Goal: Task Accomplishment & Management: Use online tool/utility

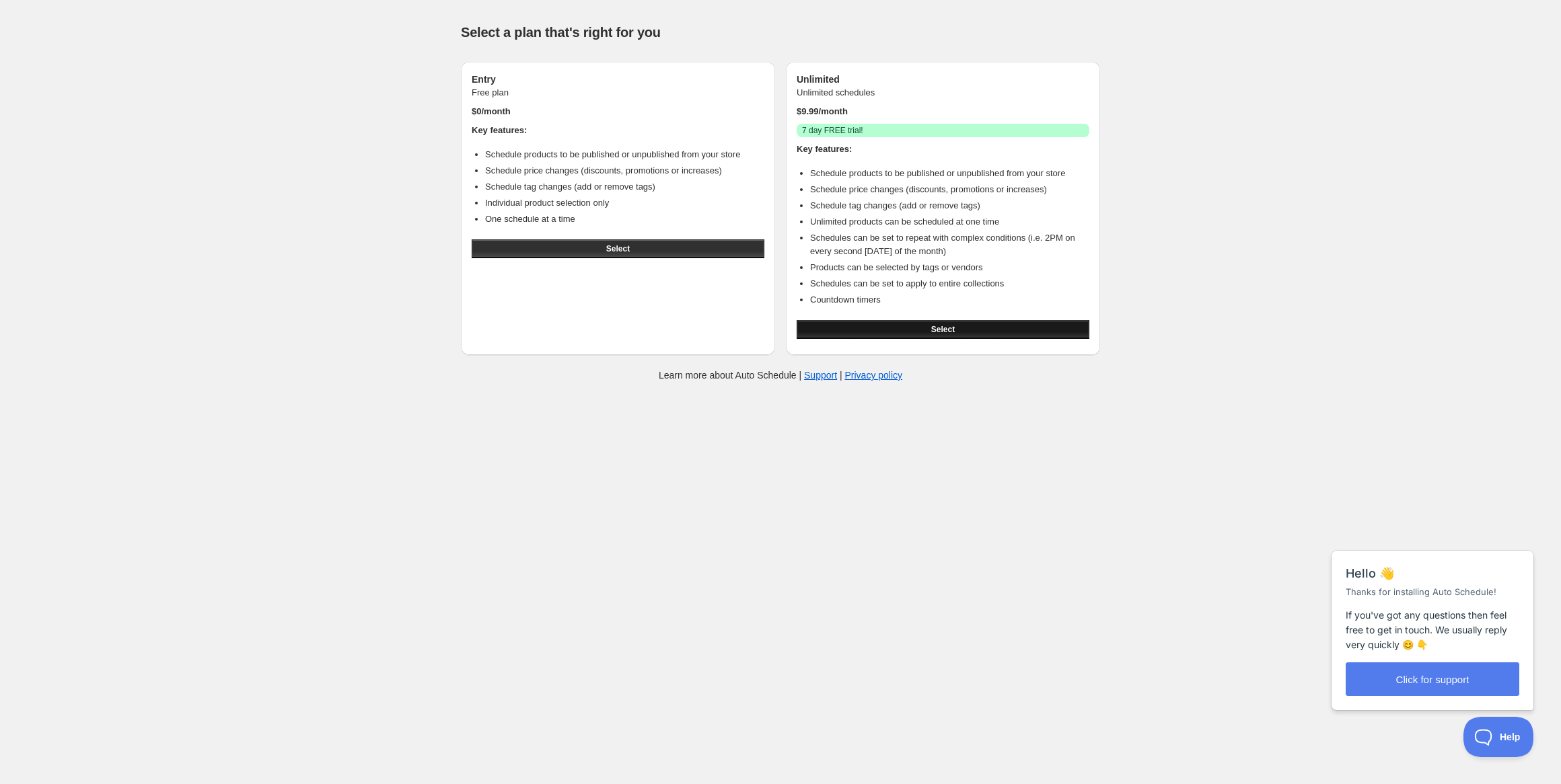
click at [939, 336] on button "Select" at bounding box center [943, 329] width 293 height 19
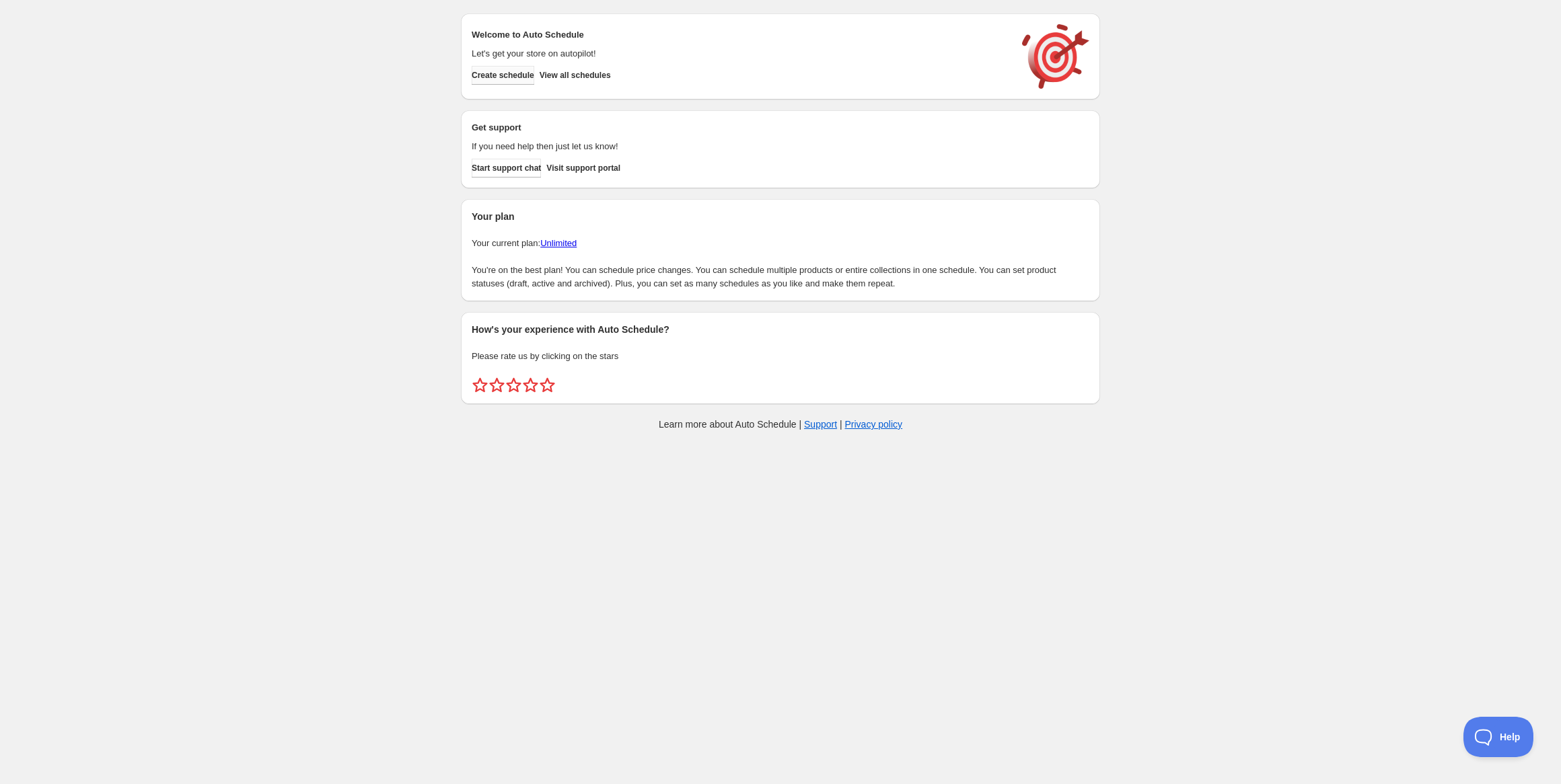
click at [519, 75] on span "Create schedule" at bounding box center [503, 75] width 62 height 11
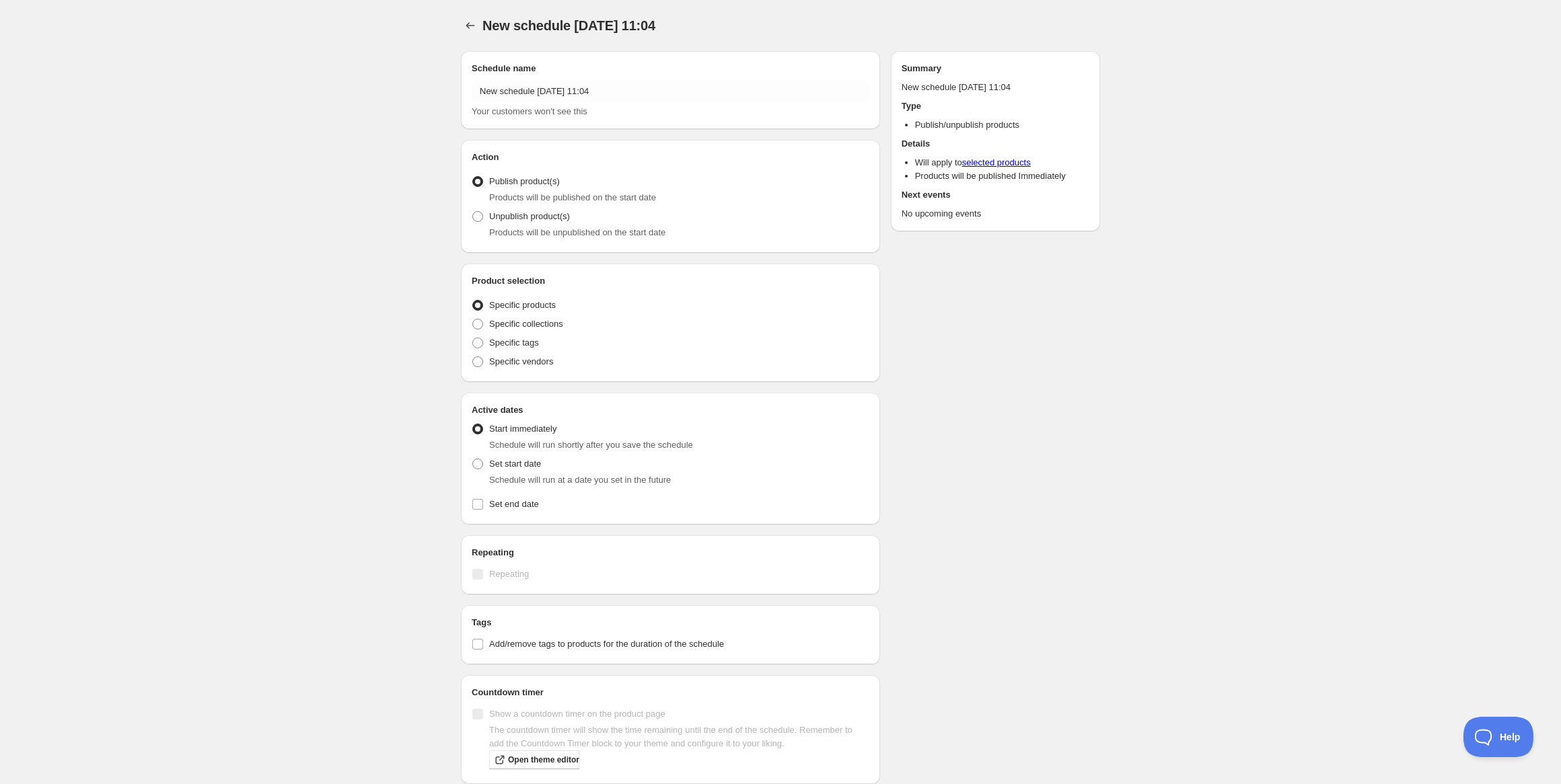
radio input "true"
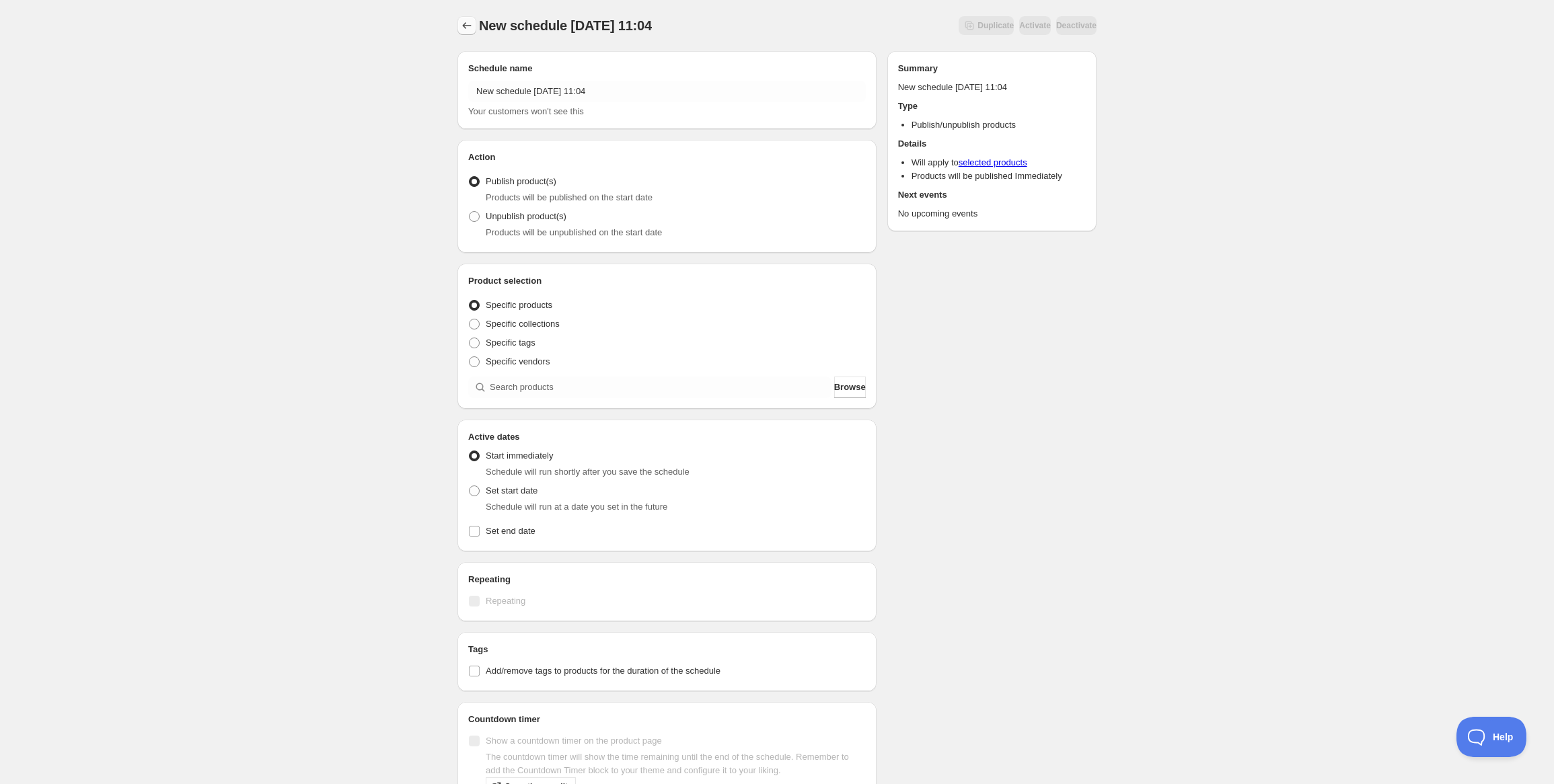
click at [469, 28] on icon "Schedules" at bounding box center [467, 26] width 14 height 14
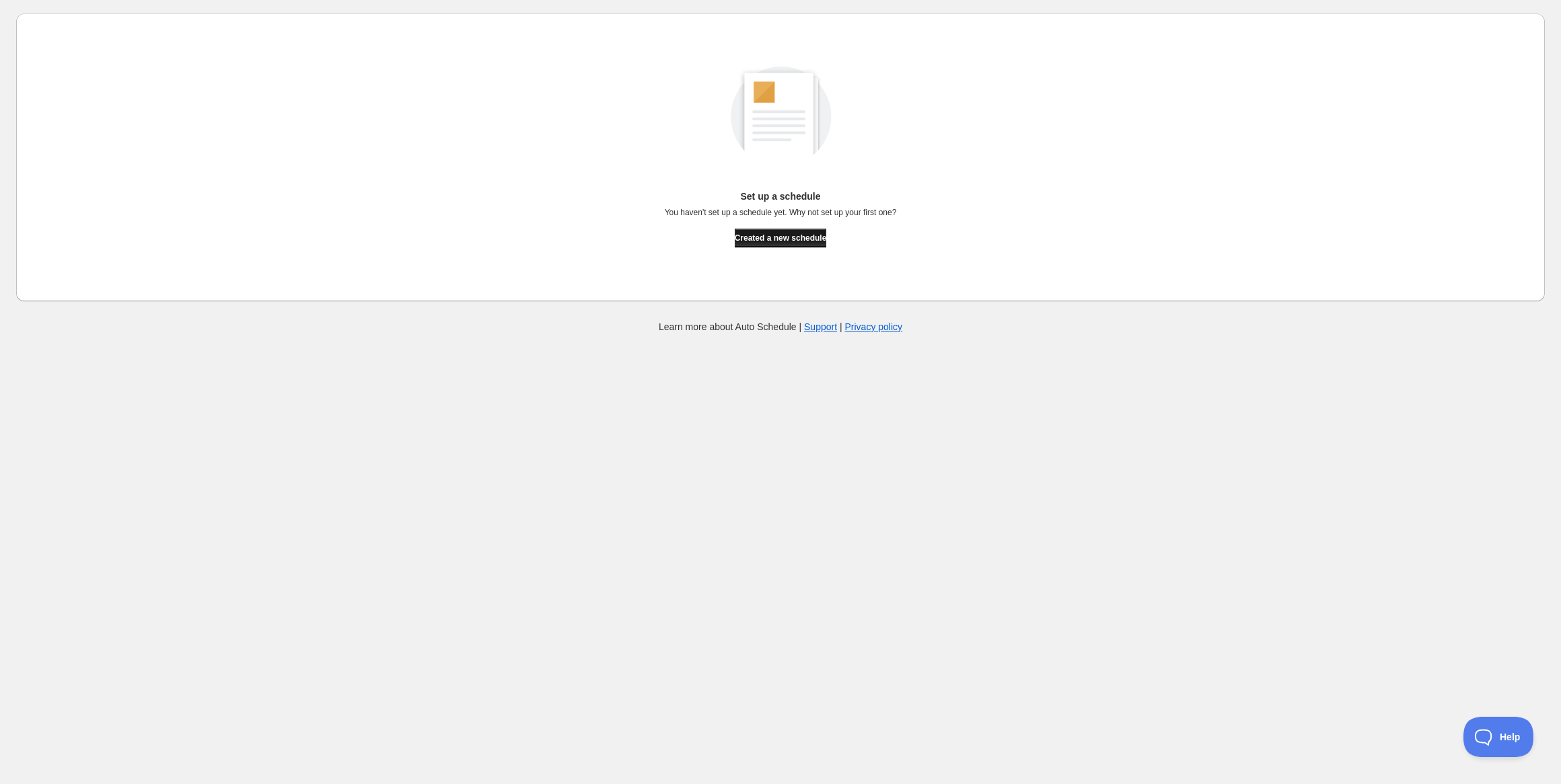
click at [796, 239] on span "Created a new schedule" at bounding box center [780, 238] width 92 height 11
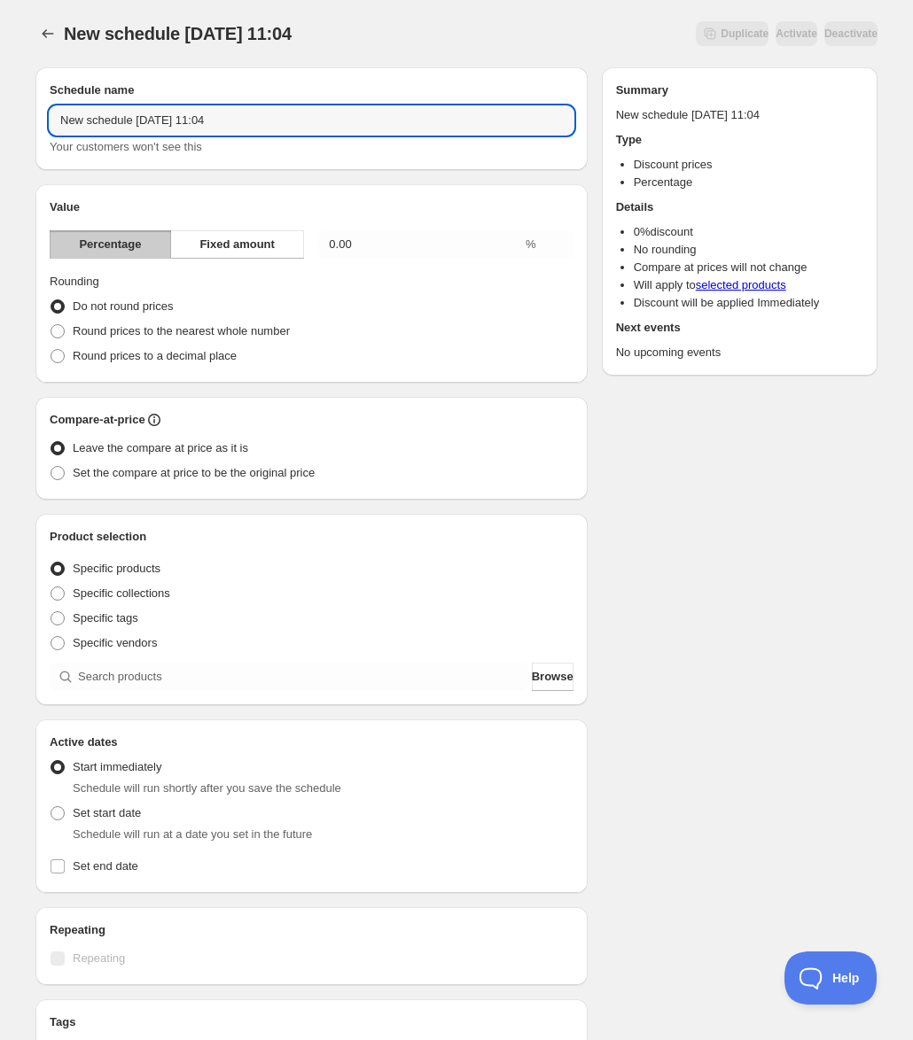
drag, startPoint x: 292, startPoint y: 123, endPoint x: 35, endPoint y: 111, distance: 257.3
click at [35, 113] on div "Schedule name New schedule [DATE] 11:04 Your customers won't see this Value Per…" at bounding box center [449, 664] width 856 height 1223
type input "SNOW PEAK Festival Spring 2024"
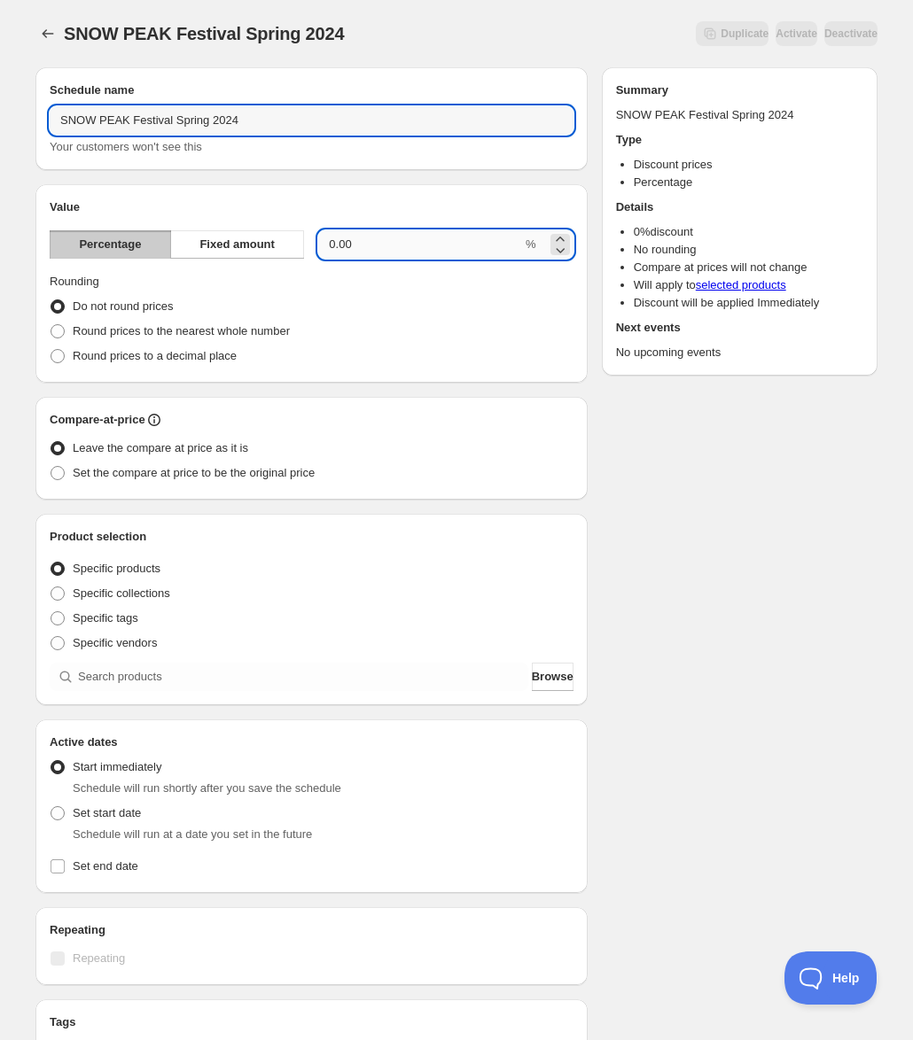
click at [416, 243] on input "0.00" at bounding box center [420, 244] width 204 height 28
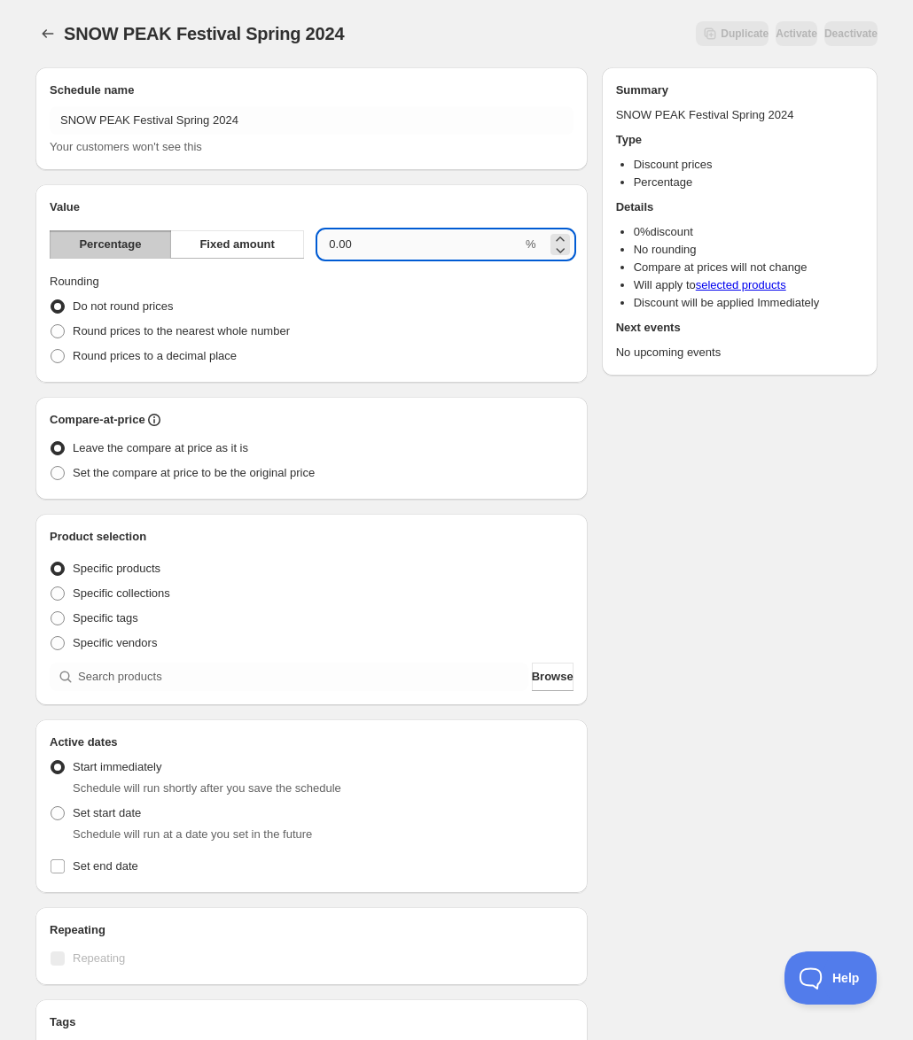
drag, startPoint x: 416, startPoint y: 243, endPoint x: 325, endPoint y: 243, distance: 90.4
click at [325, 243] on input "0.00" at bounding box center [420, 244] width 204 height 28
drag, startPoint x: 693, startPoint y: 421, endPoint x: 681, endPoint y: 421, distance: 12.4
click at [693, 421] on div "Schedule name SNOW PEAK Festival Spring 2024 Your customers won't see this Valu…" at bounding box center [449, 664] width 856 height 1223
click at [377, 244] on input "0.00" at bounding box center [420, 244] width 204 height 28
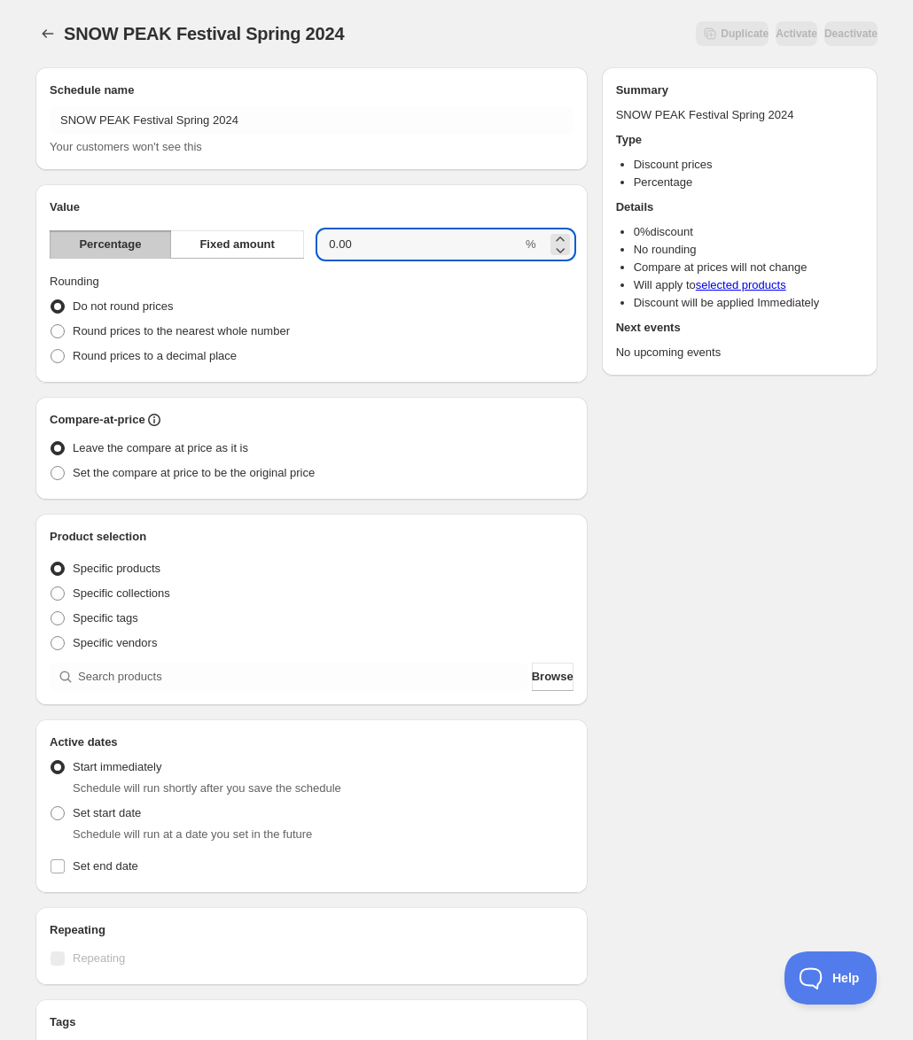
drag, startPoint x: 377, startPoint y: 244, endPoint x: 315, endPoint y: 240, distance: 62.1
click at [315, 240] on div "Percentage Fixed amount 0.00 %" at bounding box center [312, 244] width 524 height 28
click at [117, 820] on span "Set start date" at bounding box center [107, 812] width 68 height 13
click at [51, 807] on input "Set start date" at bounding box center [51, 806] width 1 height 1
radio input "true"
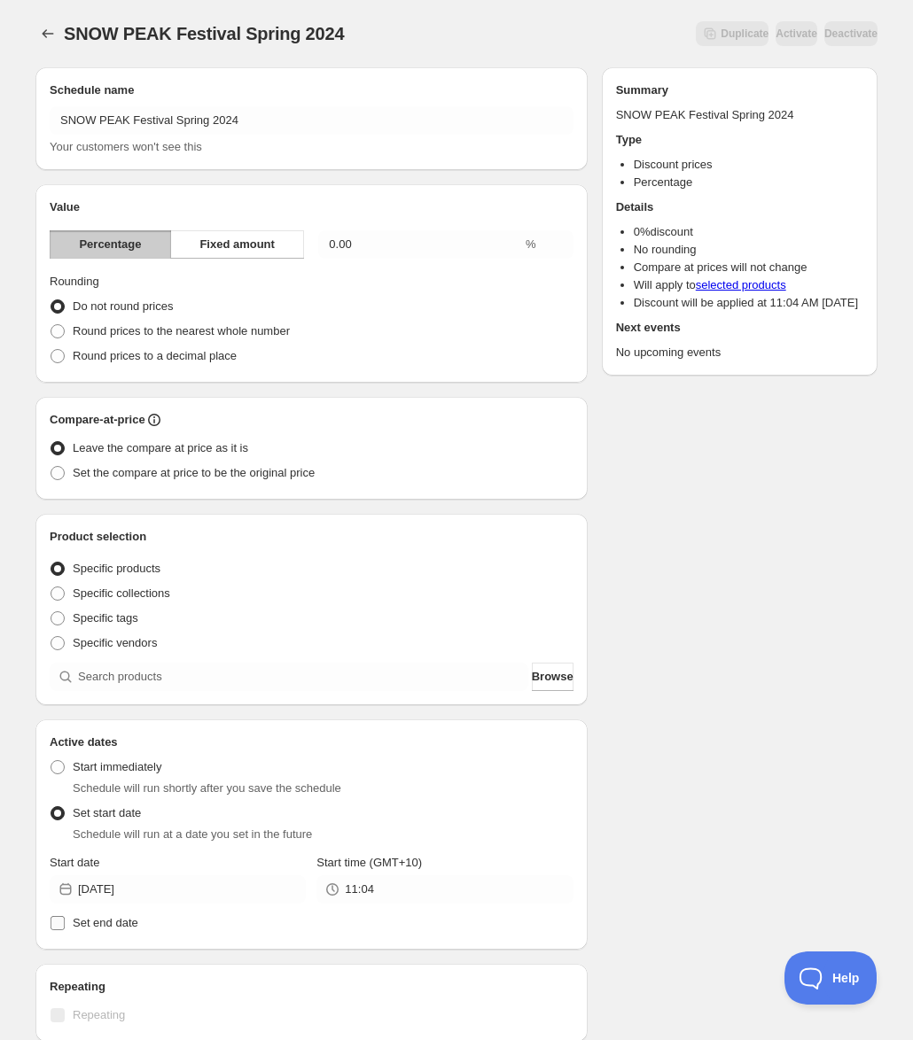
click at [106, 927] on span "Set end date" at bounding box center [106, 922] width 66 height 13
click at [65, 927] on input "Set end date" at bounding box center [58, 923] width 14 height 14
checkbox input "true"
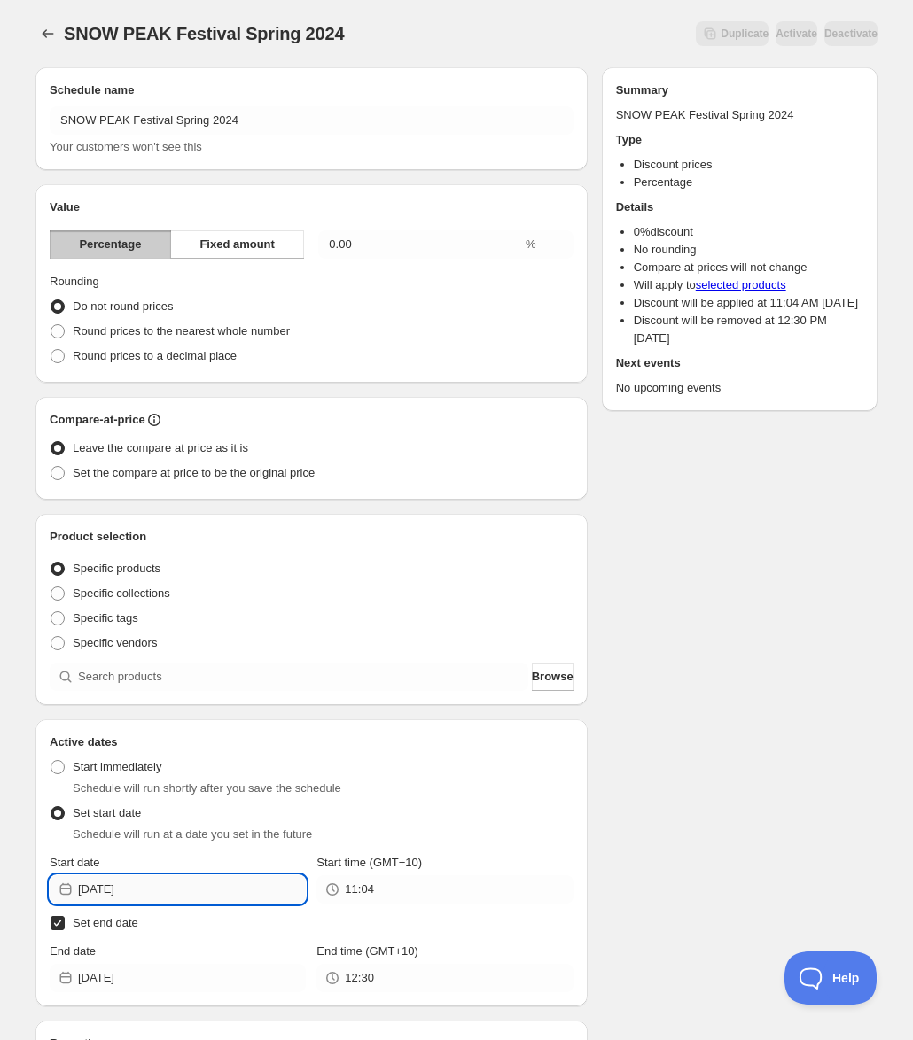
click at [155, 882] on input "2025-08-26" at bounding box center [192, 890] width 228 height 28
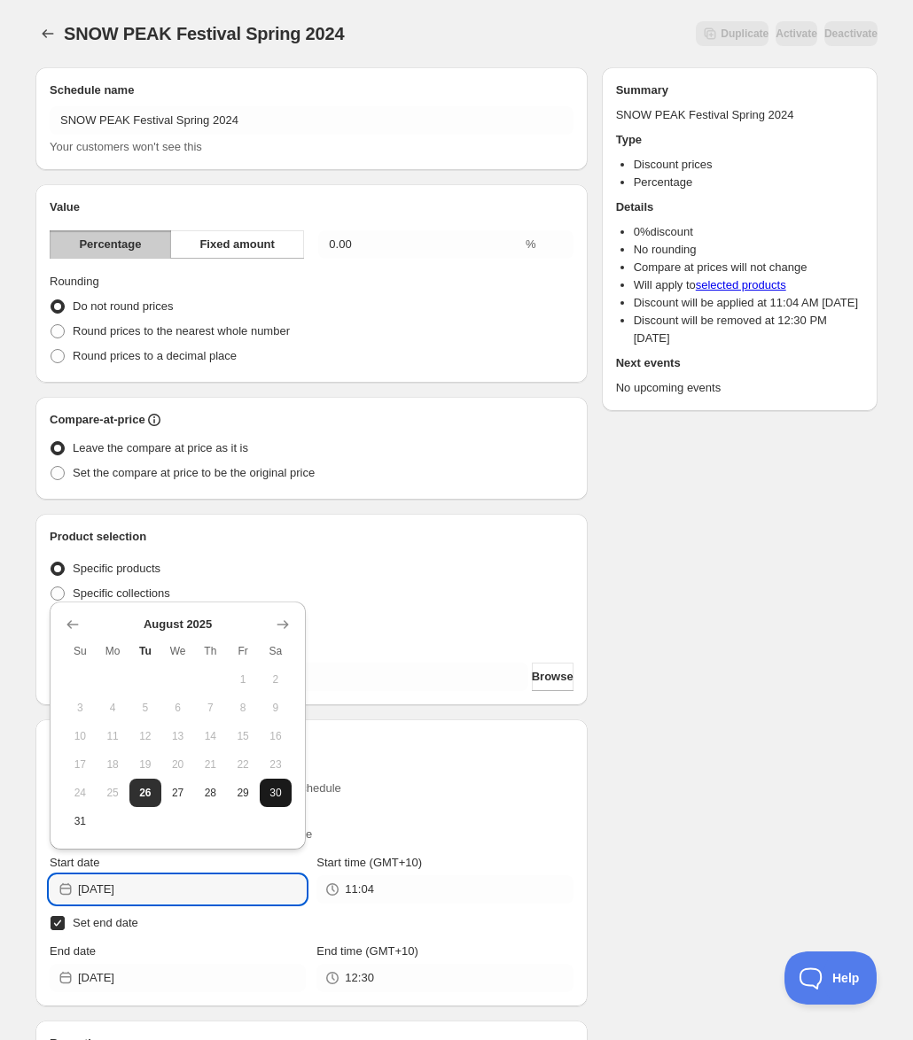
click at [277, 793] on span "30" at bounding box center [276, 793] width 19 height 14
type input "2025-08-30"
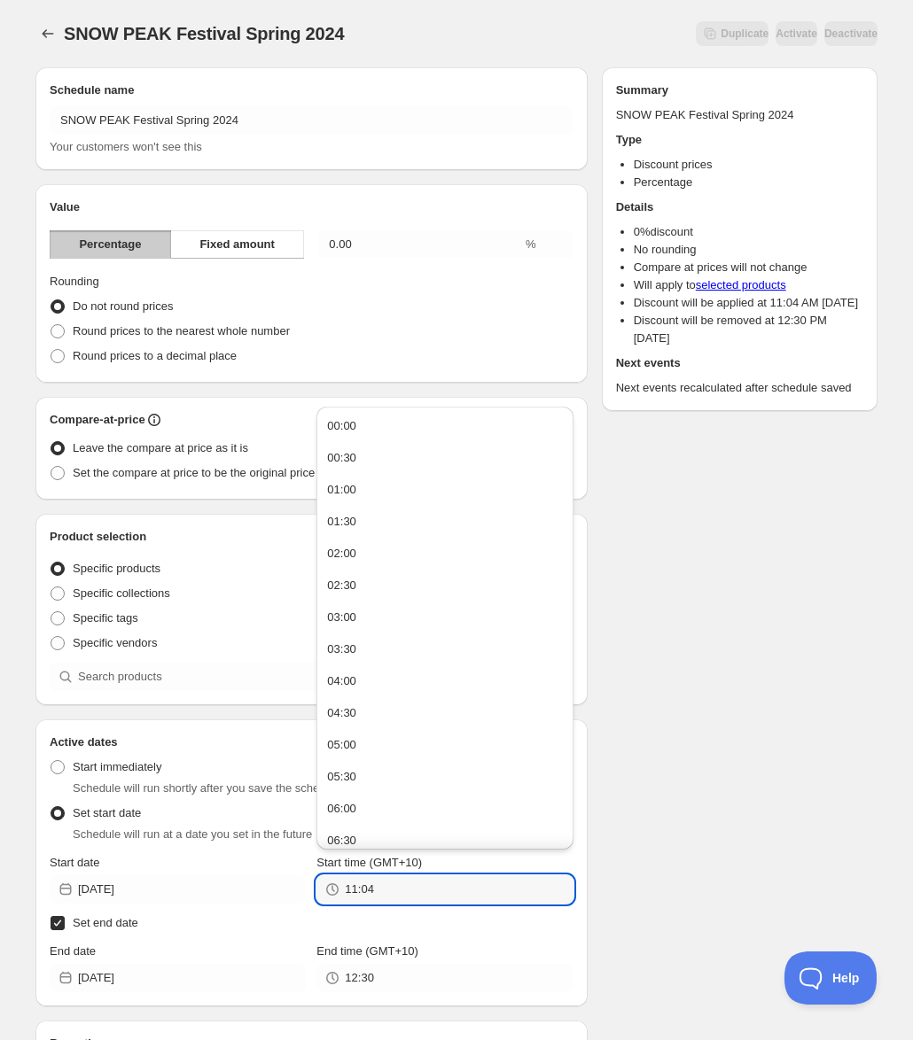
drag, startPoint x: 391, startPoint y: 892, endPoint x: 337, endPoint y: 892, distance: 54.1
click at [337, 892] on div "11:04" at bounding box center [444, 890] width 256 height 28
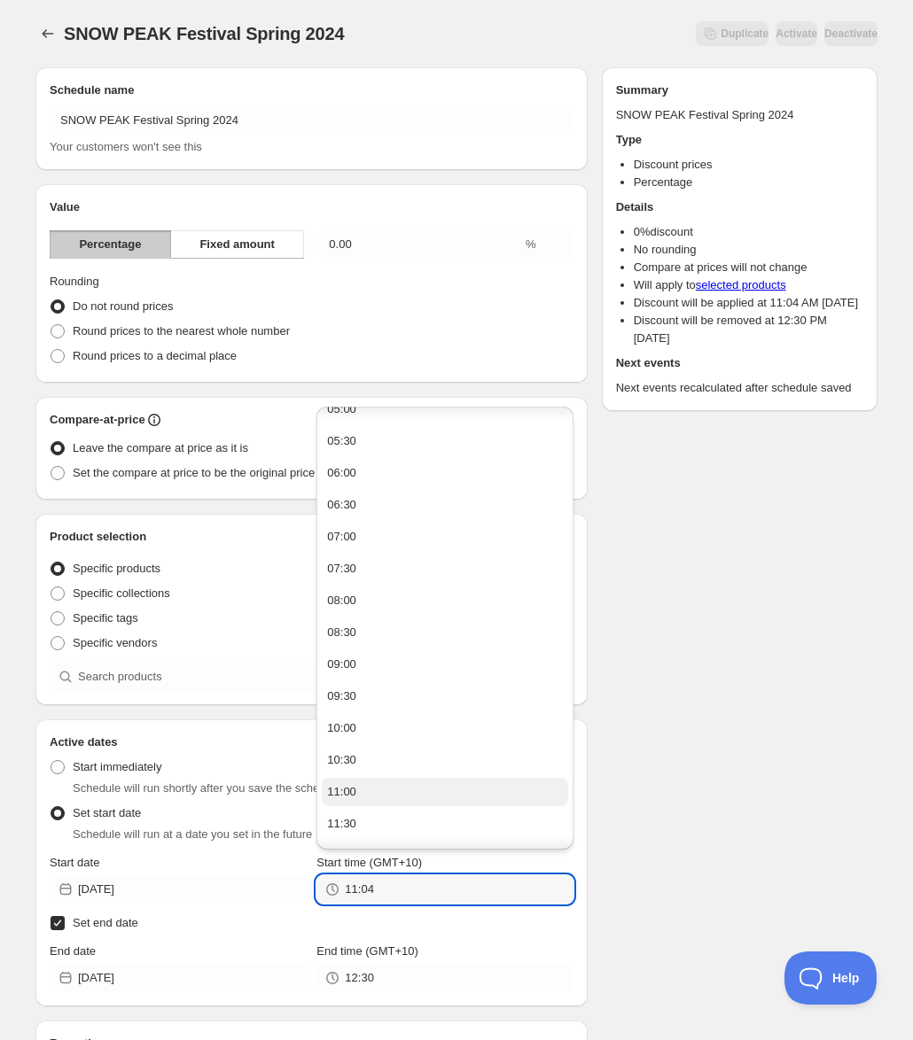
scroll to position [354, 0]
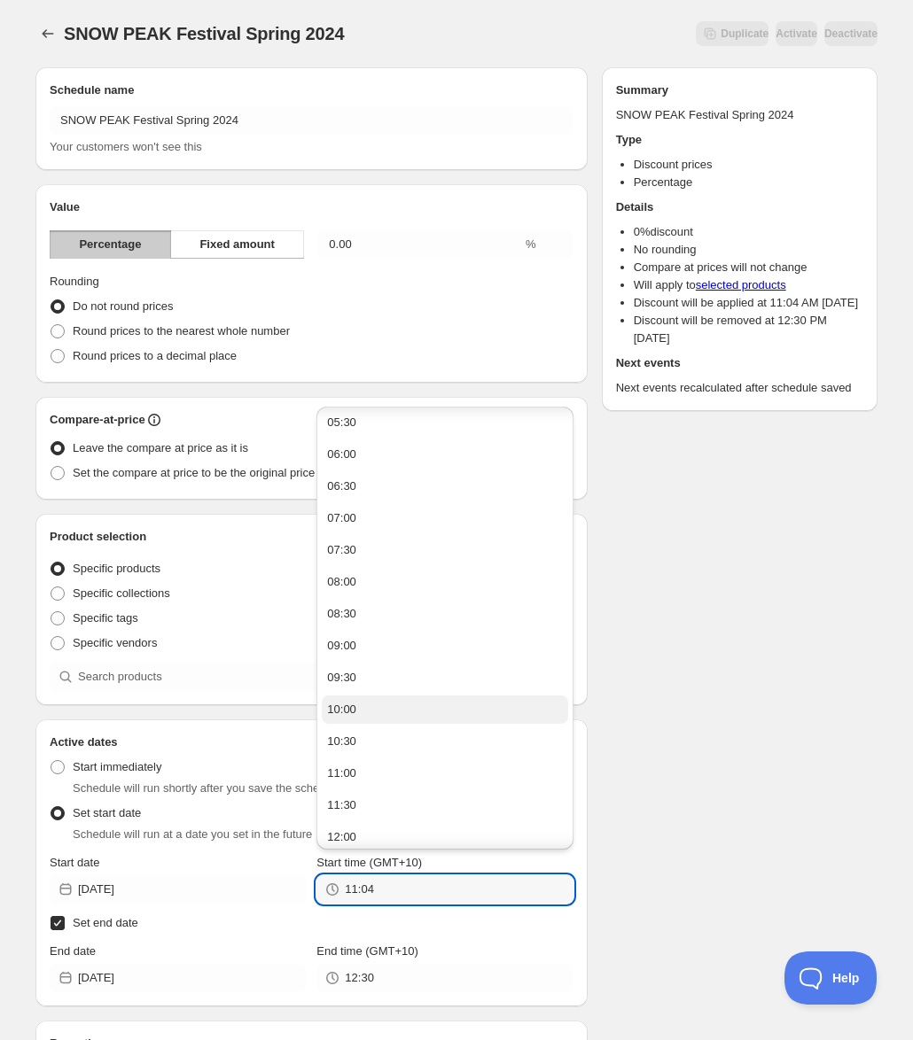
click at [353, 707] on div "10:00" at bounding box center [341, 710] width 29 height 18
type input "10:00"
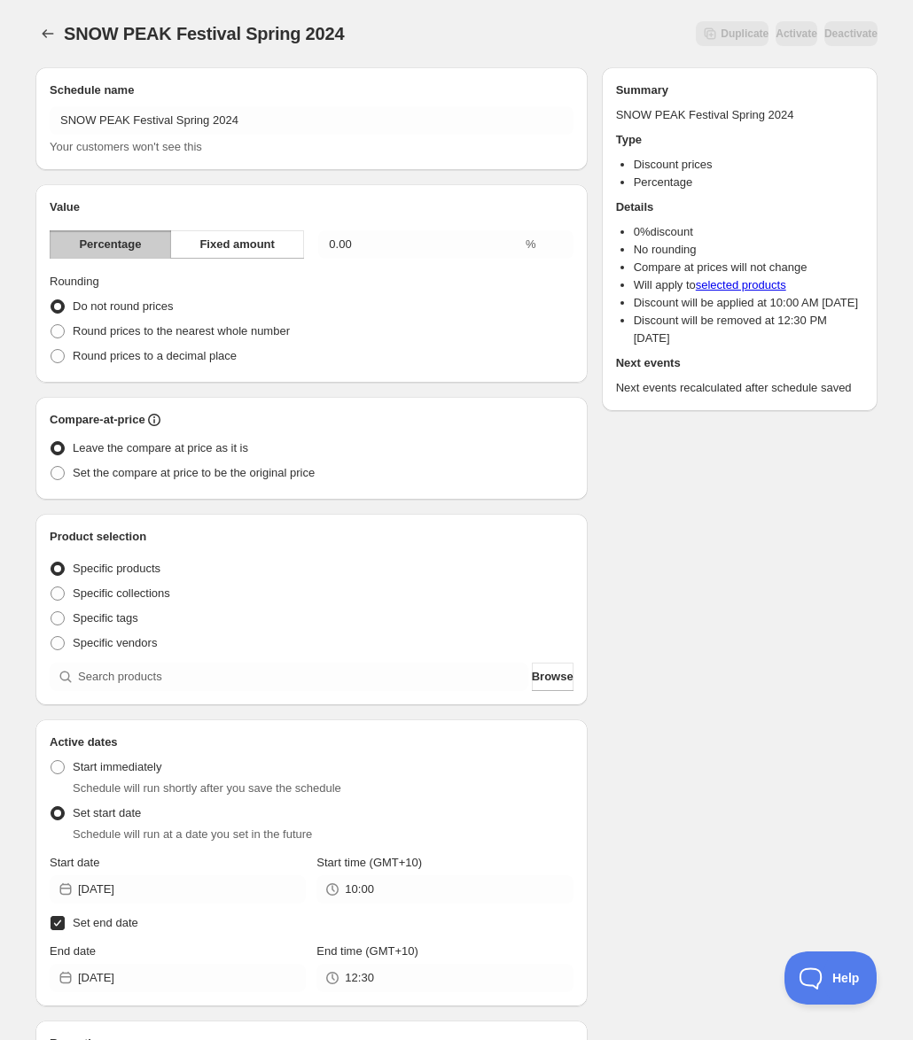
click at [624, 827] on div "Schedule name SNOW PEAK Festival Spring 2024 Your customers won't see this Valu…" at bounding box center [449, 721] width 856 height 1336
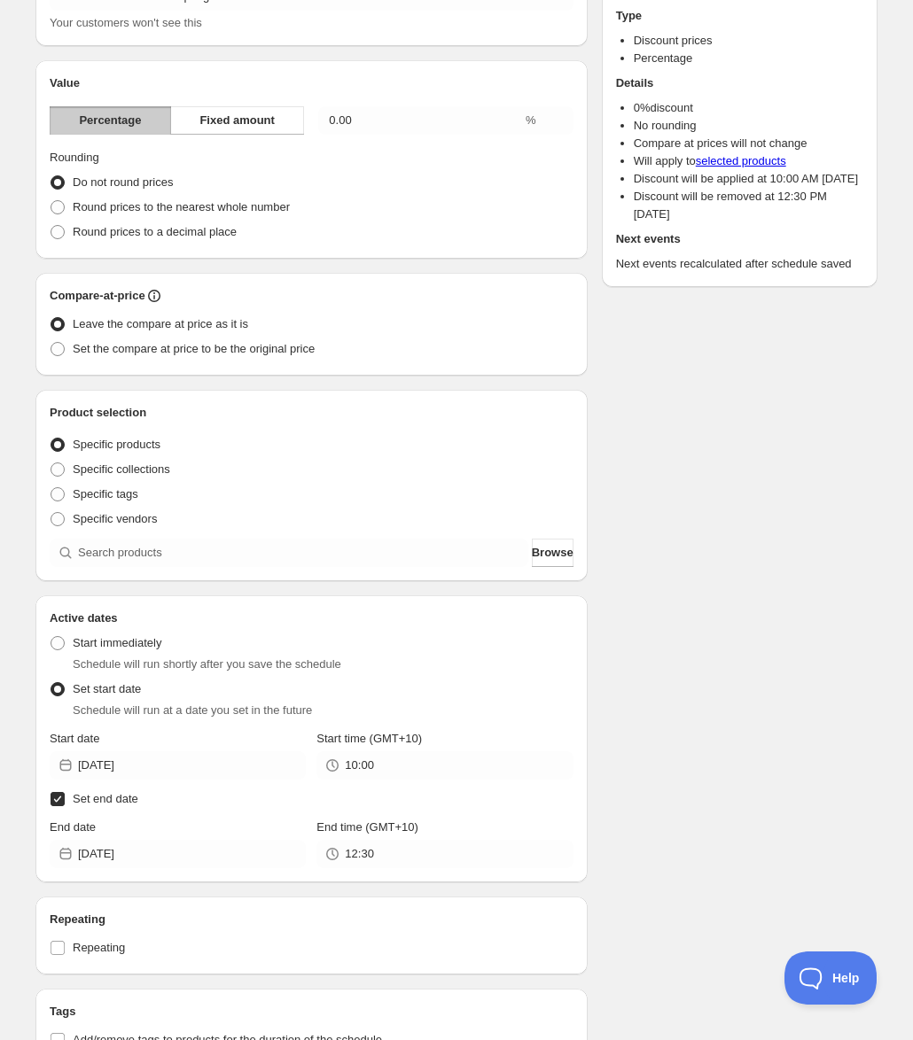
scroll to position [177, 0]
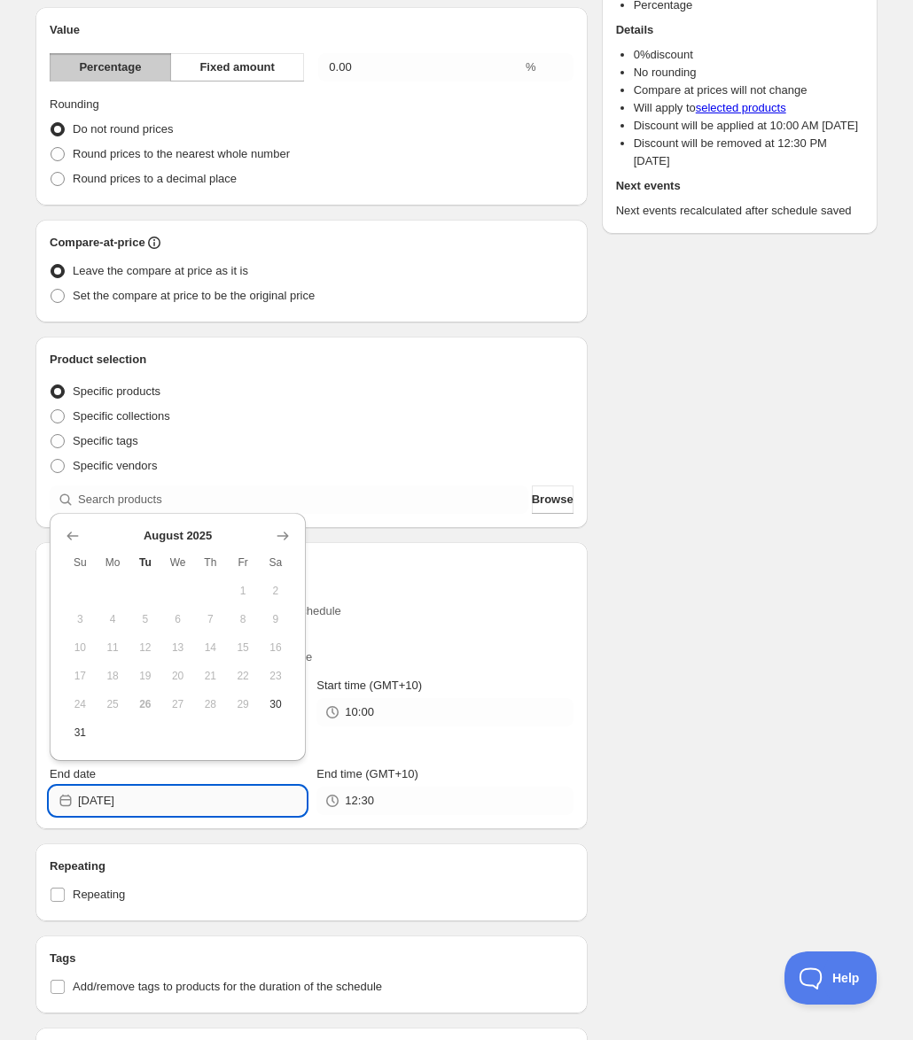
click at [191, 798] on input "2025-08-26" at bounding box center [192, 801] width 228 height 28
click at [87, 738] on span "31" at bounding box center [80, 733] width 19 height 14
type input "2025-08-31"
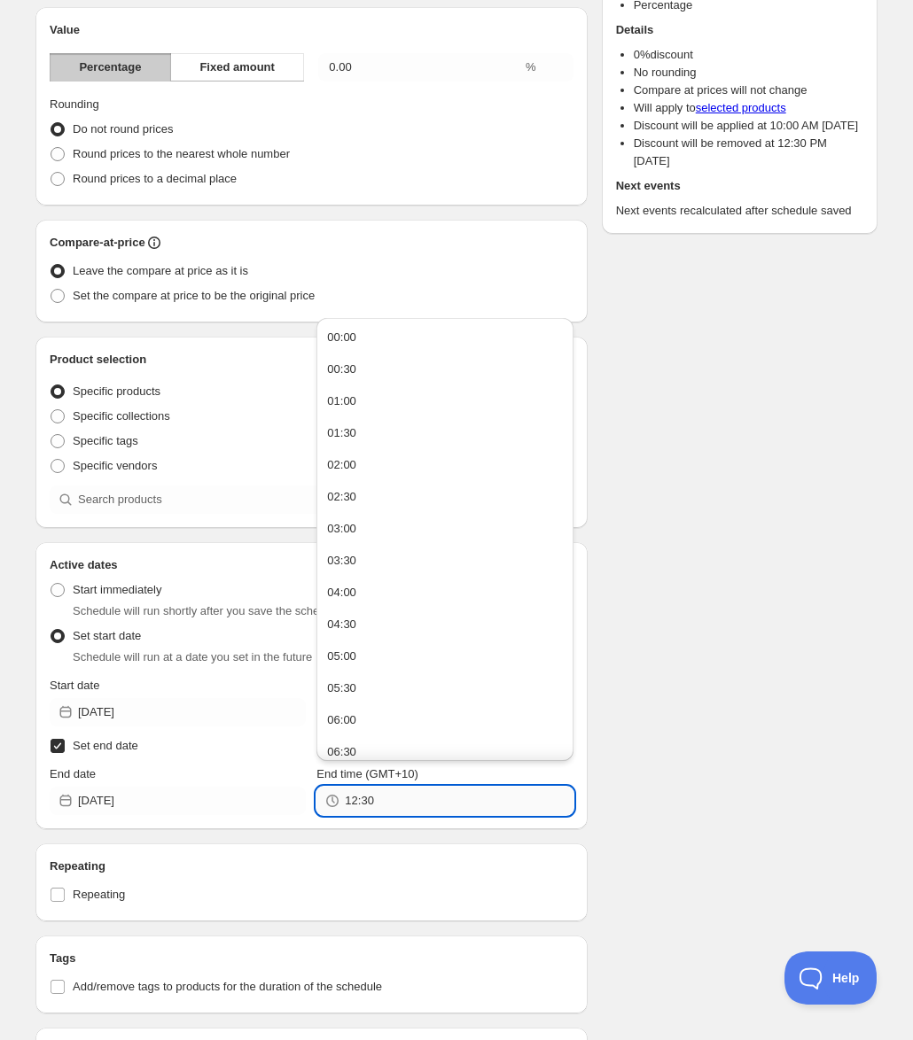
click at [378, 807] on input "12:30" at bounding box center [459, 801] width 228 height 28
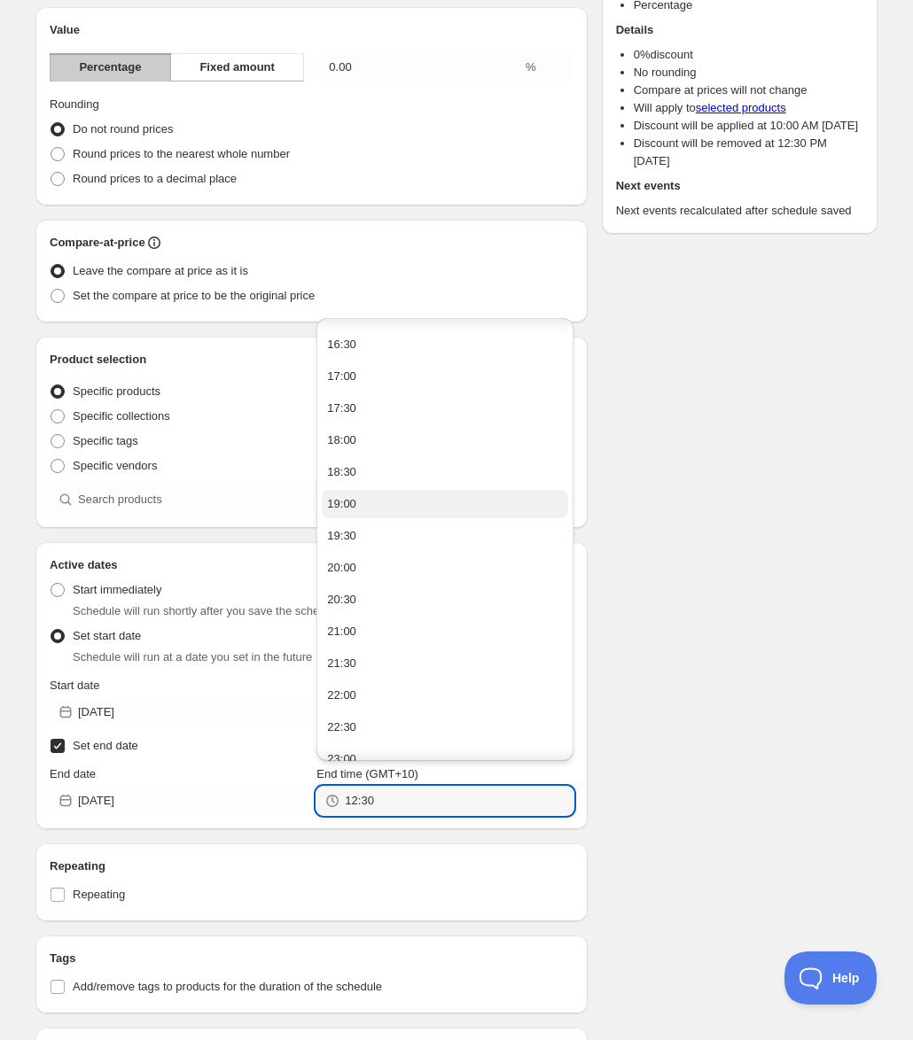
scroll to position [1063, 0]
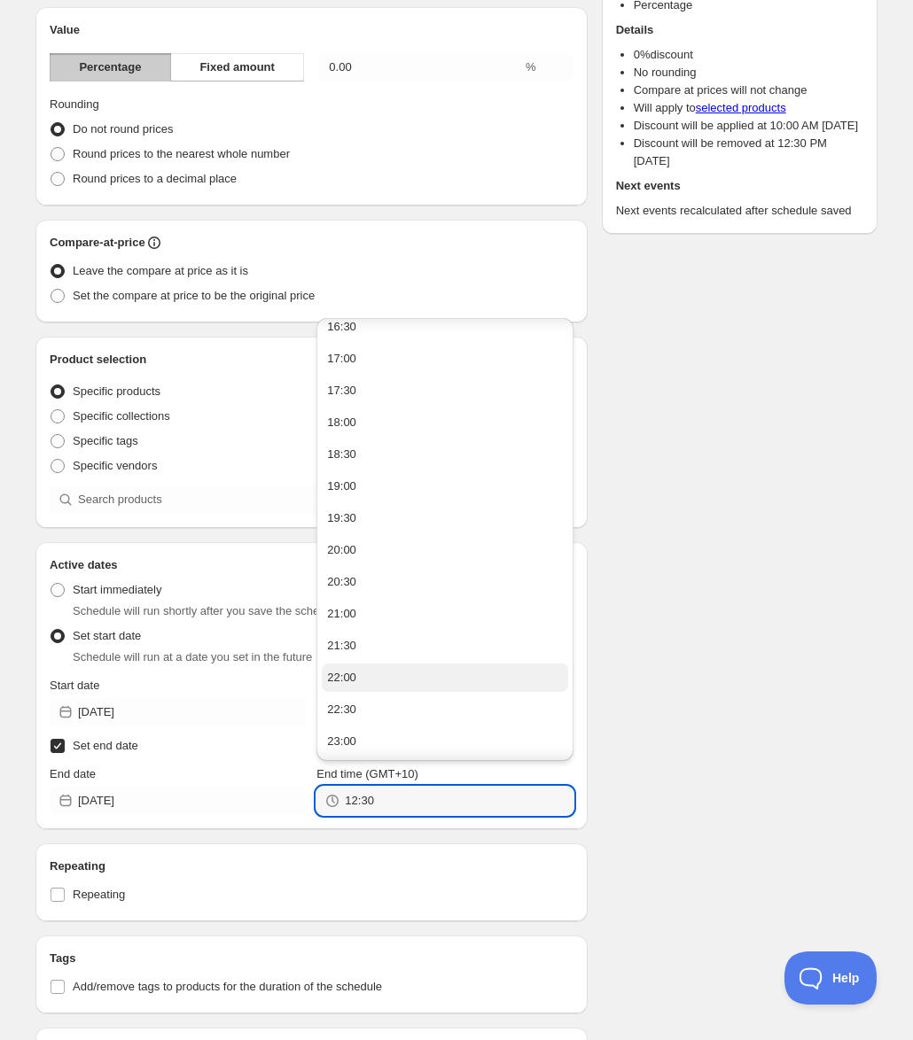
click at [339, 677] on div "22:00" at bounding box center [341, 678] width 29 height 18
type input "22:00"
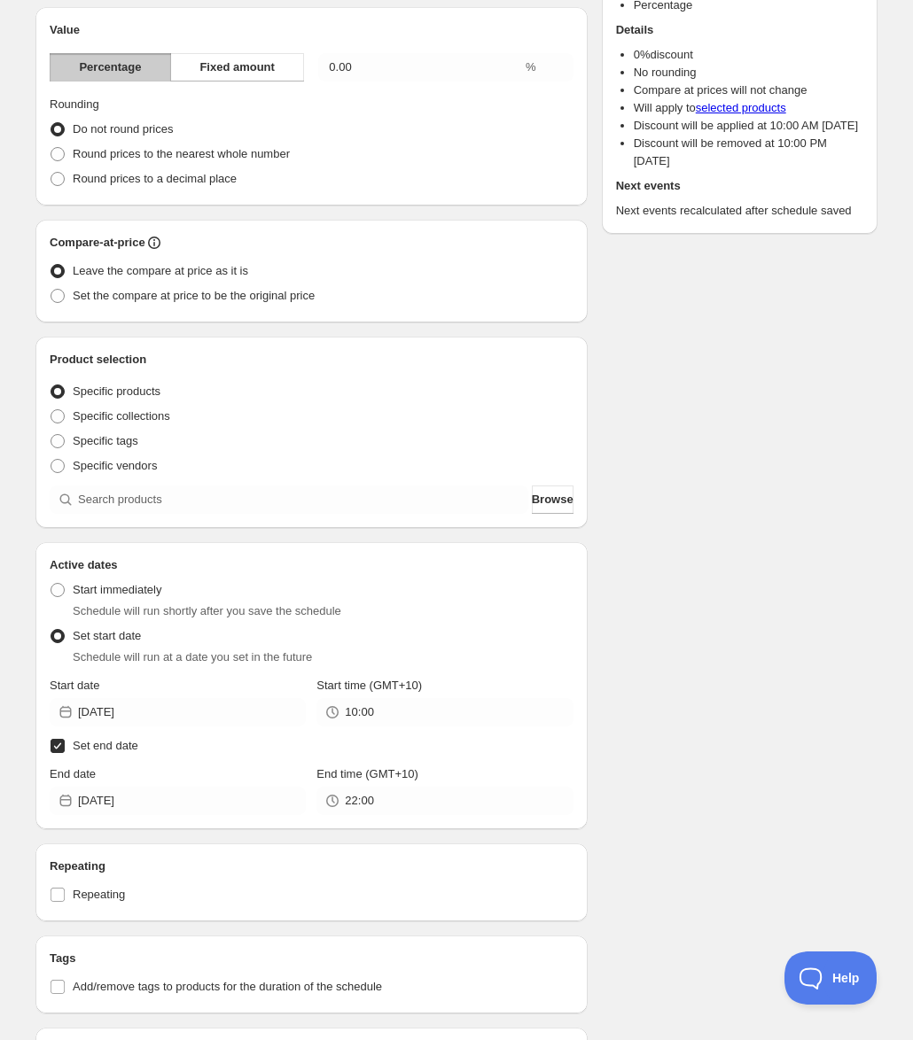
click at [668, 728] on div "Schedule name SNOW PEAK Festival Spring 2024 Your customers won't see this Valu…" at bounding box center [449, 544] width 856 height 1336
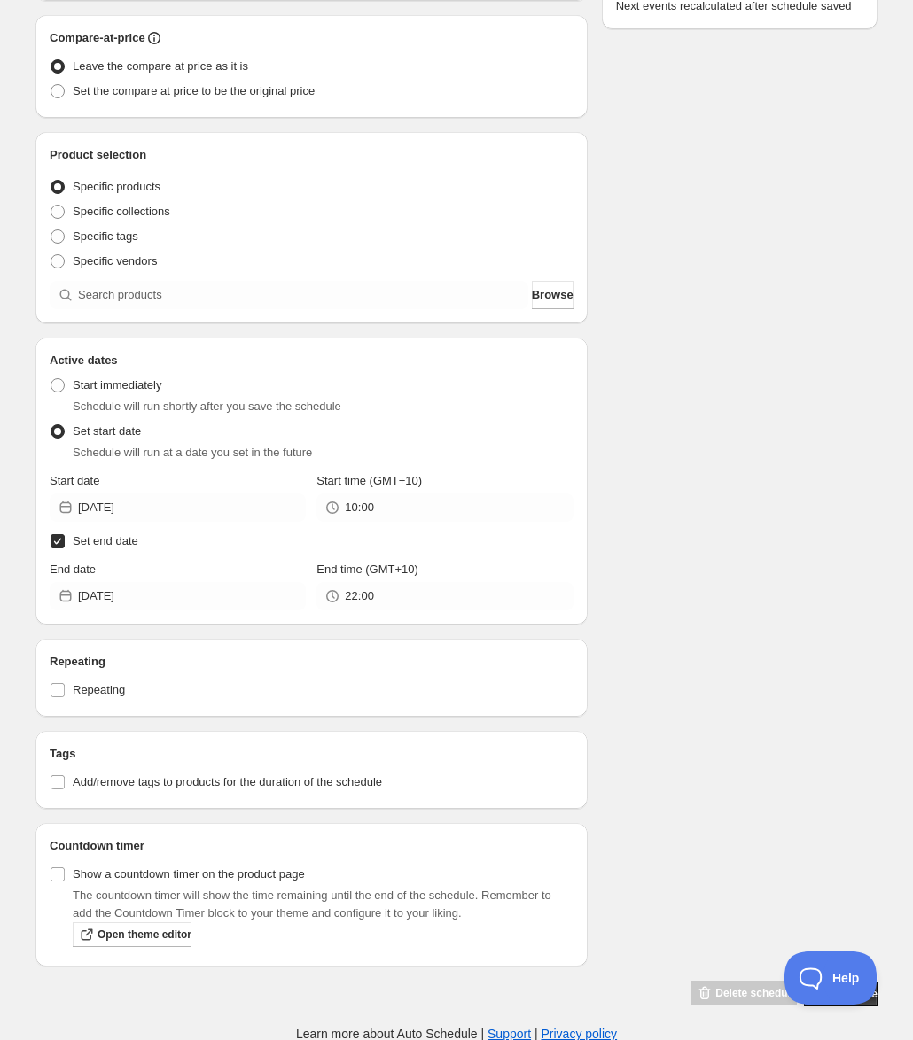
scroll to position [383, 0]
click at [338, 785] on span "Add/remove tags to products for the duration of the schedule" at bounding box center [227, 781] width 309 height 13
click at [65, 785] on input "Add/remove tags to products for the duration of the schedule" at bounding box center [58, 782] width 14 height 14
checkbox input "true"
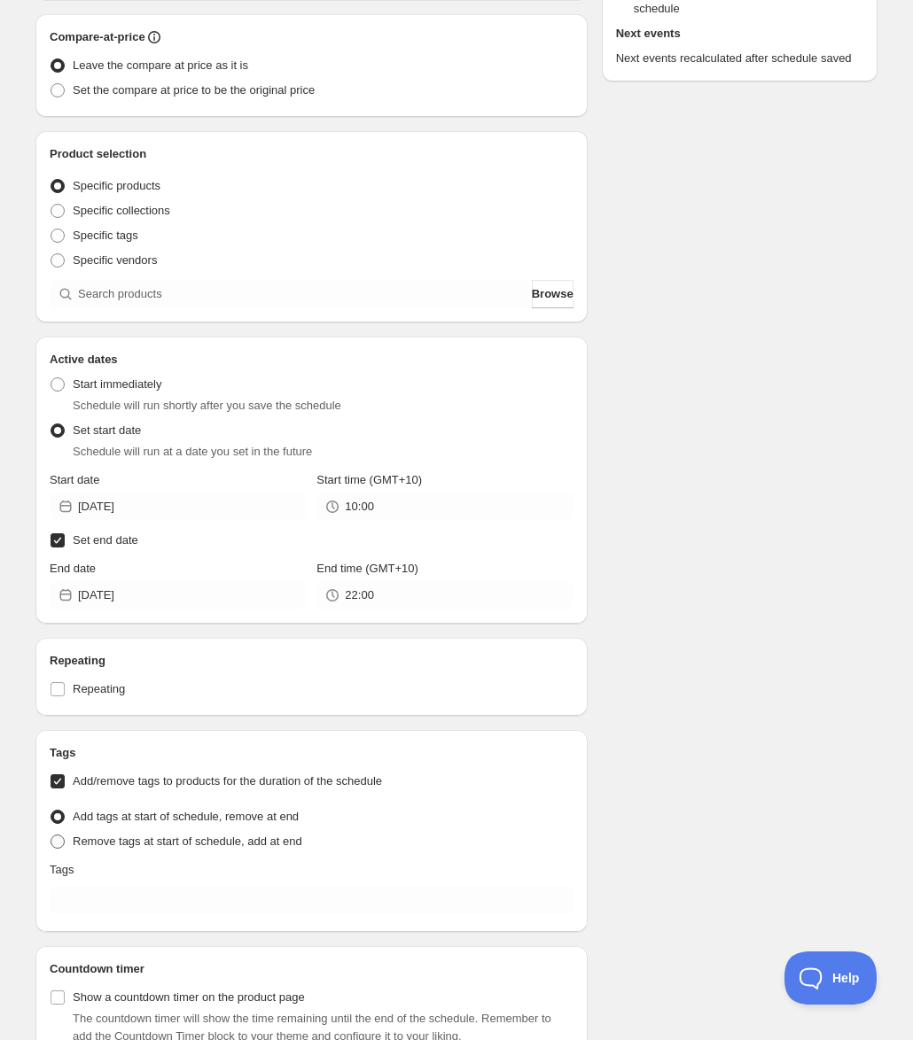
click at [262, 836] on span "Remove tags at start of schedule, add at end" at bounding box center [188, 841] width 230 height 13
click at [51, 836] on input "Remove tags at start of schedule, add at end" at bounding box center [51, 835] width 1 height 1
radio input "true"
click at [263, 821] on span "Add tags at start of schedule, remove at end" at bounding box center [186, 816] width 226 height 13
click at [51, 811] on input "Add tags at start of schedule, remove at end" at bounding box center [51, 810] width 1 height 1
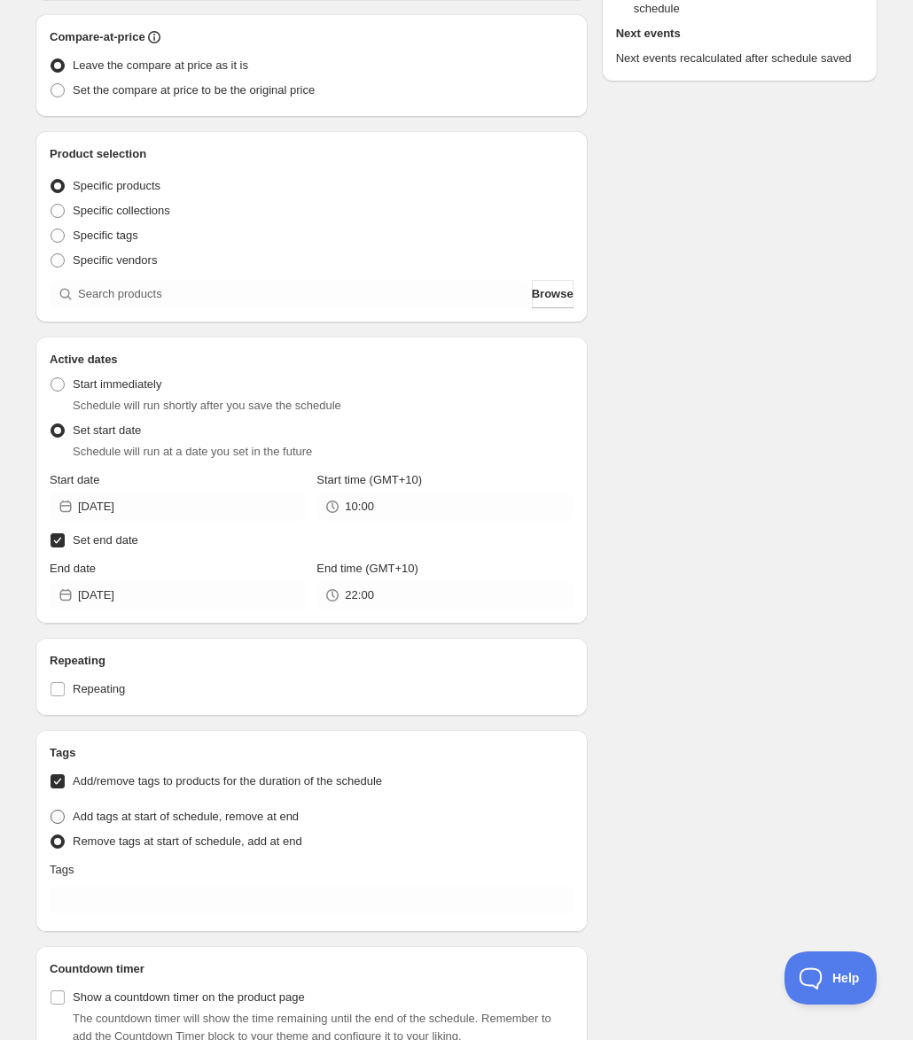
radio input "true"
click at [261, 816] on span "Add tags at start of schedule, remove at end" at bounding box center [186, 816] width 226 height 13
click at [51, 811] on input "Add tags at start of schedule, remove at end" at bounding box center [51, 810] width 1 height 1
click at [269, 776] on span "Add/remove tags to products for the duration of the schedule" at bounding box center [227, 781] width 309 height 13
click at [65, 776] on input "Add/remove tags to products for the duration of the schedule" at bounding box center [58, 782] width 14 height 14
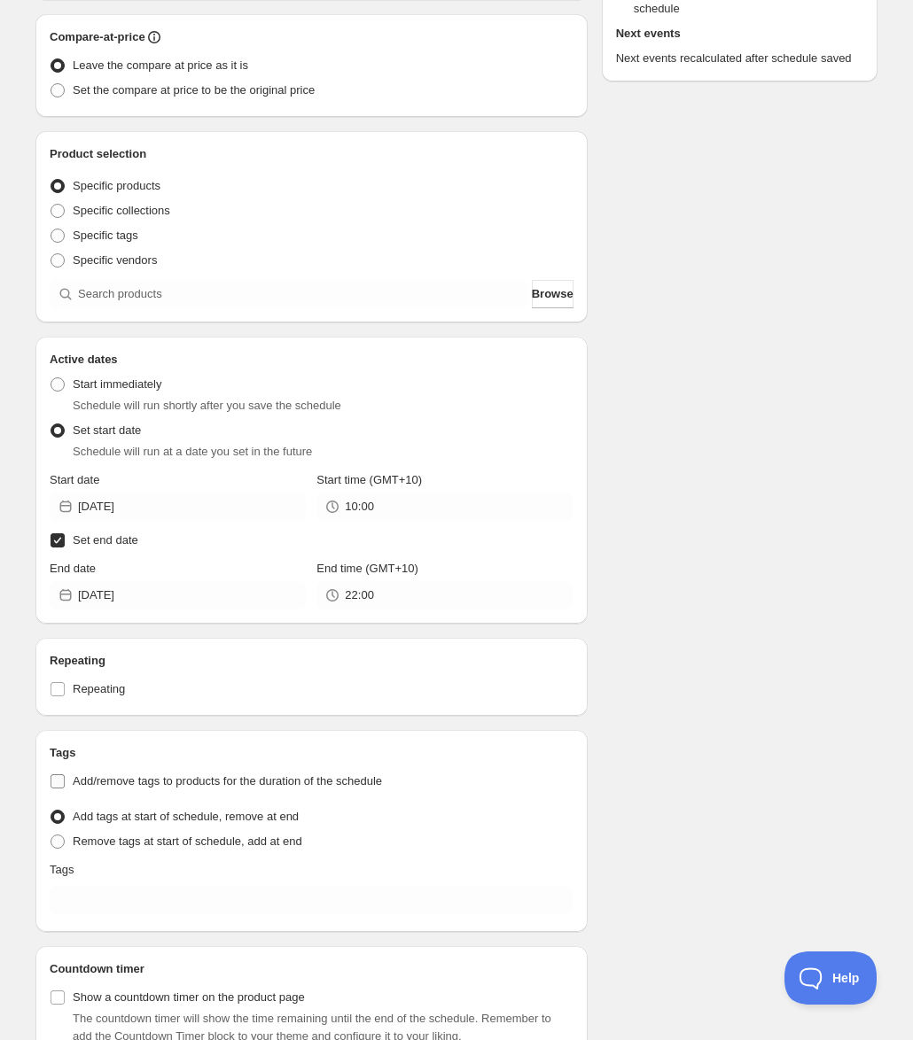
checkbox input "false"
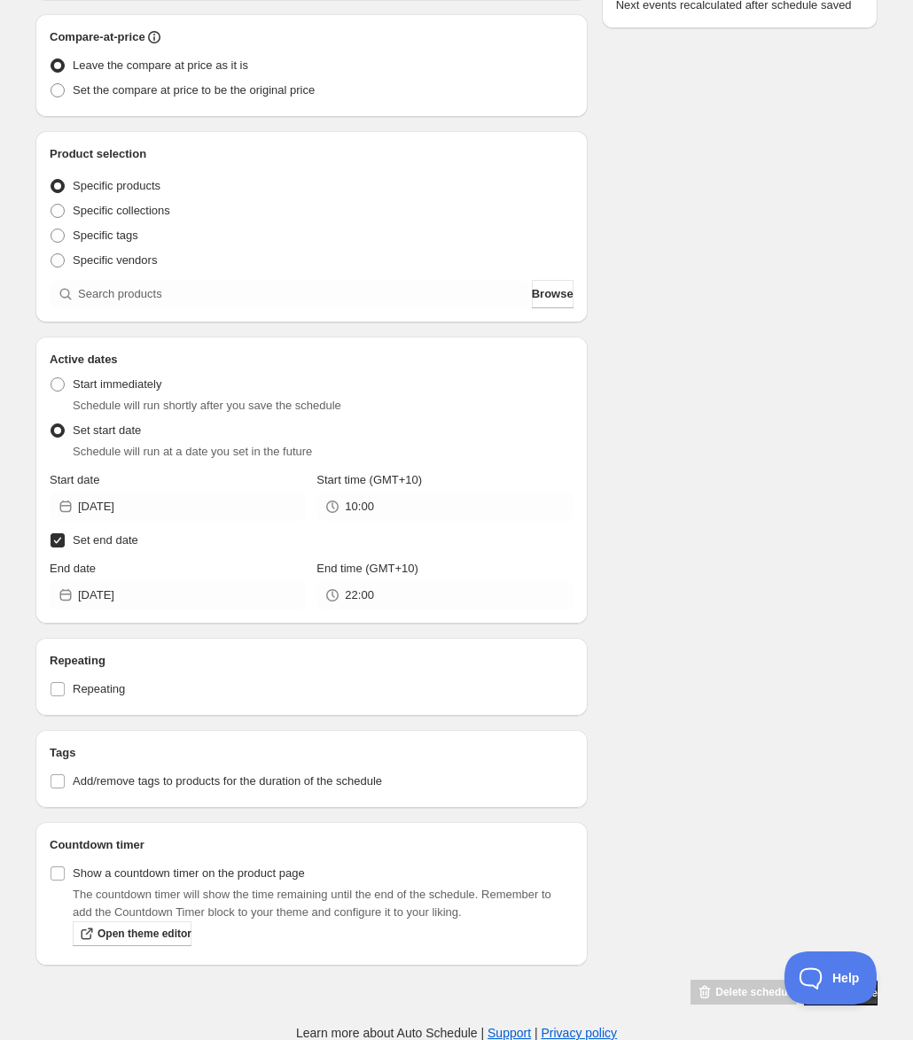
click at [713, 652] on div "Schedule name SNOW PEAK Festival Spring 2024 Your customers won't see this Valu…" at bounding box center [449, 338] width 856 height 1336
click at [270, 877] on span "Show a countdown timer on the product page" at bounding box center [189, 873] width 232 height 13
click at [65, 877] on input "Show a countdown timer on the product page" at bounding box center [58, 874] width 14 height 14
checkbox input "true"
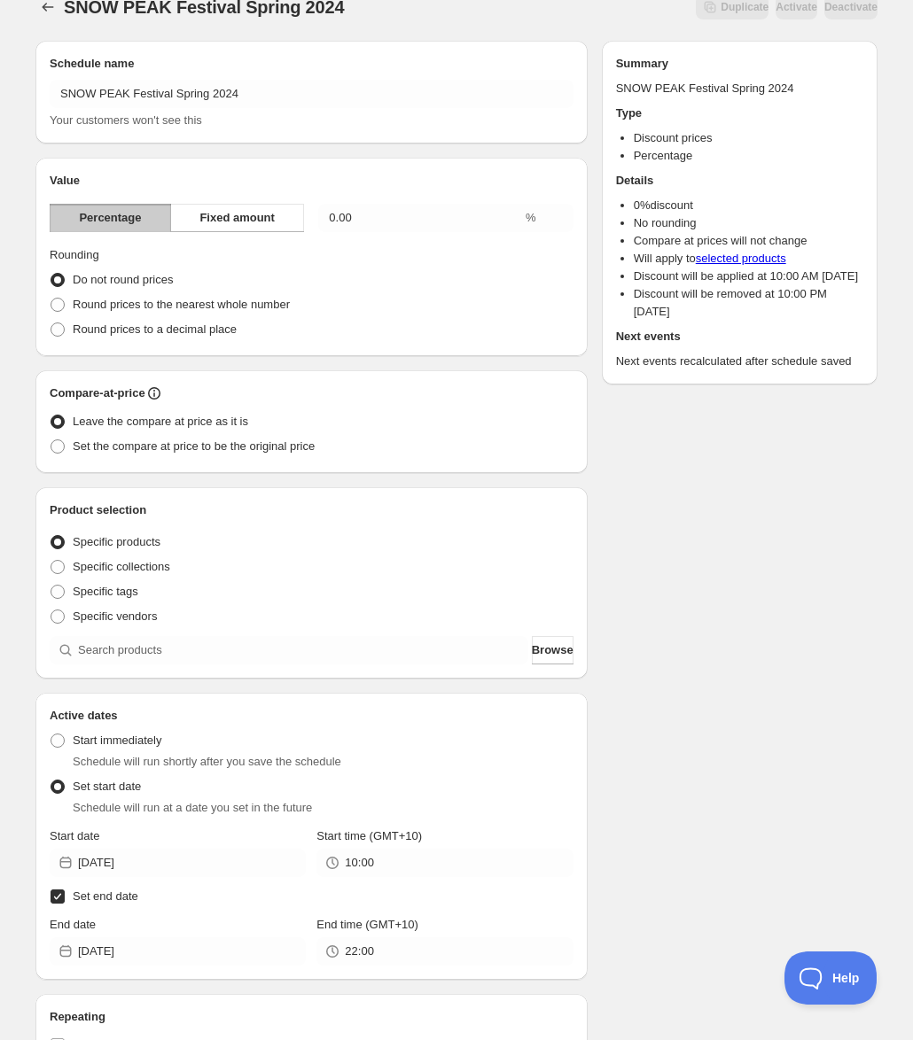
scroll to position [0, 0]
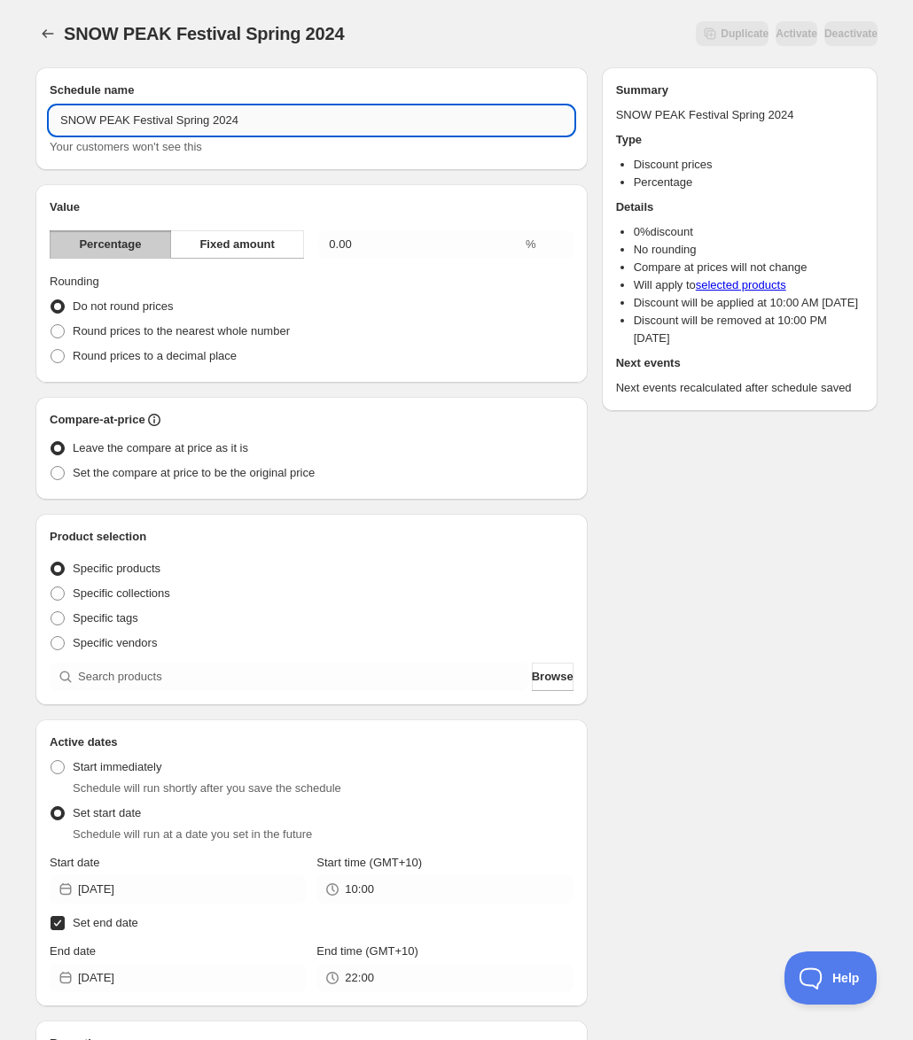
click at [288, 122] on input "SNOW PEAK Festival Spring 2024" at bounding box center [312, 120] width 524 height 28
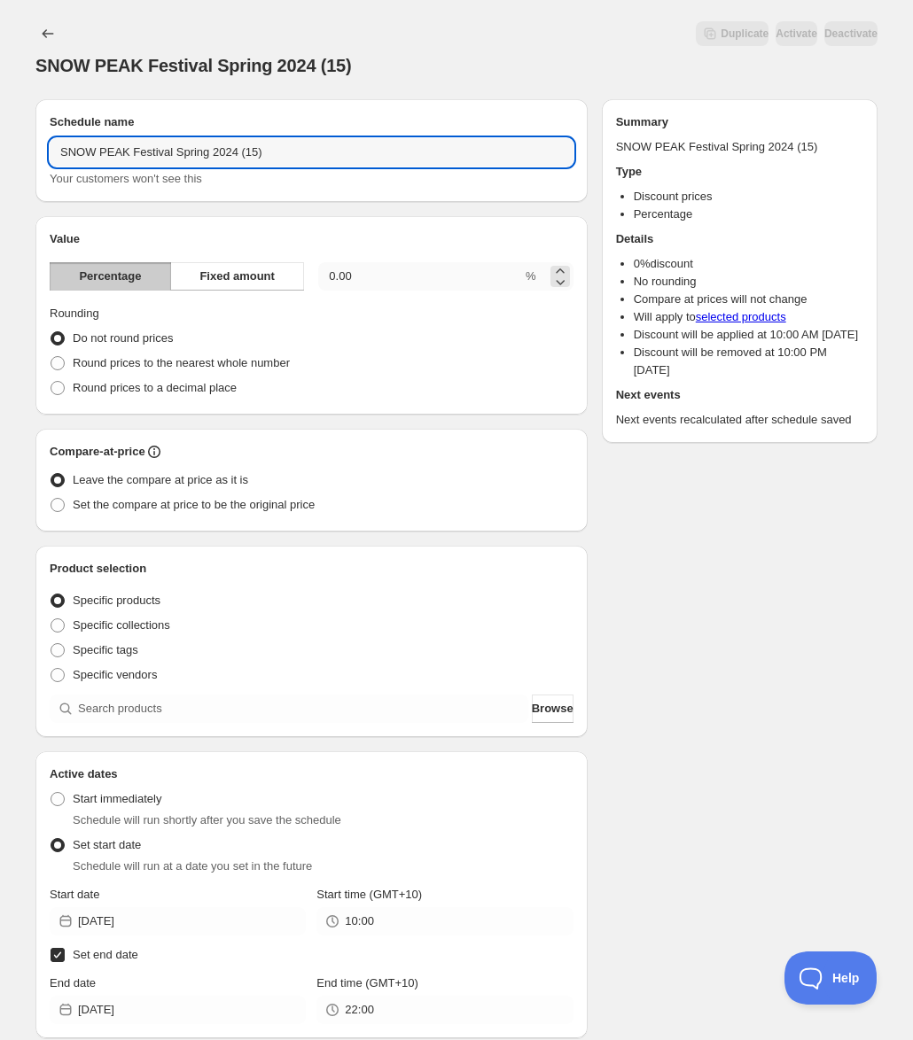
type input "SNOW PEAK Festival Spring 2024 (15)"
click at [379, 262] on input "0.00" at bounding box center [420, 276] width 204 height 28
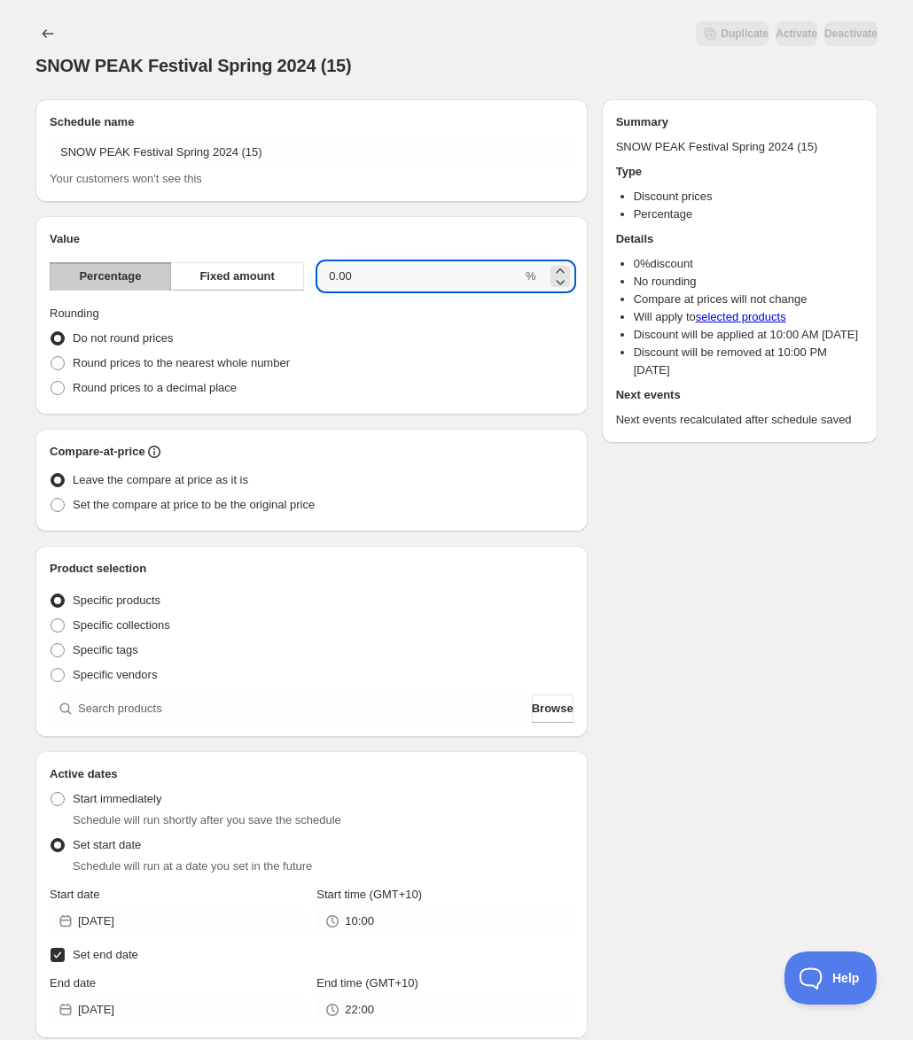
drag, startPoint x: 379, startPoint y: 249, endPoint x: 306, endPoint y: 243, distance: 73.8
click at [306, 262] on div "Percentage Fixed amount 0.00 %" at bounding box center [312, 276] width 524 height 28
type input "15"
click at [683, 562] on div "Schedule name SNOW PEAK Festival Spring 2024 (15) Your customers won't see this…" at bounding box center [449, 753] width 856 height 1336
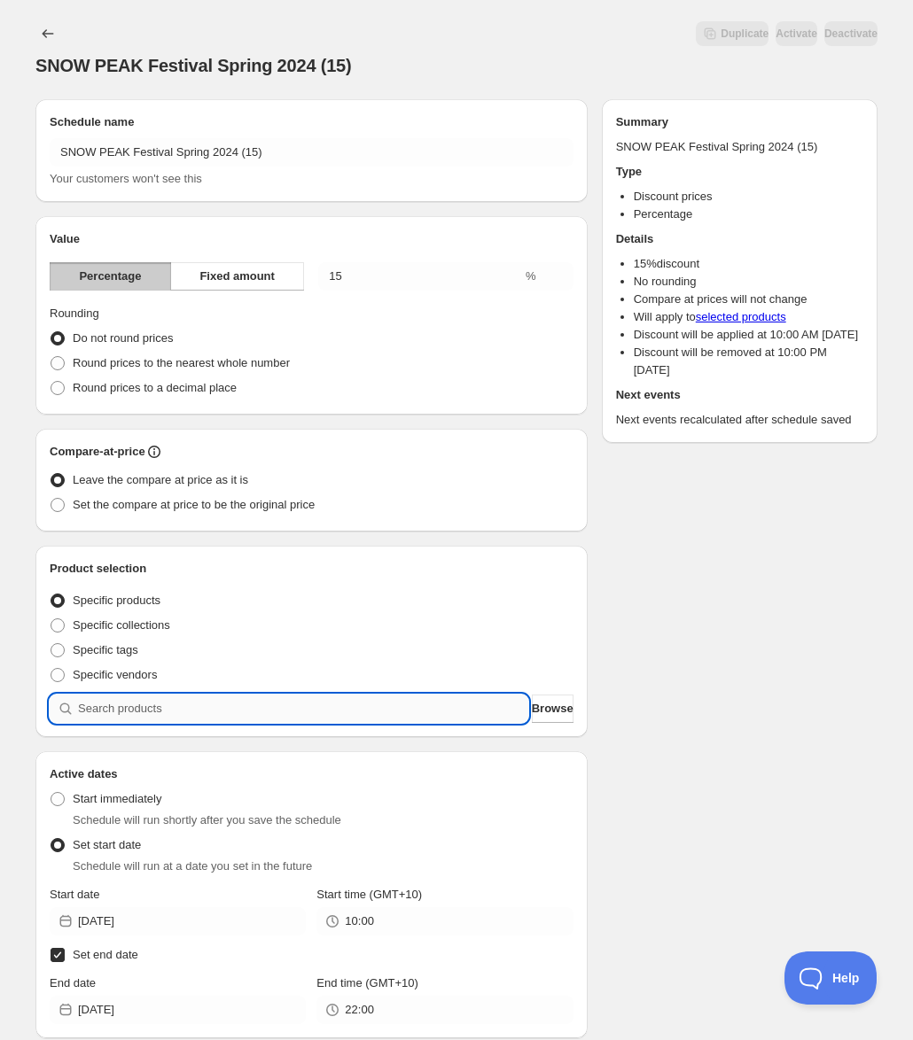
click at [224, 695] on input "search" at bounding box center [303, 709] width 450 height 28
click at [262, 695] on input "search" at bounding box center [303, 709] width 450 height 28
paste input "SNOW PEAK Low Beach Chair"
type input "SNOW PEAK Low Beach Chair"
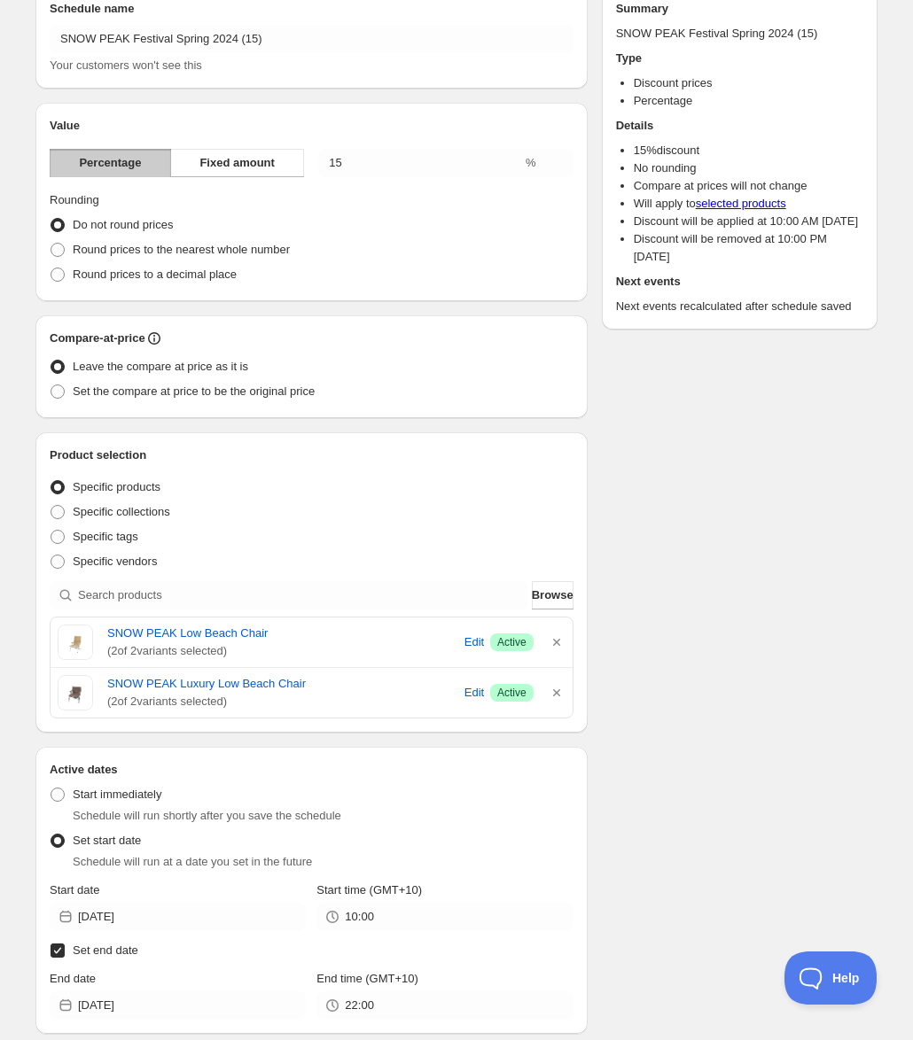
scroll to position [177, 0]
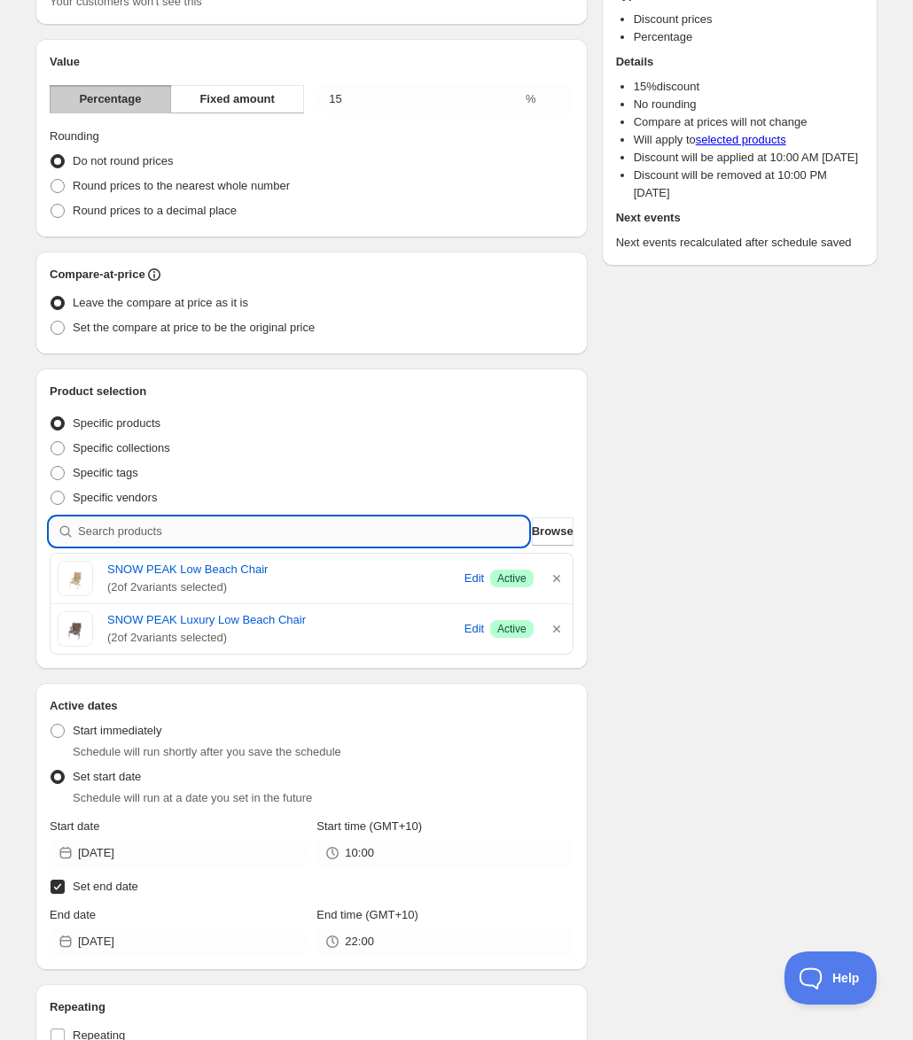
click at [258, 518] on input "search" at bounding box center [303, 532] width 450 height 28
paste input "SNOW PEAK Field Barista Kettle"
type input "SNOW PEAK Field Barista Kettle"
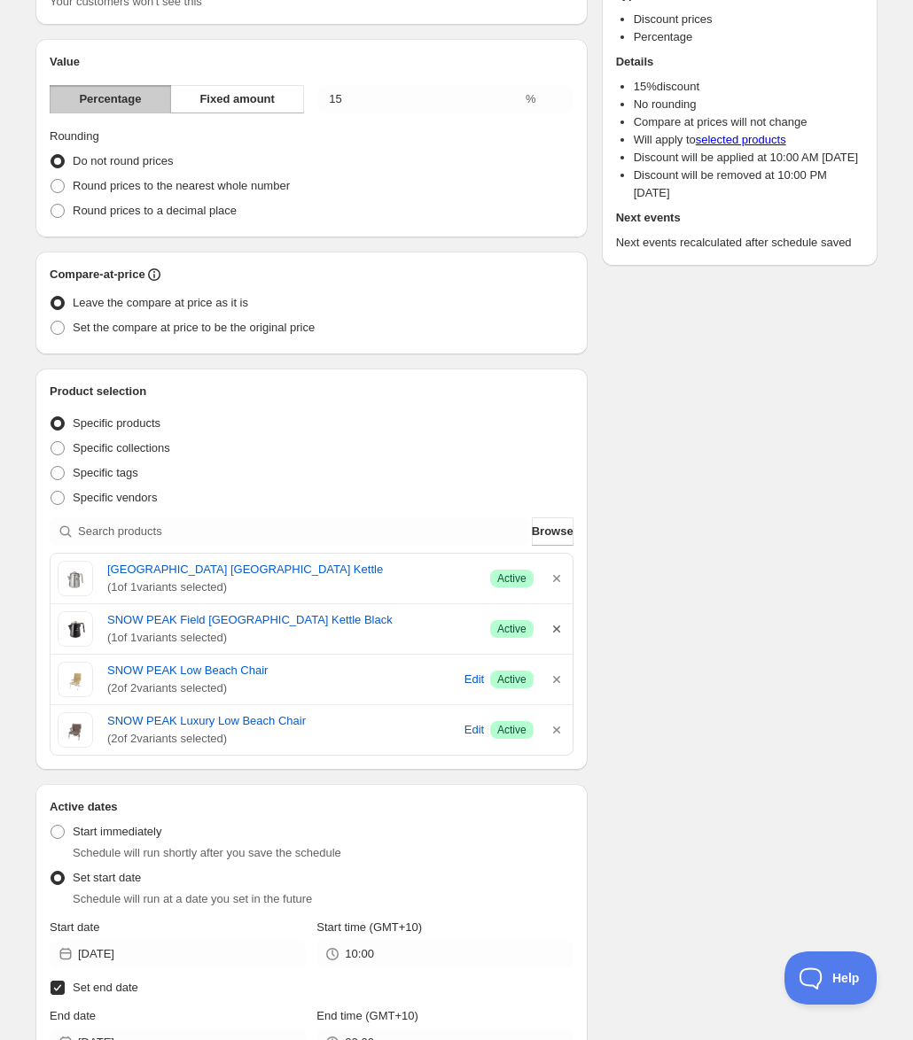
click at [562, 620] on icon "button" at bounding box center [557, 629] width 18 height 18
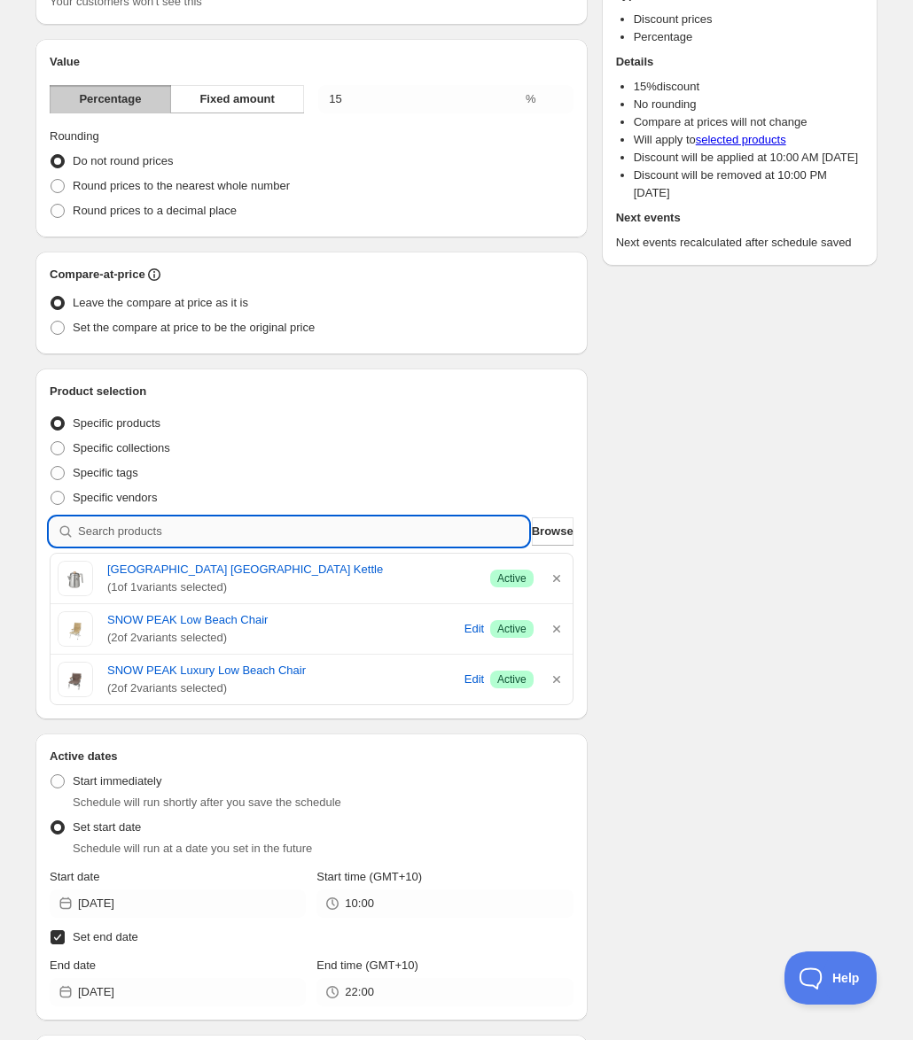
click at [166, 518] on input "search" at bounding box center [303, 532] width 450 height 28
paste input "SNOW PEAK Earthen Zen Pot CS-580 259 15"
type input "SNOW PEAK Earthen Zen Pot CS-580 259 15"
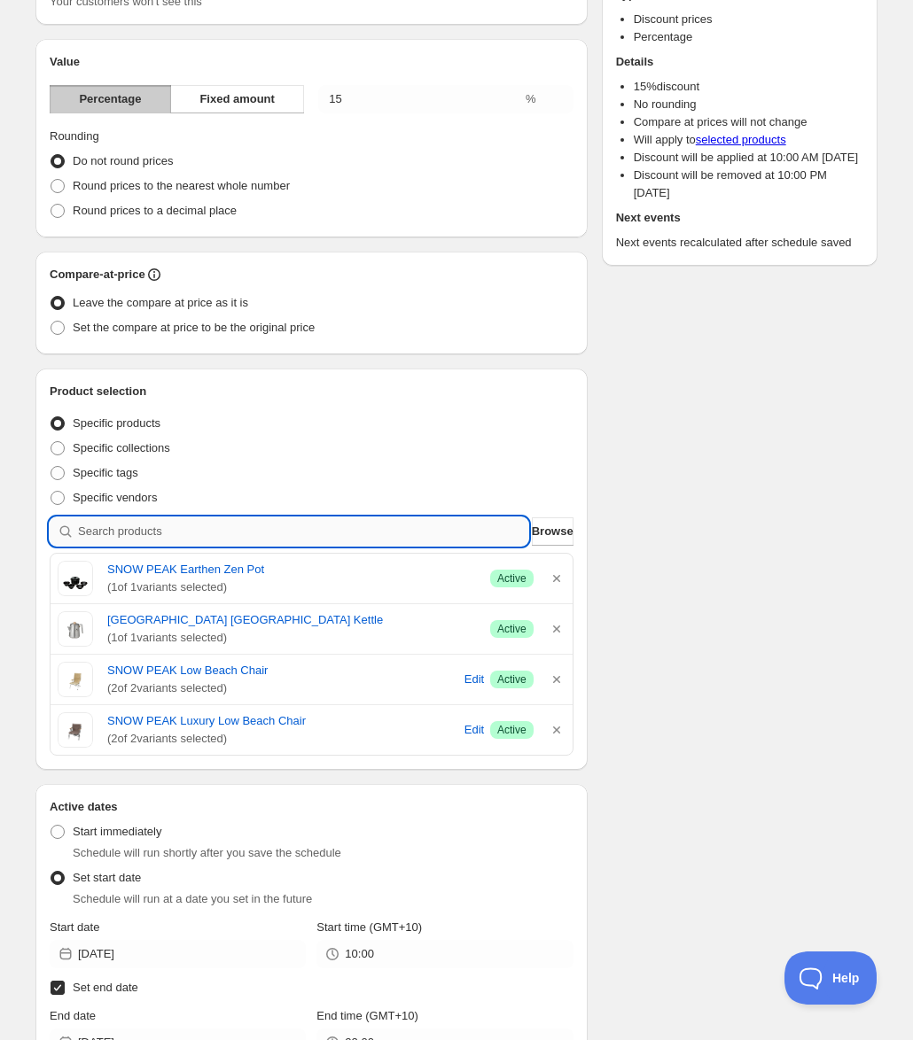
click at [228, 518] on input "search" at bounding box center [303, 532] width 450 height 28
paste input "SNOW PEAK Entry Pack TS"
type input "SNOW PEAK Entry Pack TS"
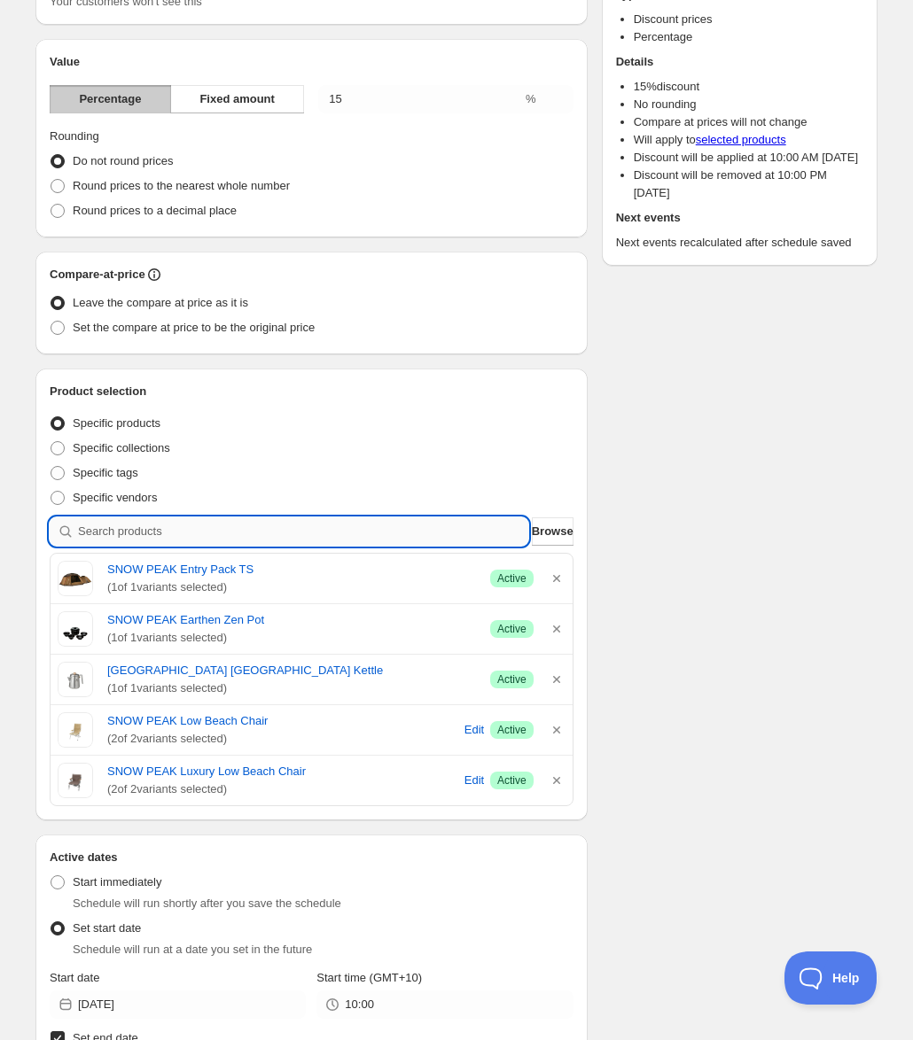
click at [396, 518] on input "search" at bounding box center [303, 532] width 450 height 28
paste input "SNOW PEAK Takibi Hearth Starter Set"
type input "SNOW PEAK Takibi Hearth Starter Set"
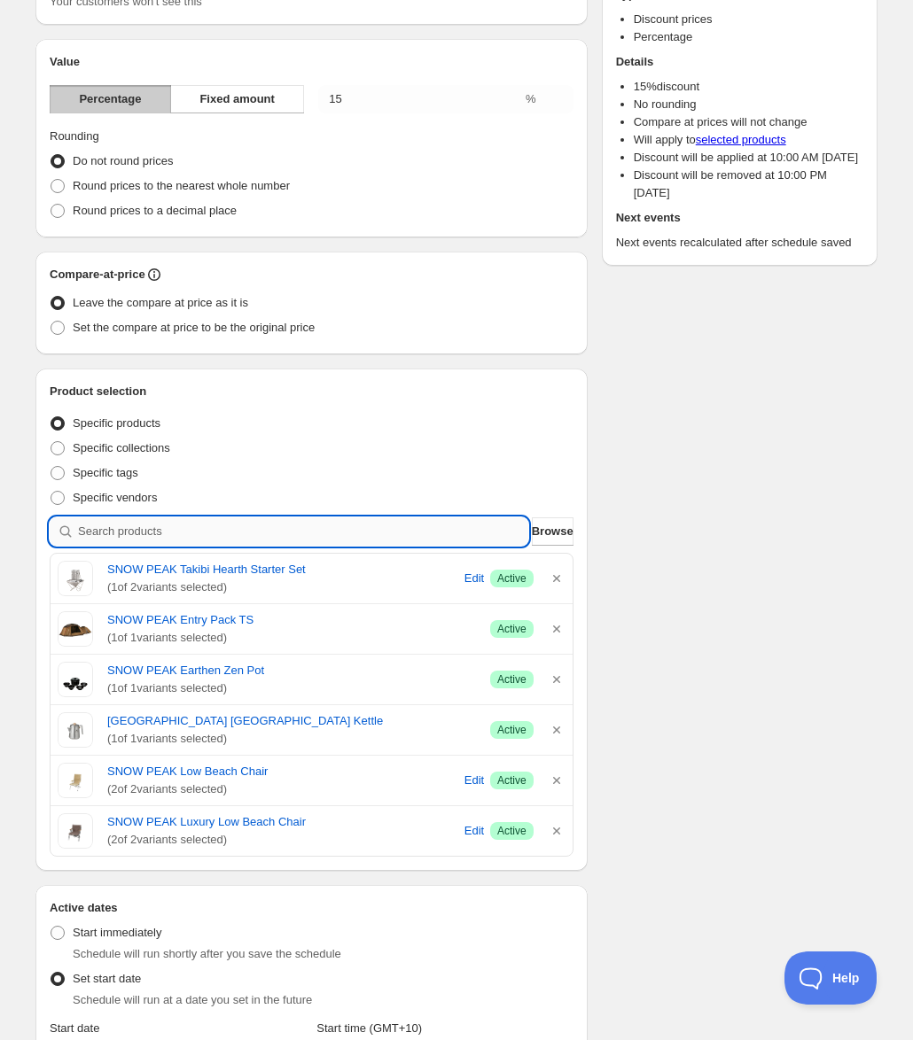
click at [396, 518] on input "search" at bounding box center [303, 532] width 450 height 28
paste input "SNOW PEAK Kitchen tool set"
type input "SNOW PEAK Kitchen tool set"
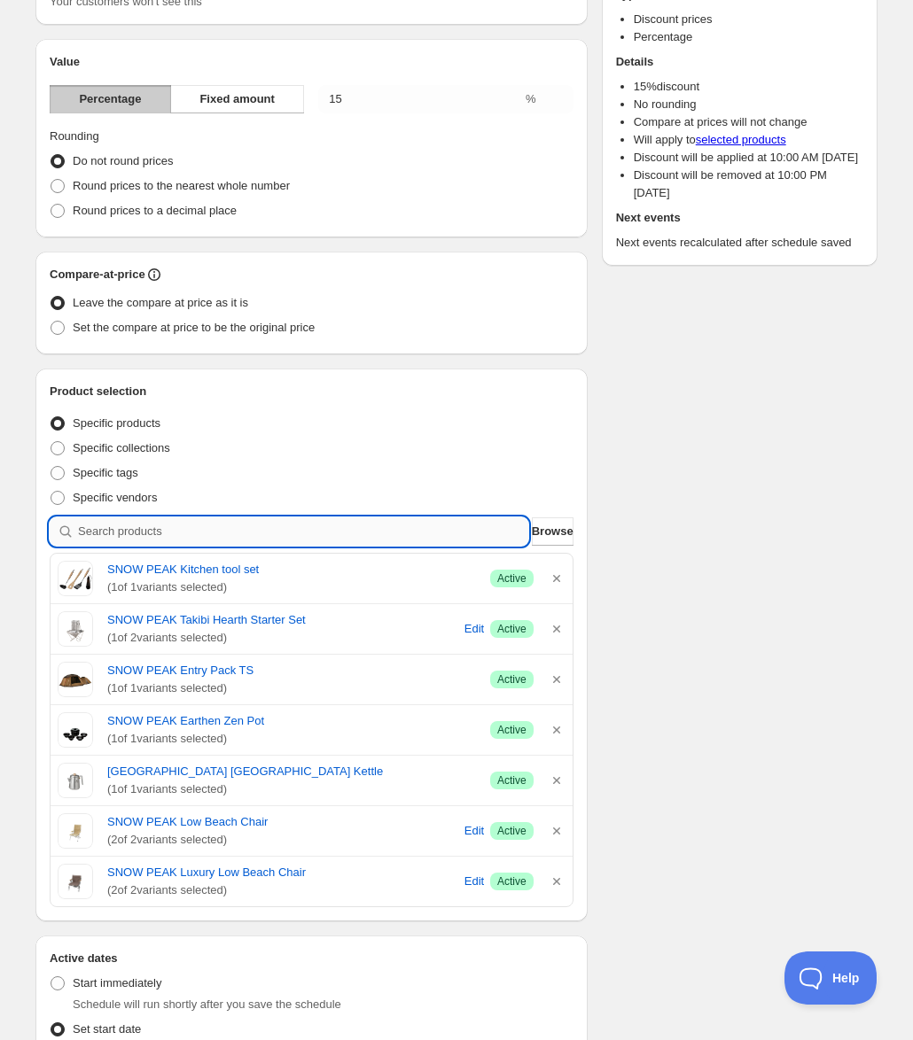
click at [300, 518] on input "search" at bounding box center [303, 532] width 450 height 28
paste input "SNOW PEAK PEG HAMMER N-001R 129 15"
type input "SNOW PEAK PEG HAMMER N-001R 129 15"
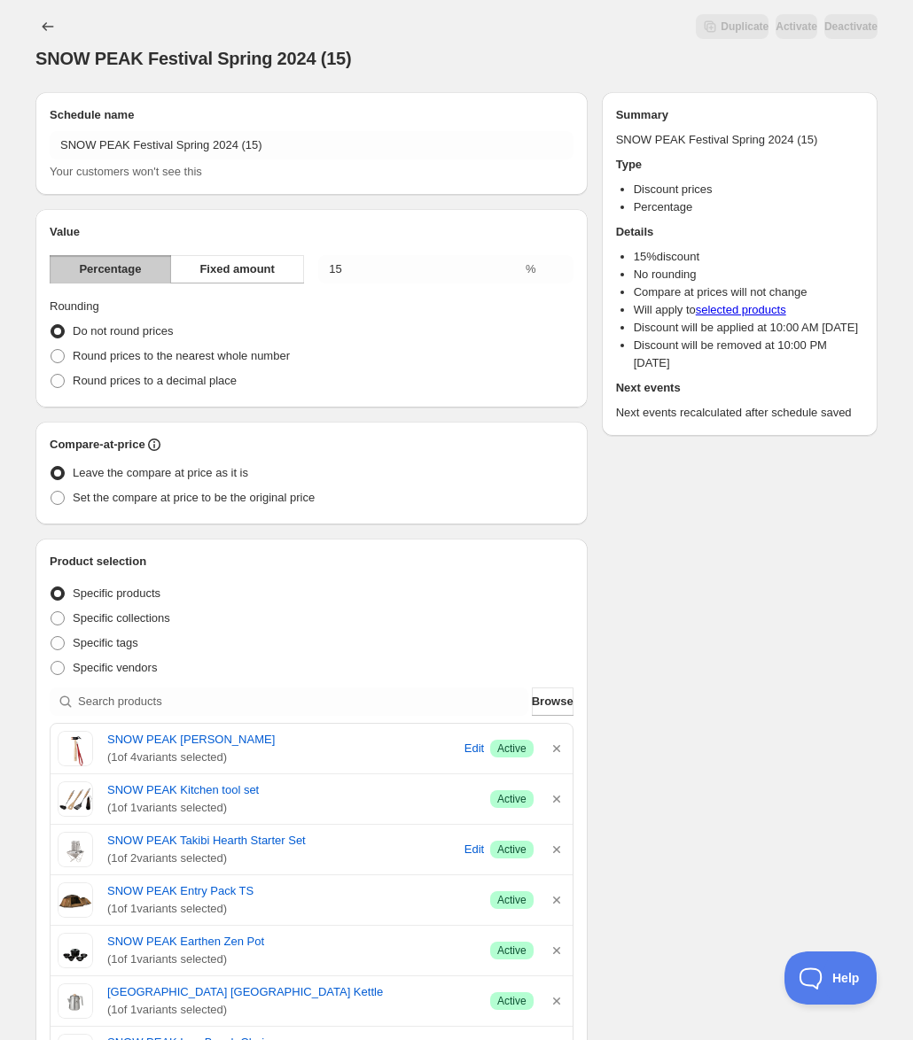
scroll to position [0, 0]
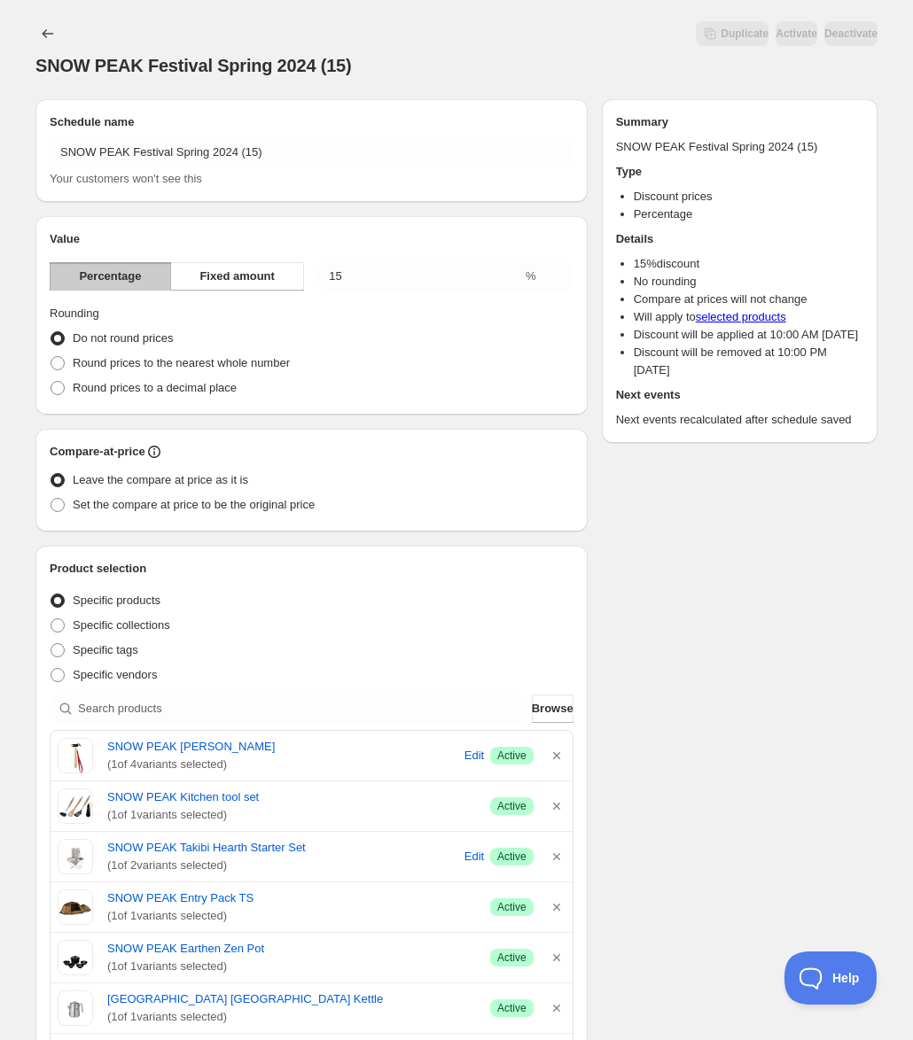
click at [756, 570] on div "Schedule name SNOW PEAK Festival Spring 2024 (15) Your customers won't see this…" at bounding box center [449, 959] width 856 height 1749
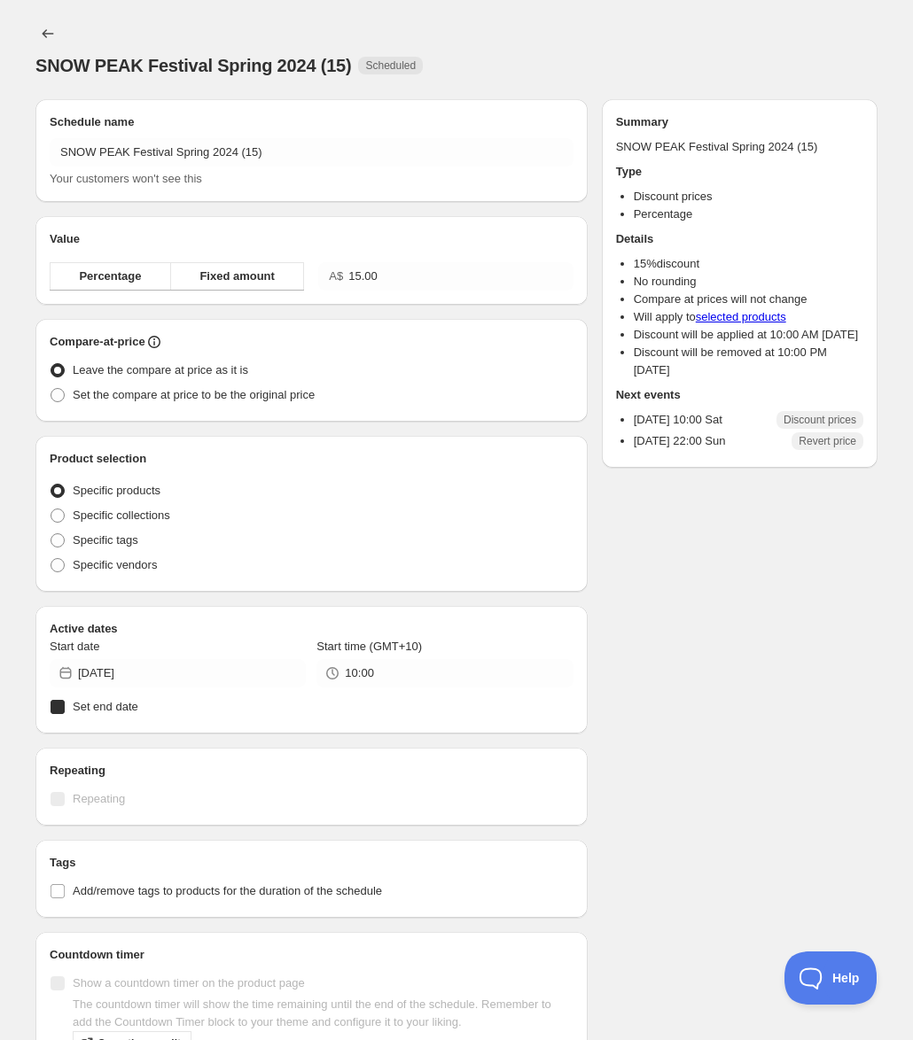
radio input "true"
checkbox input "true"
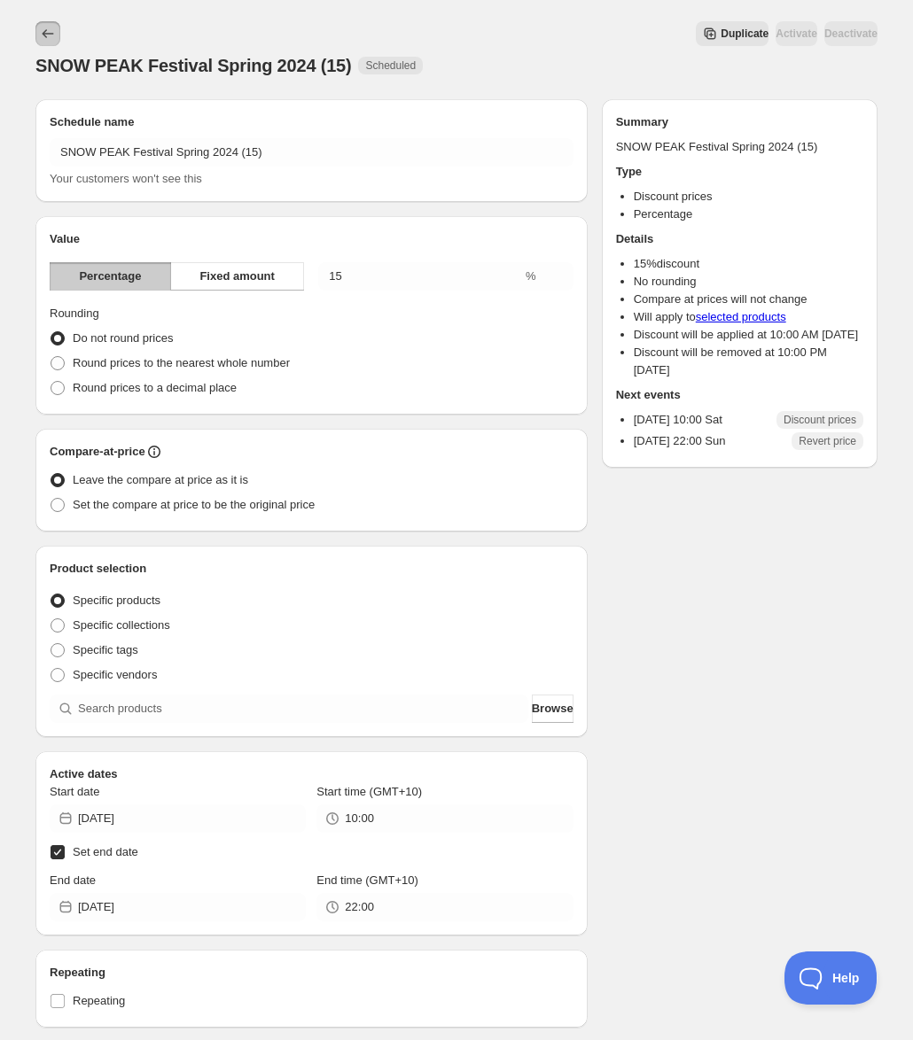
click at [55, 34] on icon "Schedules" at bounding box center [48, 34] width 18 height 18
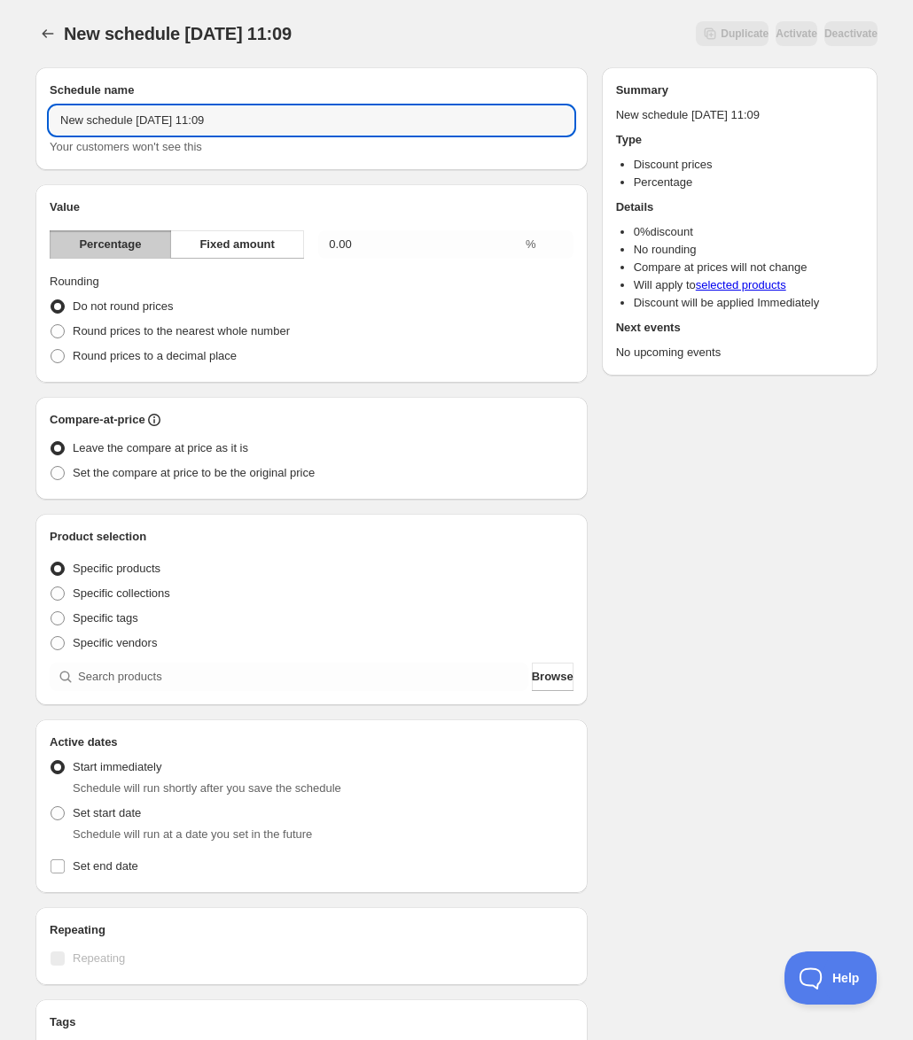
drag, startPoint x: 244, startPoint y: 113, endPoint x: 50, endPoint y: 99, distance: 194.5
click at [50, 99] on div "Schedule name New schedule Aug 26 2025 11:09 Your customers won't see this" at bounding box center [312, 119] width 524 height 74
type input "SNow Peak Festival 2024 spring (2)"
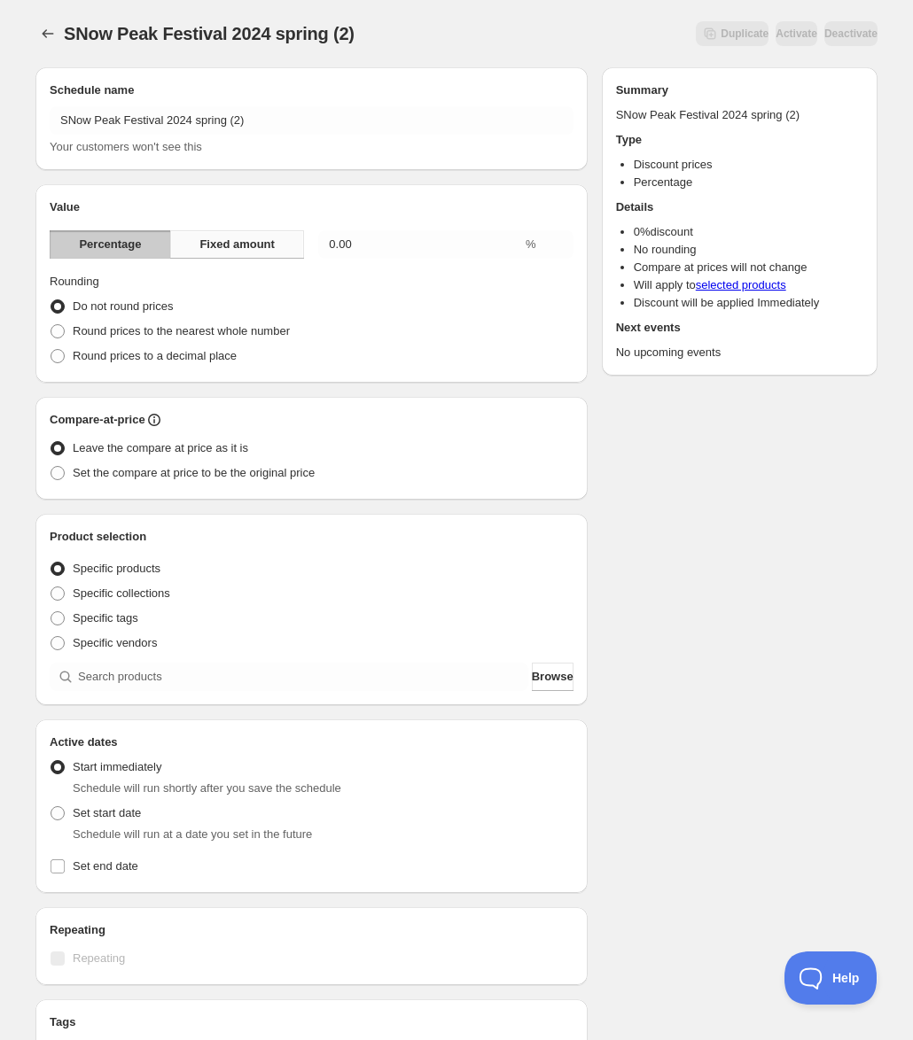
click at [242, 239] on span "Fixed amount" at bounding box center [236, 245] width 75 height 18
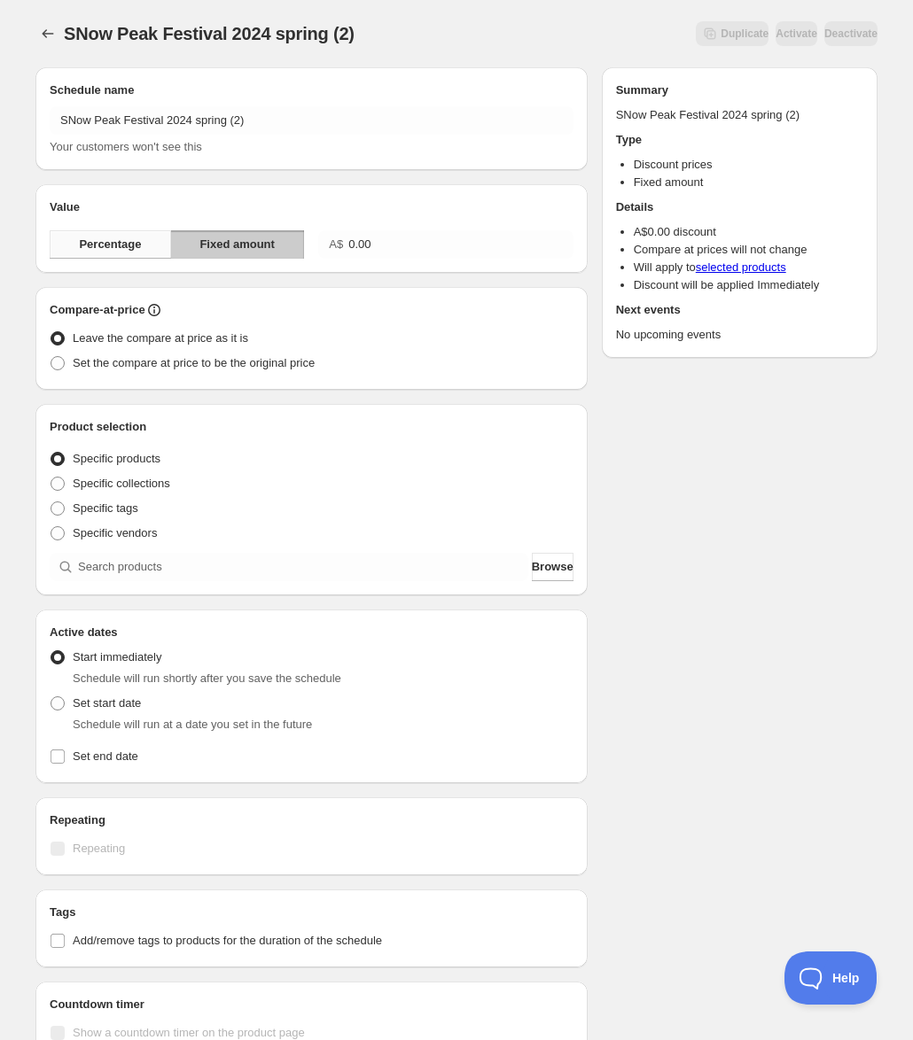
click at [153, 238] on button "Percentage" at bounding box center [110, 244] width 121 height 28
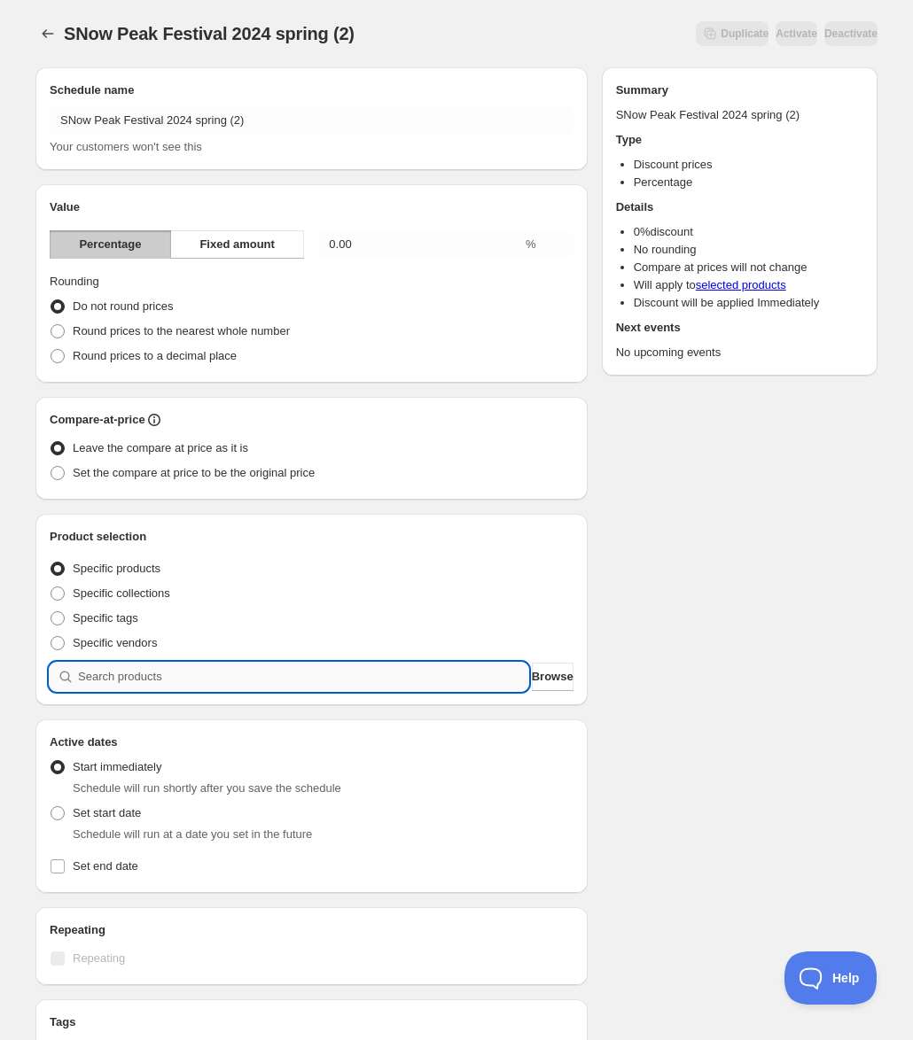
click at [135, 689] on input "search" at bounding box center [303, 677] width 450 height 28
paste input "SNOW PEAK LAND LOCK PACKAGE"
type input "SNOW PEAK LAND LOCK PACKAGE"
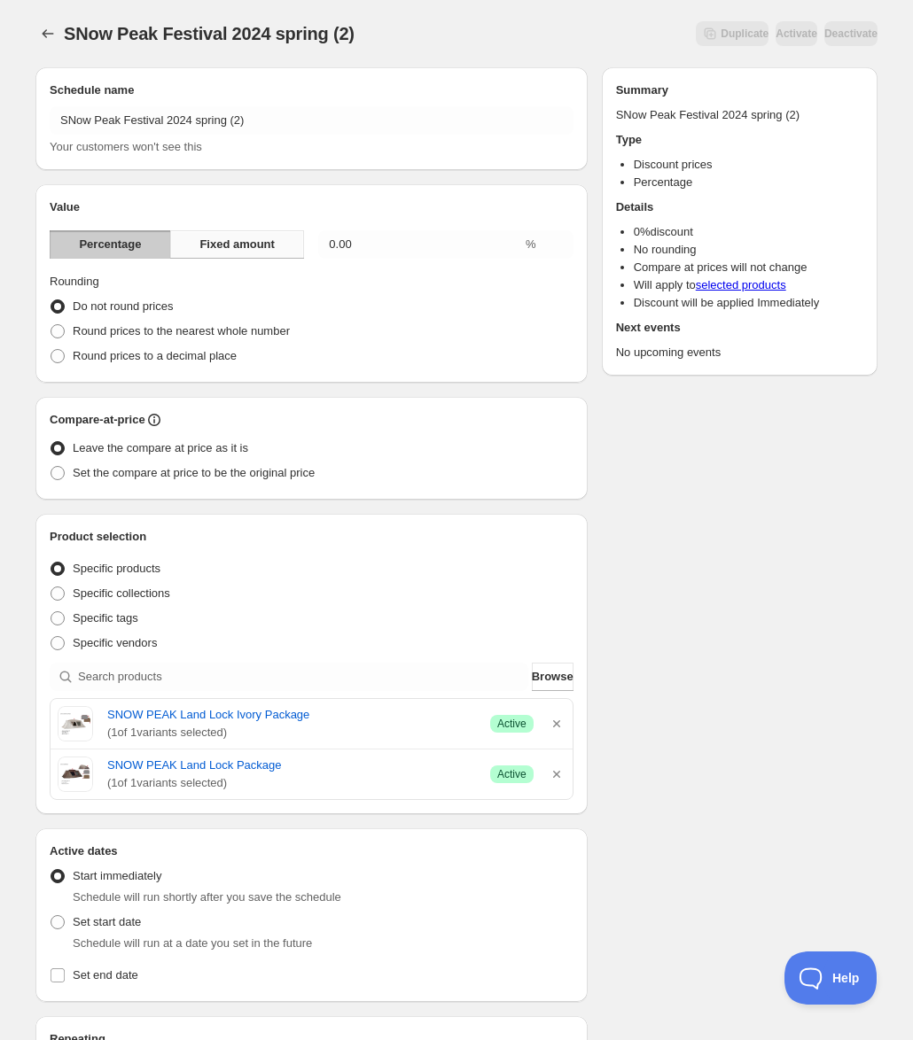
click at [270, 240] on span "Fixed amount" at bounding box center [236, 245] width 75 height 18
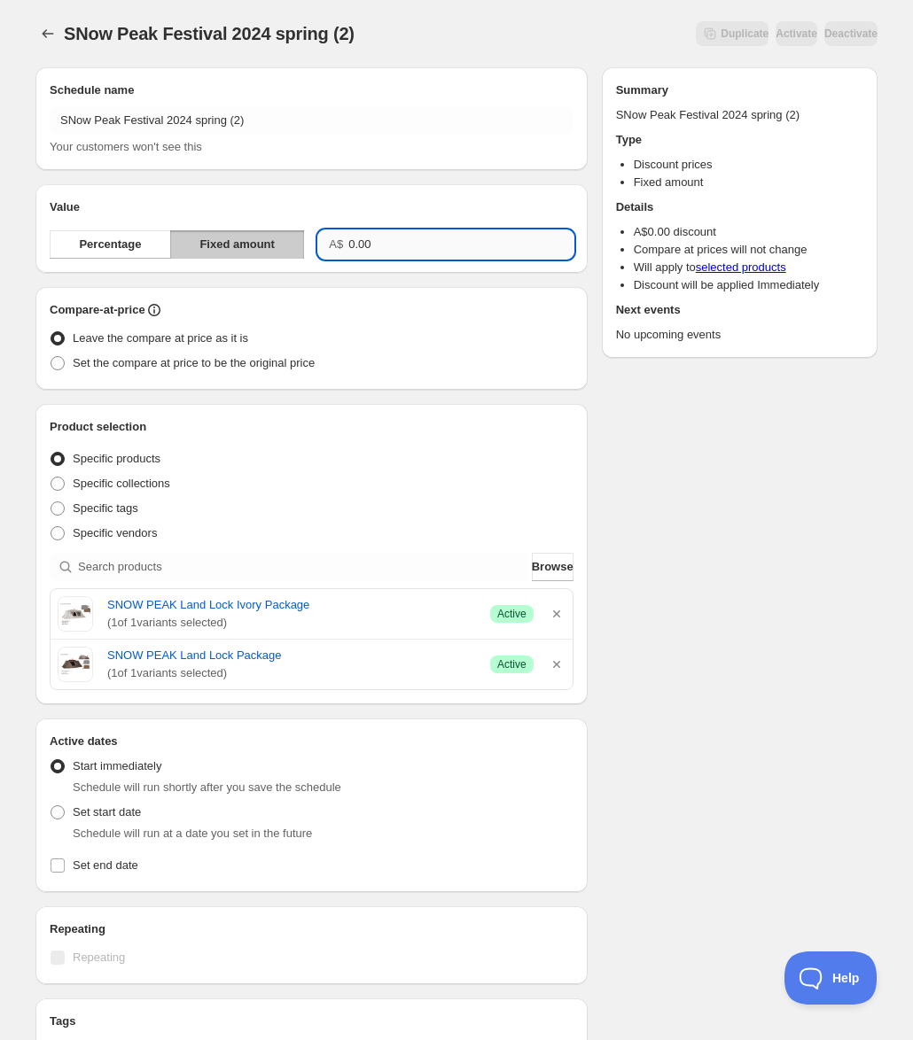
click at [436, 249] on input "0.00" at bounding box center [460, 244] width 224 height 28
drag, startPoint x: 436, startPoint y: 249, endPoint x: 323, endPoint y: 230, distance: 115.1
click at [323, 230] on div "Value Percentage Fixed amount A$ 0.00" at bounding box center [312, 229] width 524 height 60
type input "2728.00"
click at [716, 521] on div "Schedule name SNow Peak Festival 2024 spring (2) Your customers won't see this …" at bounding box center [449, 664] width 856 height 1222
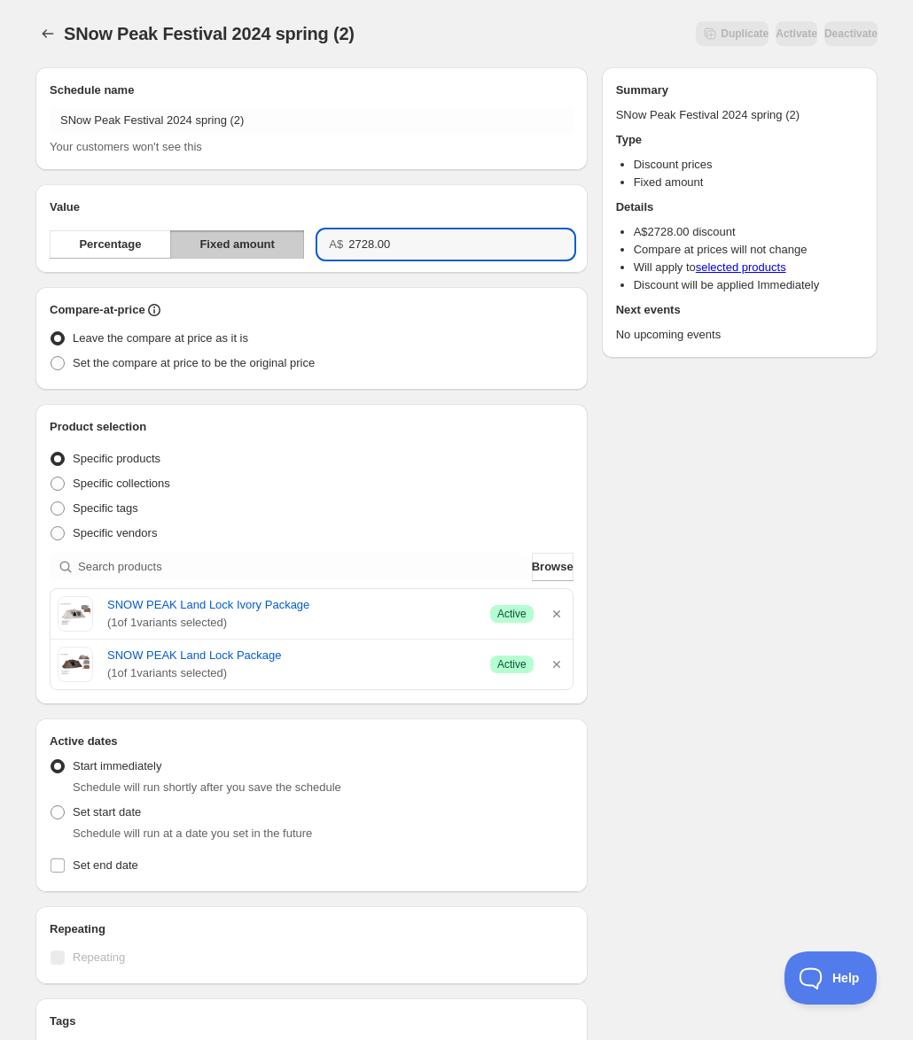
drag, startPoint x: 433, startPoint y: 233, endPoint x: 312, endPoint y: 236, distance: 121.4
click at [312, 236] on div "Percentage Fixed amount A$ 2728.00" at bounding box center [312, 244] width 524 height 28
drag, startPoint x: 414, startPoint y: 244, endPoint x: 329, endPoint y: 247, distance: 85.2
click at [329, 247] on div "A$ 0.00173.9" at bounding box center [445, 244] width 254 height 28
type input "173.90"
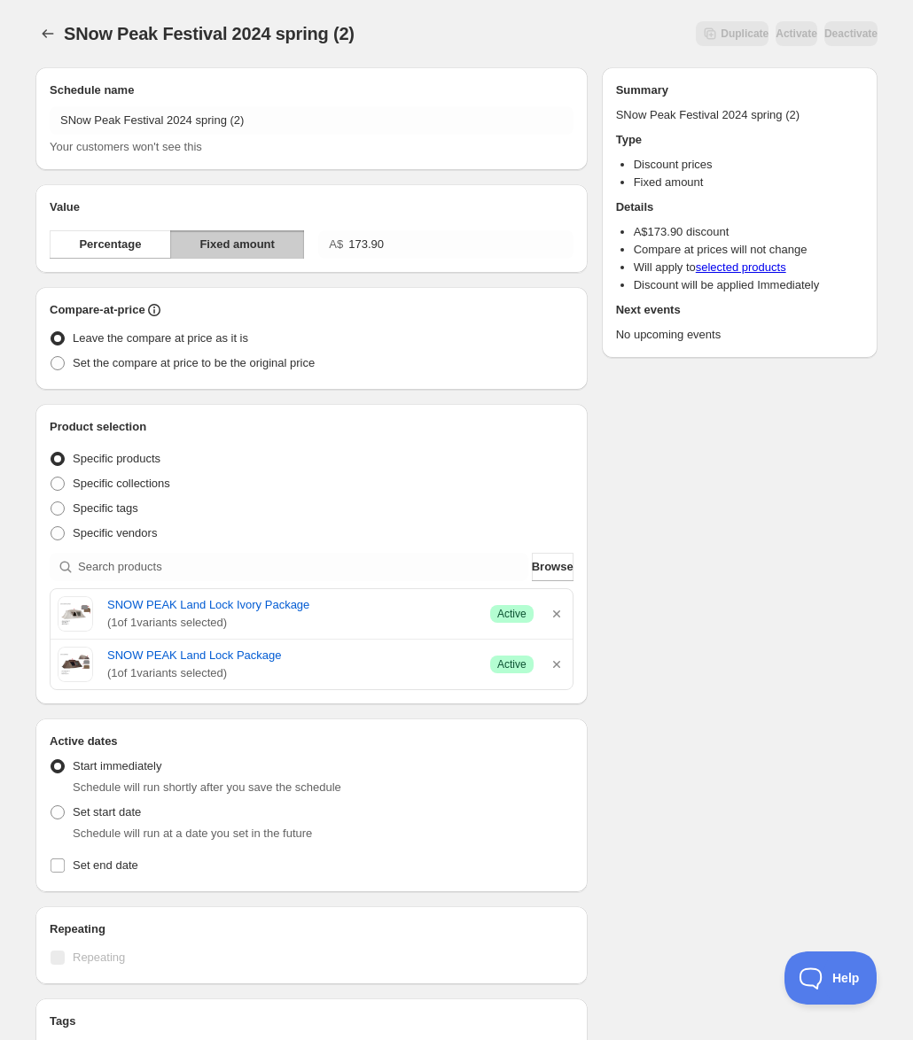
click at [479, 376] on div "Compare-at-price Leave the compare at price as it is Set the compare at price t…" at bounding box center [311, 338] width 552 height 103
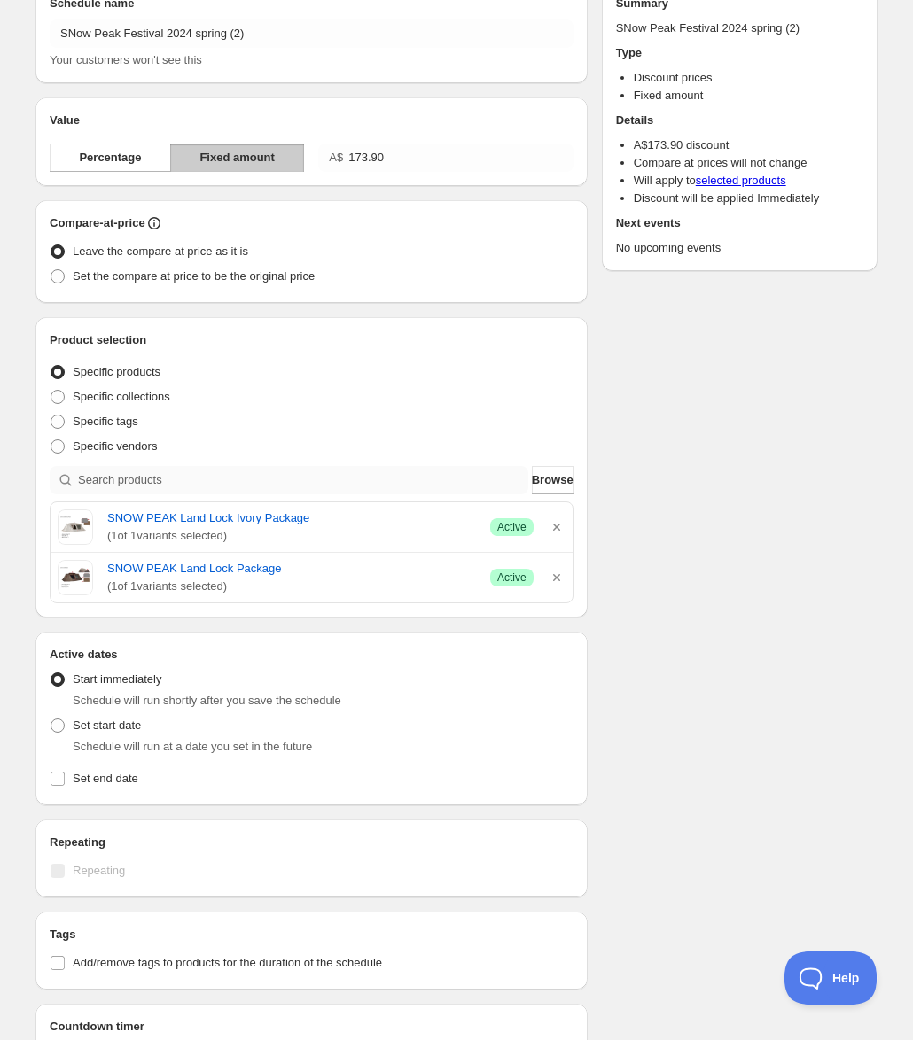
scroll to position [89, 0]
click at [194, 282] on span "Set the compare at price to be the original price" at bounding box center [194, 275] width 242 height 18
click at [51, 269] on input "Set the compare at price to be the original price" at bounding box center [51, 268] width 1 height 1
radio input "true"
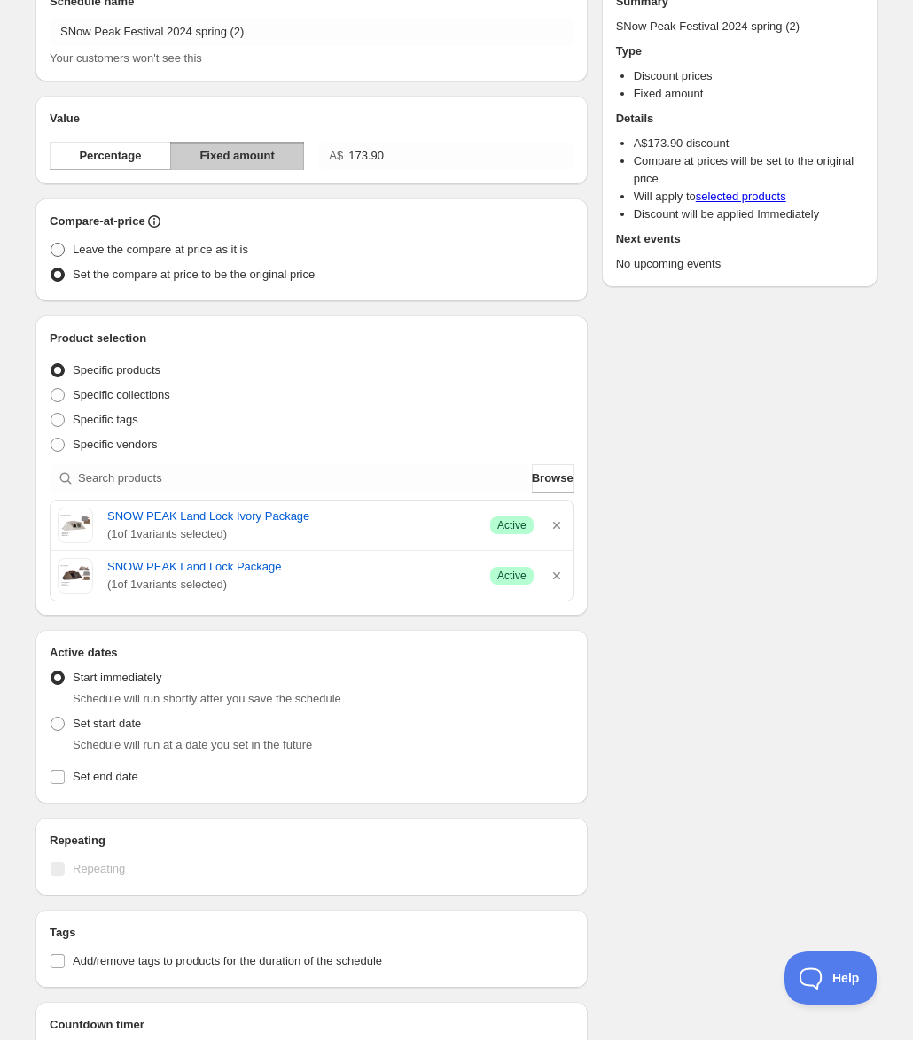
click at [204, 249] on span "Leave the compare at price as it is" at bounding box center [160, 249] width 175 height 13
click at [51, 244] on input "Leave the compare at price as it is" at bounding box center [51, 243] width 1 height 1
radio input "true"
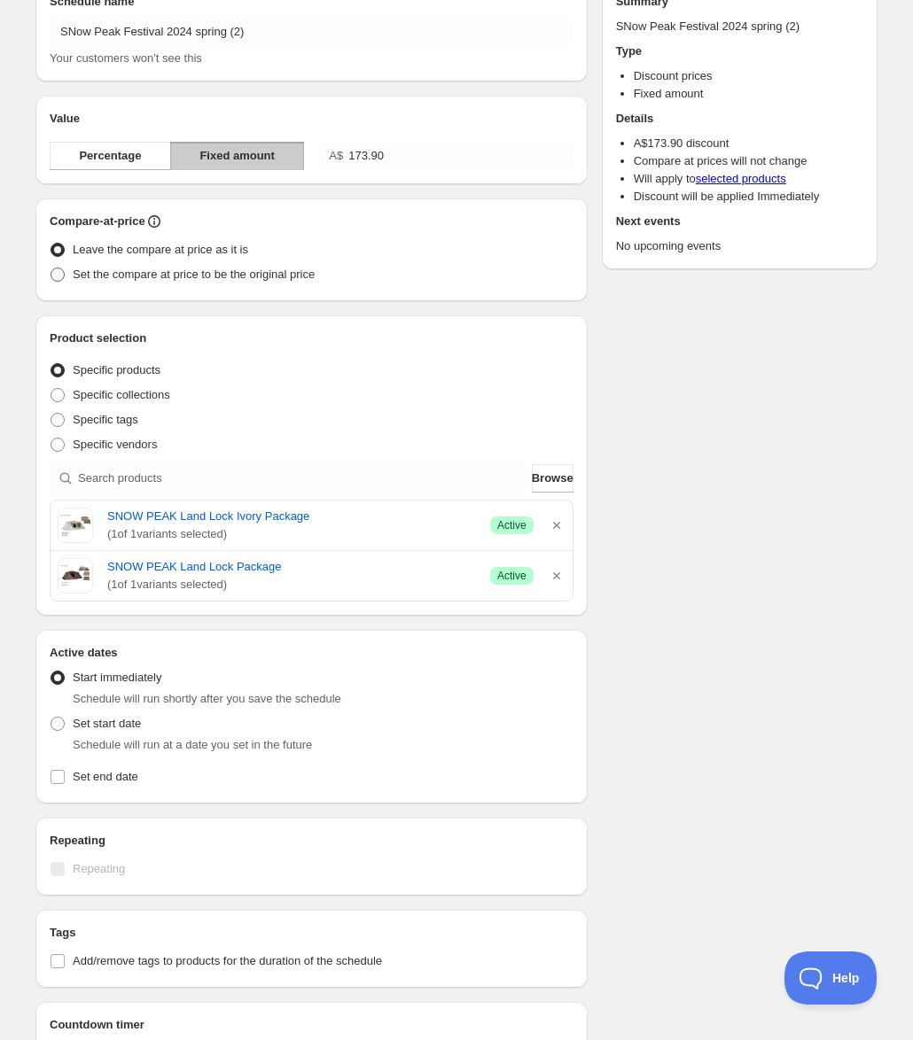
click at [216, 282] on span "Set the compare at price to be the original price" at bounding box center [194, 275] width 242 height 18
click at [51, 269] on input "Set the compare at price to be the original price" at bounding box center [51, 268] width 1 height 1
radio input "true"
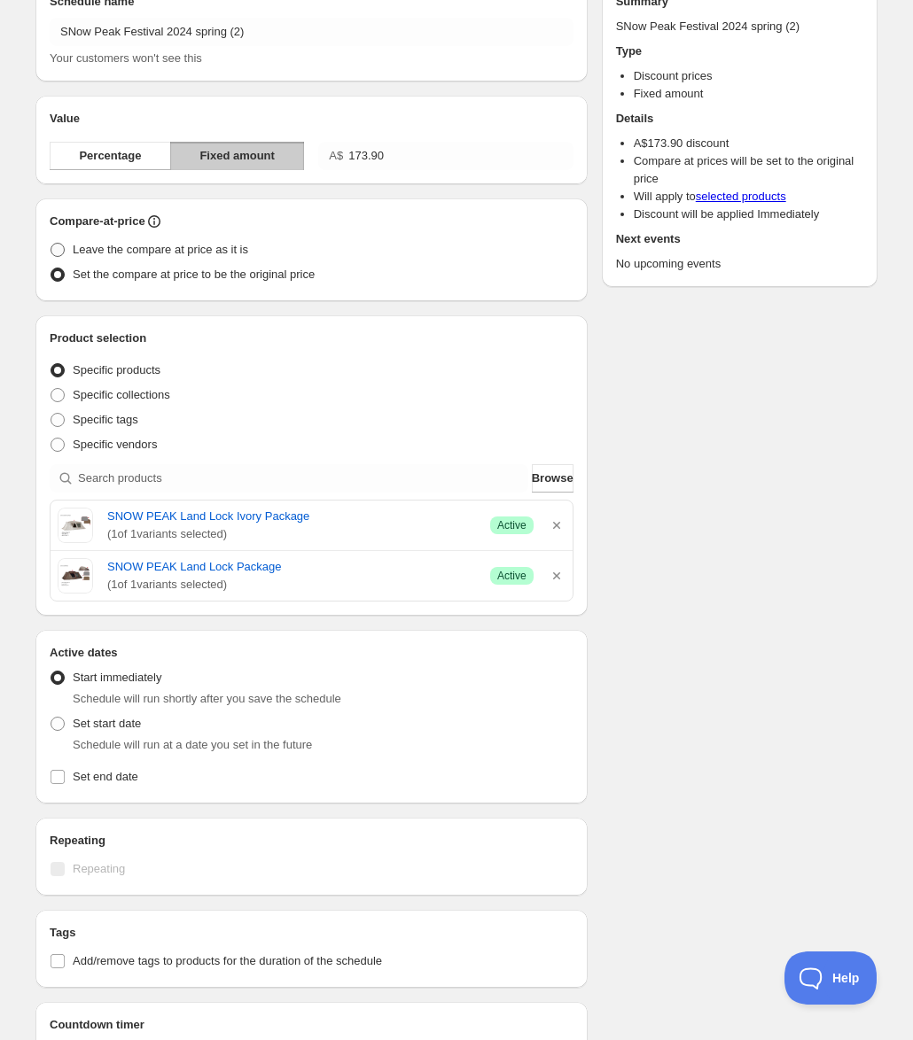
click at [199, 250] on span "Leave the compare at price as it is" at bounding box center [160, 249] width 175 height 13
click at [51, 244] on input "Leave the compare at price as it is" at bounding box center [51, 243] width 1 height 1
radio input "true"
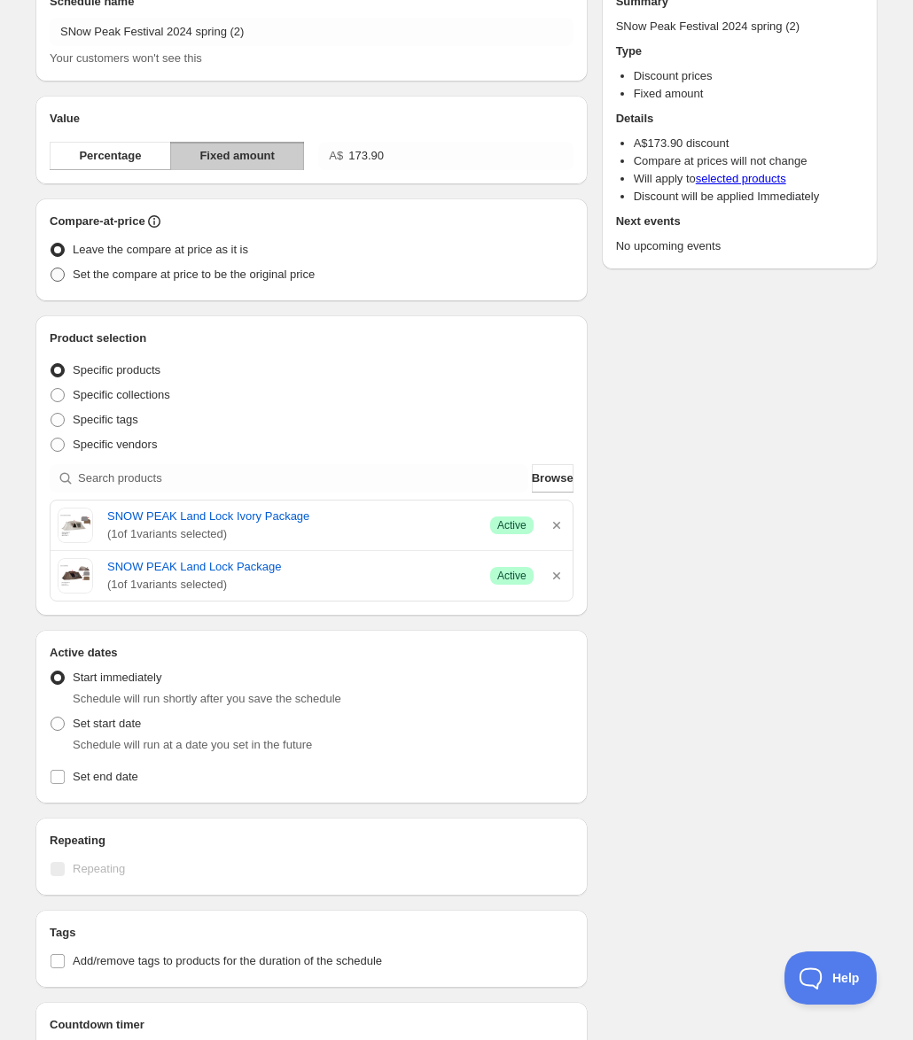
click at [210, 277] on span "Set the compare at price to be the original price" at bounding box center [194, 274] width 242 height 13
click at [51, 269] on input "Set the compare at price to be the original price" at bounding box center [51, 268] width 1 height 1
radio input "true"
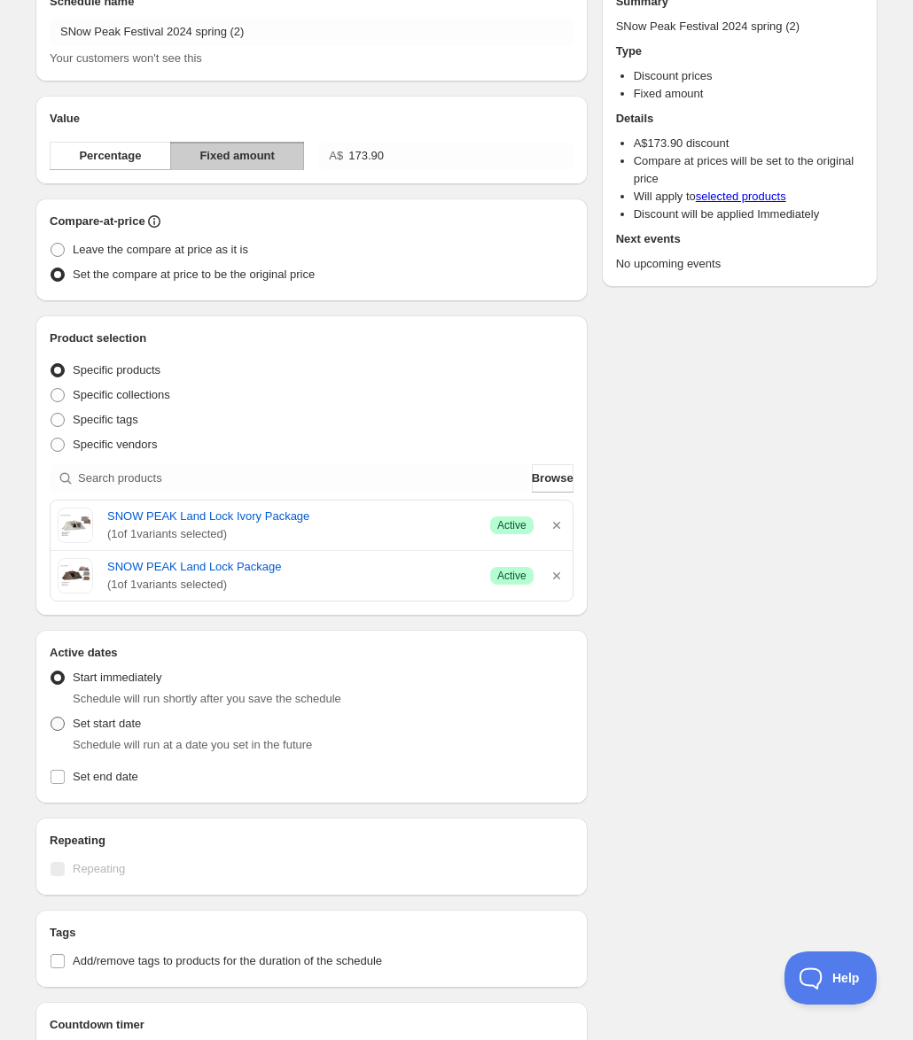
click at [94, 732] on span "Set start date" at bounding box center [107, 724] width 68 height 18
click at [51, 718] on input "Set start date" at bounding box center [51, 717] width 1 height 1
radio input "true"
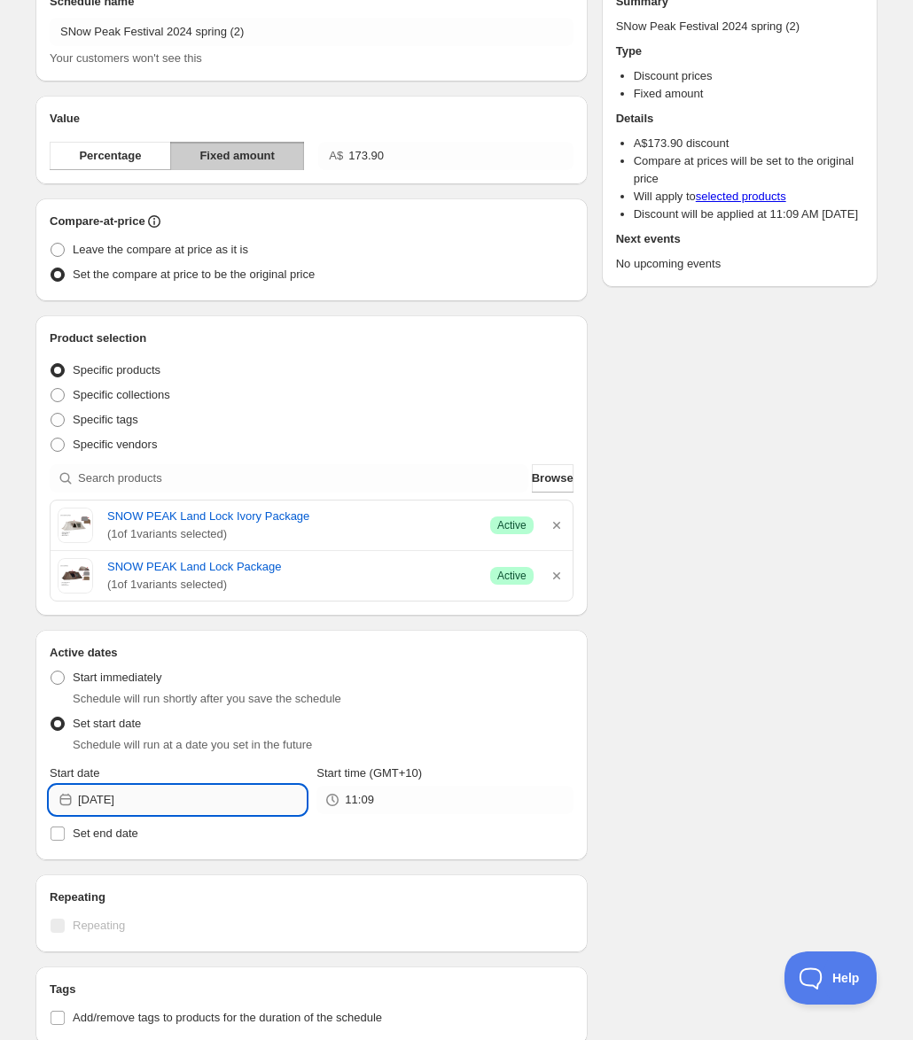
click at [205, 805] on input "2025-08-26" at bounding box center [192, 800] width 228 height 28
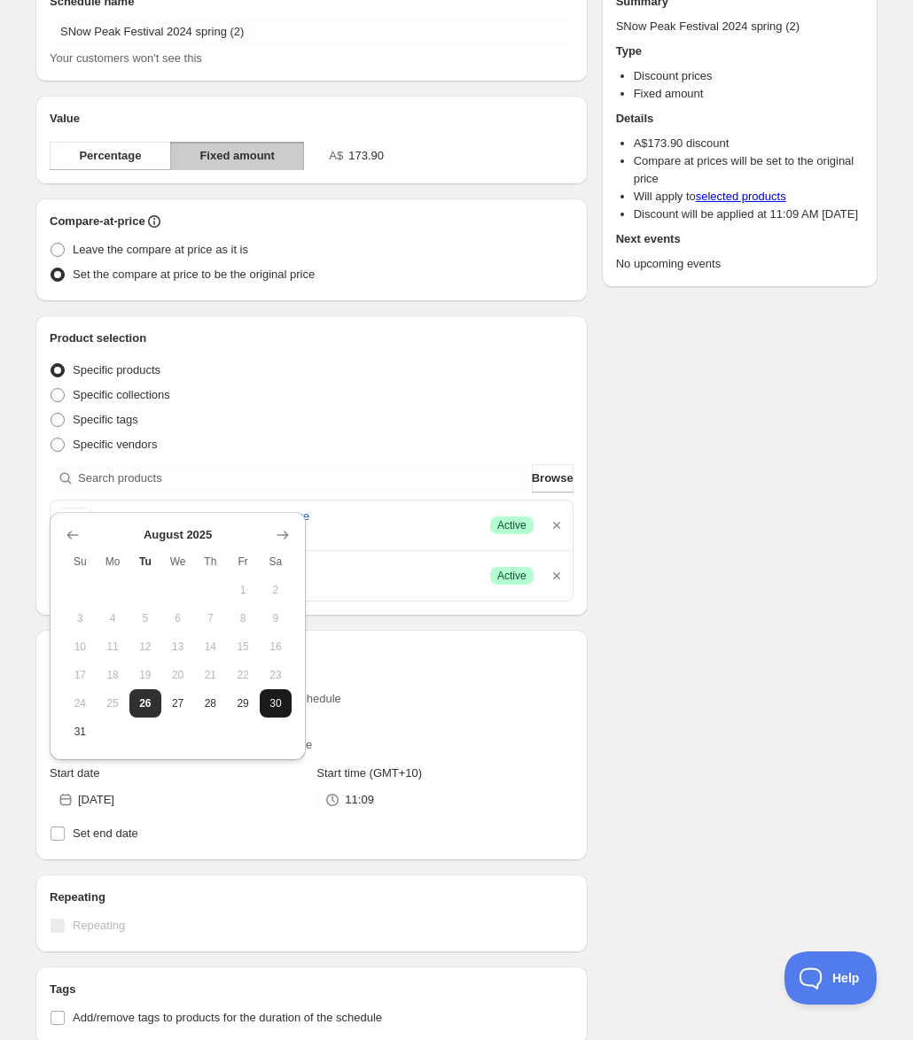
click at [279, 697] on span "30" at bounding box center [276, 704] width 19 height 14
type input "2025-08-30"
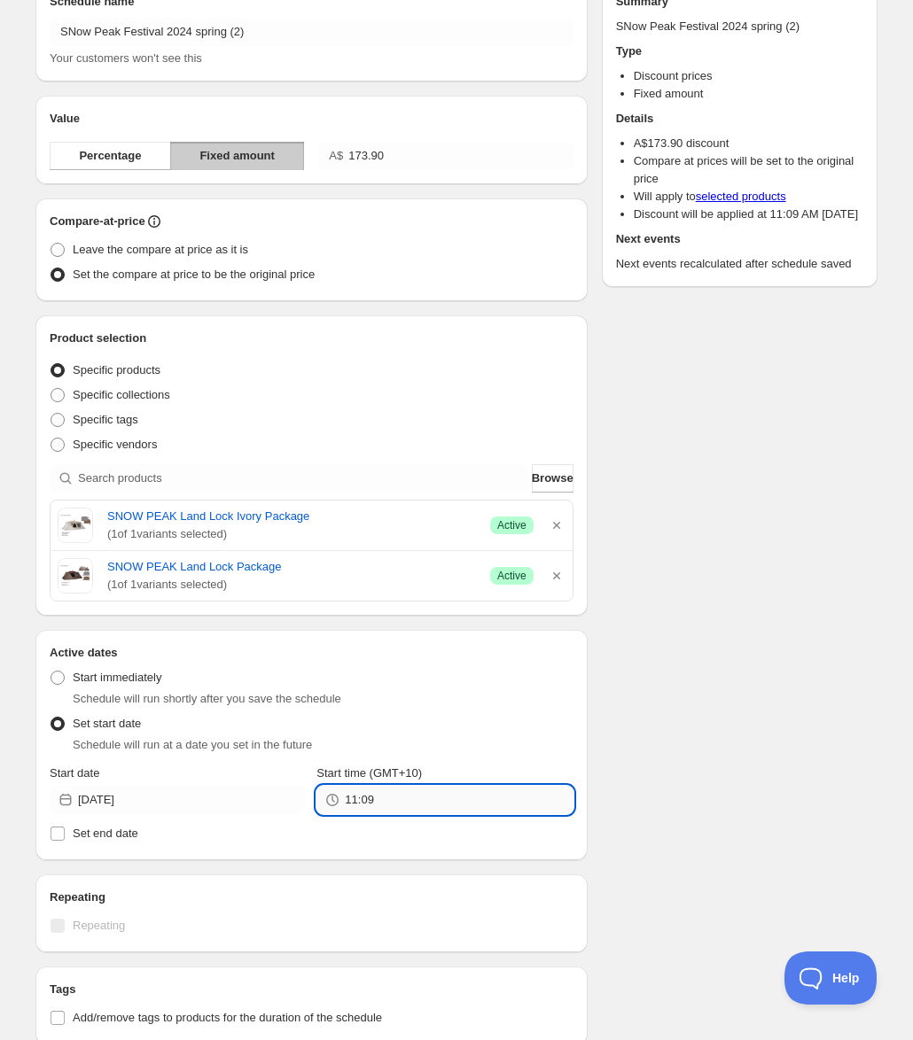
click at [376, 794] on input "11:09" at bounding box center [459, 800] width 228 height 28
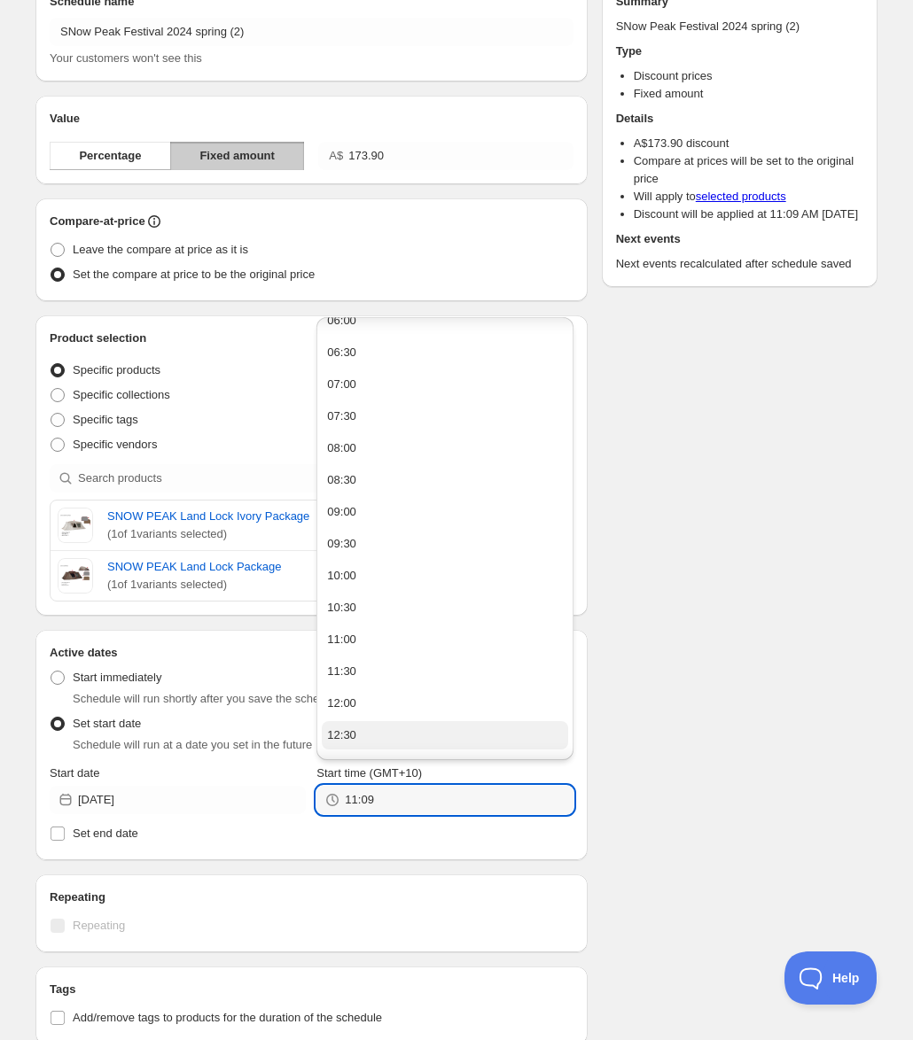
scroll to position [443, 0]
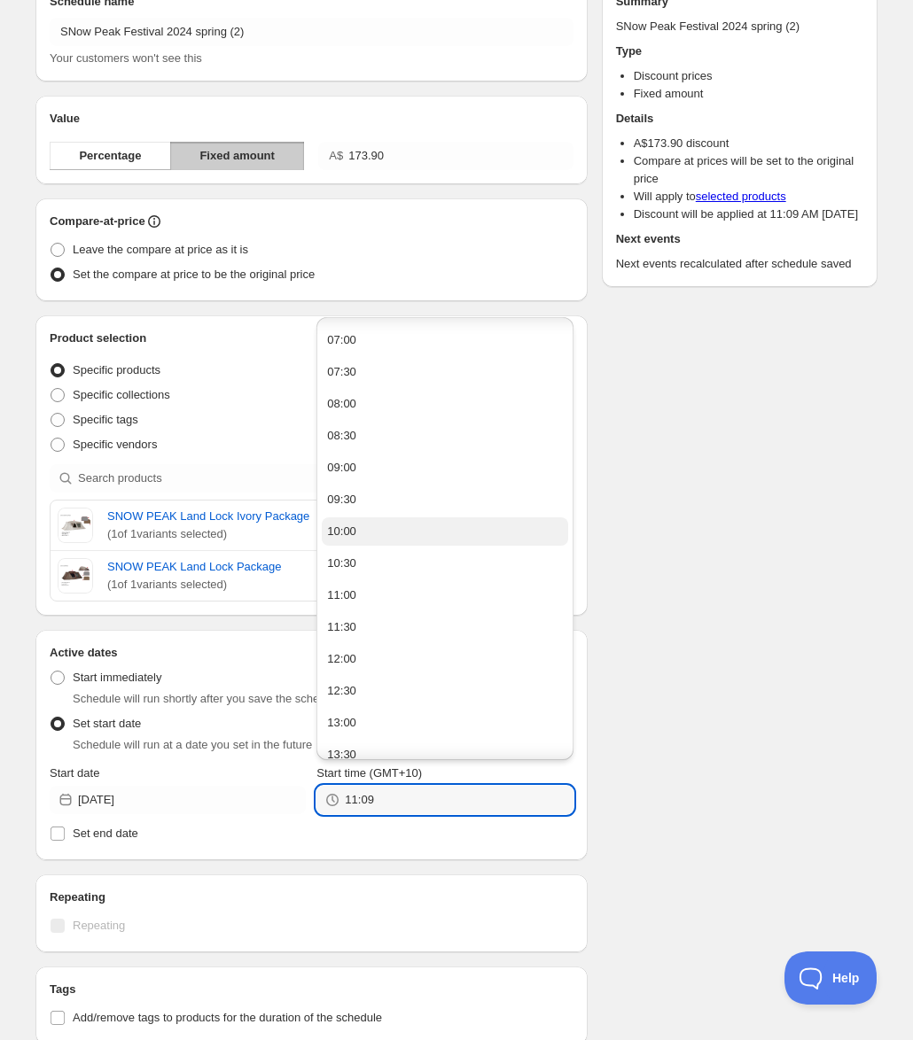
click at [347, 534] on div "10:00" at bounding box center [341, 532] width 29 height 18
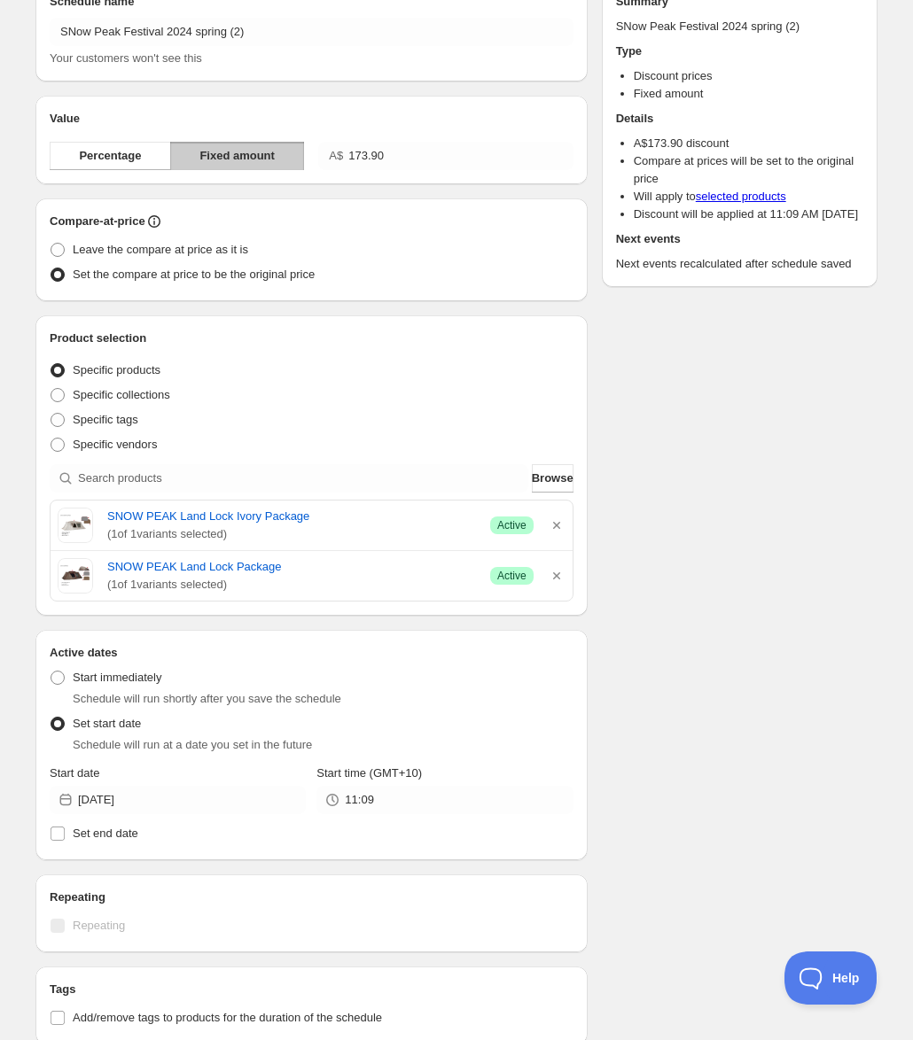
type input "10:00"
click at [120, 837] on span "Set end date" at bounding box center [106, 833] width 66 height 13
click at [65, 837] on input "Set end date" at bounding box center [58, 834] width 14 height 14
checkbox input "true"
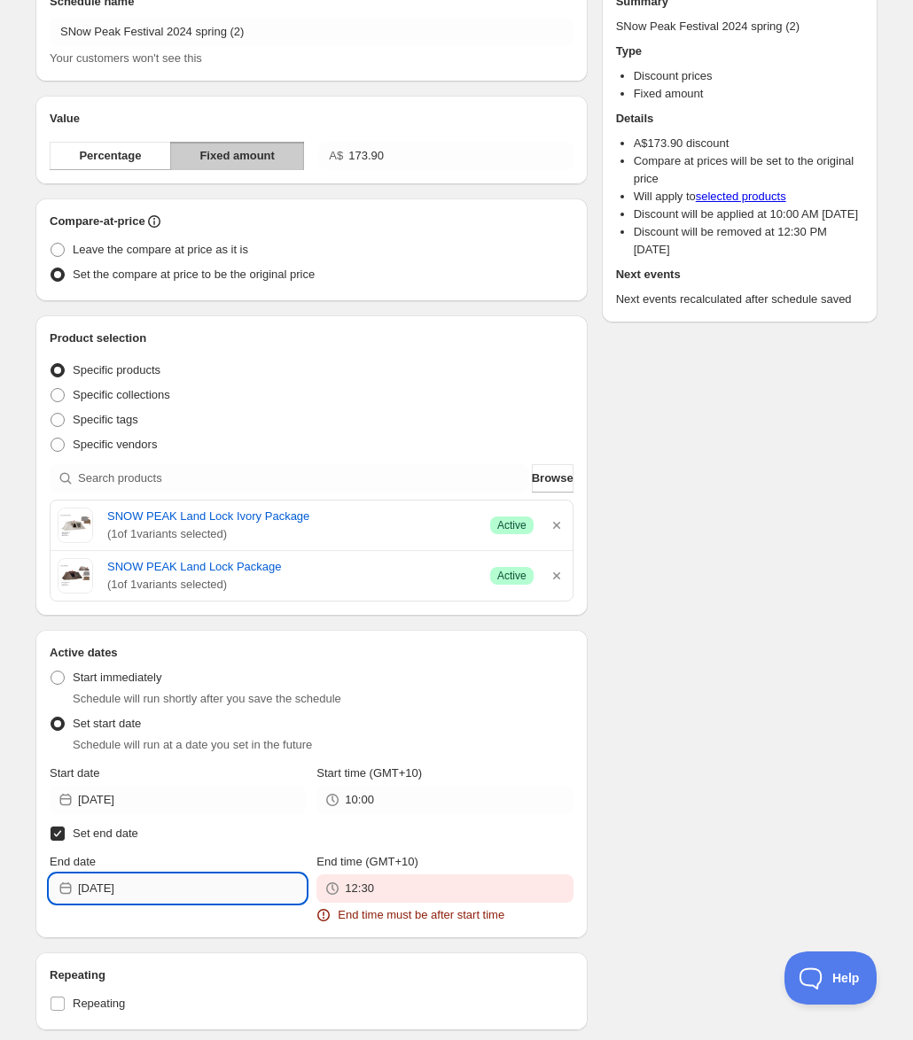
click at [177, 890] on input "2025-08-26" at bounding box center [192, 889] width 228 height 28
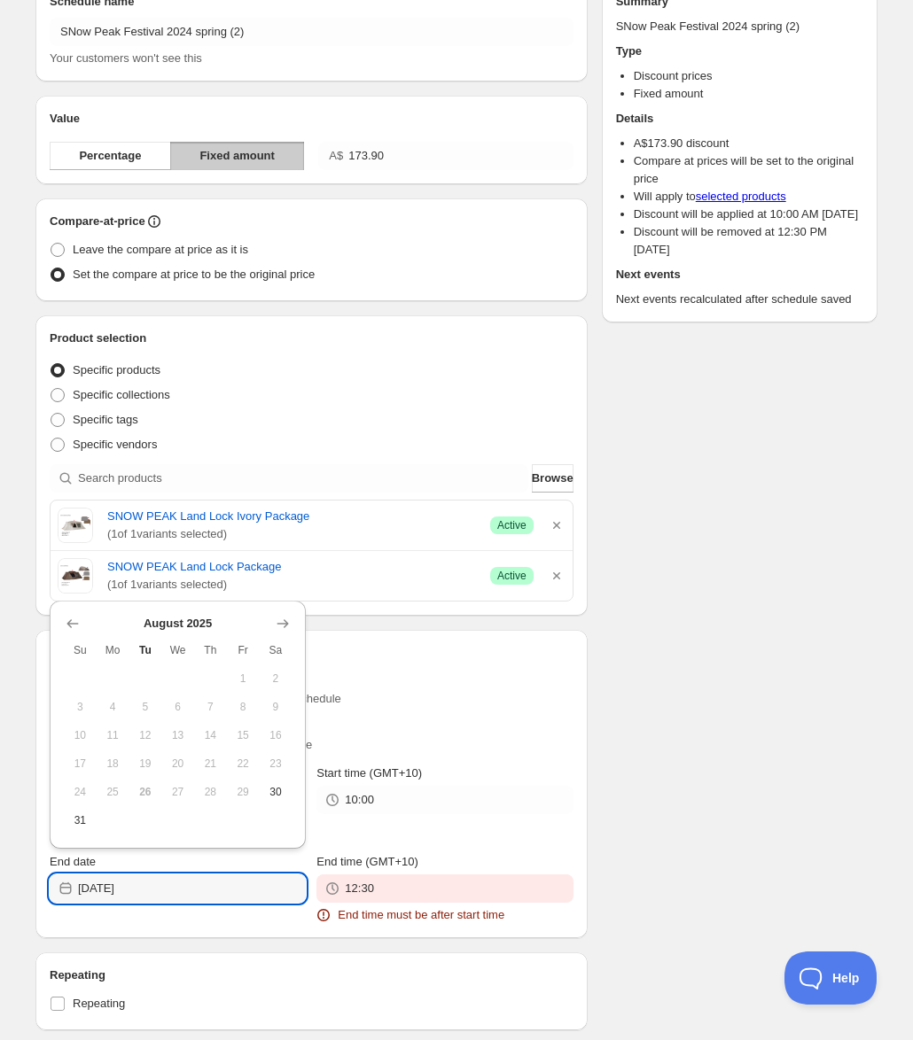
drag, startPoint x: 74, startPoint y: 831, endPoint x: 102, endPoint y: 844, distance: 31.0
click at [75, 831] on button "31" at bounding box center [80, 820] width 33 height 28
type input "2025-08-31"
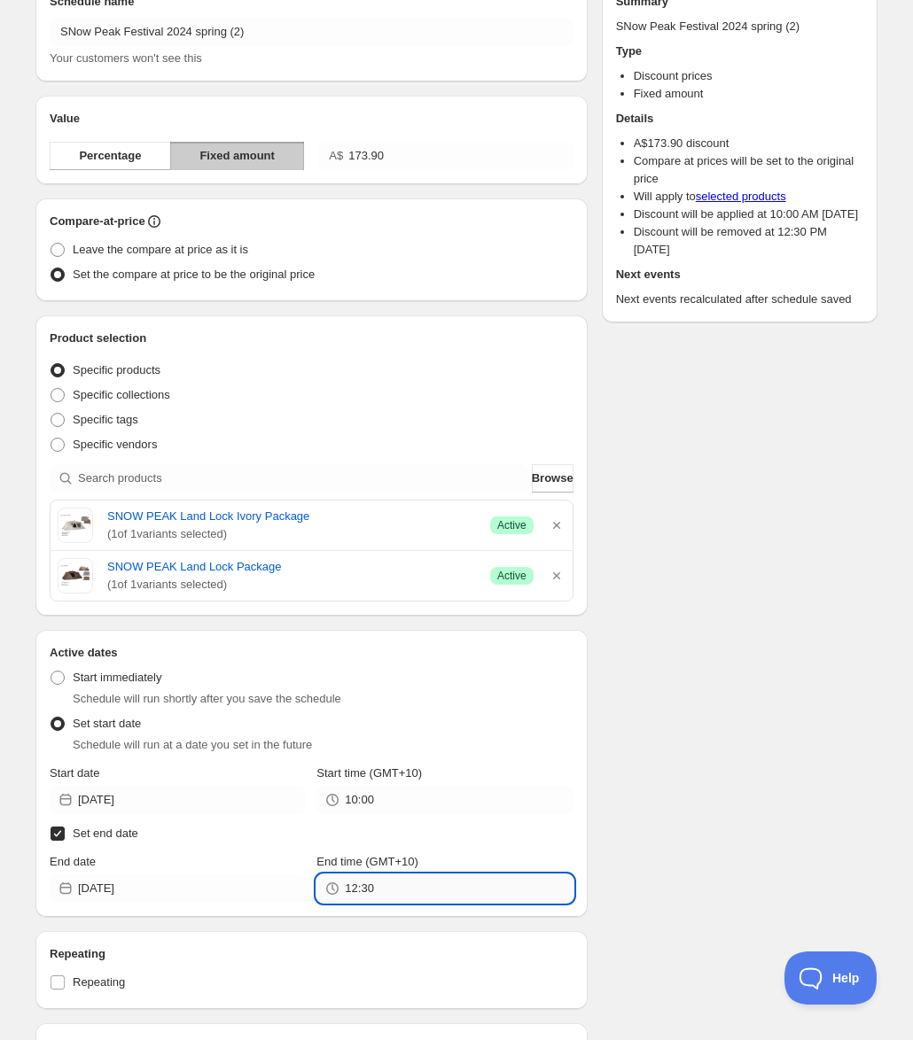
click at [403, 889] on input "12:30" at bounding box center [459, 889] width 228 height 28
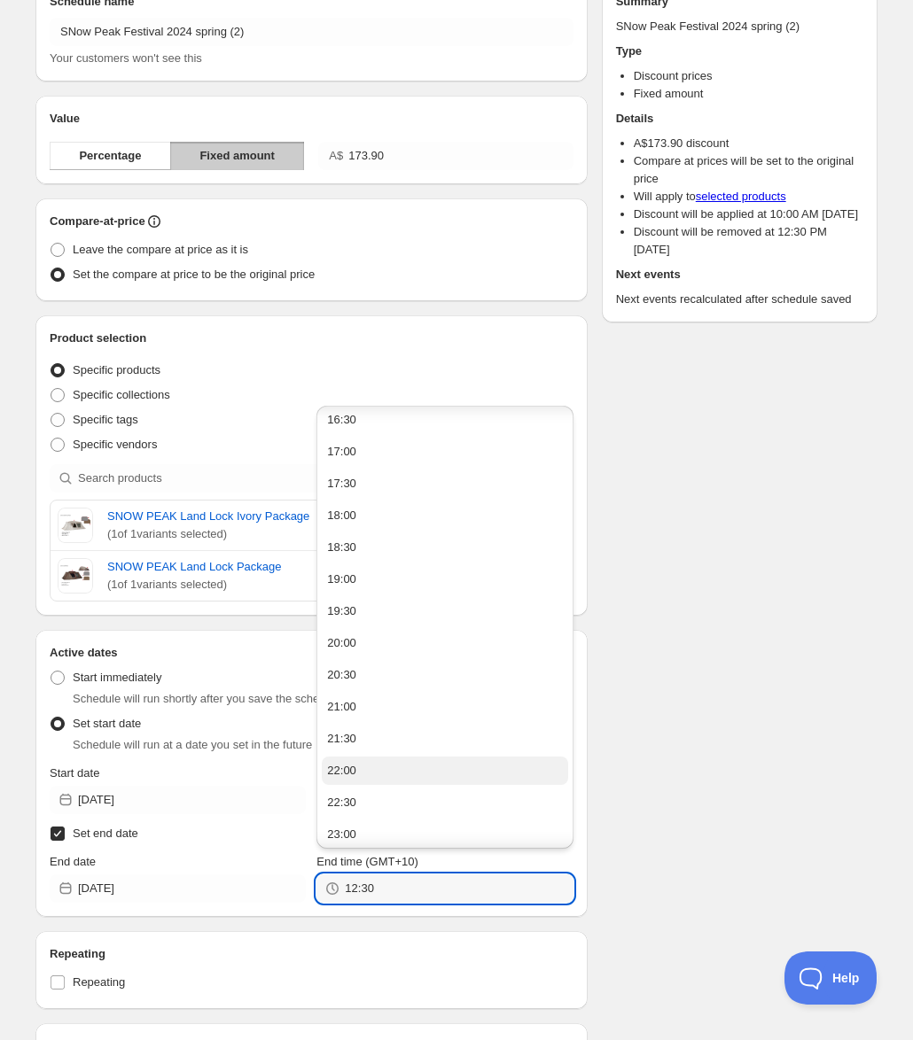
scroll to position [1095, 0]
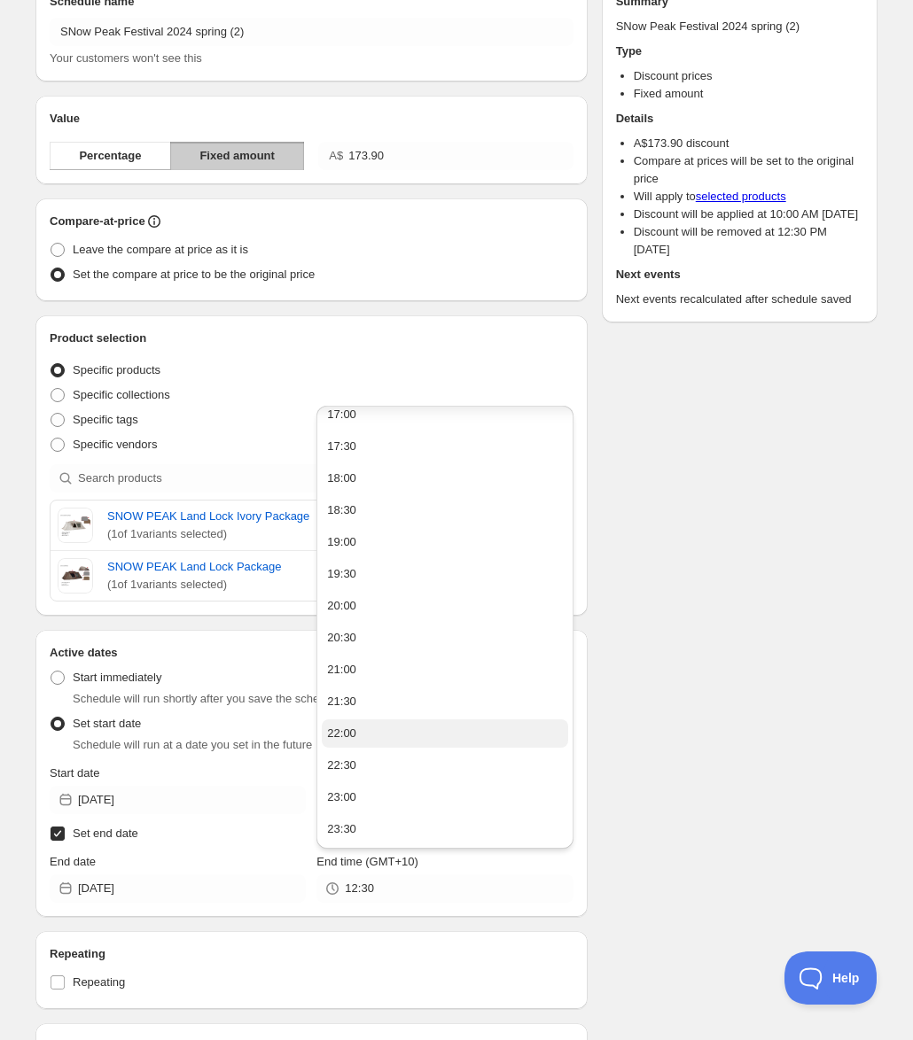
click at [353, 738] on div "22:00" at bounding box center [341, 734] width 29 height 18
type input "22:00"
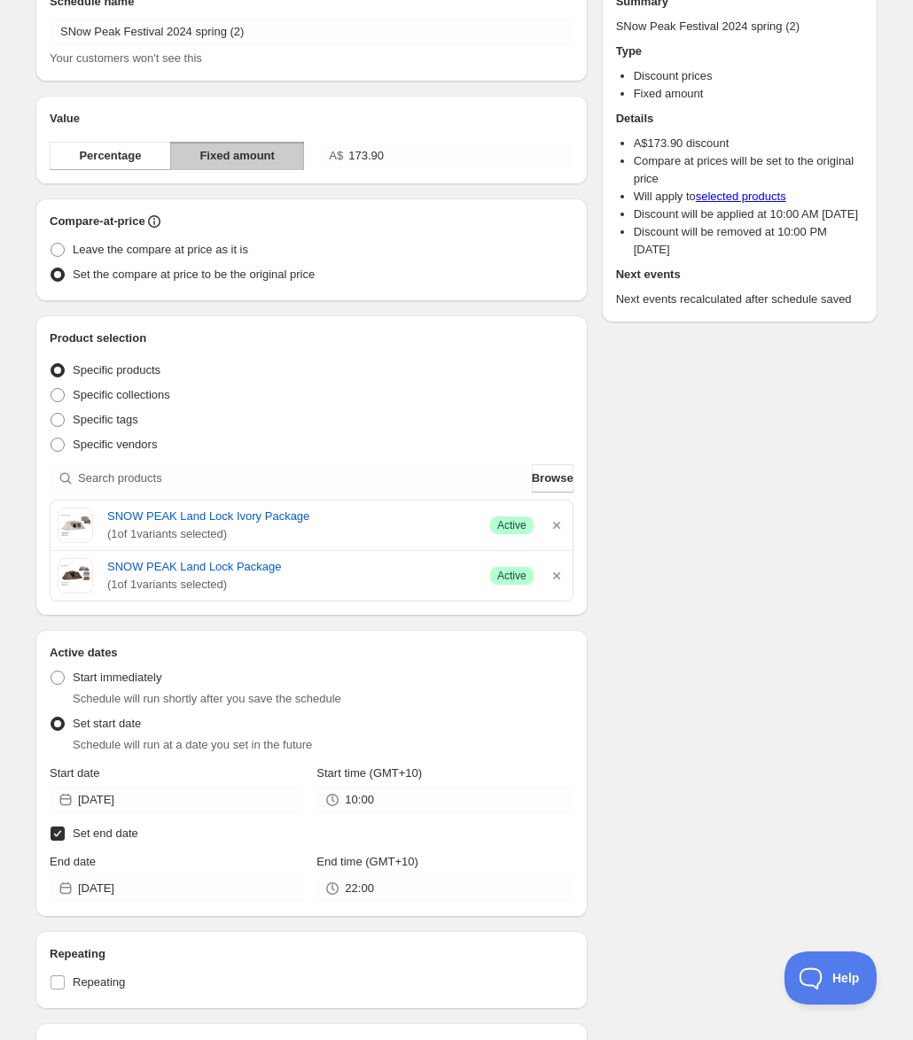
click at [666, 830] on div "Schedule name SNow Peak Festival 2024 spring (2) Your customers won't see this …" at bounding box center [449, 633] width 856 height 1336
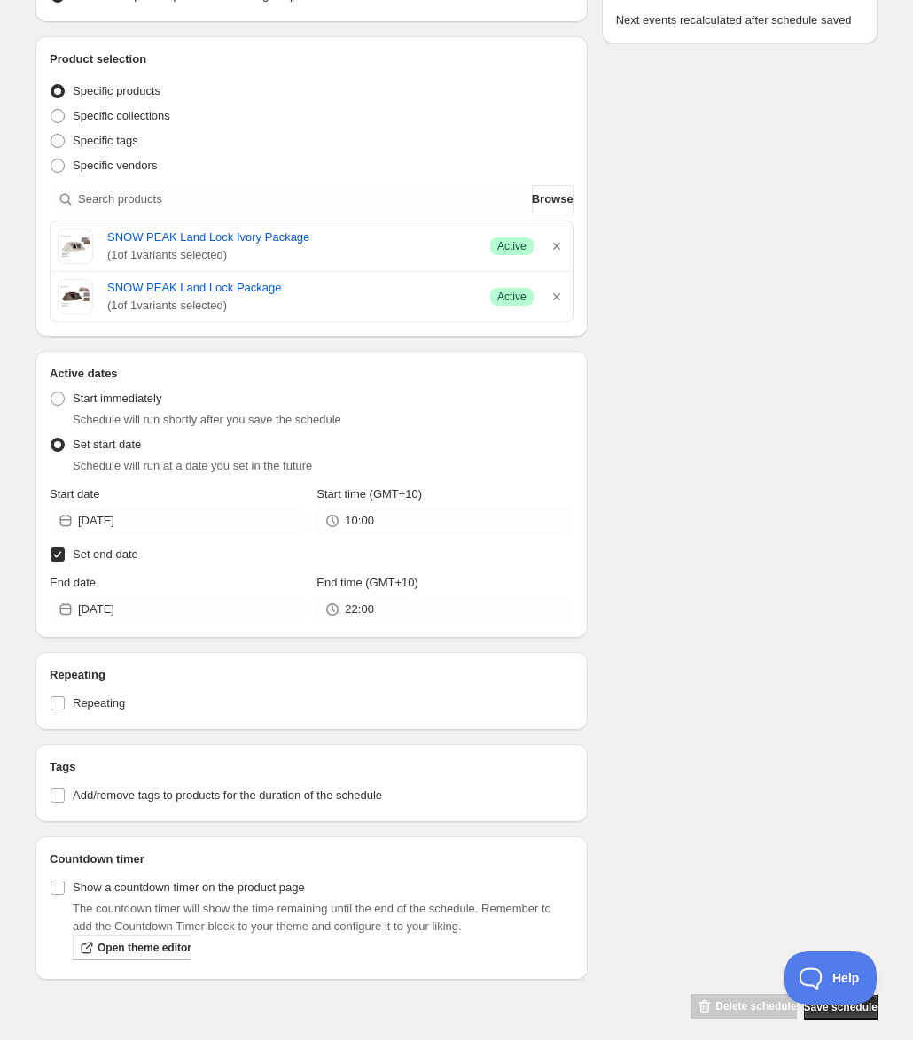
scroll to position [382, 0]
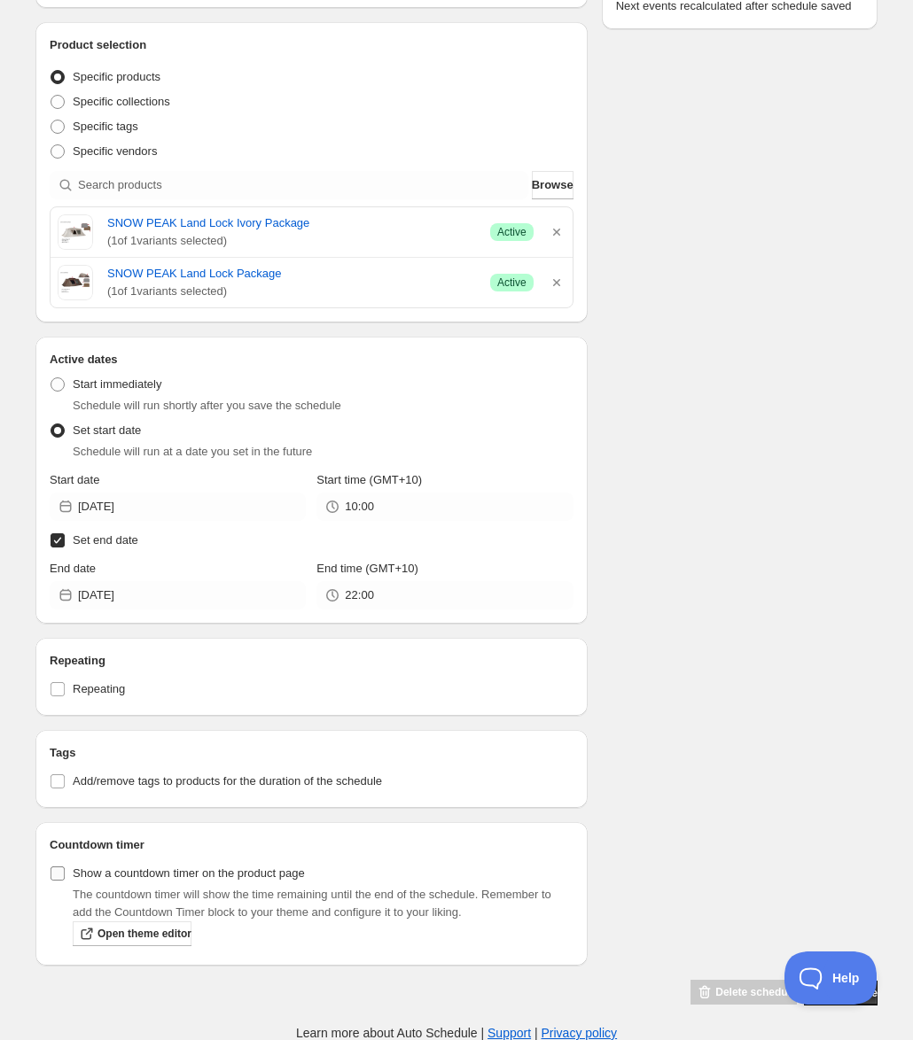
click at [277, 876] on span "Show a countdown timer on the product page" at bounding box center [189, 873] width 232 height 13
click at [65, 876] on input "Show a countdown timer on the product page" at bounding box center [58, 874] width 14 height 14
checkbox input "true"
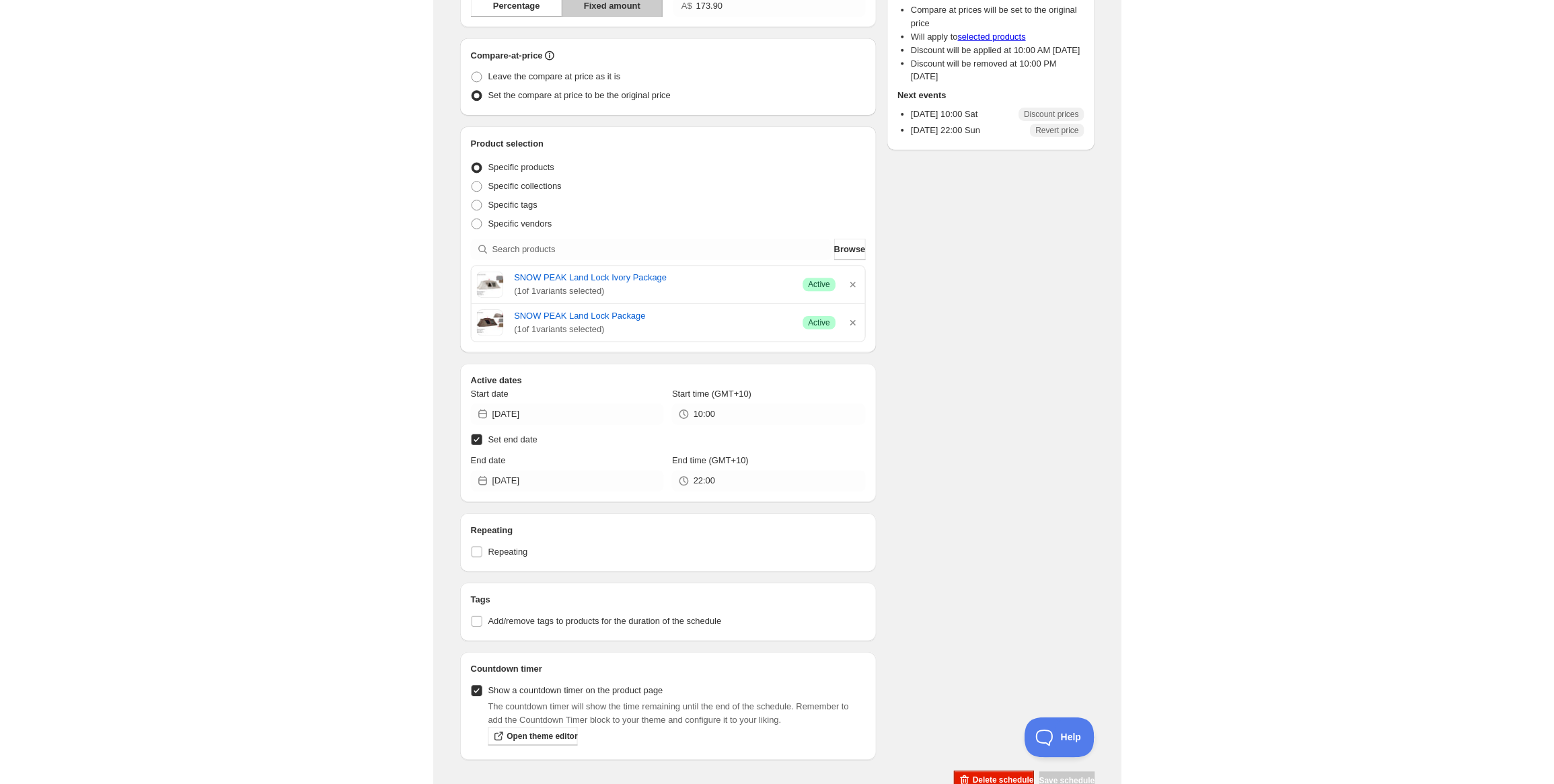
scroll to position [212, 0]
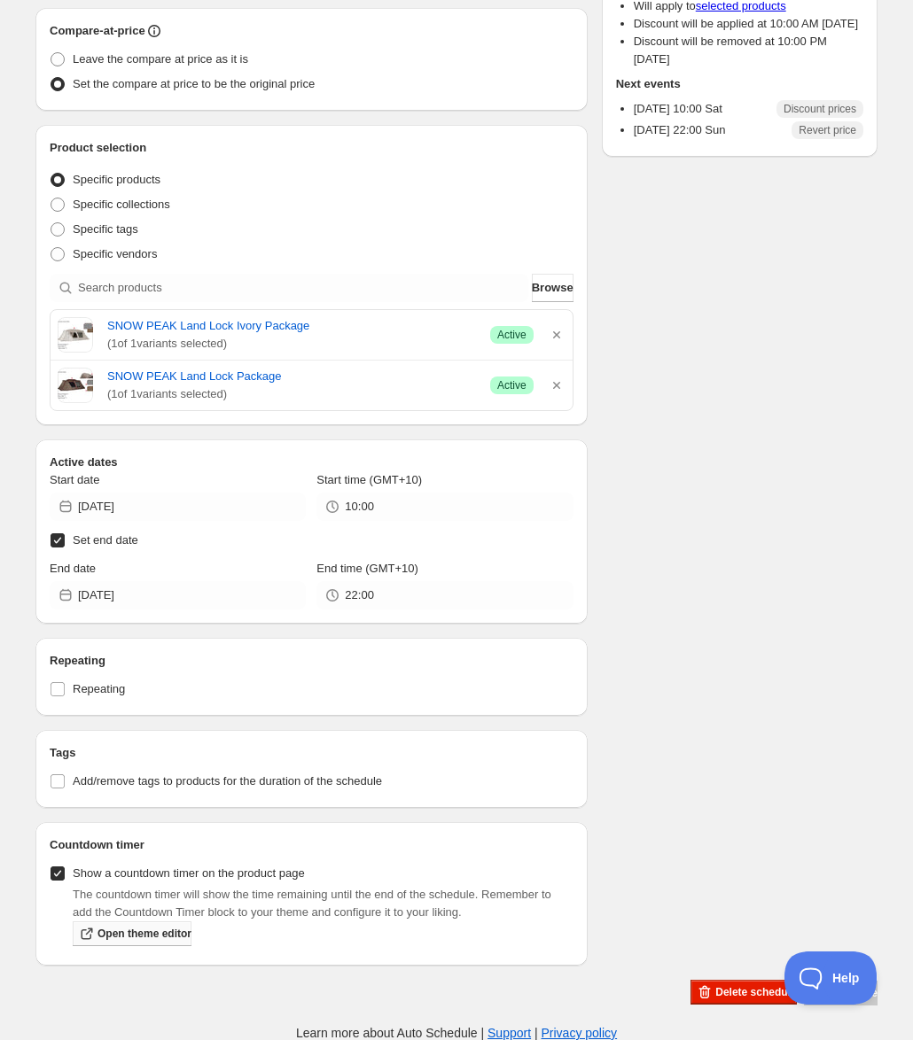
click at [123, 929] on span "Open theme editor" at bounding box center [144, 934] width 94 height 14
click at [792, 474] on div "Schedule name SNow Peak Festival 2024 spring (2) Your customers won't see this …" at bounding box center [449, 390] width 856 height 1233
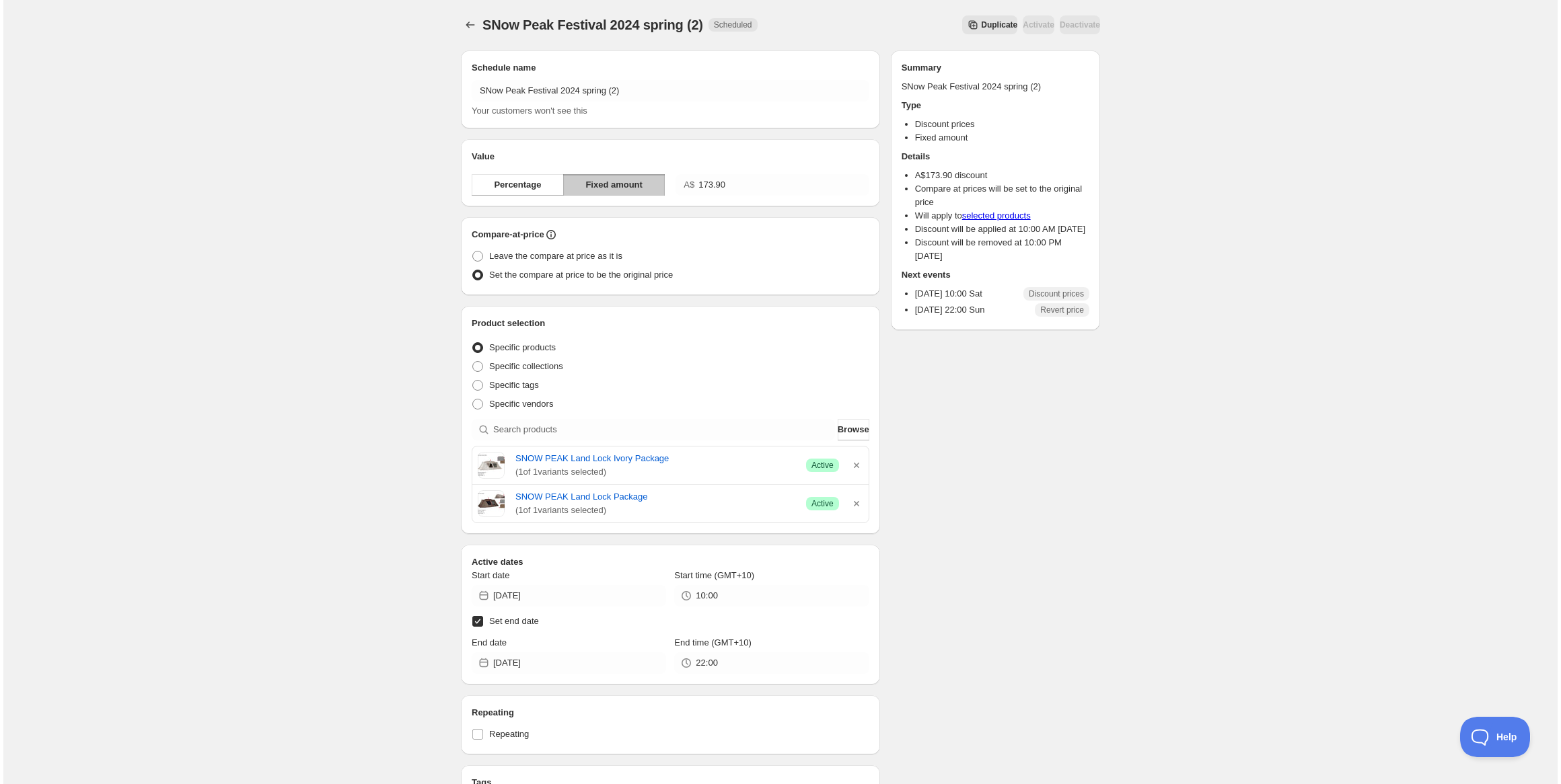
scroll to position [0, 0]
click at [468, 21] on icon "Schedules" at bounding box center [467, 26] width 14 height 14
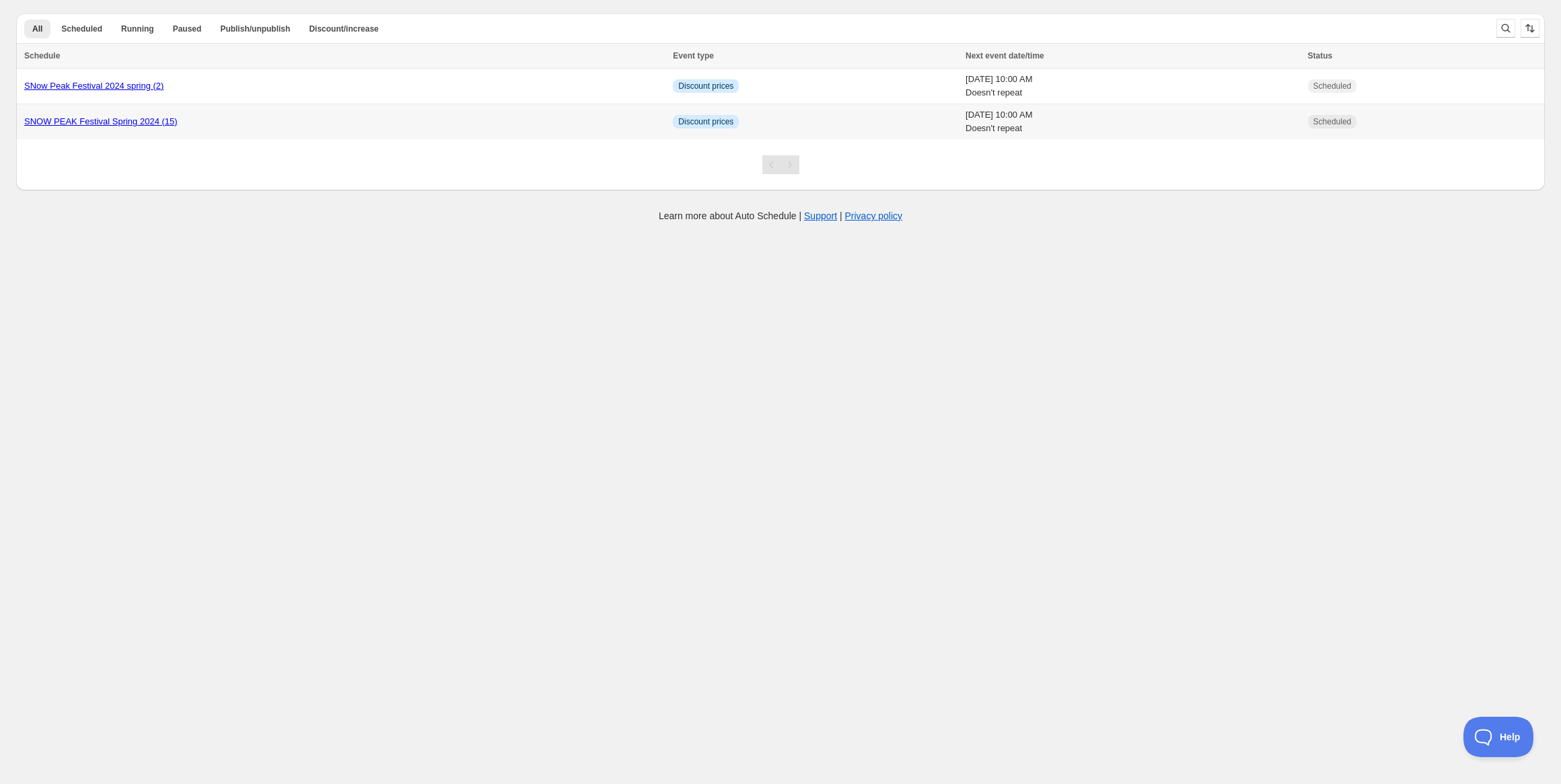
click at [153, 124] on link "SNOW PEAK Festival Spring 2024 (15)" at bounding box center [101, 121] width 153 height 10
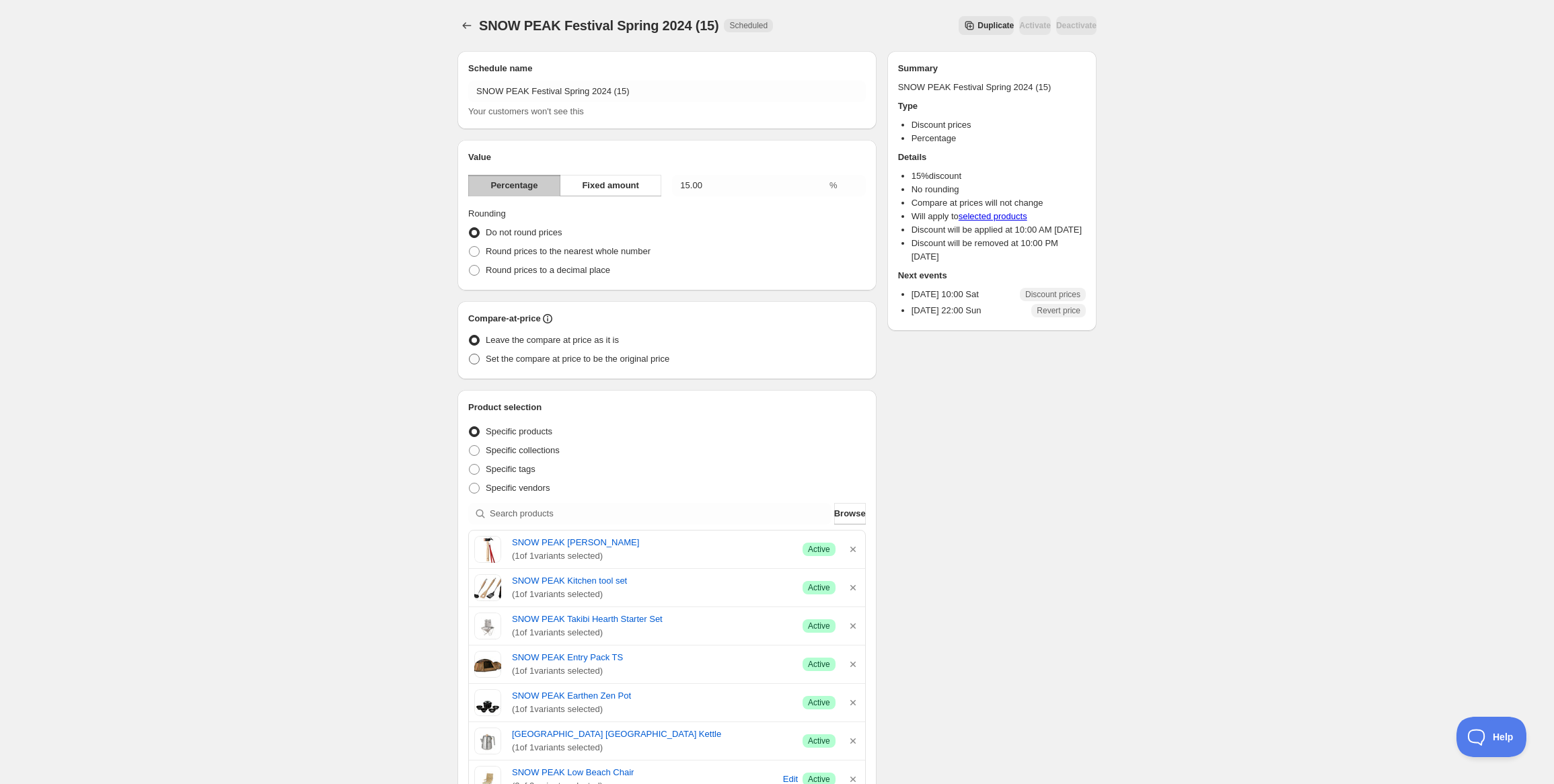
click at [562, 357] on span "Set the compare at price to be the original price" at bounding box center [578, 358] width 184 height 10
click at [470, 354] on input "Set the compare at price to be the original price" at bounding box center [469, 354] width 1 height 1
radio input "true"
click at [475, 27] on button "Schedules" at bounding box center [467, 25] width 19 height 19
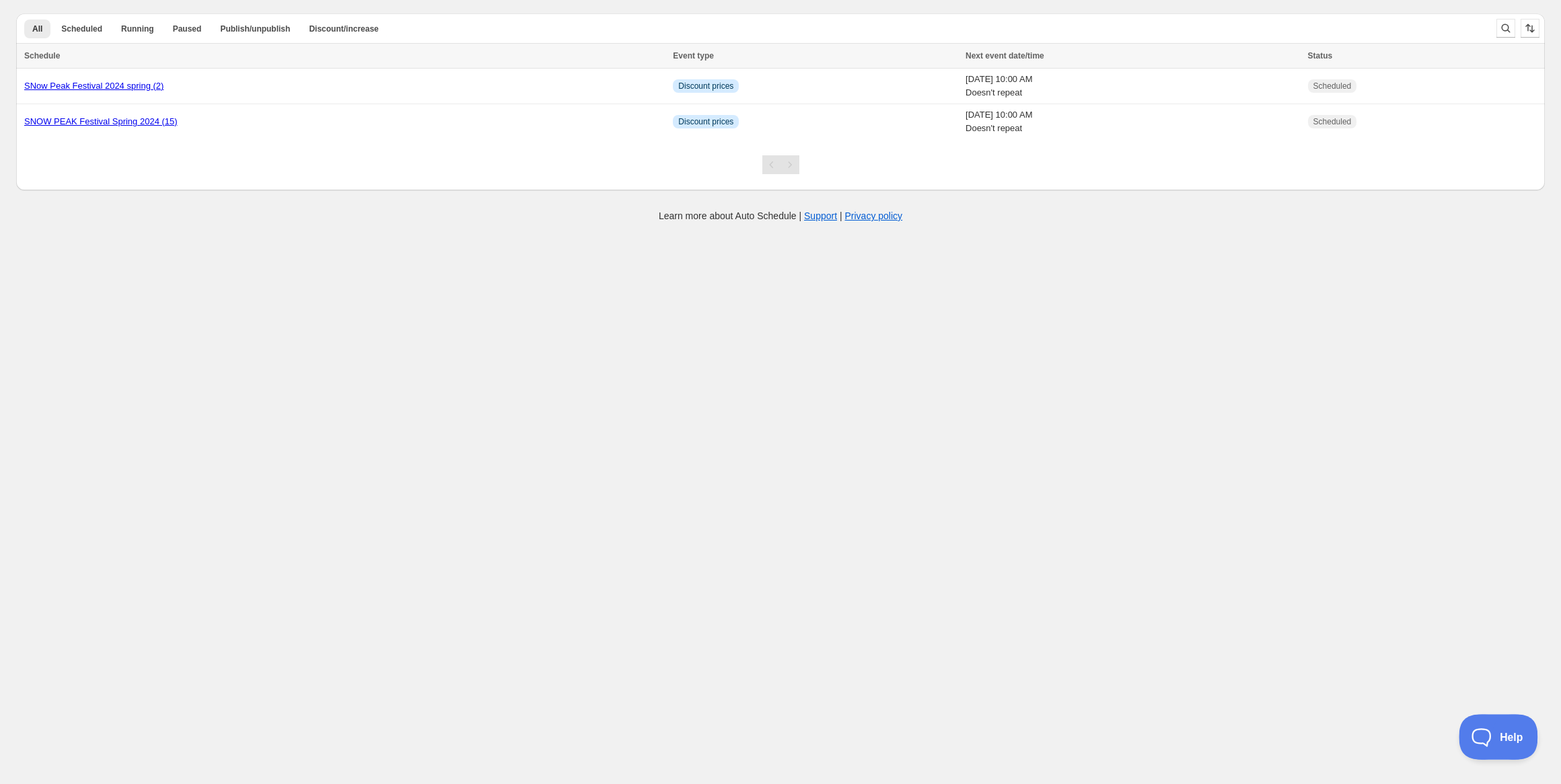
click at [1482, 730] on span "Help" at bounding box center [1493, 735] width 70 height 9
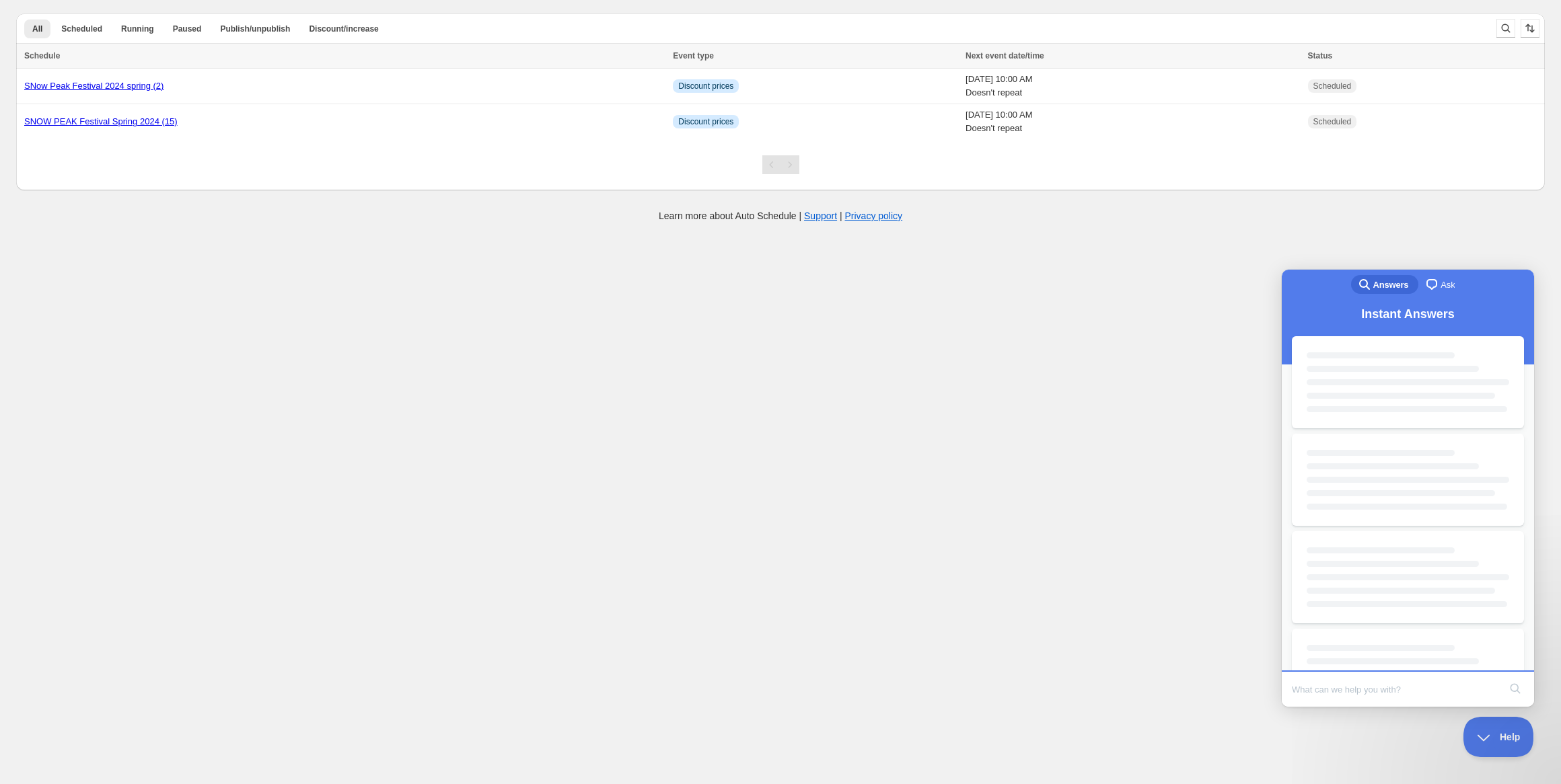
click at [1397, 688] on input "Search Doc articles" at bounding box center [1395, 689] width 207 height 28
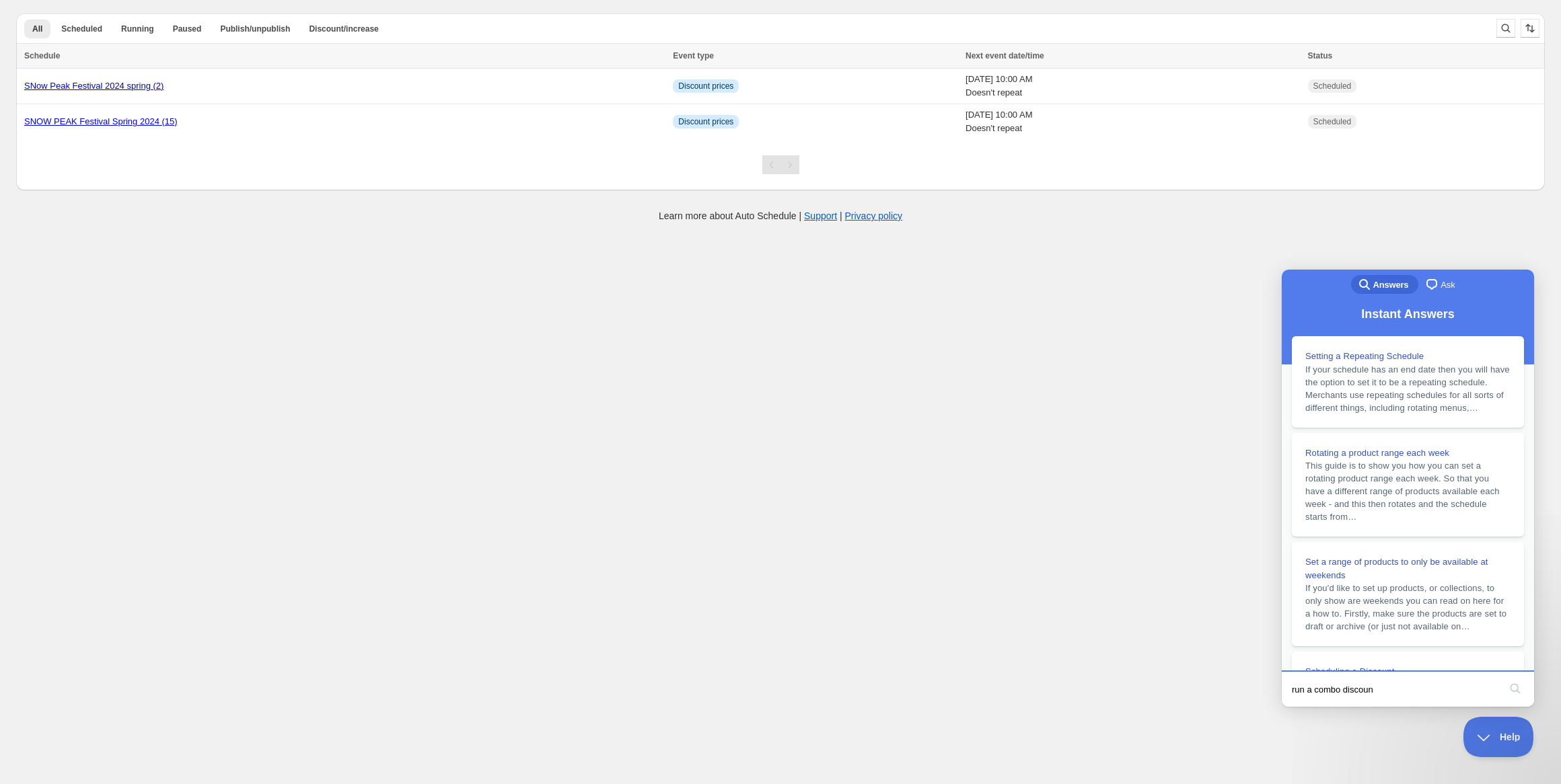
type input "run a combo discount"
click button "search" at bounding box center [1515, 688] width 21 height 21
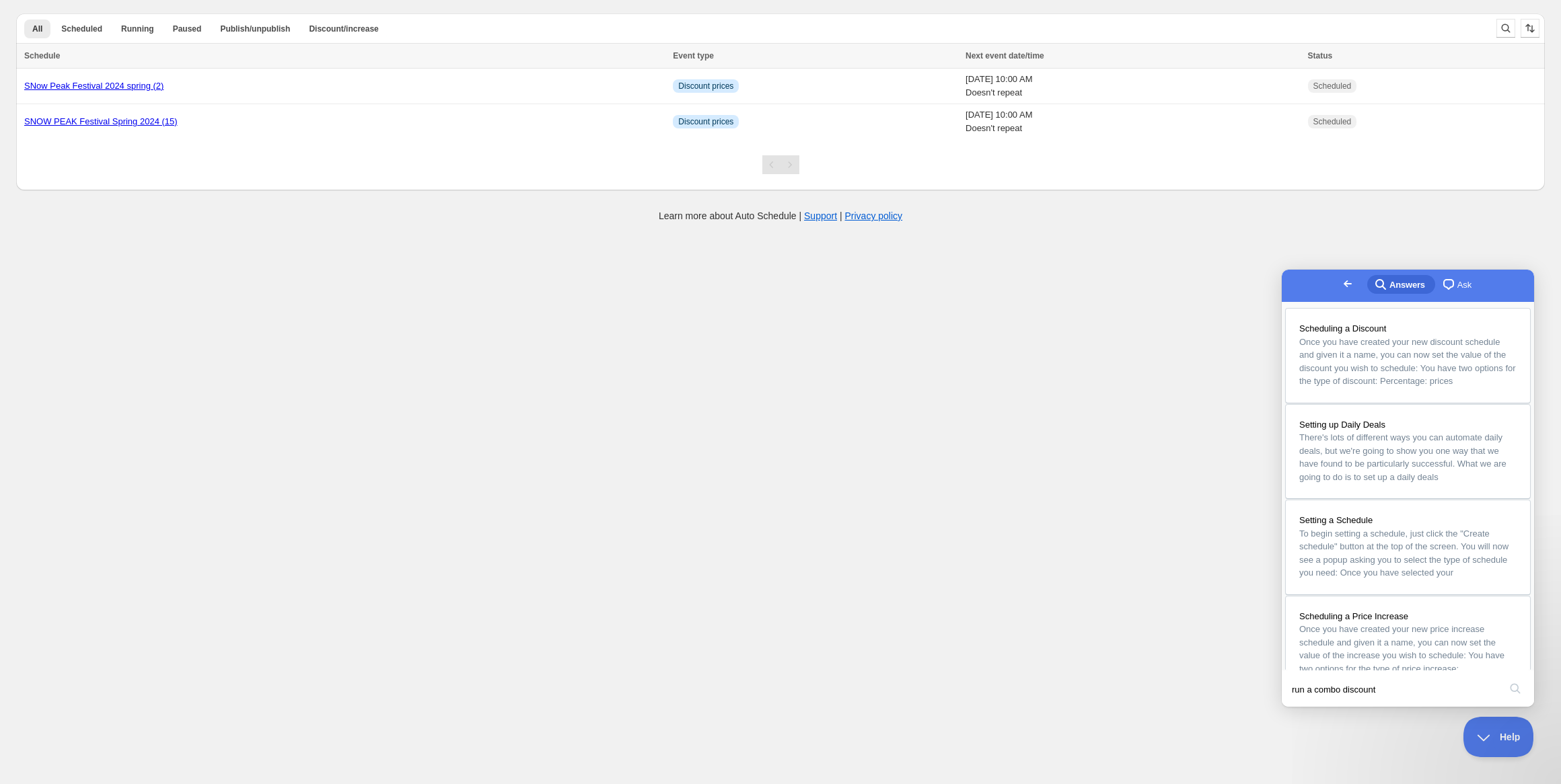
click at [1397, 688] on input "run a combo discount" at bounding box center [1395, 689] width 207 height 28
click at [1505, 678] on button "search" at bounding box center [1515, 688] width 21 height 21
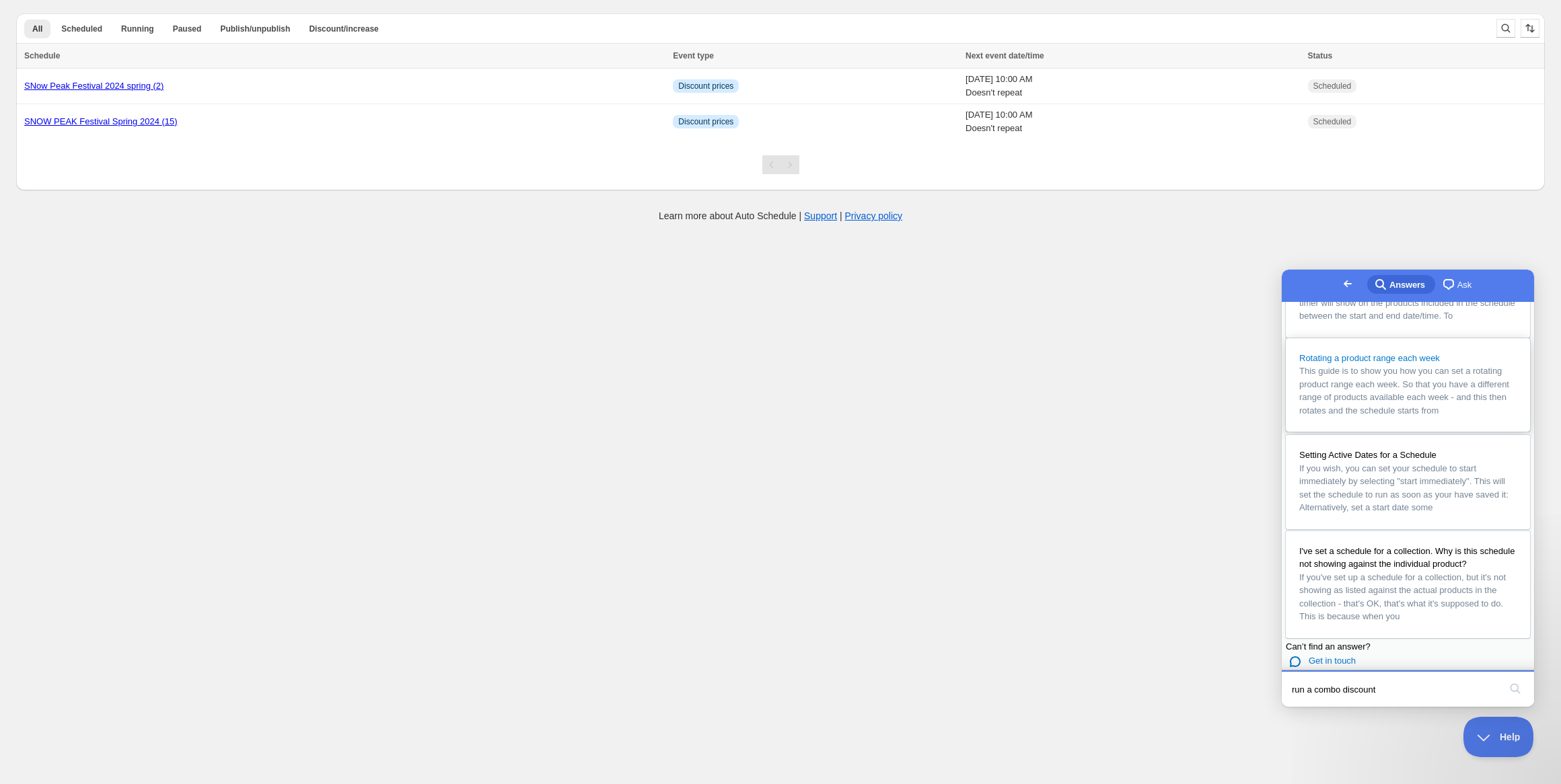
scroll to position [807, 0]
click at [1440, 279] on div "chat-square Ask" at bounding box center [1455, 284] width 31 height 16
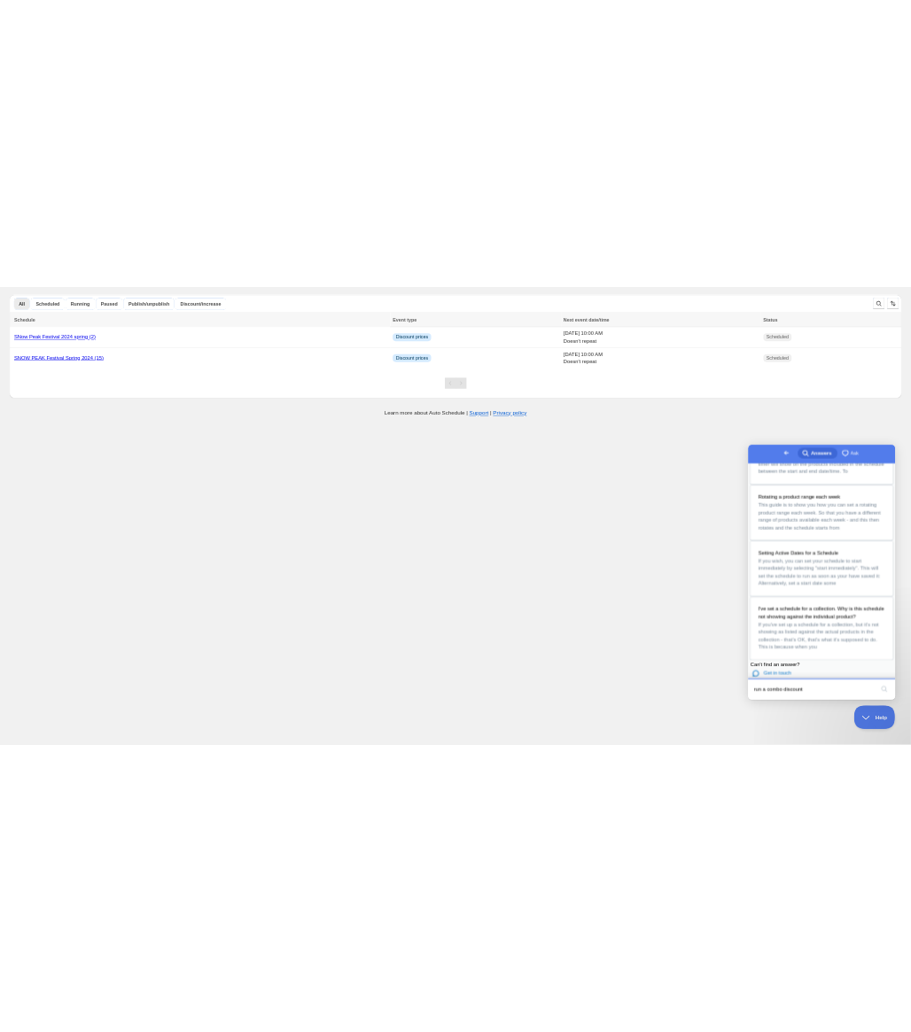
scroll to position [0, 0]
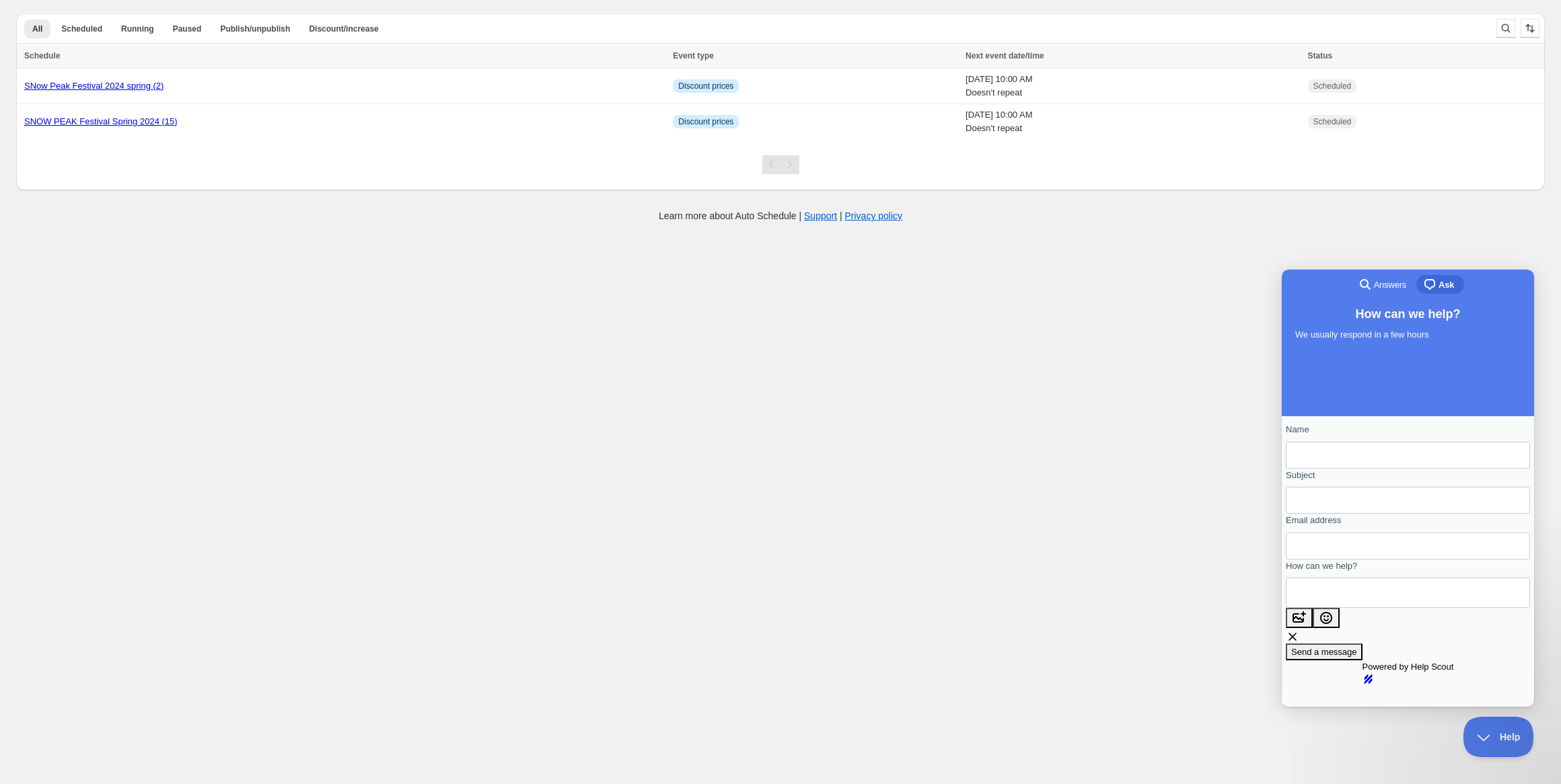
click at [1374, 281] on span "Answers" at bounding box center [1390, 285] width 33 height 14
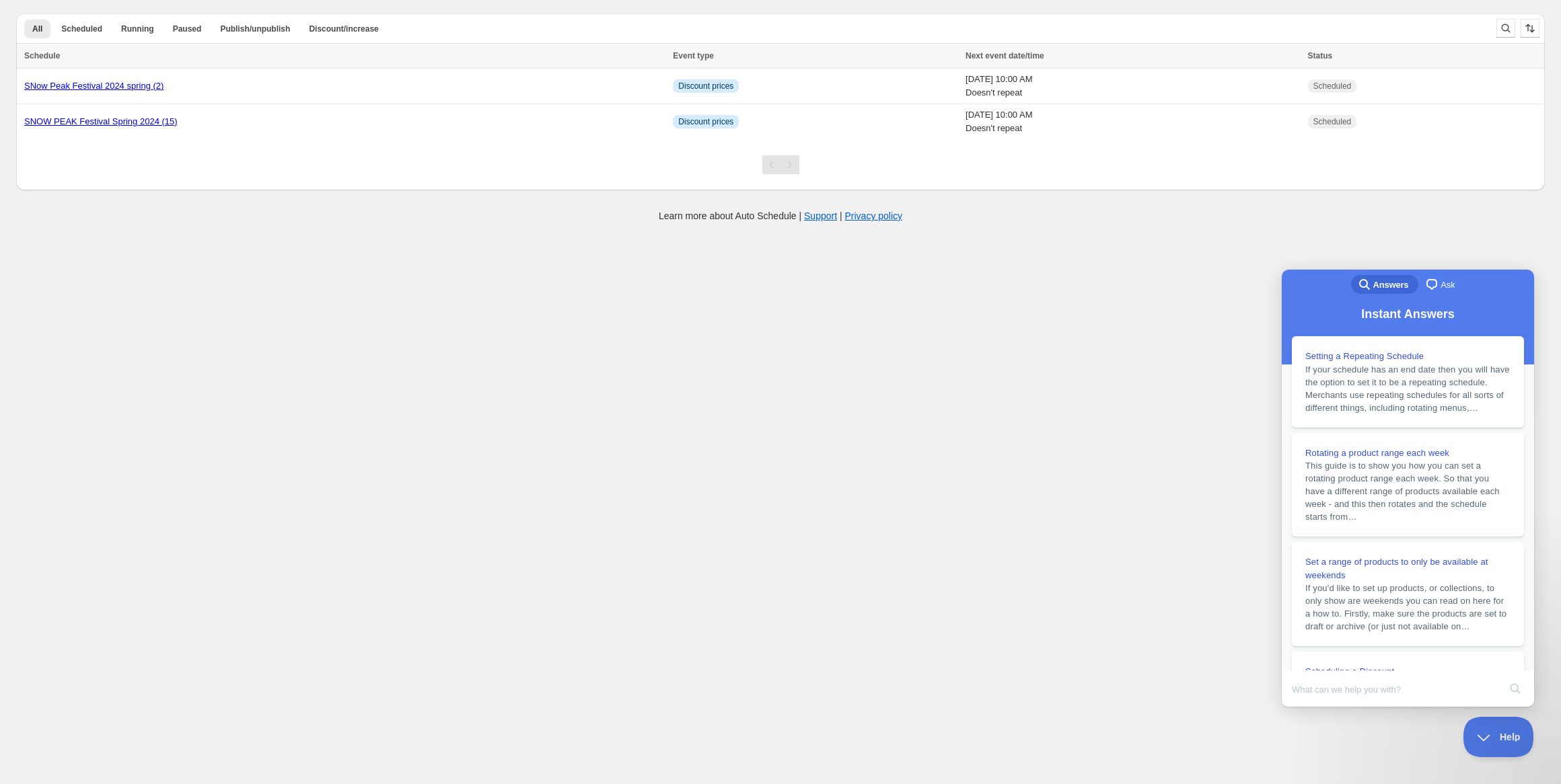
click at [1257, 267] on body "Create schedule Help & support Cancel Discount prices Schedule a discount, sale…" at bounding box center [780, 392] width 1561 height 784
drag, startPoint x: 1493, startPoint y: 724, endPoint x: 1553, endPoint y: 1055, distance: 336.4
click at [1493, 724] on button "Help" at bounding box center [1493, 734] width 70 height 40
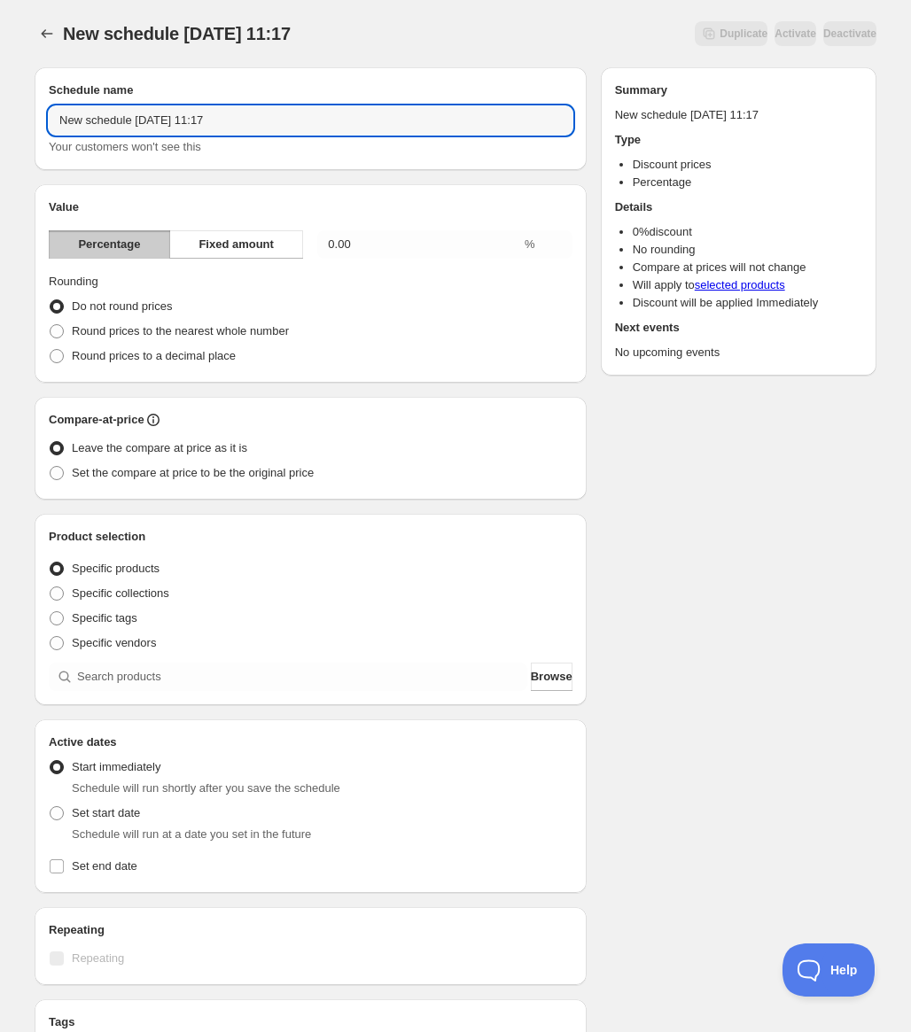
drag, startPoint x: 257, startPoint y: 125, endPoint x: 38, endPoint y: 112, distance: 219.3
click at [38, 112] on div "Schedule name New schedule Aug 26 2025 11:17 Your customers won't see this" at bounding box center [311, 118] width 552 height 103
type input "SNow peak festival (3) spring 2024"
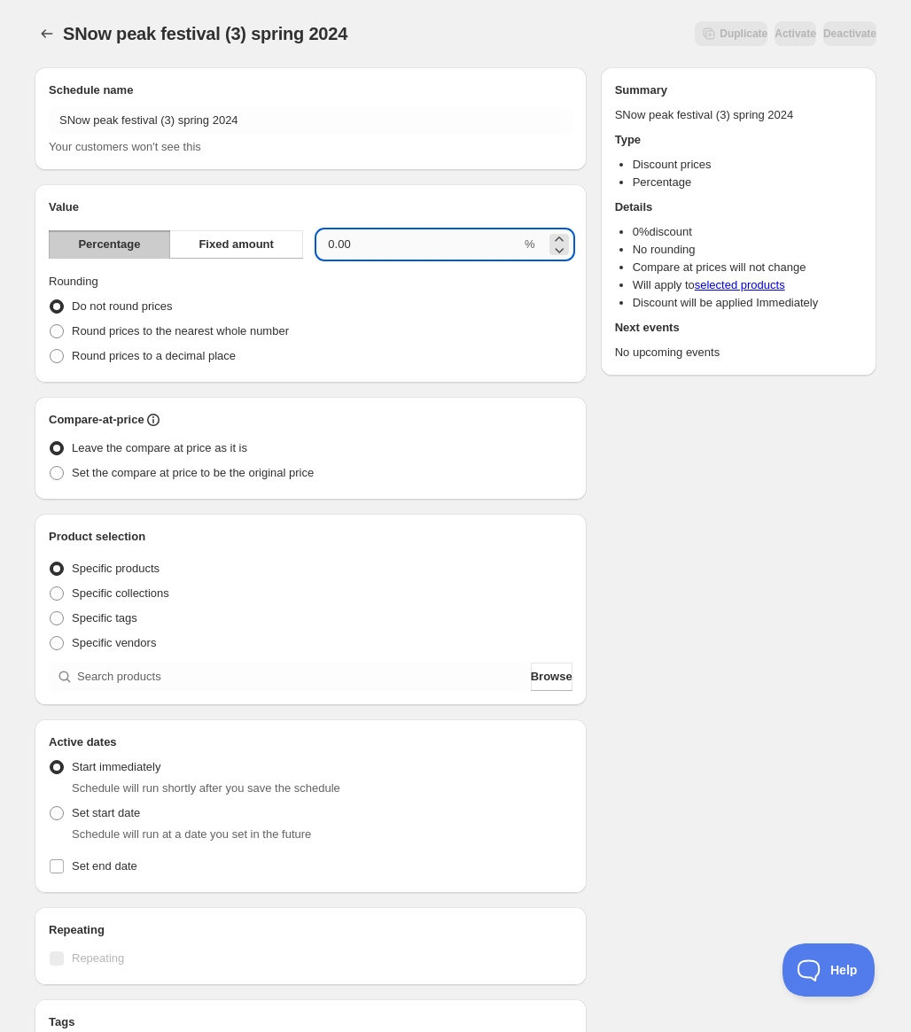
click at [395, 242] on input "0.00" at bounding box center [419, 244] width 204 height 28
drag, startPoint x: 395, startPoint y: 242, endPoint x: 325, endPoint y: 238, distance: 70.1
click at [325, 238] on input "0.00" at bounding box center [419, 244] width 204 height 28
type input "20"
click at [391, 316] on div "Do not round prices" at bounding box center [311, 306] width 524 height 25
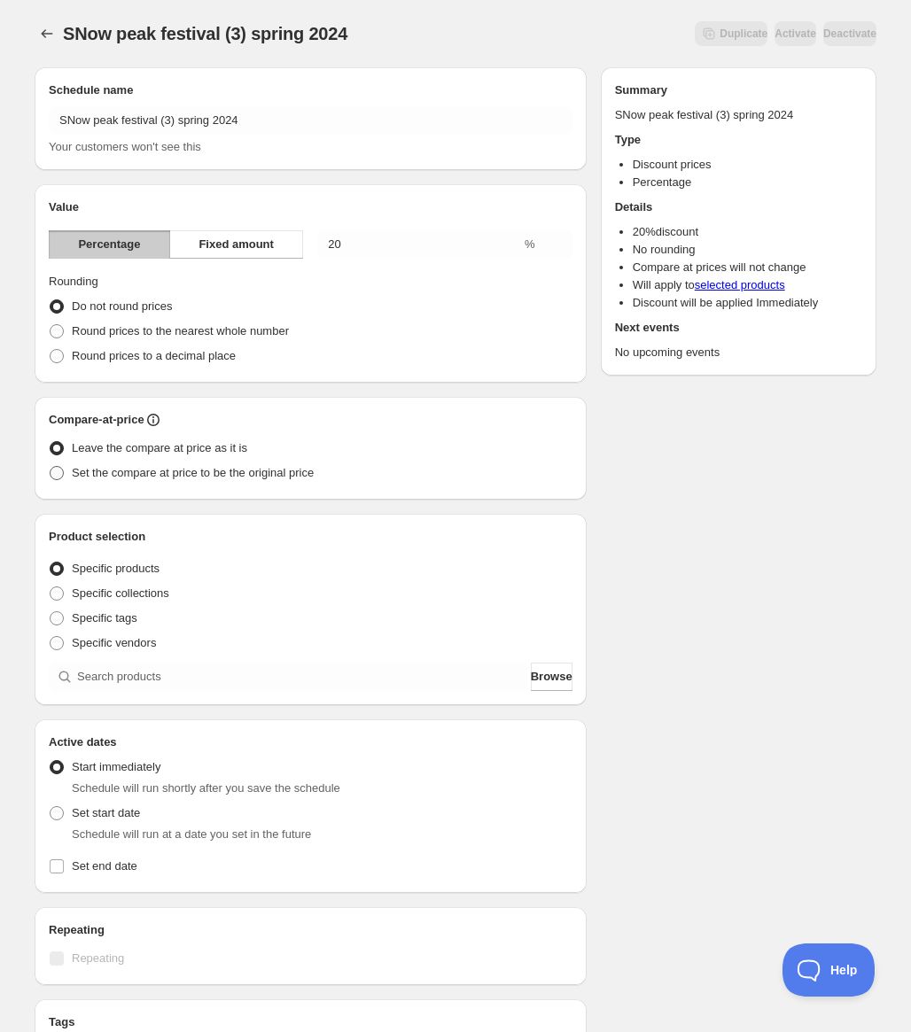
click at [170, 479] on span "Set the compare at price to be the original price" at bounding box center [193, 472] width 242 height 13
click at [51, 467] on input "Set the compare at price to be the original price" at bounding box center [50, 466] width 1 height 1
radio input "true"
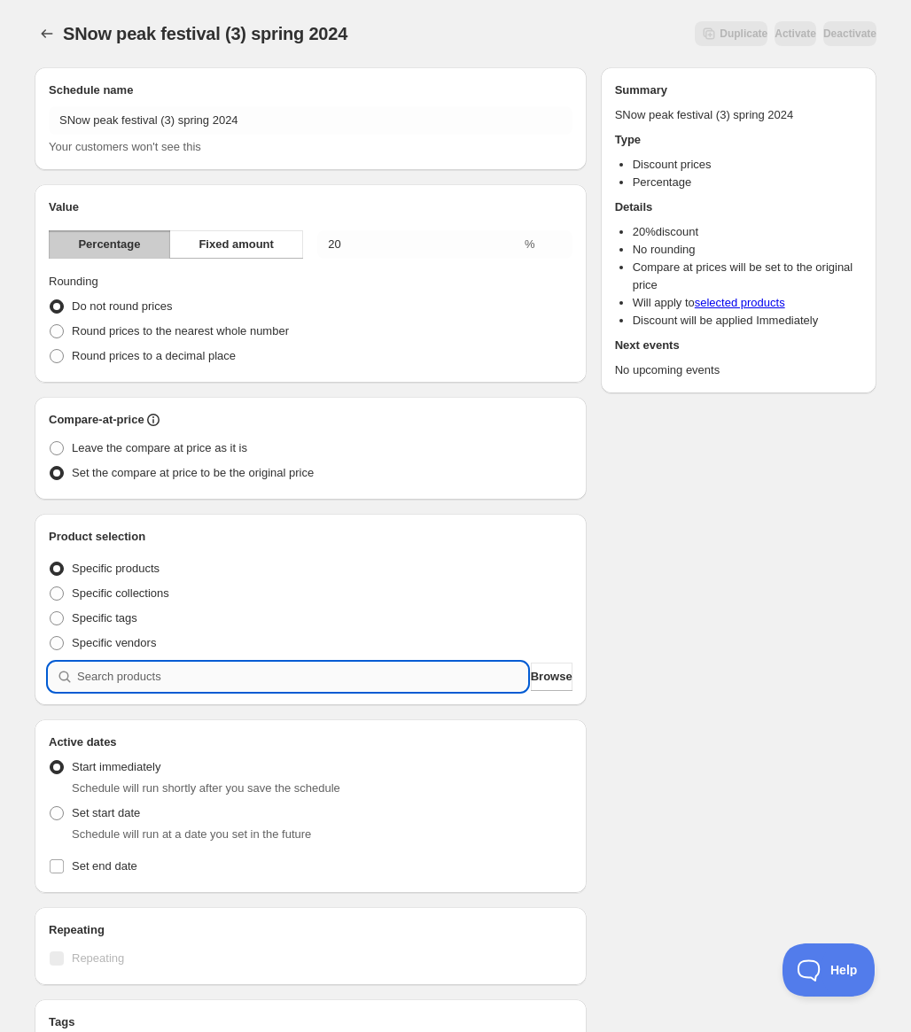
click at [202, 669] on input "search" at bounding box center [302, 677] width 450 height 28
paste input "SNOW PEAK Tableware Set L"
type input "SNOW PEAK Tableware Set L"
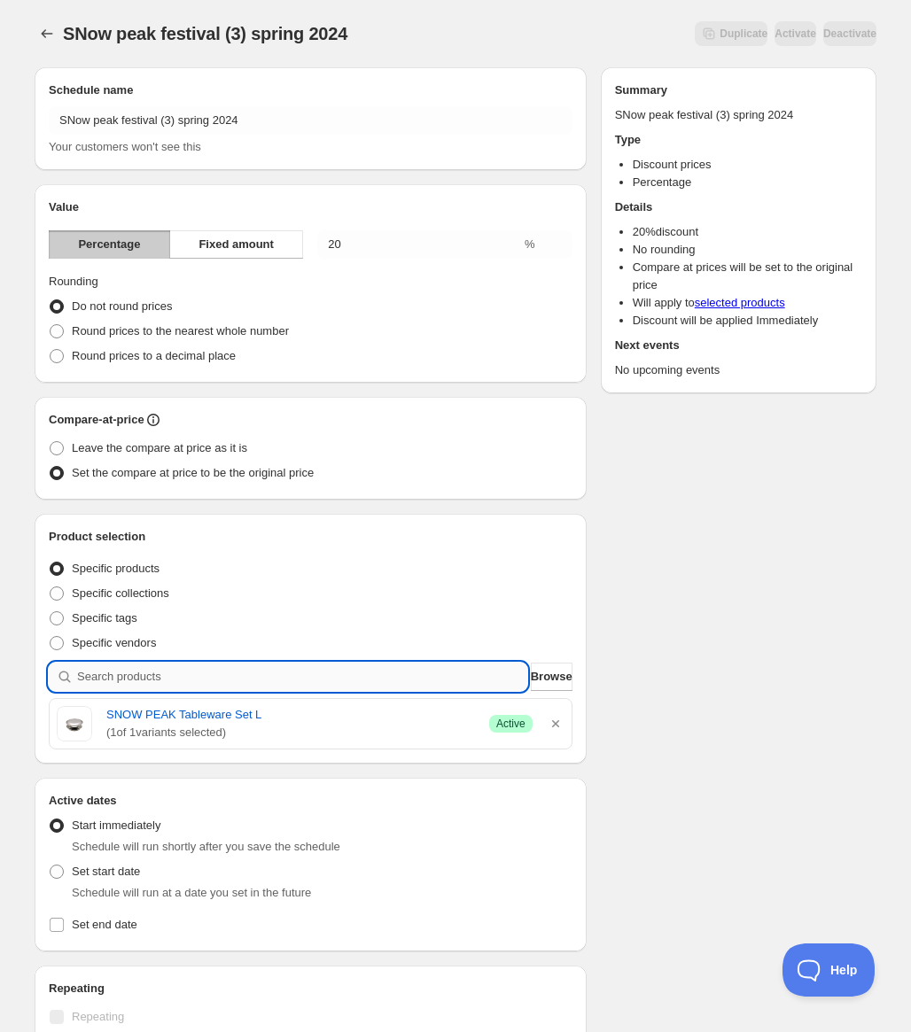
click at [219, 686] on input "search" at bounding box center [302, 677] width 450 height 28
paste input "SNOW PEAK Daily Shoulder Bag"
type input "SNOW PEAK Daily Shoulder Bag"
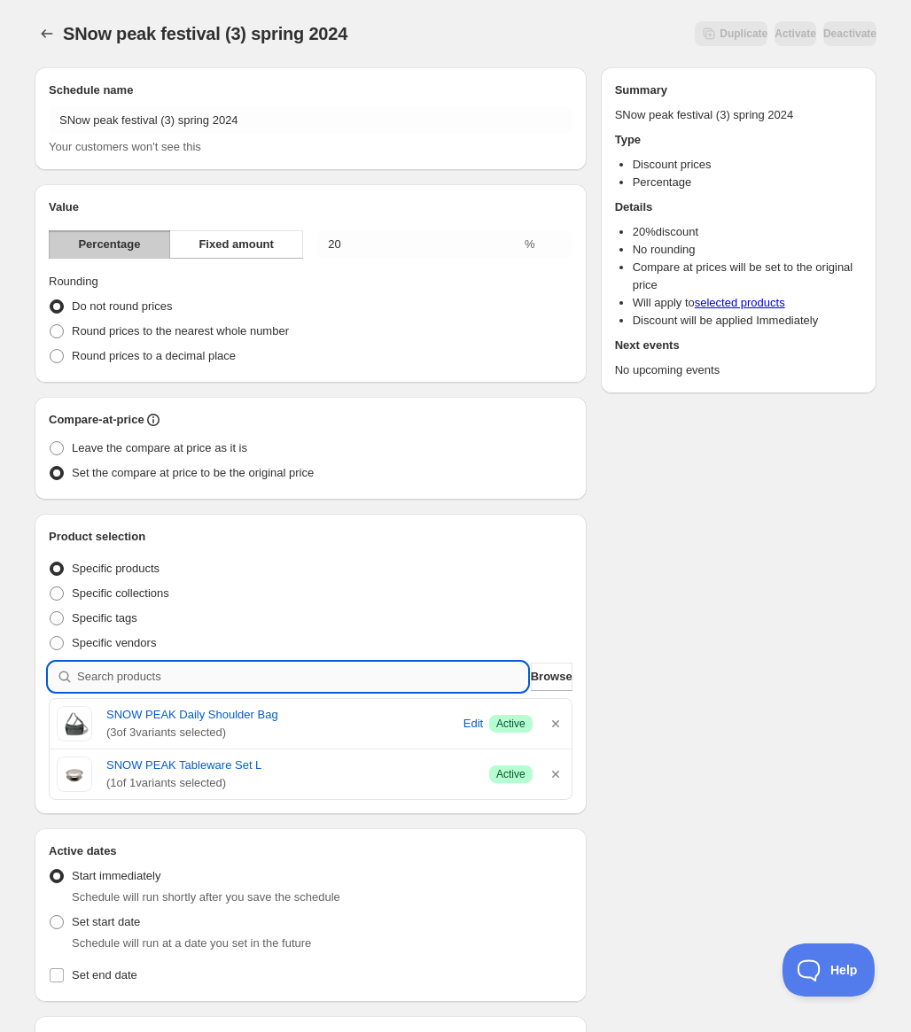
click at [241, 684] on input "search" at bounding box center [302, 677] width 450 height 28
paste input "SNOW PEAK Camper's Mittens"
type input "SNOW PEAK Camper's Mittens"
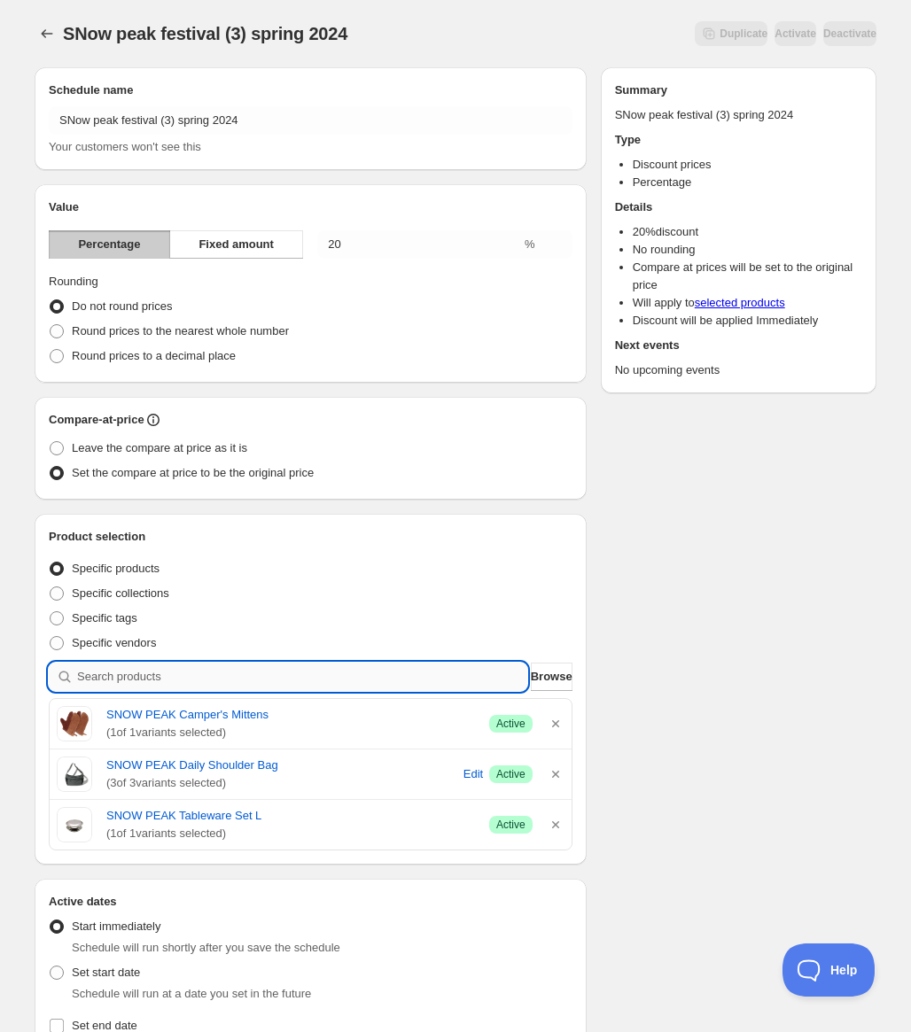
click at [202, 682] on input "search" at bounding box center [302, 677] width 450 height 28
paste input "SNOW PEAK Toasted Sandwich Maker"
type input "SNOW PEAK Toasted Sandwich Maker"
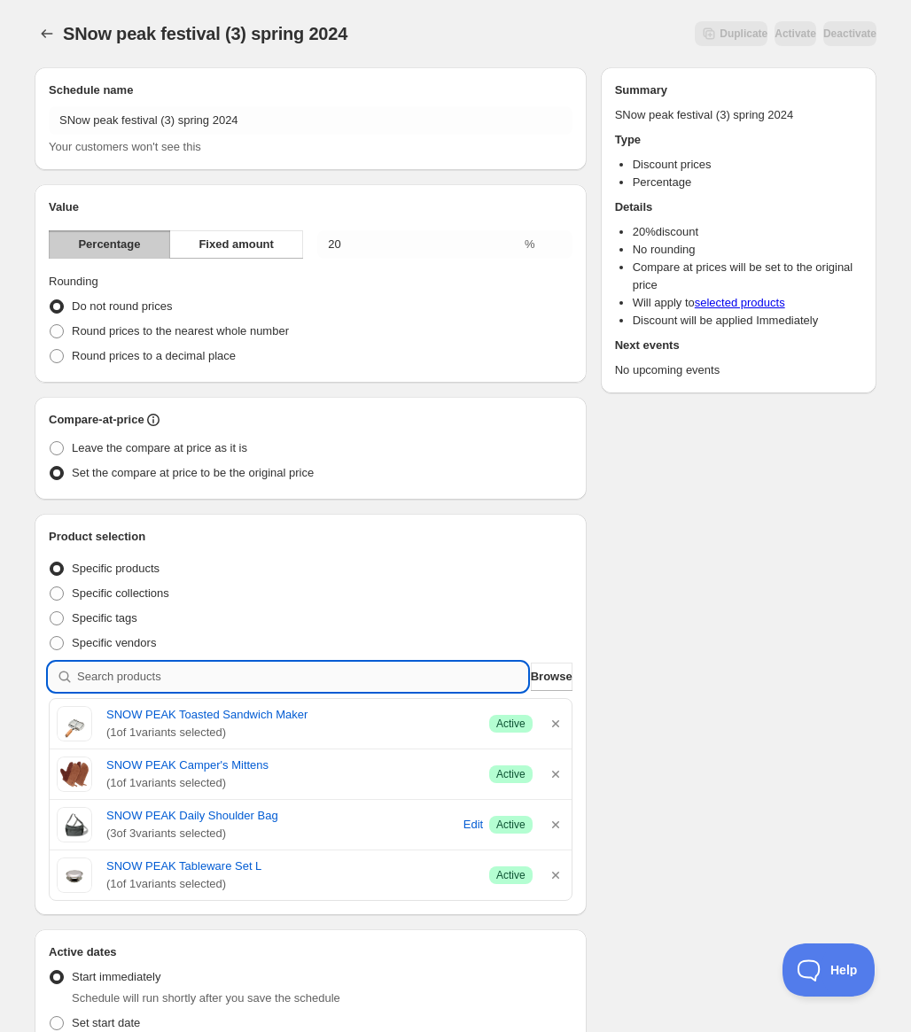
click at [380, 674] on input "search" at bounding box center [302, 677] width 450 height 28
paste input "SNOW PEAK FirePlace Start Set (Medium)"
type input "SNOW PEAK FirePlace Start Set (Medium)"
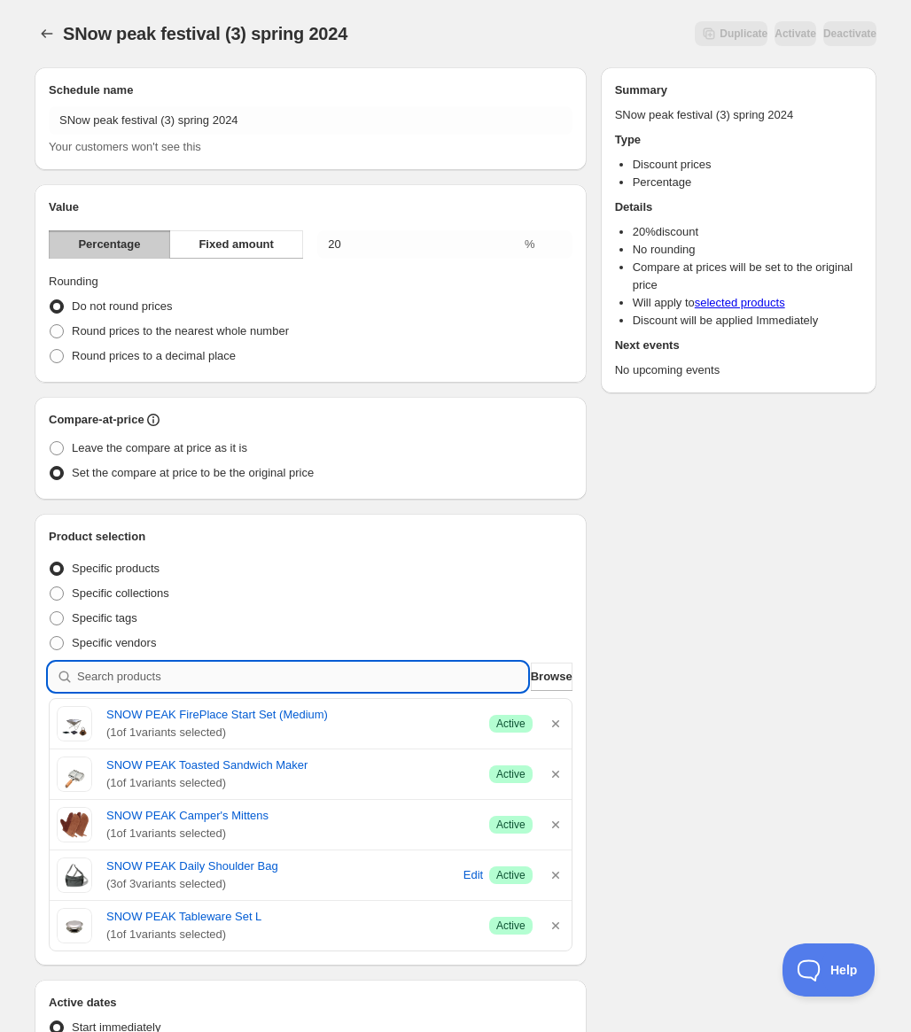
click at [325, 678] on input "search" at bounding box center [302, 677] width 450 height 28
paste input "SNOW PEAK Gabbing Stand"
type input "SNOW PEAK Gabbing Stand"
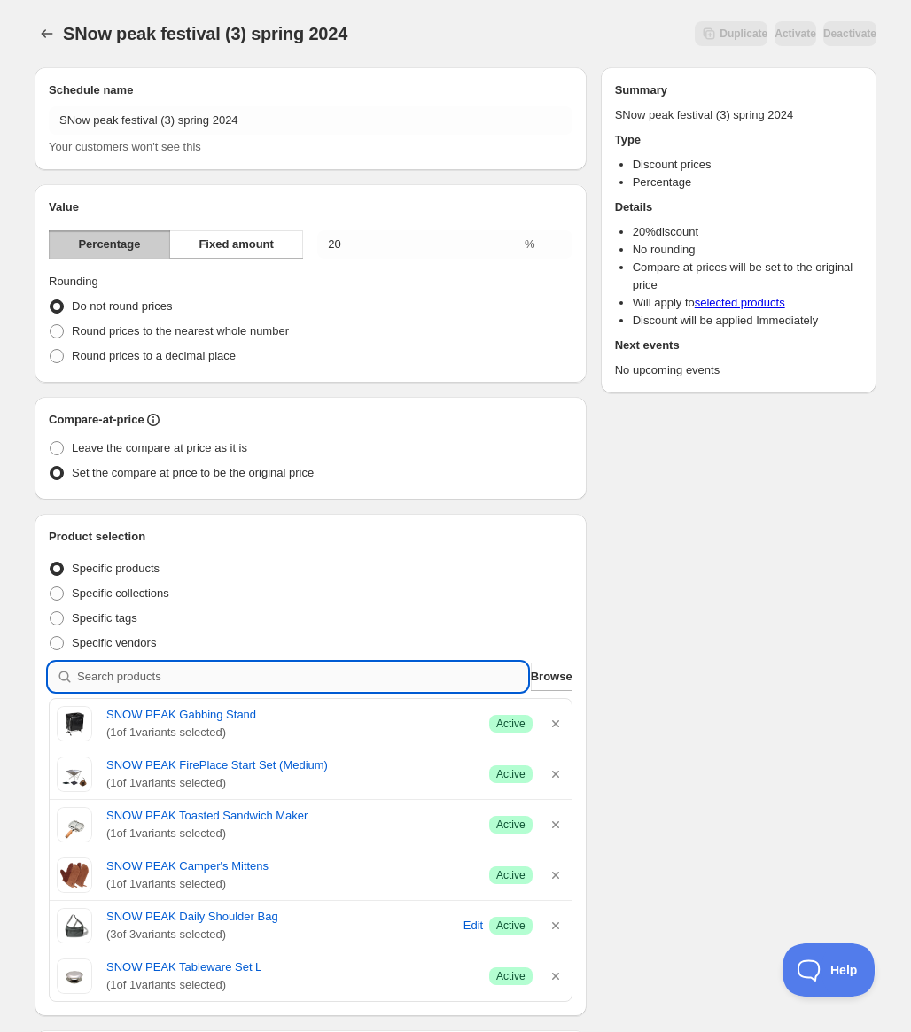
click at [370, 666] on input "search" at bounding box center [302, 677] width 450 height 28
paste input "SNOW PEAK TTA Windscreen"
type input "SNOW PEAK TTA Windscreen"
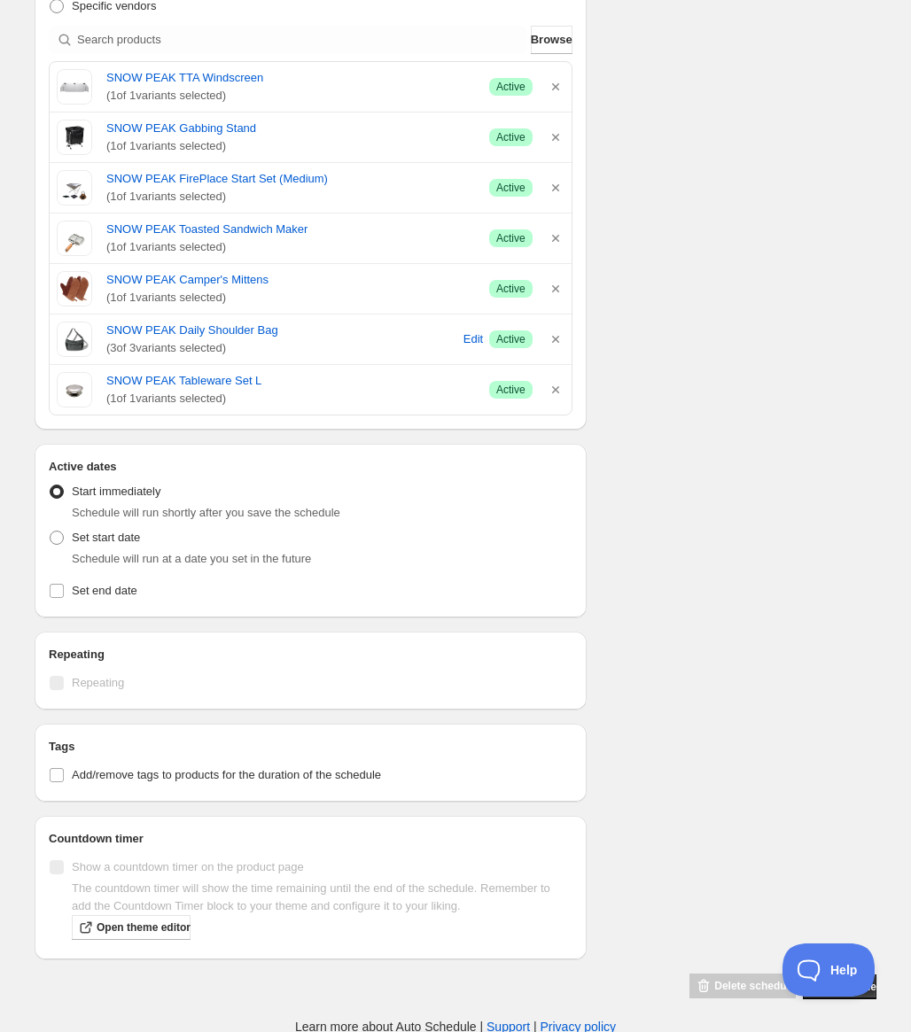
scroll to position [639, 0]
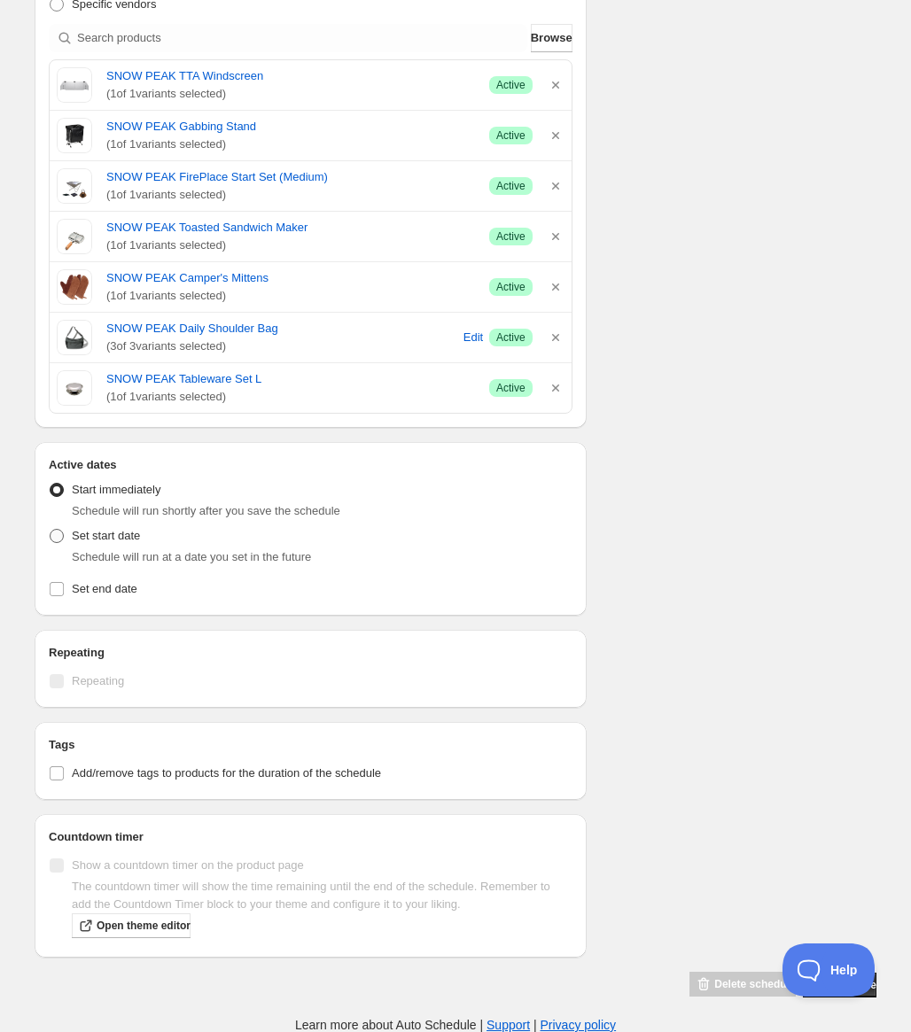
click at [130, 543] on span "Set start date" at bounding box center [106, 536] width 68 height 18
click at [51, 530] on input "Set start date" at bounding box center [50, 529] width 1 height 1
radio input "true"
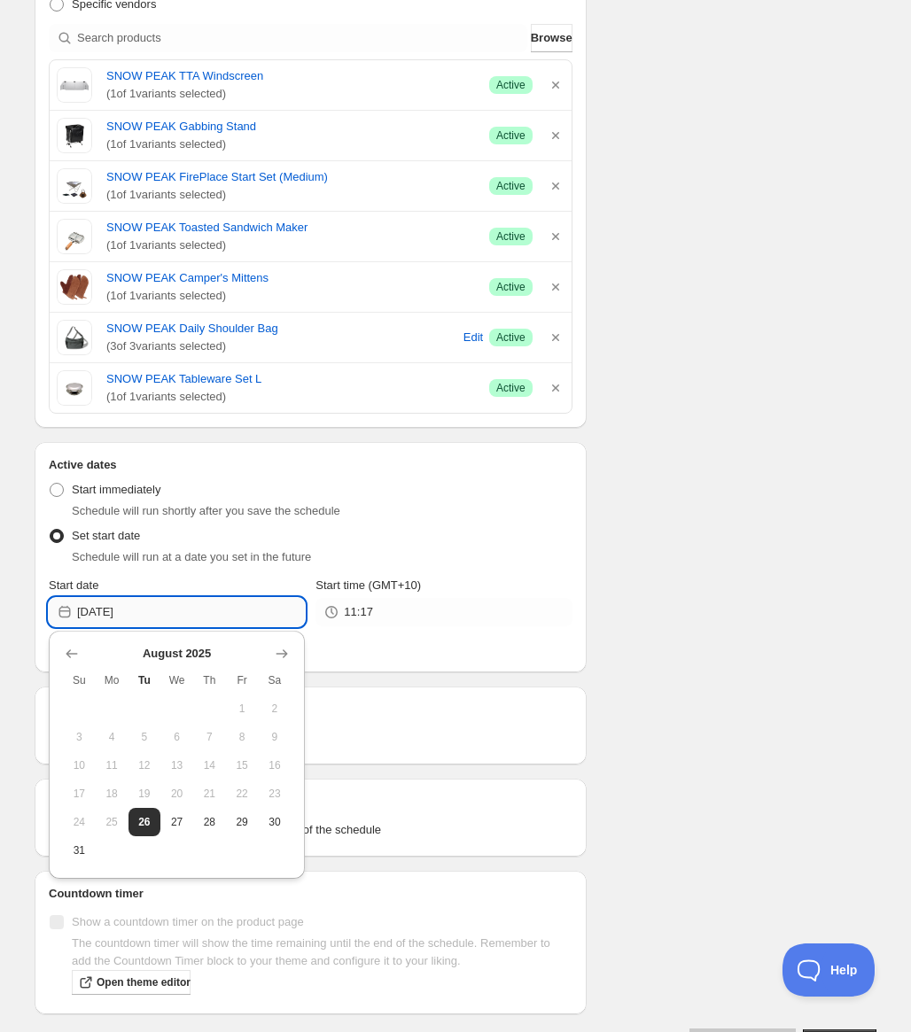
click at [206, 614] on input "2025-08-26" at bounding box center [191, 612] width 228 height 28
click at [284, 819] on button "30" at bounding box center [275, 822] width 33 height 28
type input "2025-08-30"
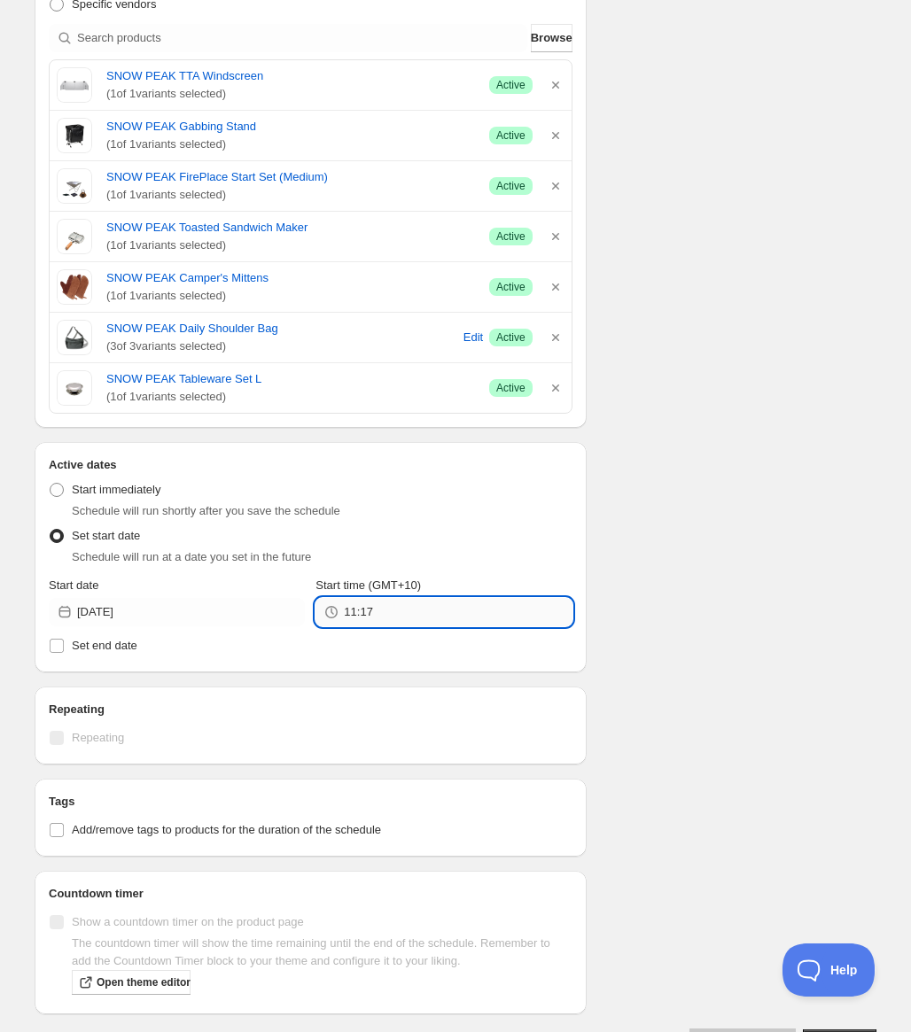
click at [397, 612] on input "11:17" at bounding box center [458, 612] width 228 height 28
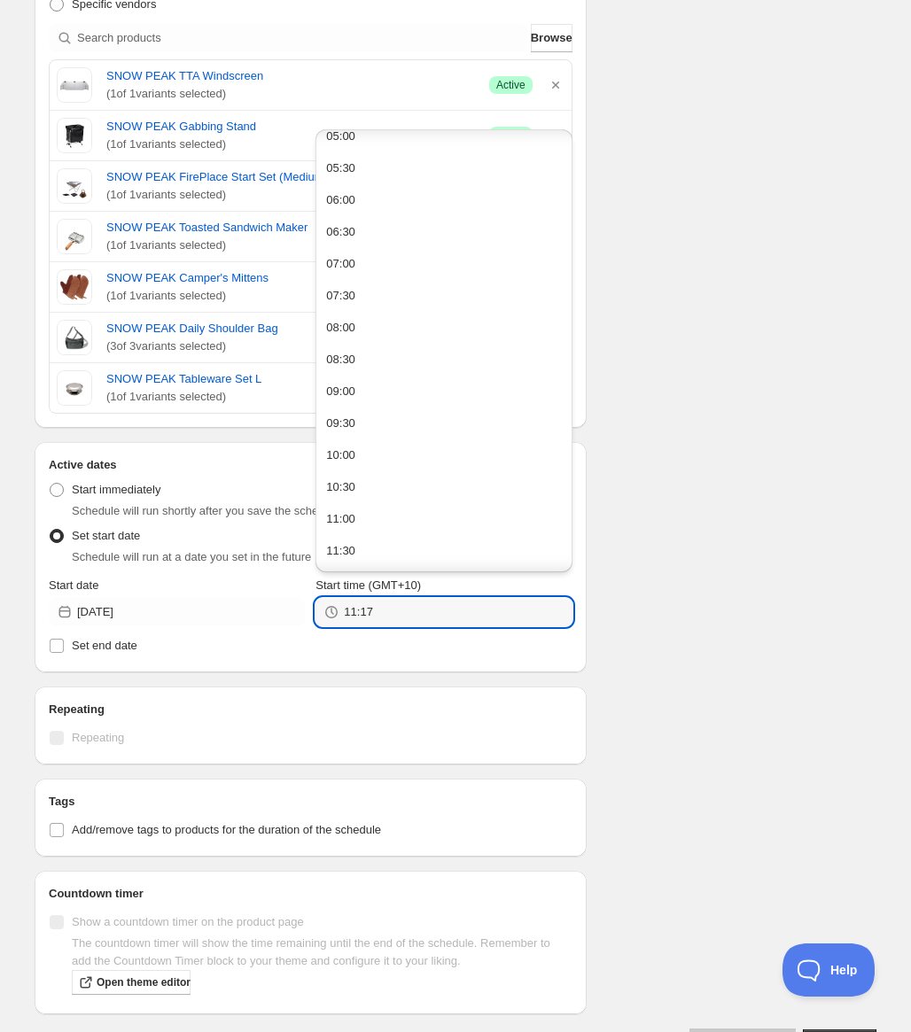
scroll to position [354, 0]
click at [357, 425] on button "10:00" at bounding box center [443, 432] width 245 height 28
type input "10:00"
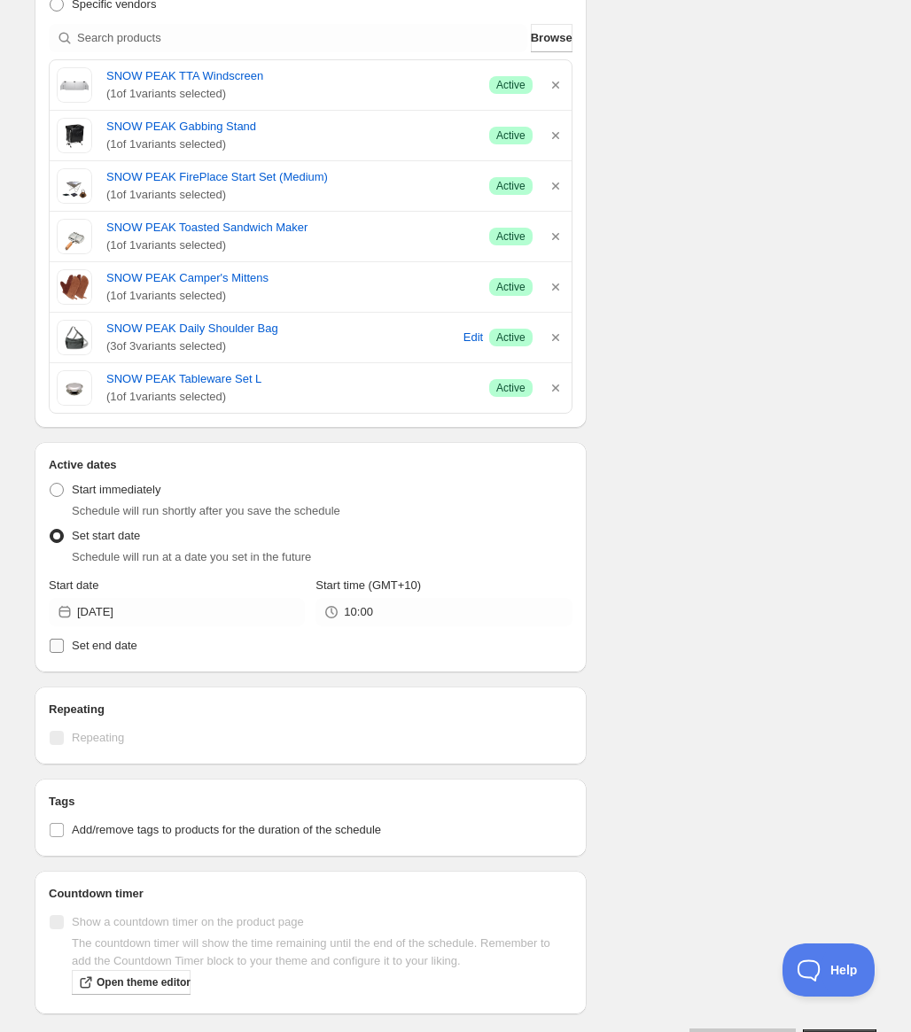
click at [180, 647] on label "Set end date" at bounding box center [311, 646] width 524 height 25
click at [64, 647] on input "Set end date" at bounding box center [57, 646] width 14 height 14
checkbox input "true"
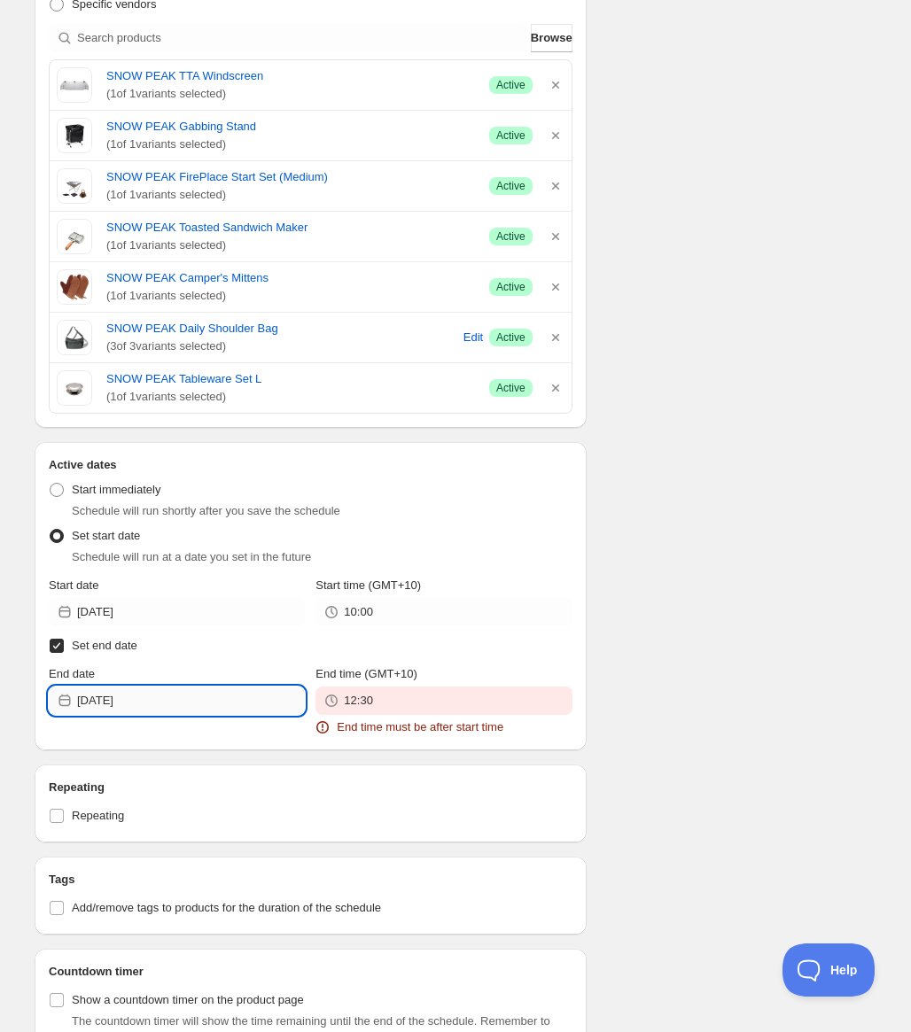
click at [252, 706] on input "2025-08-26" at bounding box center [191, 701] width 228 height 28
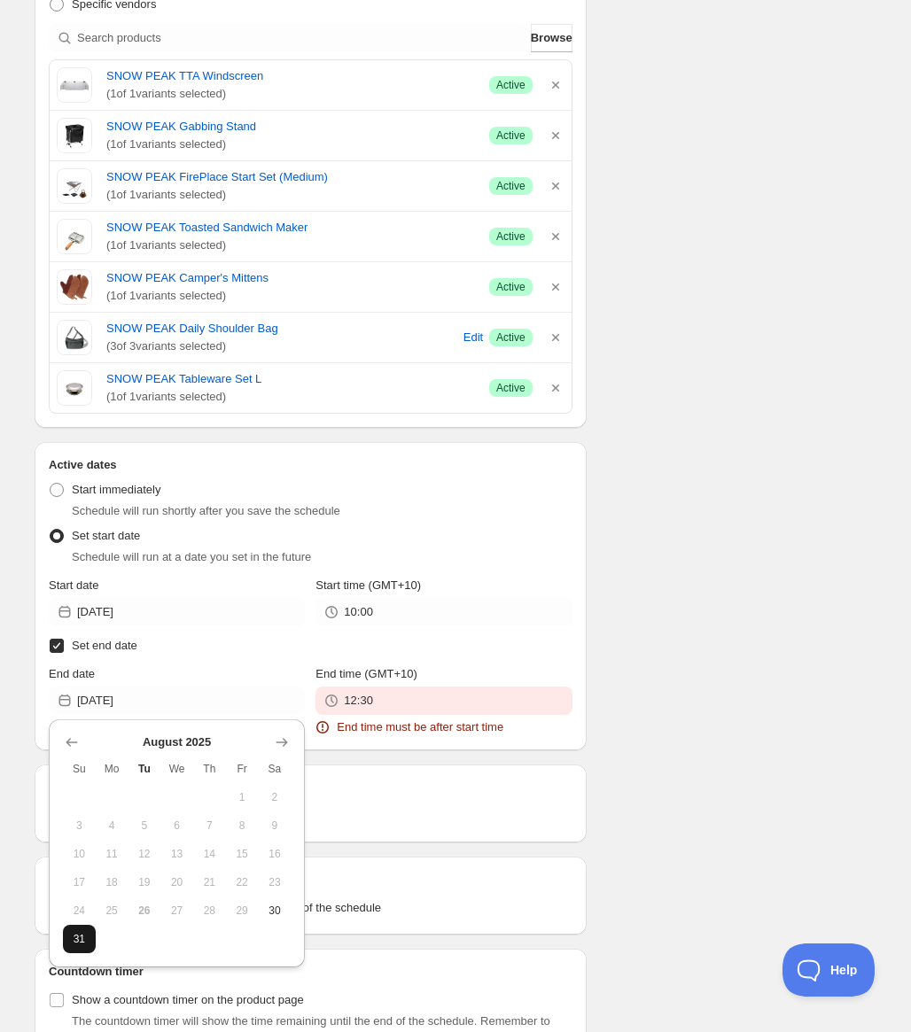
drag, startPoint x: 77, startPoint y: 941, endPoint x: 318, endPoint y: 753, distance: 305.6
click at [77, 940] on span "31" at bounding box center [79, 939] width 19 height 14
type input "2025-08-31"
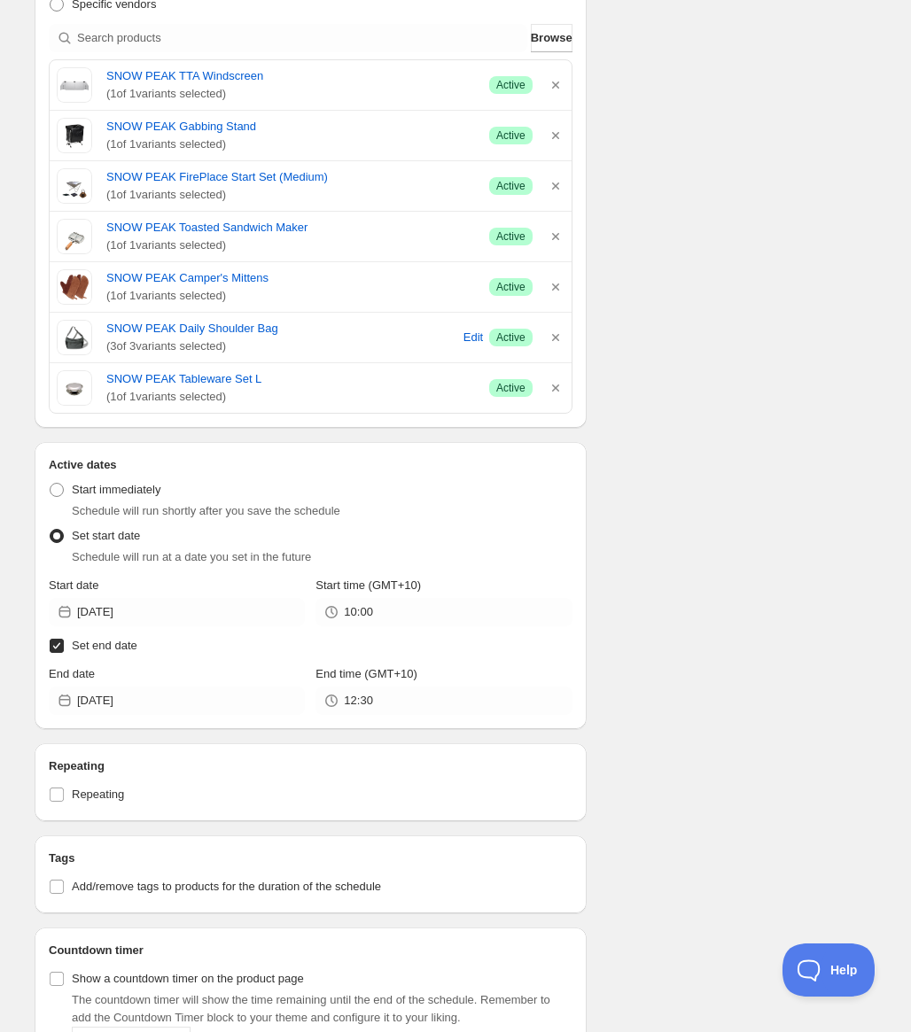
click at [365, 716] on div "Active dates Active Date Type Start immediately Schedule will run shortly after…" at bounding box center [311, 585] width 552 height 287
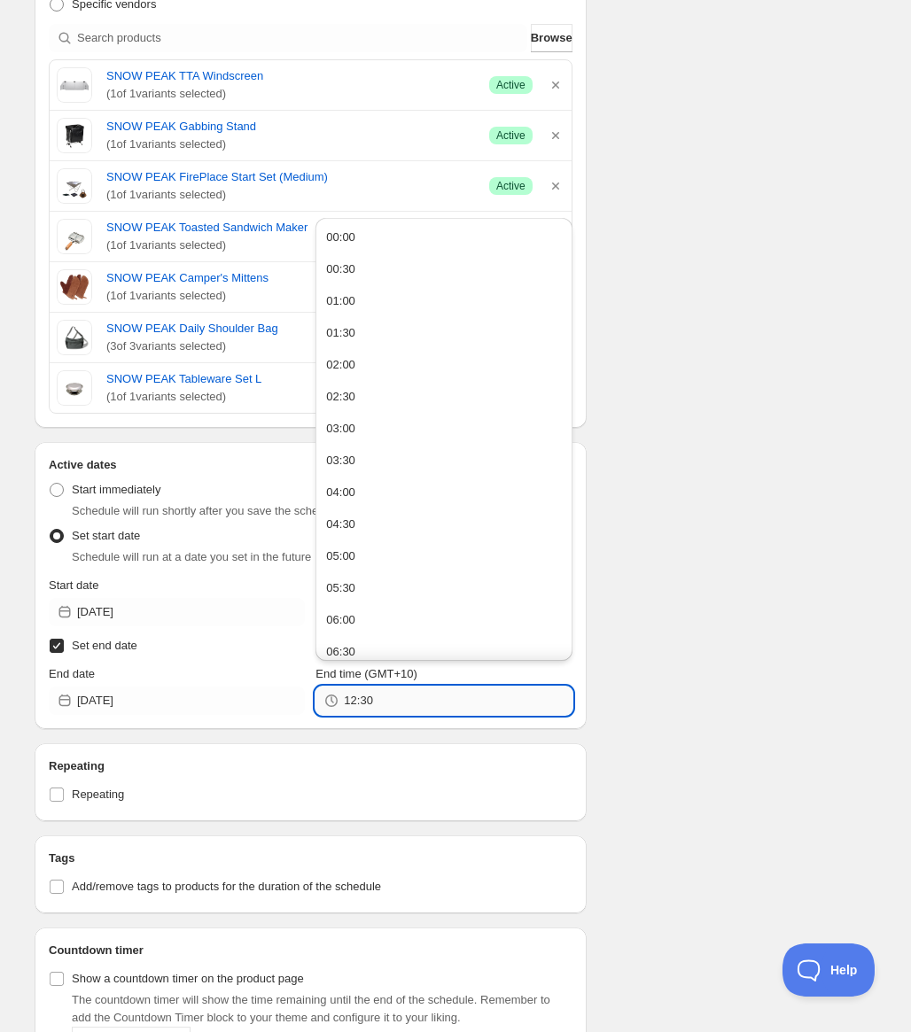
click at [386, 704] on input "12:30" at bounding box center [458, 701] width 228 height 28
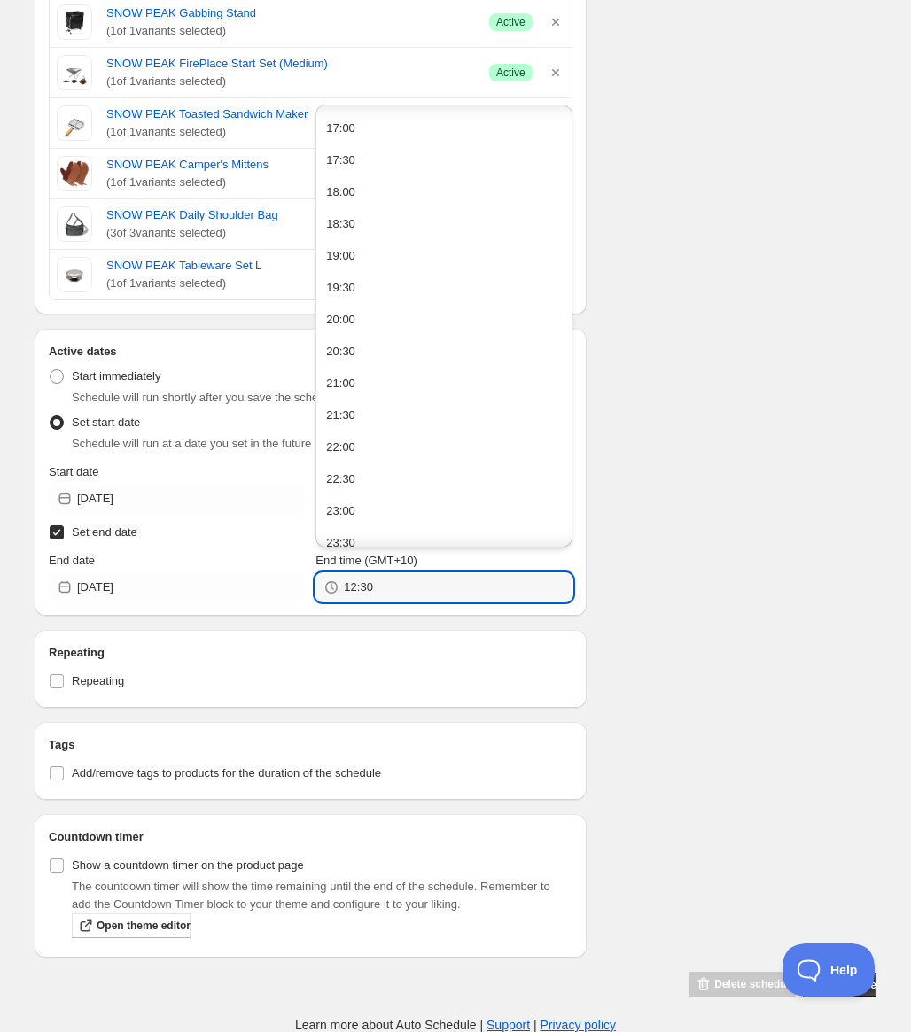
scroll to position [1095, 0]
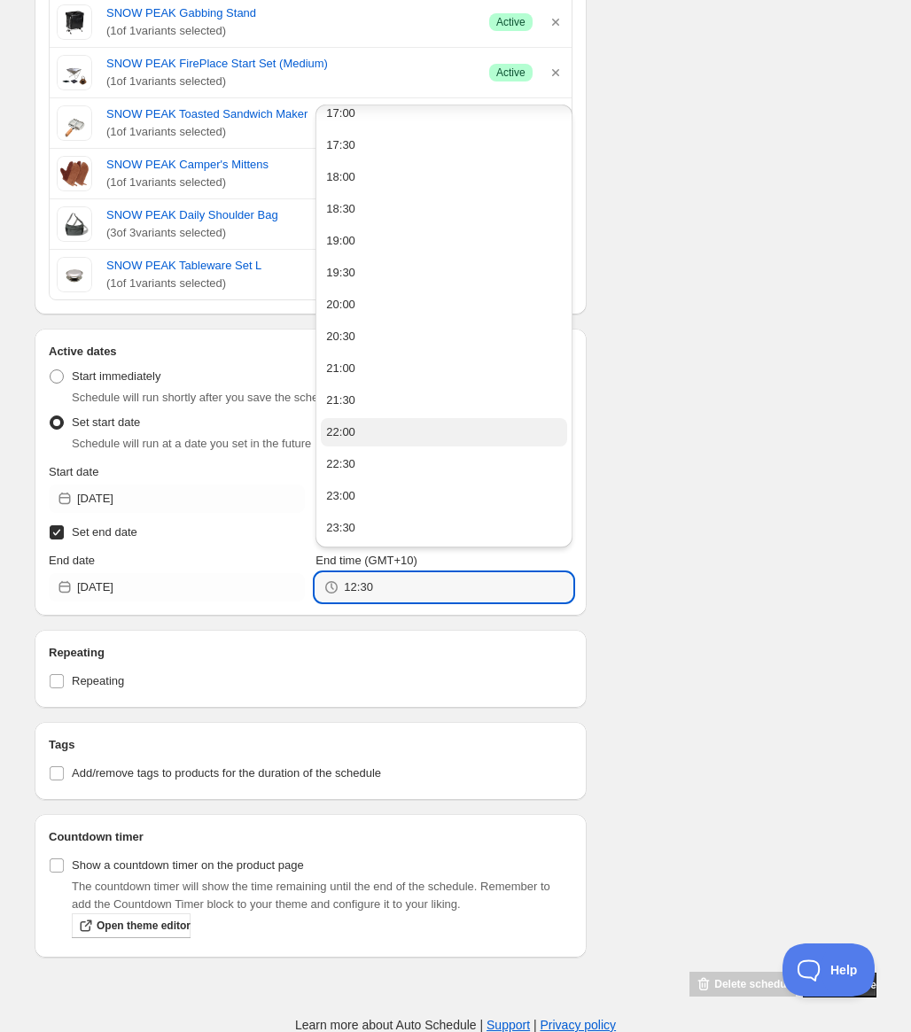
click at [349, 432] on div "22:00" at bounding box center [340, 433] width 29 height 18
type input "22:00"
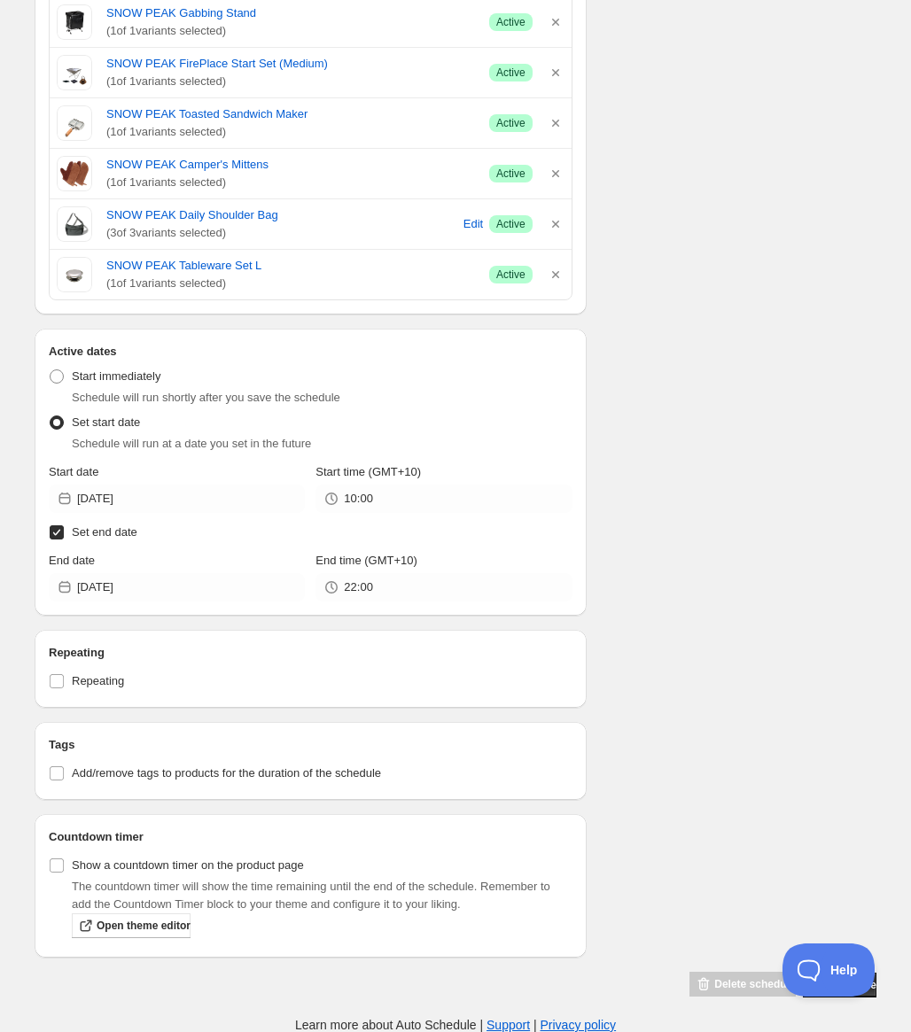
click at [748, 553] on div "Schedule name SNow peak festival (3) spring 2024 Your customers won't see this …" at bounding box center [448, 150] width 856 height 1698
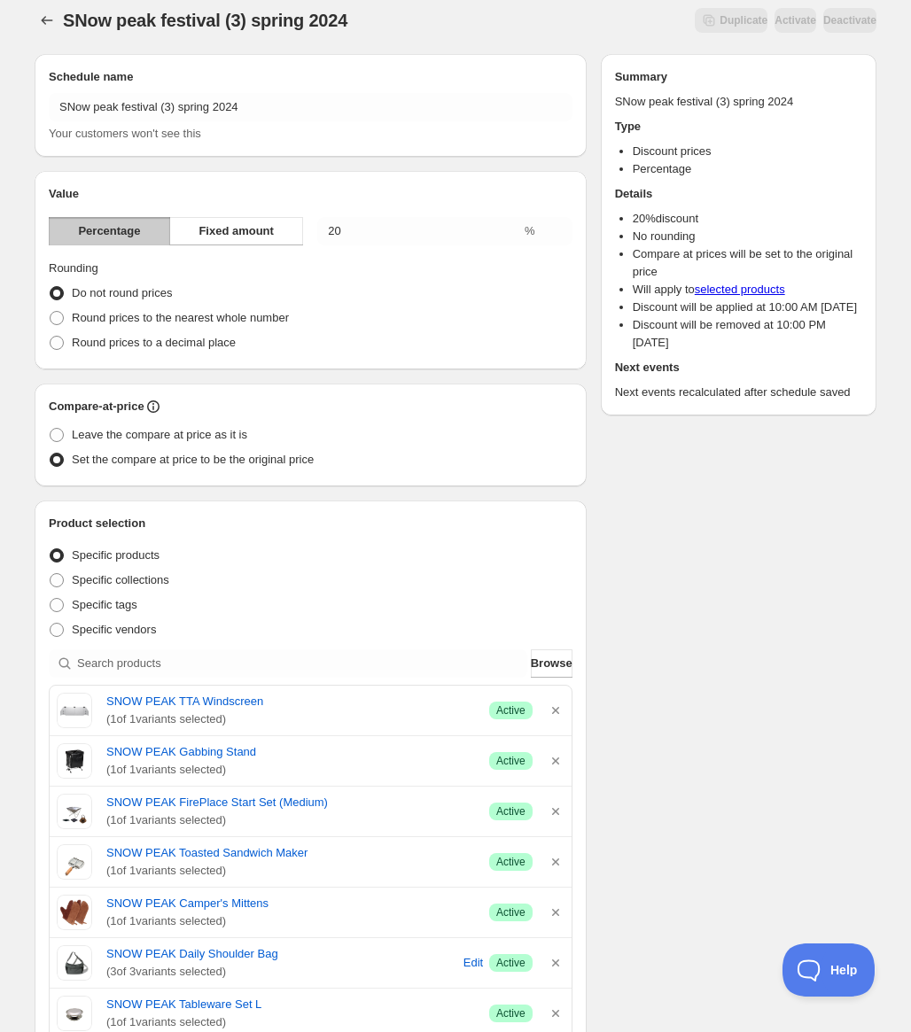
scroll to position [0, 0]
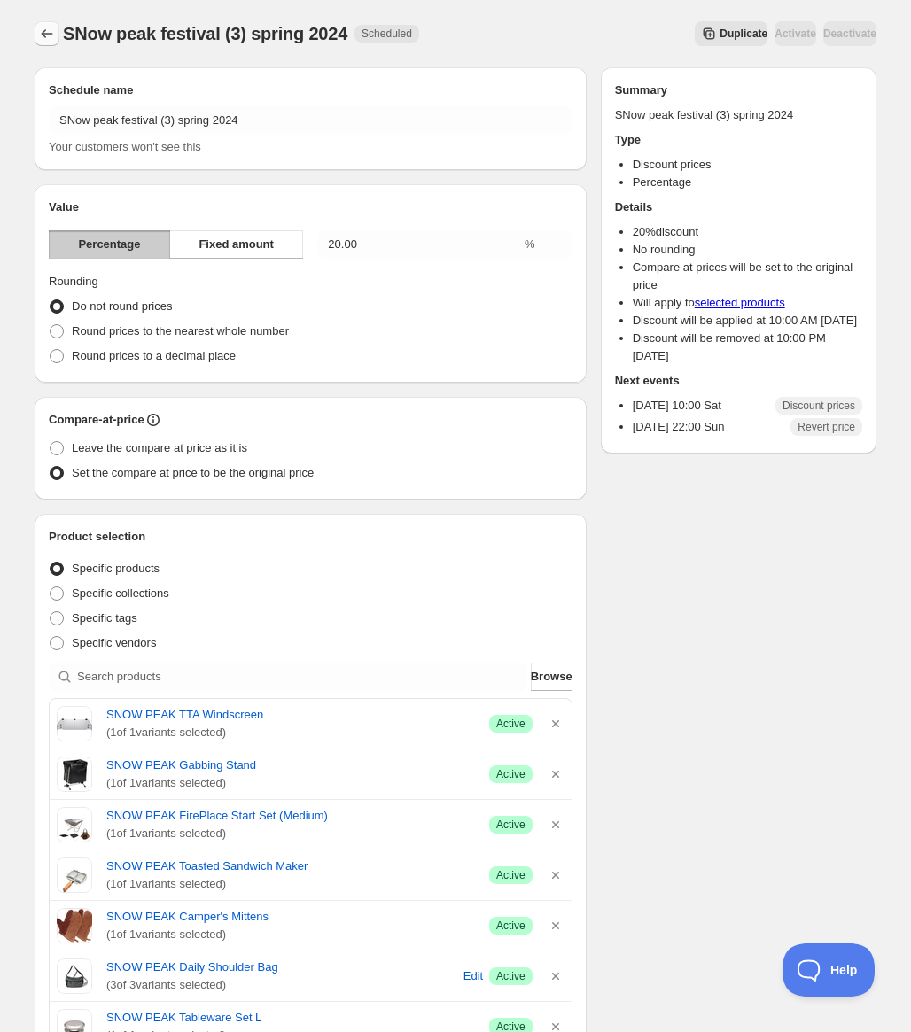
click at [35, 27] on button "Schedules" at bounding box center [47, 33] width 25 height 25
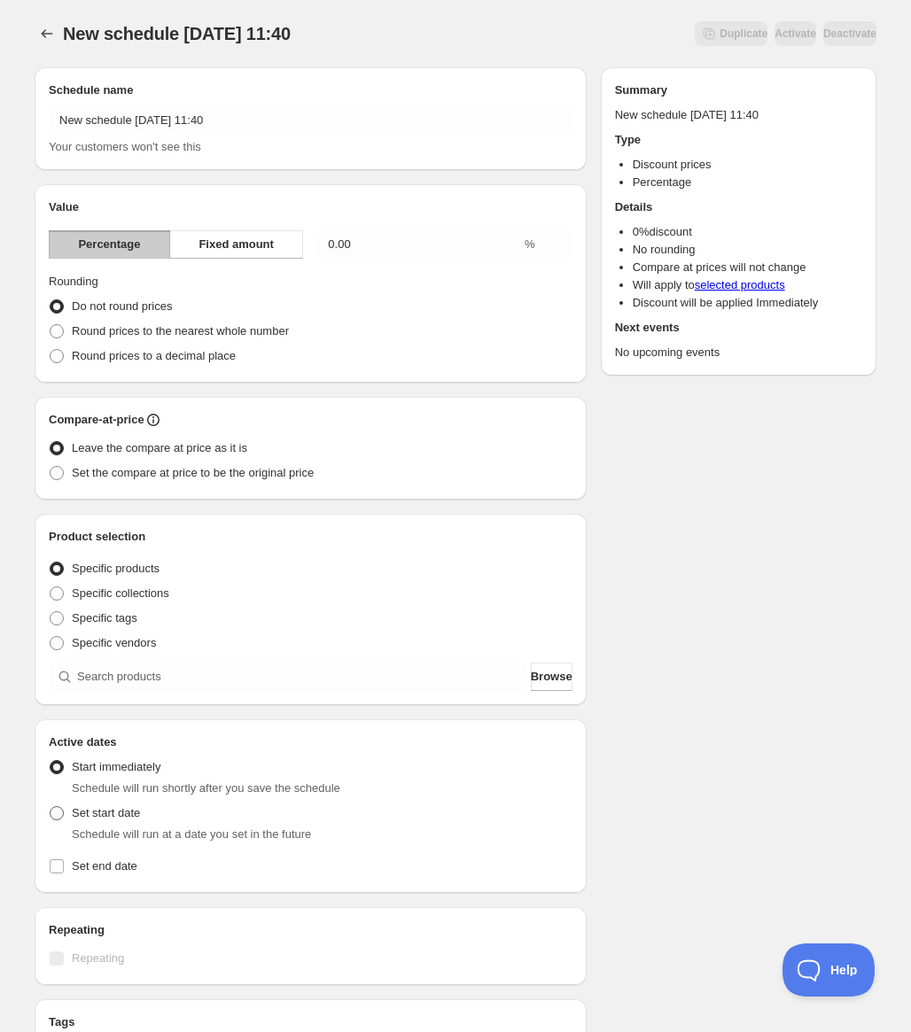
click at [116, 817] on span "Set start date" at bounding box center [106, 812] width 68 height 13
click at [51, 807] on input "Set start date" at bounding box center [50, 806] width 1 height 1
radio input "true"
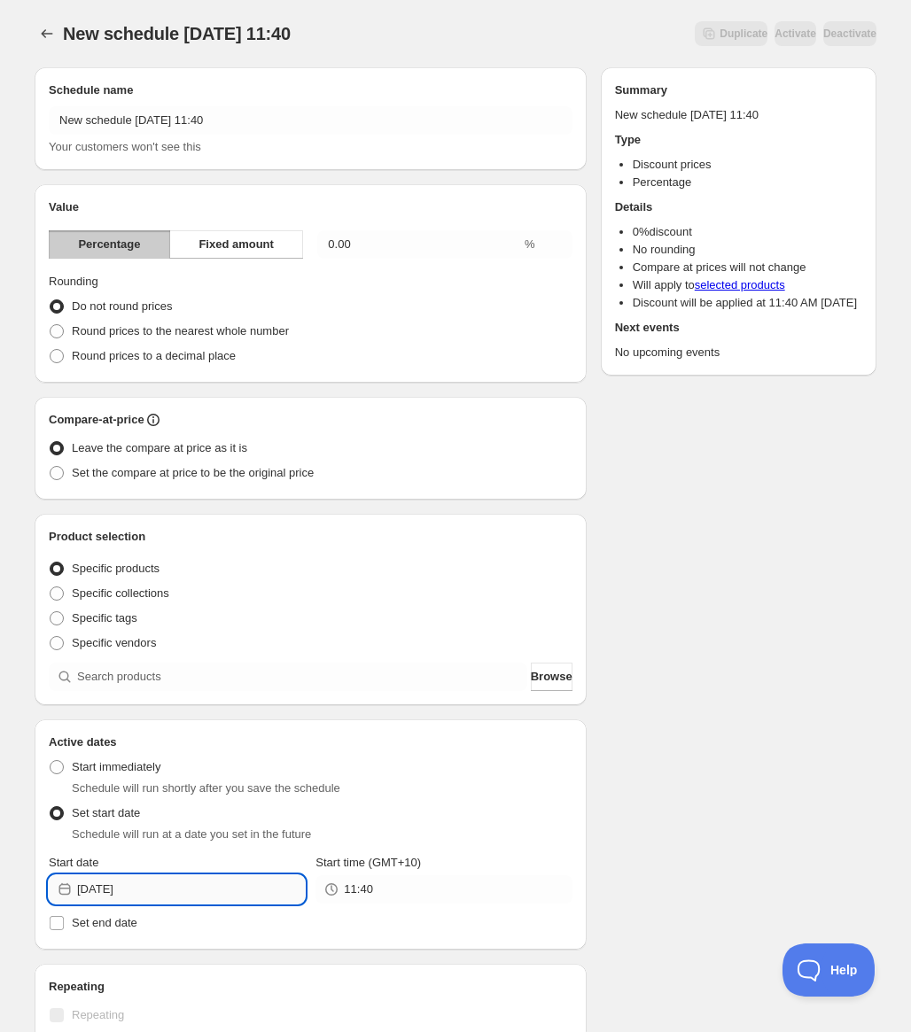
click at [264, 883] on input "2025-08-26" at bounding box center [191, 890] width 228 height 28
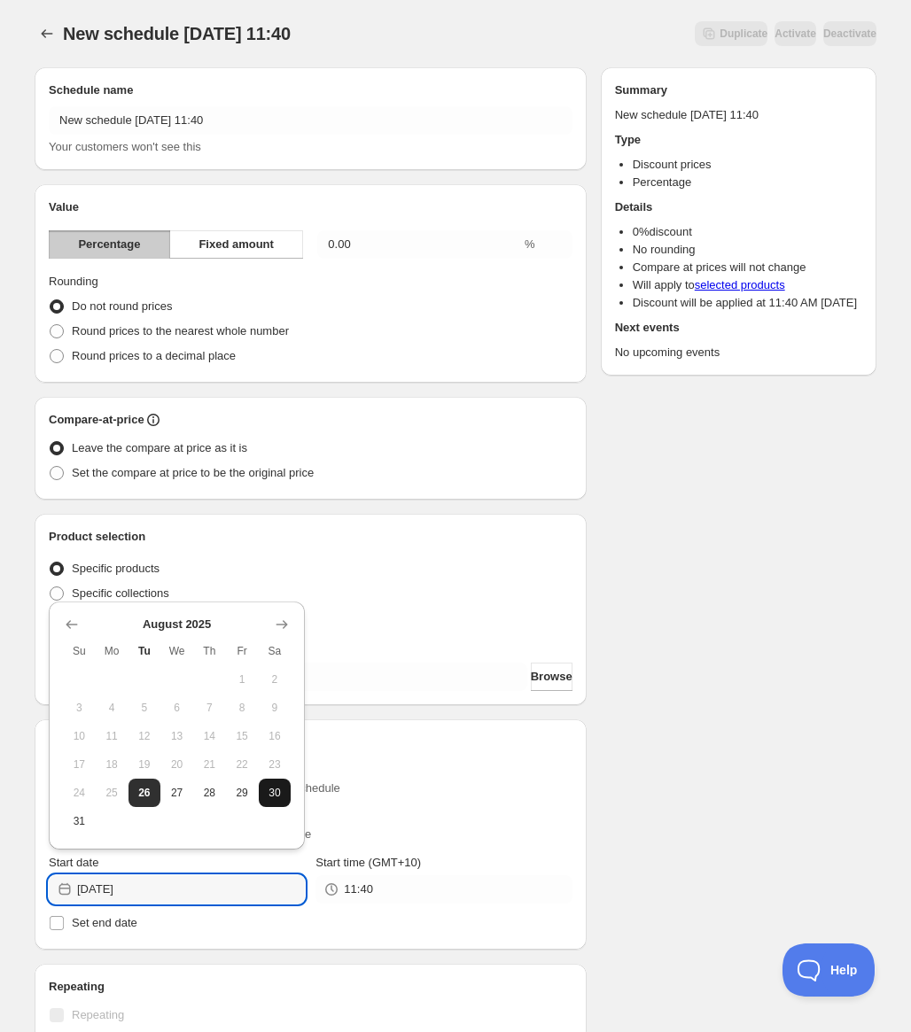
click at [269, 788] on span "30" at bounding box center [275, 793] width 19 height 14
type input "2025-08-30"
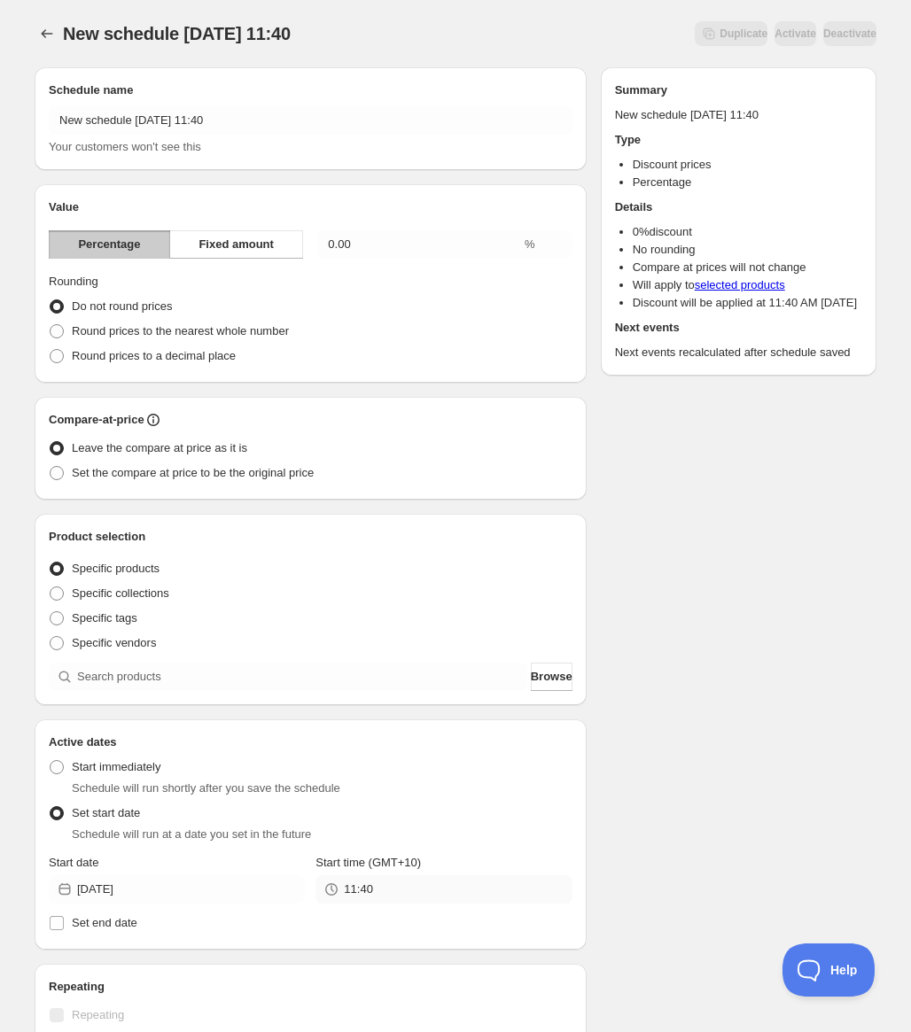
drag, startPoint x: 362, startPoint y: 874, endPoint x: 373, endPoint y: 887, distance: 17.6
click at [362, 875] on div "Start time (GMT+10) 11:40" at bounding box center [443, 879] width 256 height 50
click at [373, 887] on input "11:40" at bounding box center [458, 890] width 228 height 28
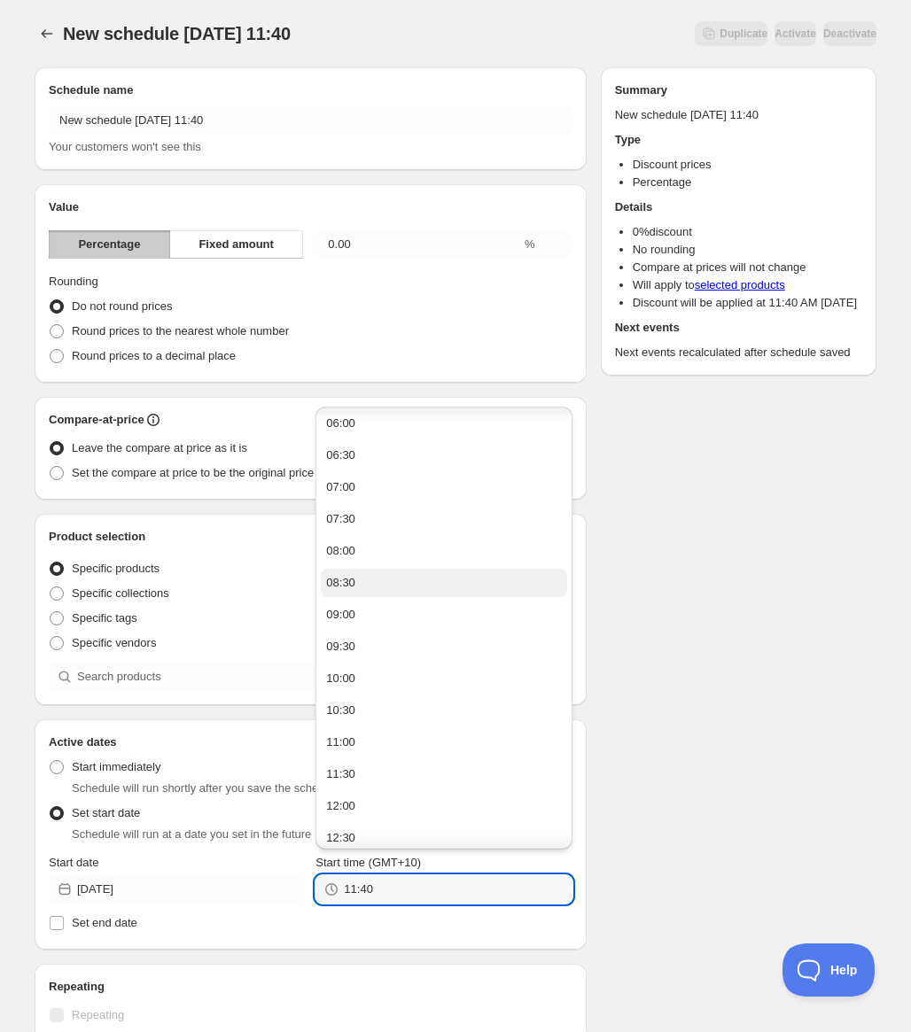
scroll to position [443, 0]
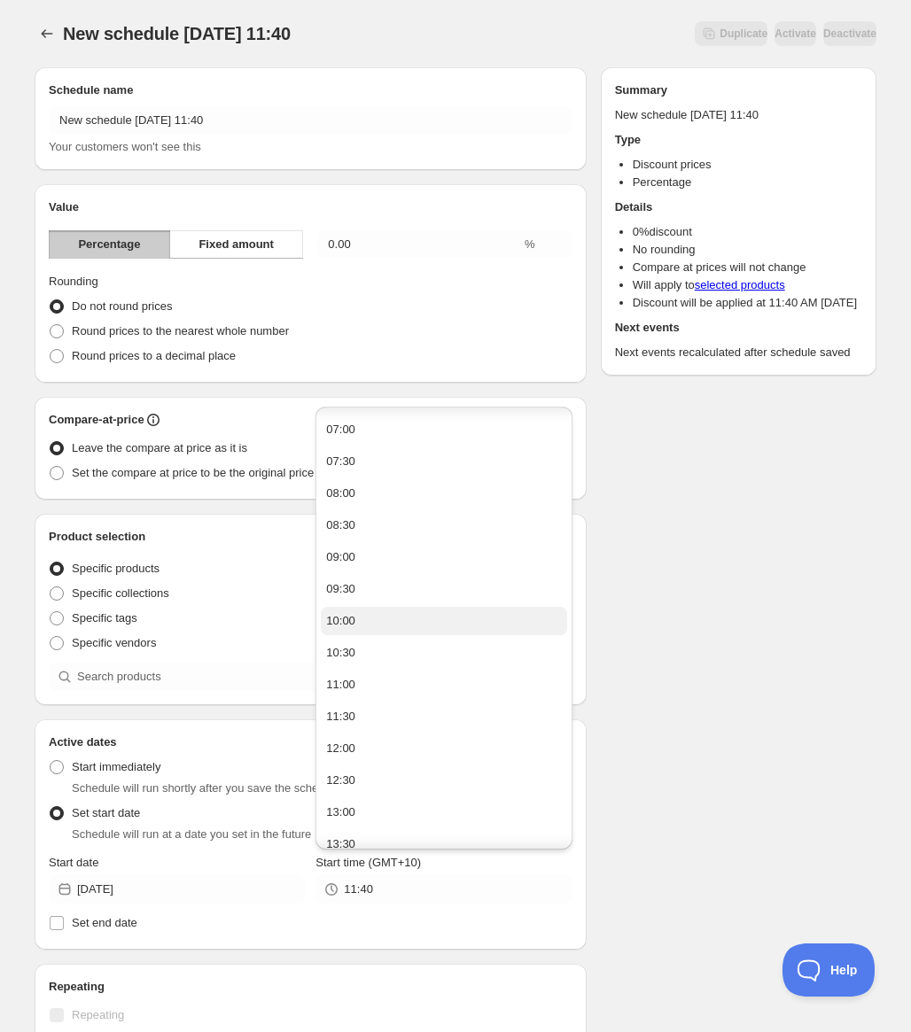
click at [354, 619] on button "10:00" at bounding box center [443, 621] width 245 height 28
type input "10:00"
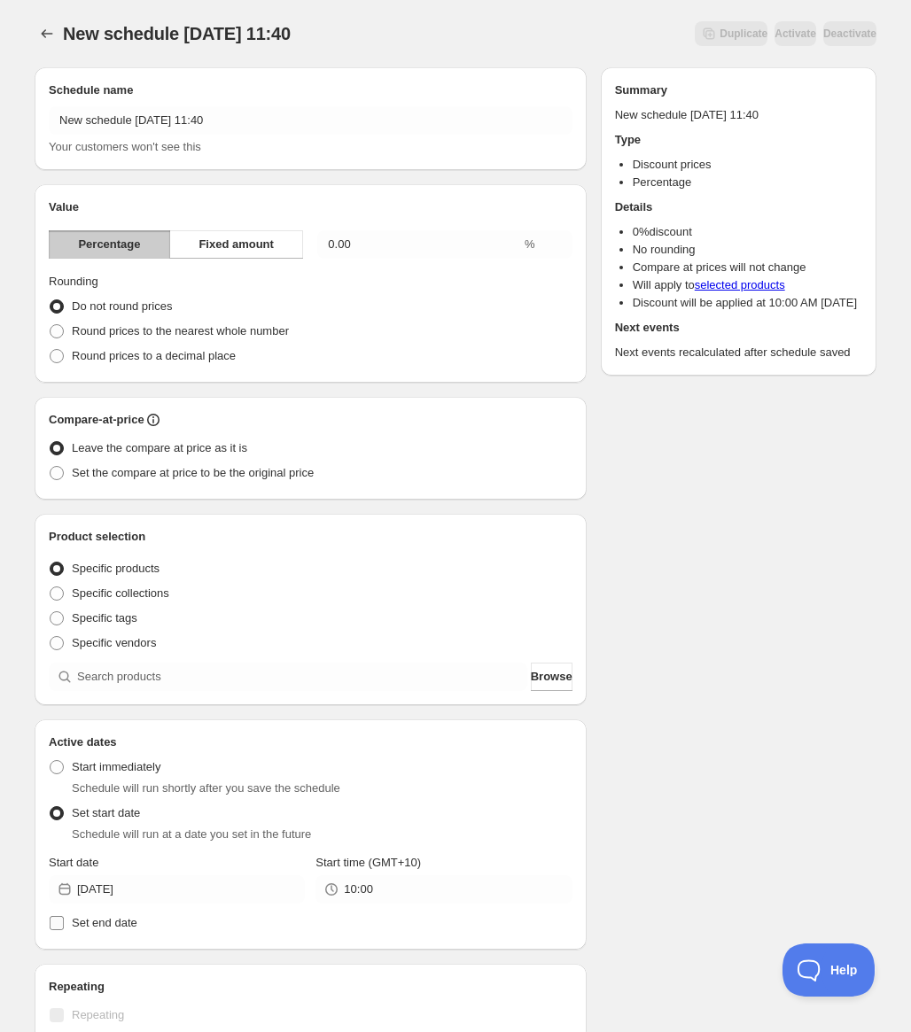
click at [111, 918] on span "Set end date" at bounding box center [105, 922] width 66 height 13
click at [64, 918] on input "Set end date" at bounding box center [57, 923] width 14 height 14
checkbox input "true"
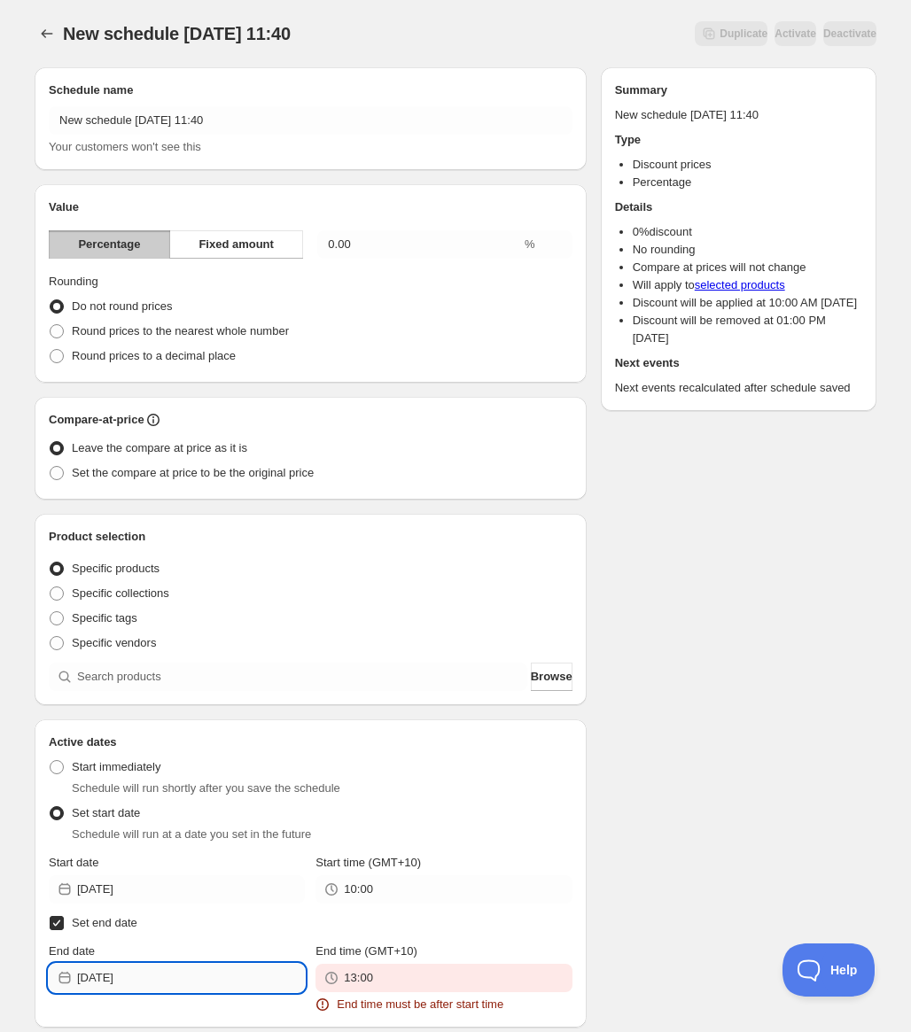
click at [133, 970] on input "2025-08-26" at bounding box center [191, 978] width 228 height 28
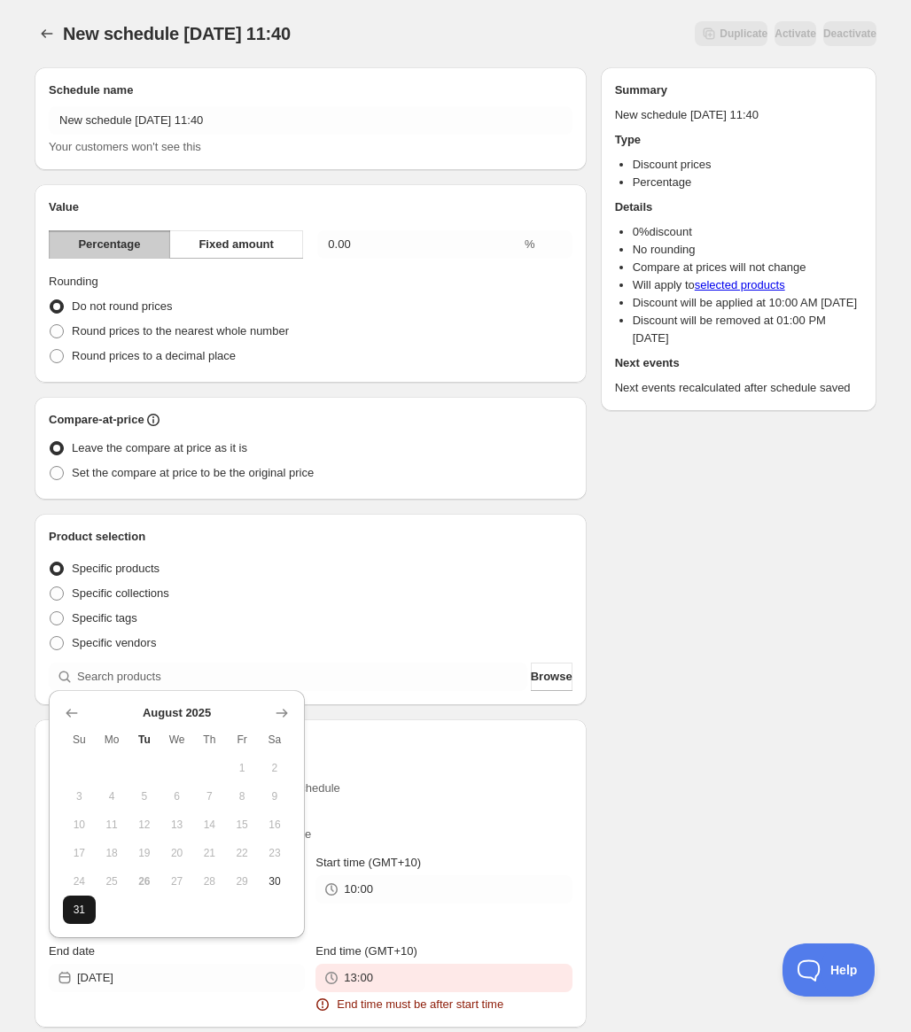
click at [78, 920] on button "31" at bounding box center [79, 910] width 33 height 28
type input "2025-08-31"
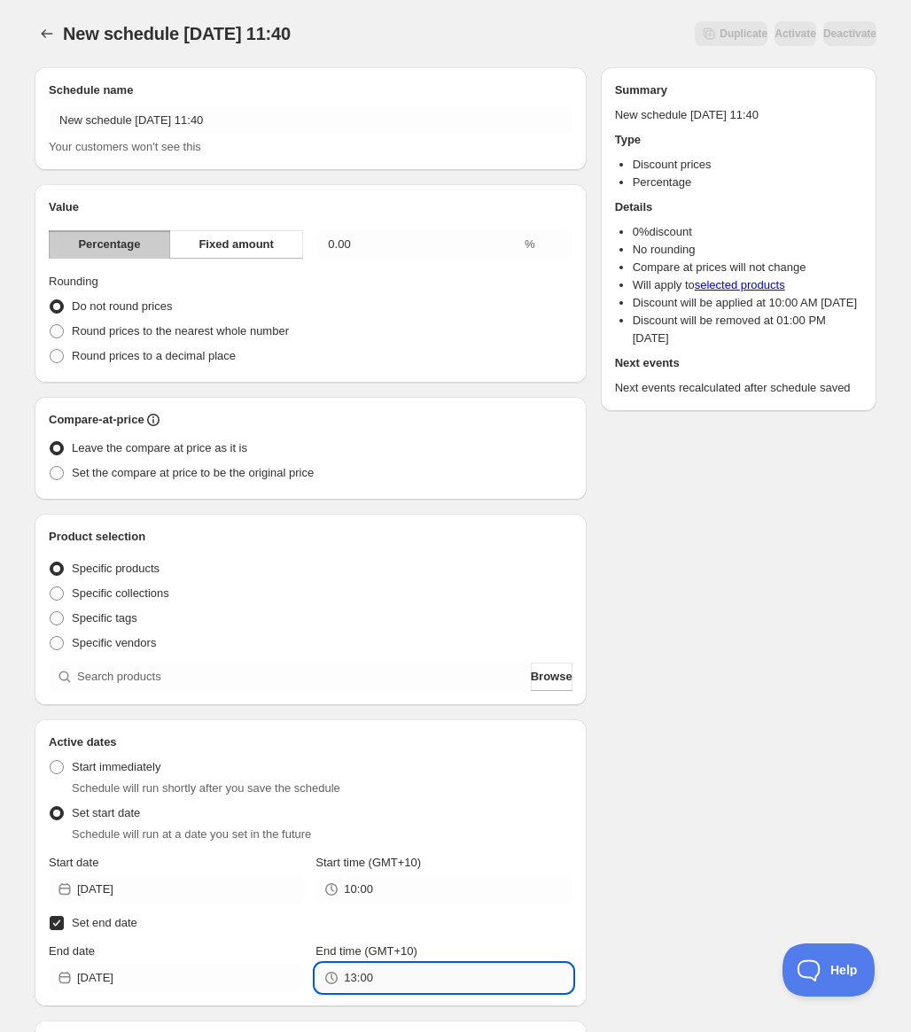
drag, startPoint x: 361, startPoint y: 978, endPoint x: 398, endPoint y: 943, distance: 50.8
click at [362, 978] on input "13:00" at bounding box center [458, 978] width 228 height 28
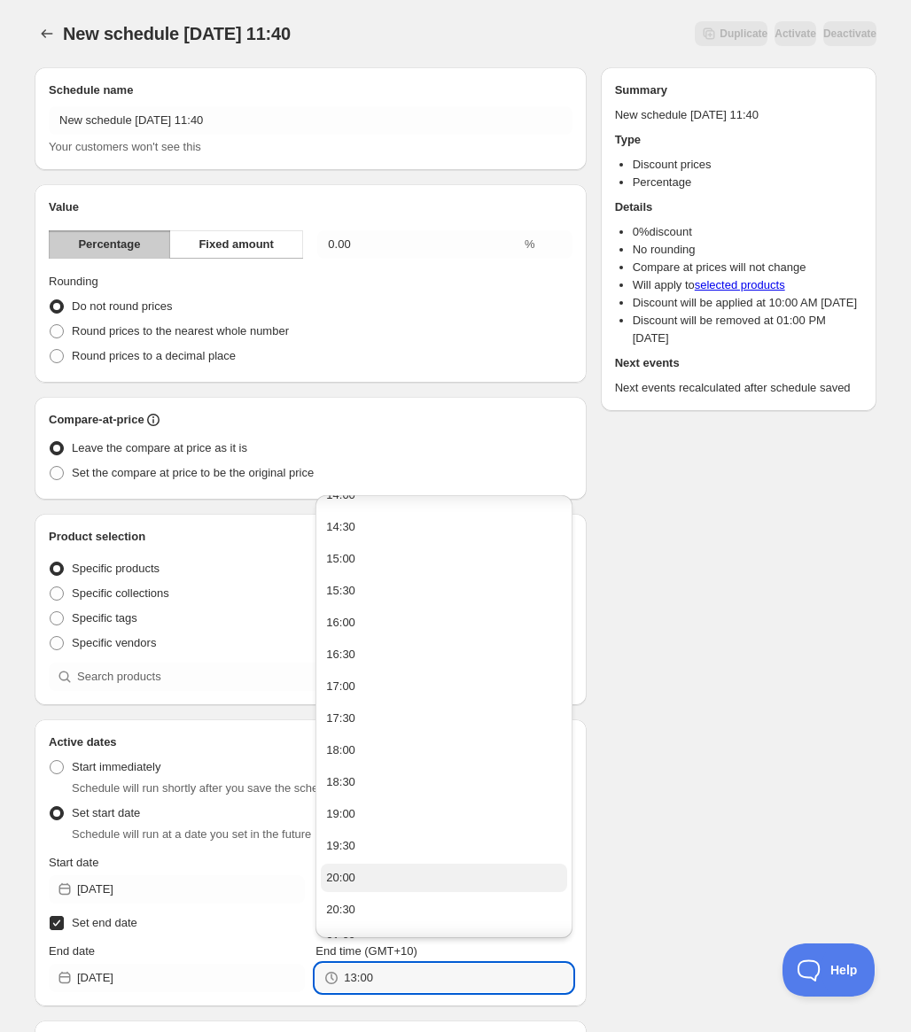
scroll to position [1063, 0]
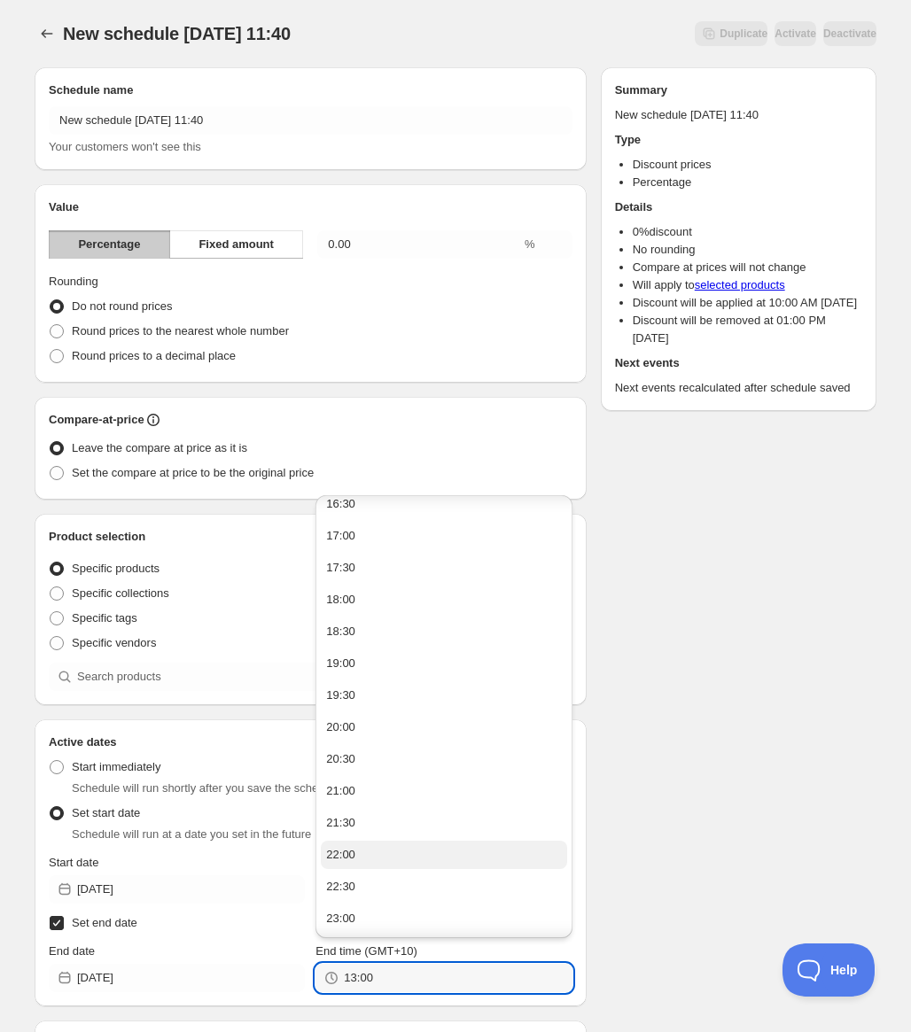
click at [354, 851] on div "22:00" at bounding box center [340, 855] width 29 height 18
type input "22:00"
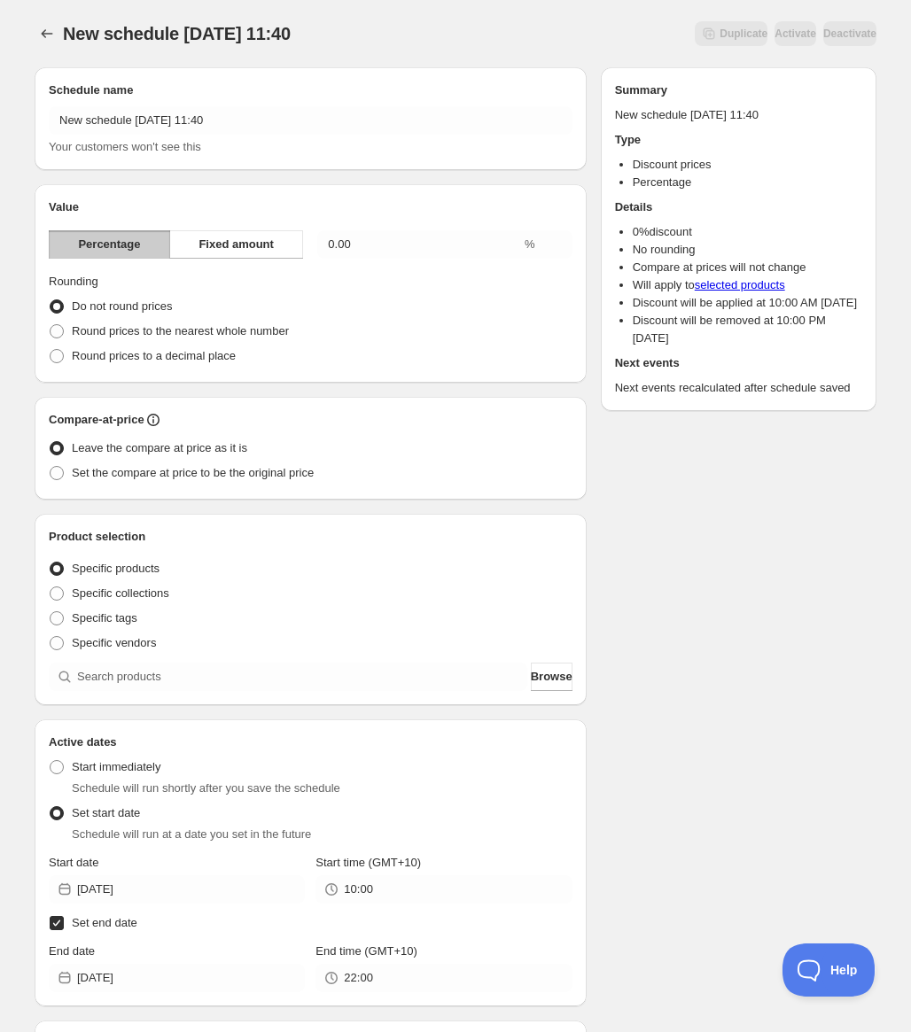
click at [694, 770] on div "Schedule name New schedule Aug 26 2025 11:40 Your customers won't see this Valu…" at bounding box center [448, 721] width 856 height 1336
click at [361, 245] on input "0.00" at bounding box center [419, 244] width 204 height 28
drag, startPoint x: 378, startPoint y: 242, endPoint x: 292, endPoint y: 231, distance: 86.6
click at [292, 231] on div "Percentage Fixed amount 0.00 %" at bounding box center [311, 244] width 524 height 28
type input "20"
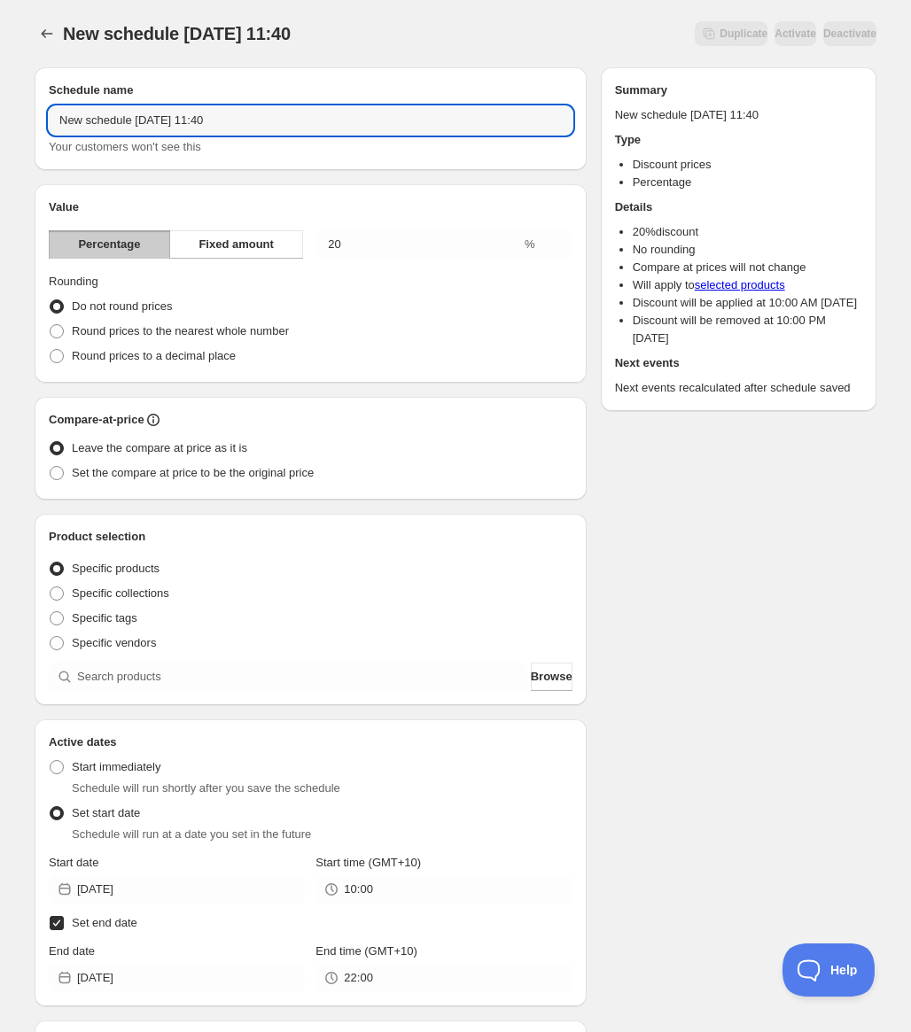
drag, startPoint x: 284, startPoint y: 108, endPoint x: 49, endPoint y: 89, distance: 235.7
click at [49, 89] on div "Schedule name New schedule Aug 26 2025 11:40 Your customers won't see this" at bounding box center [311, 119] width 524 height 74
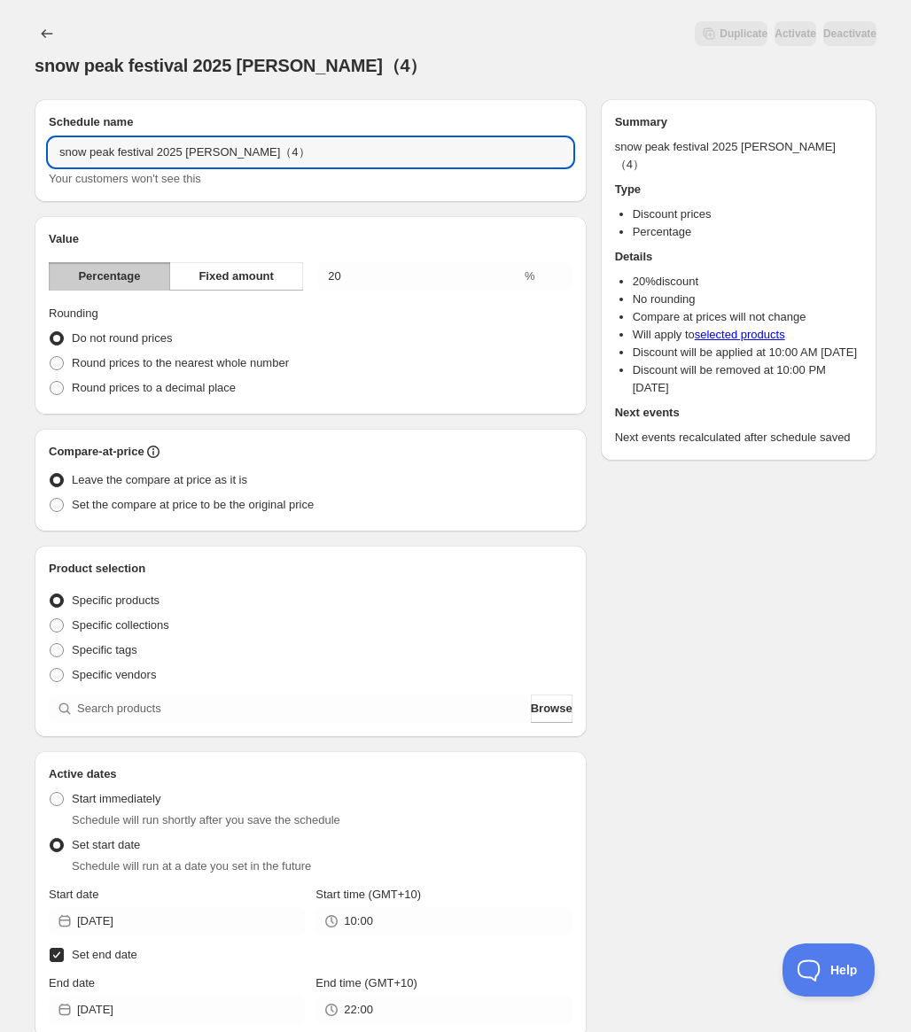
type input "snow peak festival 2025 sPringle（4）"
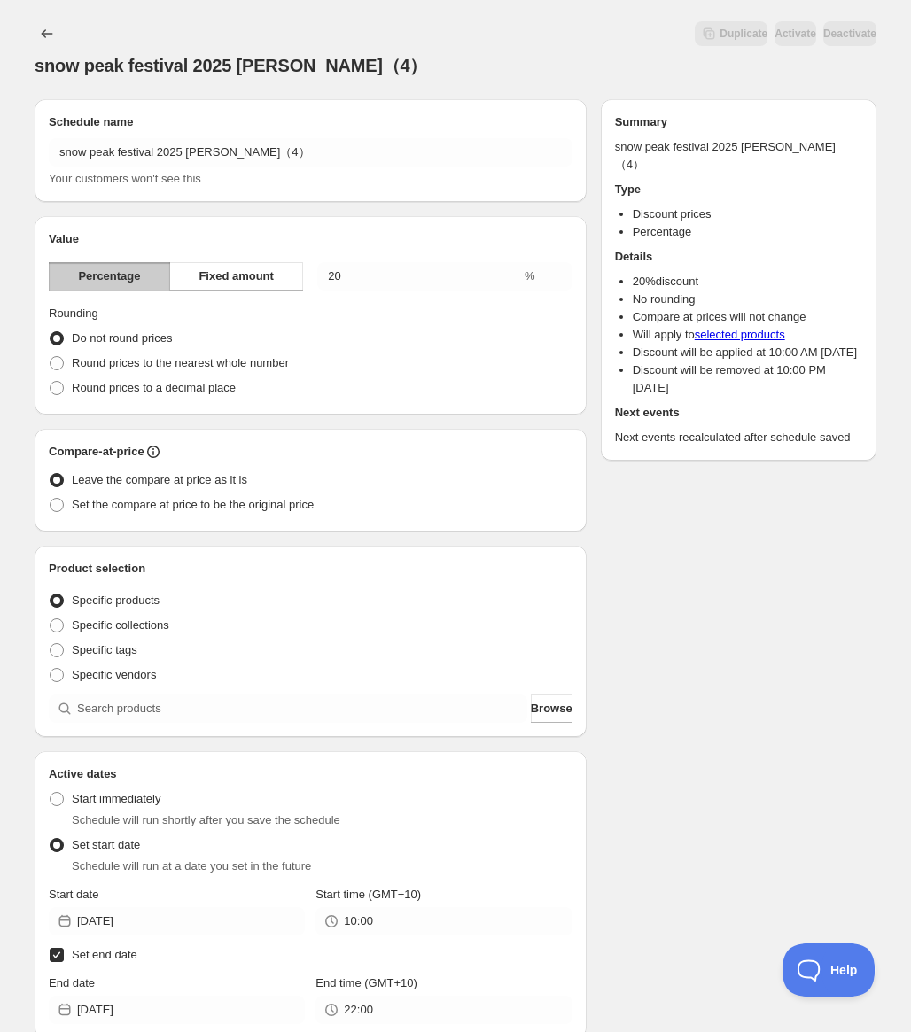
click at [478, 381] on div "Round prices to a decimal place" at bounding box center [311, 388] width 524 height 25
click at [270, 706] on input "search" at bounding box center [302, 709] width 450 height 28
paste input "SNOW PEAK Short Sleeve T-Shirt"
type input "SNOW PEAK Short Sleeve T-Shirt"
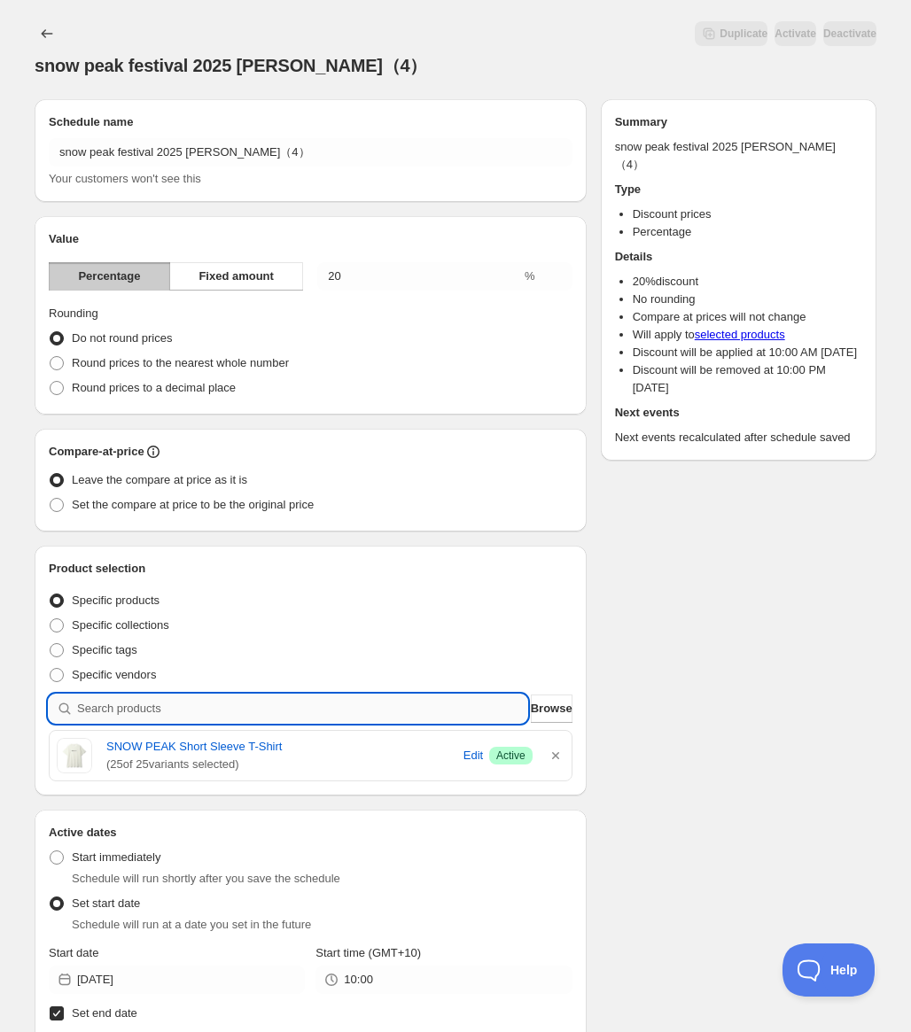
click at [195, 697] on input "search" at bounding box center [302, 709] width 450 height 28
paste input "SNOW PEAK Flexible Insulated Zip Up Hoodie"
type input "SNOW PEAK Flexible Insulated Zip Up Hoodie"
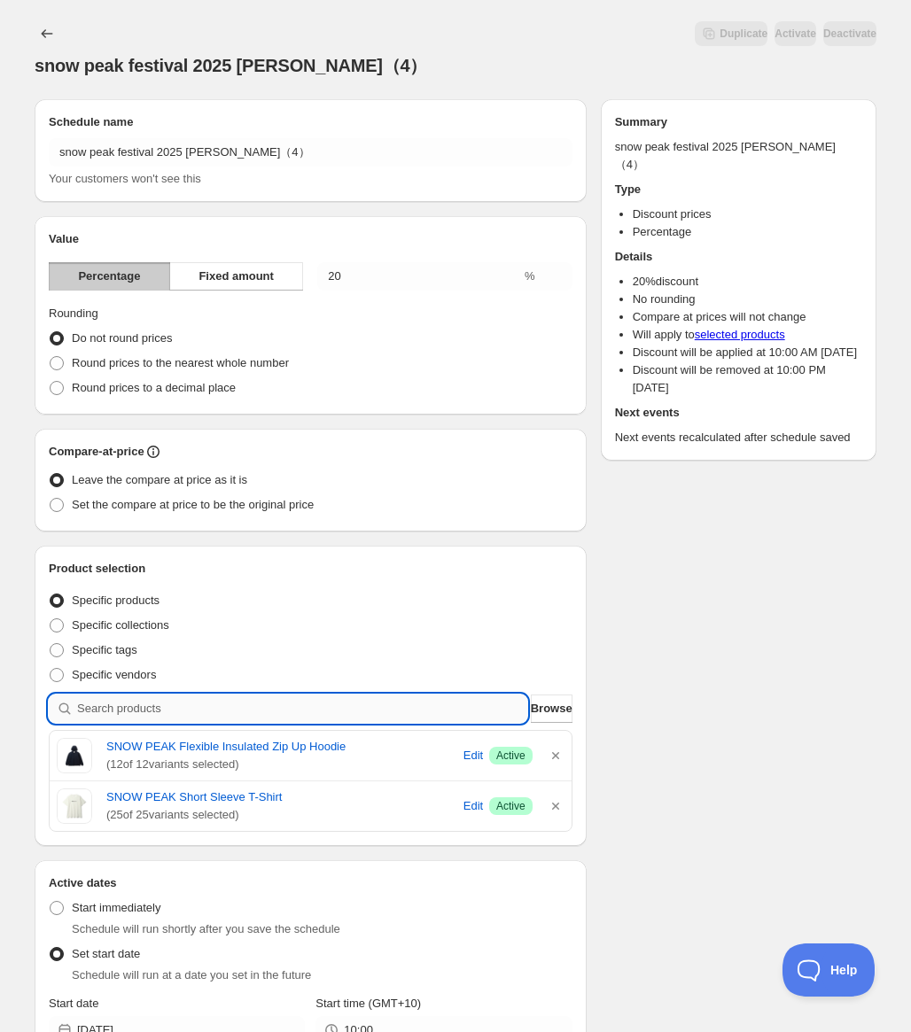
click at [341, 713] on input "search" at bounding box center [302, 709] width 450 height 28
paste input "SNOW PEAK Indigo C/N Parka"
type input "SNOW PEAK Indigo C/N Parka"
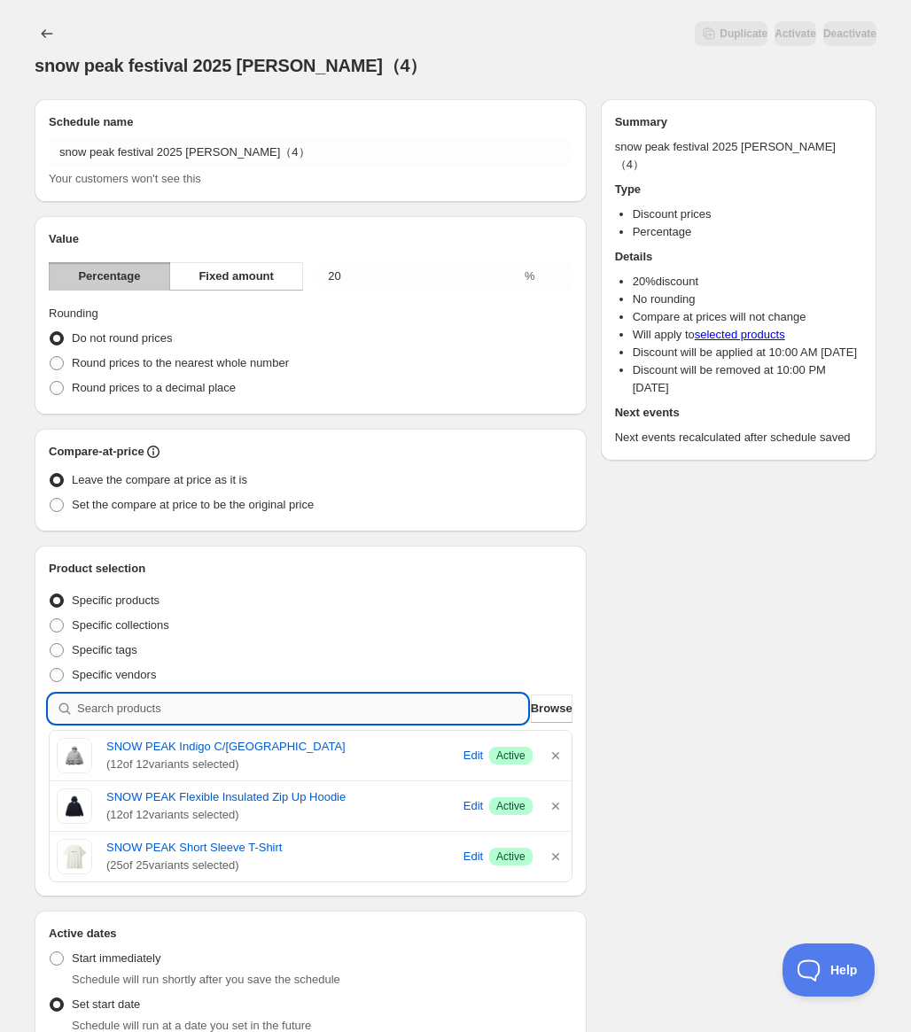
click at [419, 719] on input "search" at bounding box center [302, 709] width 450 height 28
paste input "SNOW PEAK Recycled Cotton Pullover Hoodie"
type input "SNOW PEAK Recycled Cotton Pullover Hoodie"
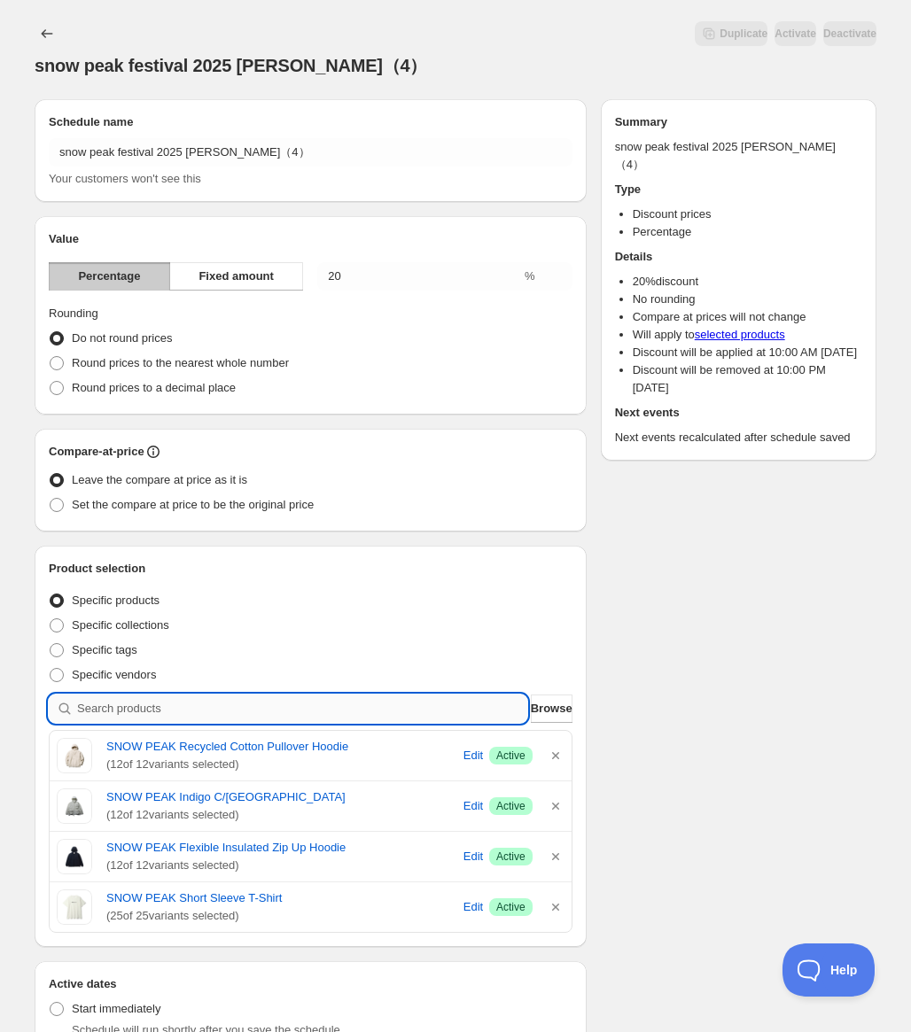
click at [232, 714] on input "search" at bounding box center [302, 709] width 450 height 28
paste input "SNOW PEAK TAKIBI Ripstop Vest"
type input "SNOW PEAK TAKIBI Ripstop Vest"
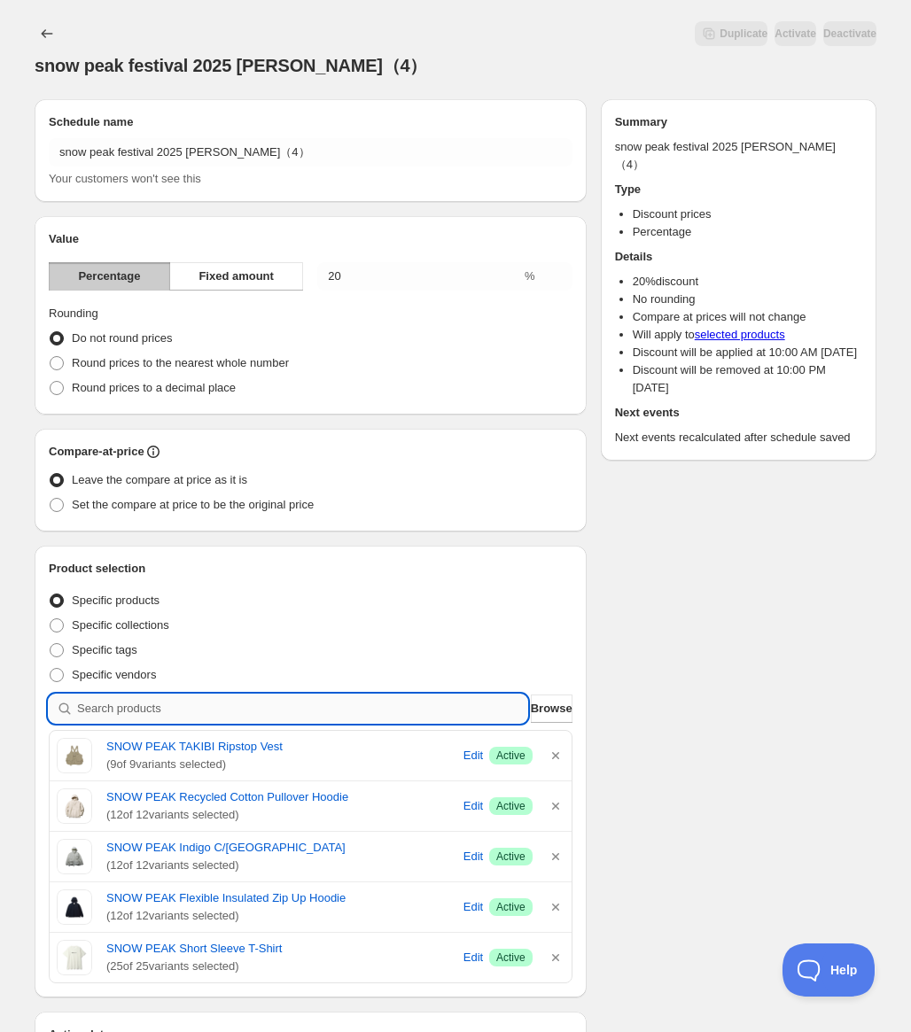
click at [284, 699] on input "search" at bounding box center [302, 709] width 450 height 28
paste input "SNOW PEAK TAKIBI Weather Vest"
type input "SNOW PEAK TAKIBI Weather Vest"
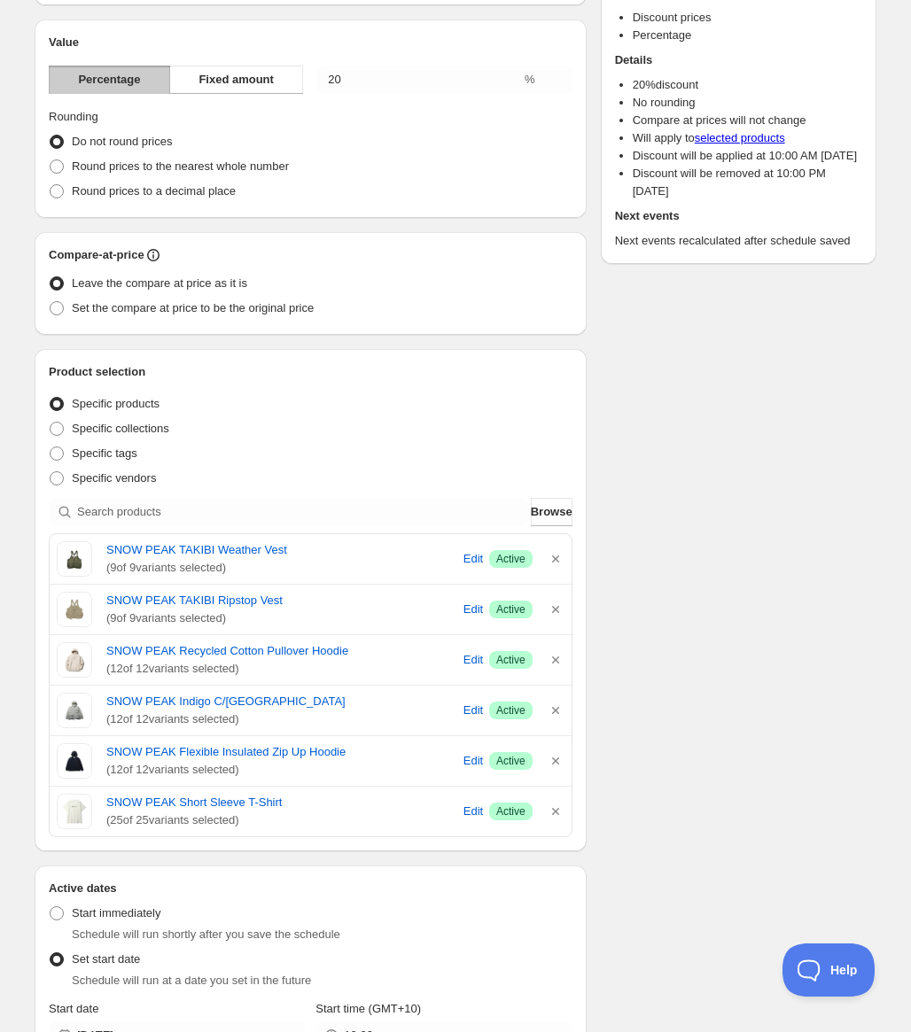
scroll to position [177, 0]
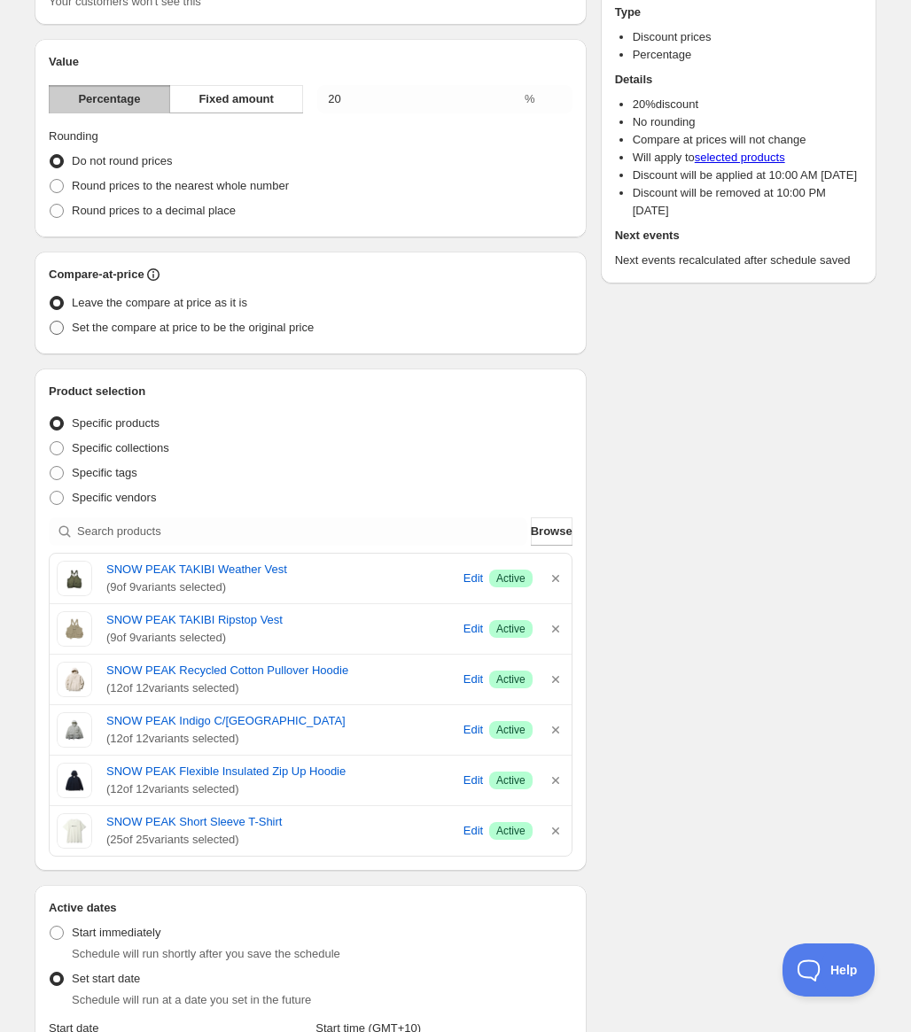
click at [170, 339] on label "Set the compare at price to be the original price" at bounding box center [181, 327] width 265 height 25
click at [51, 322] on input "Set the compare at price to be the original price" at bounding box center [50, 321] width 1 height 1
radio input "true"
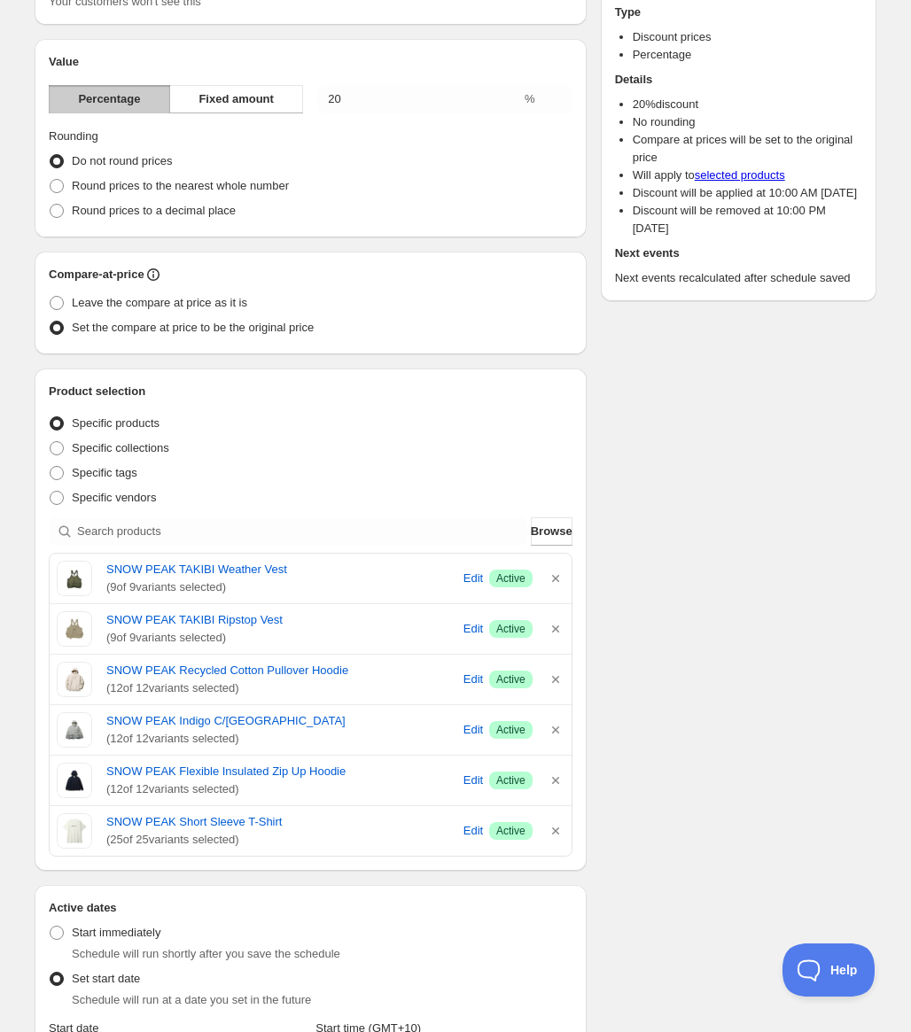
click at [692, 463] on div "Schedule name snow peak festival 2025 sPringle（4） Your customers won't see this…" at bounding box center [448, 731] width 856 height 1647
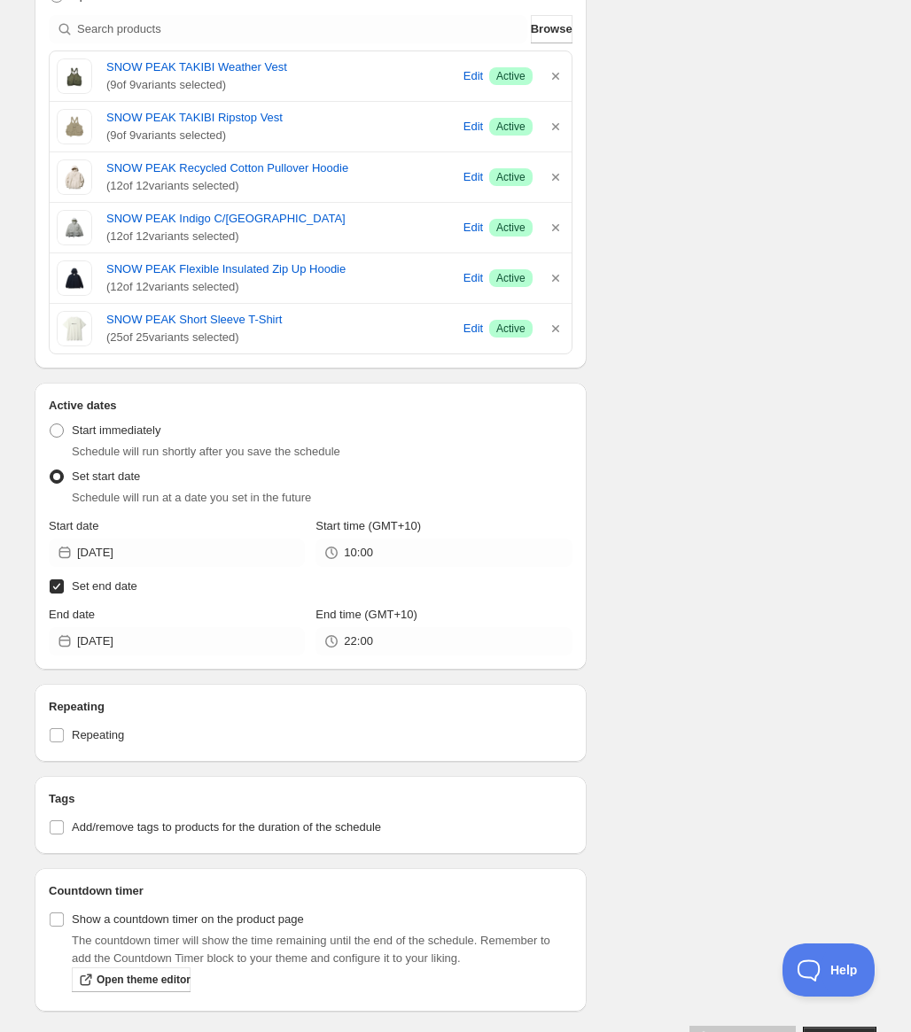
scroll to position [709, 0]
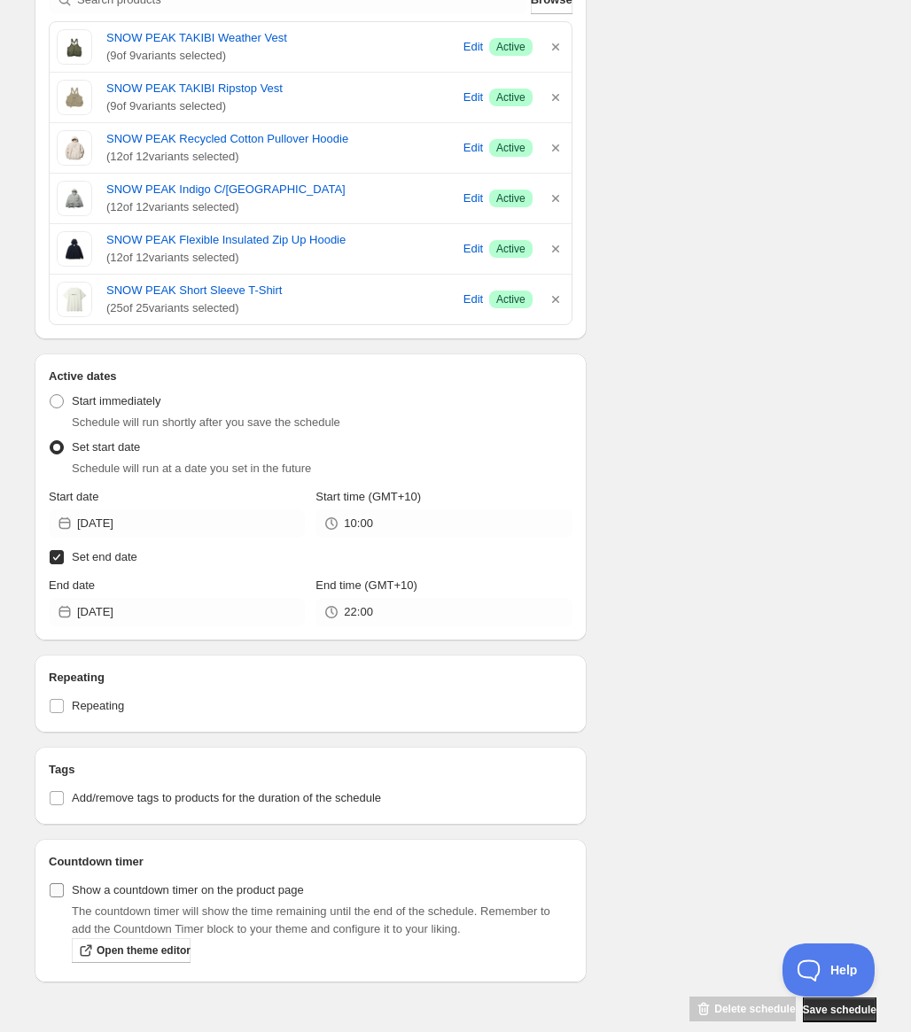
click at [253, 897] on span "Show a countdown timer on the product page" at bounding box center [188, 890] width 232 height 13
click at [64, 897] on input "Show a countdown timer on the product page" at bounding box center [57, 891] width 14 height 14
checkbox input "true"
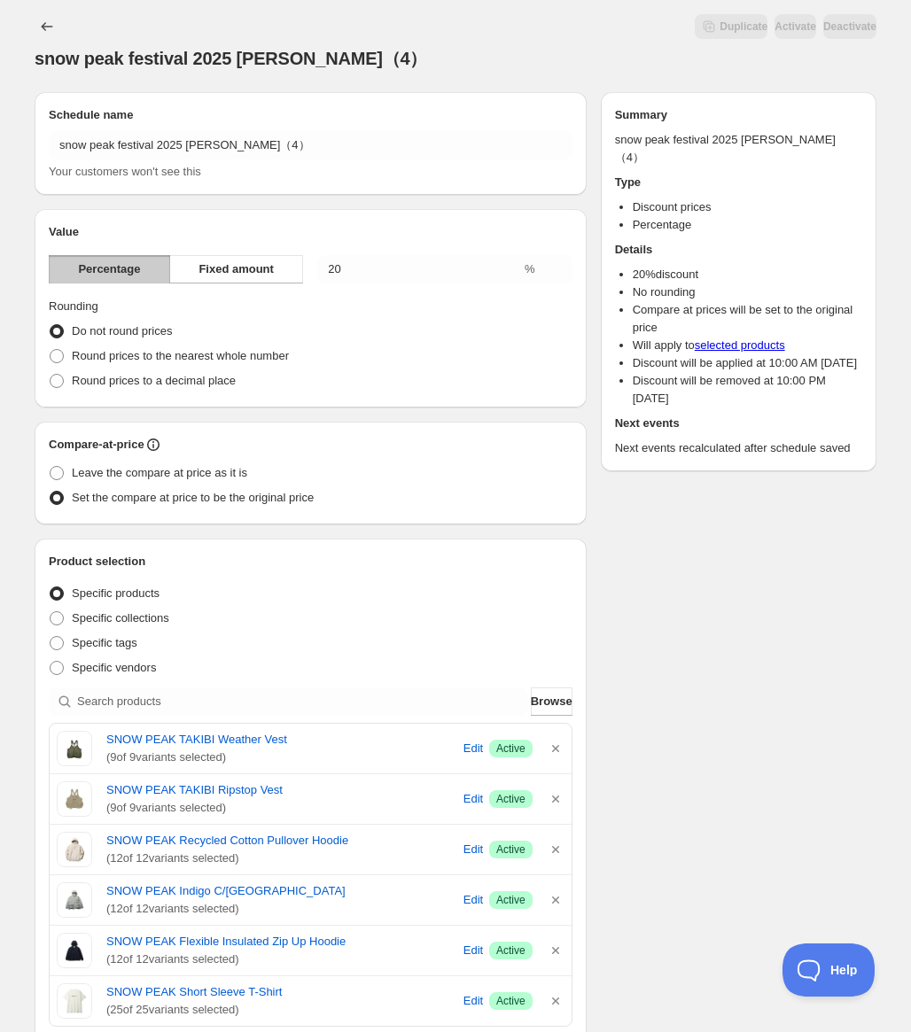
scroll to position [0, 0]
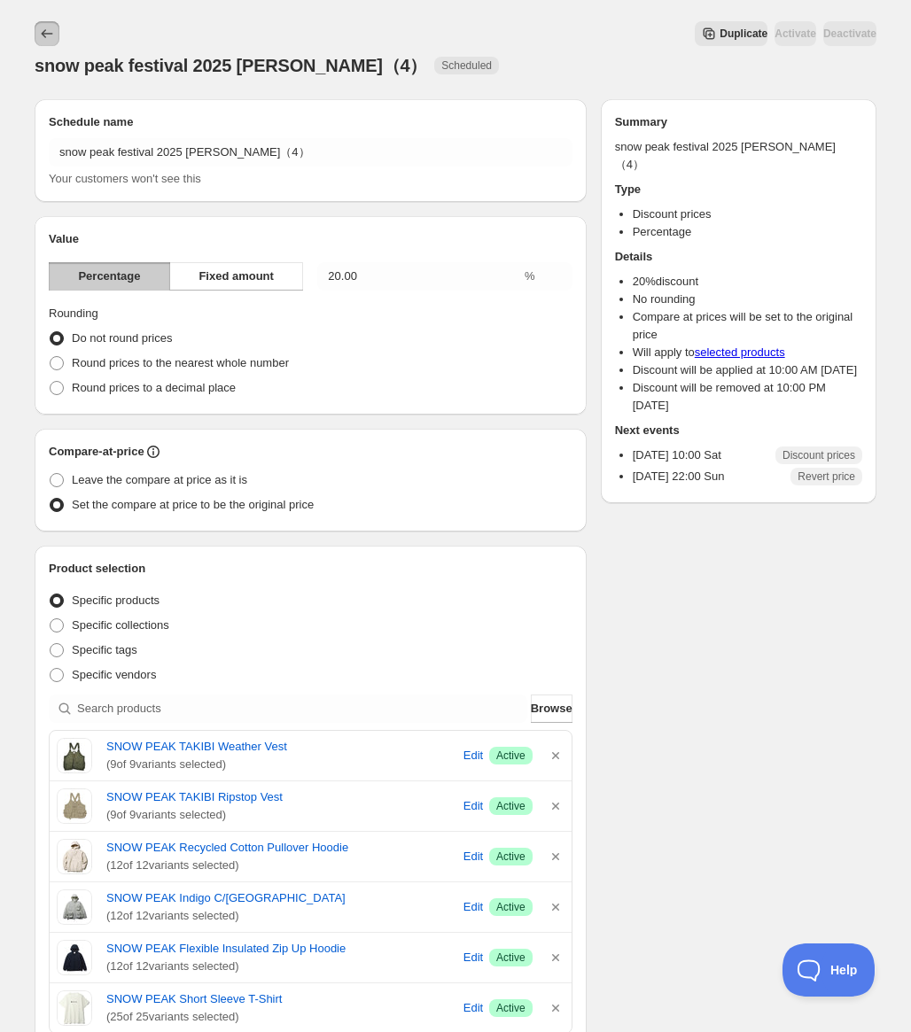
click at [54, 39] on icon "Schedules" at bounding box center [47, 34] width 18 height 18
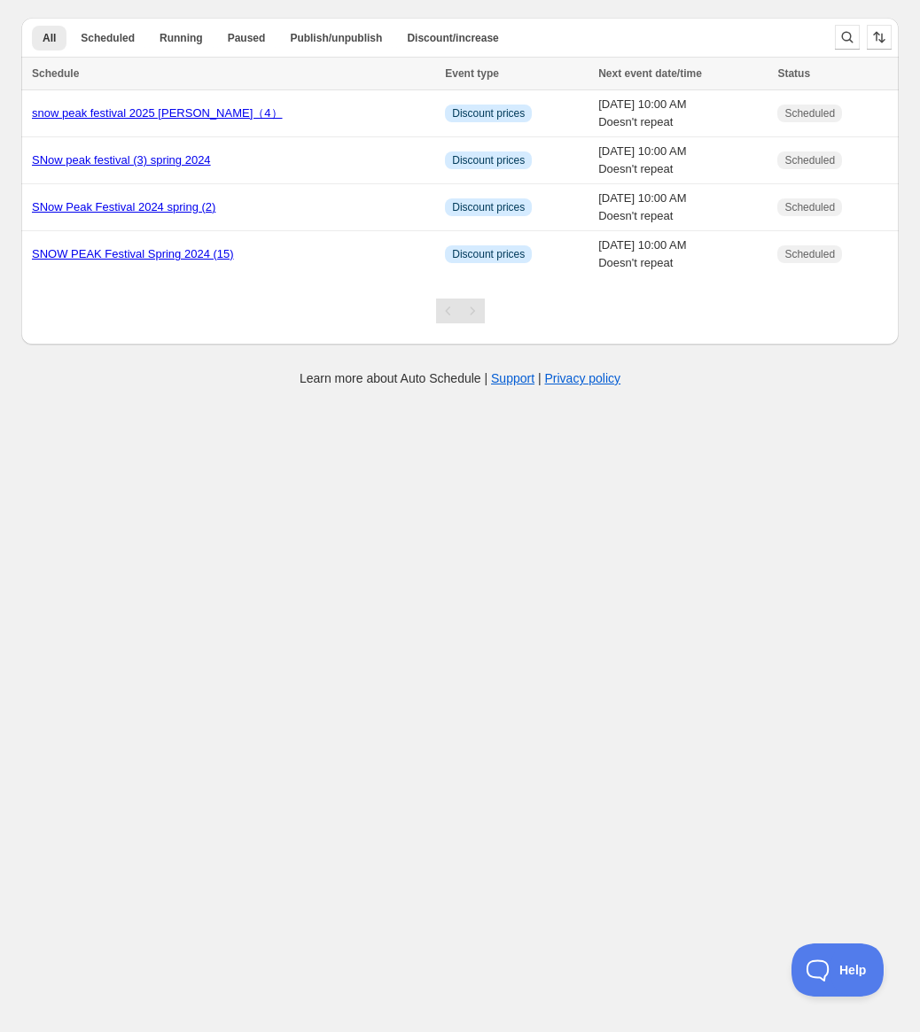
click at [738, 512] on body "Create schedule Help & support Cancel Discount prices Schedule a discount, sale…" at bounding box center [460, 516] width 920 height 1032
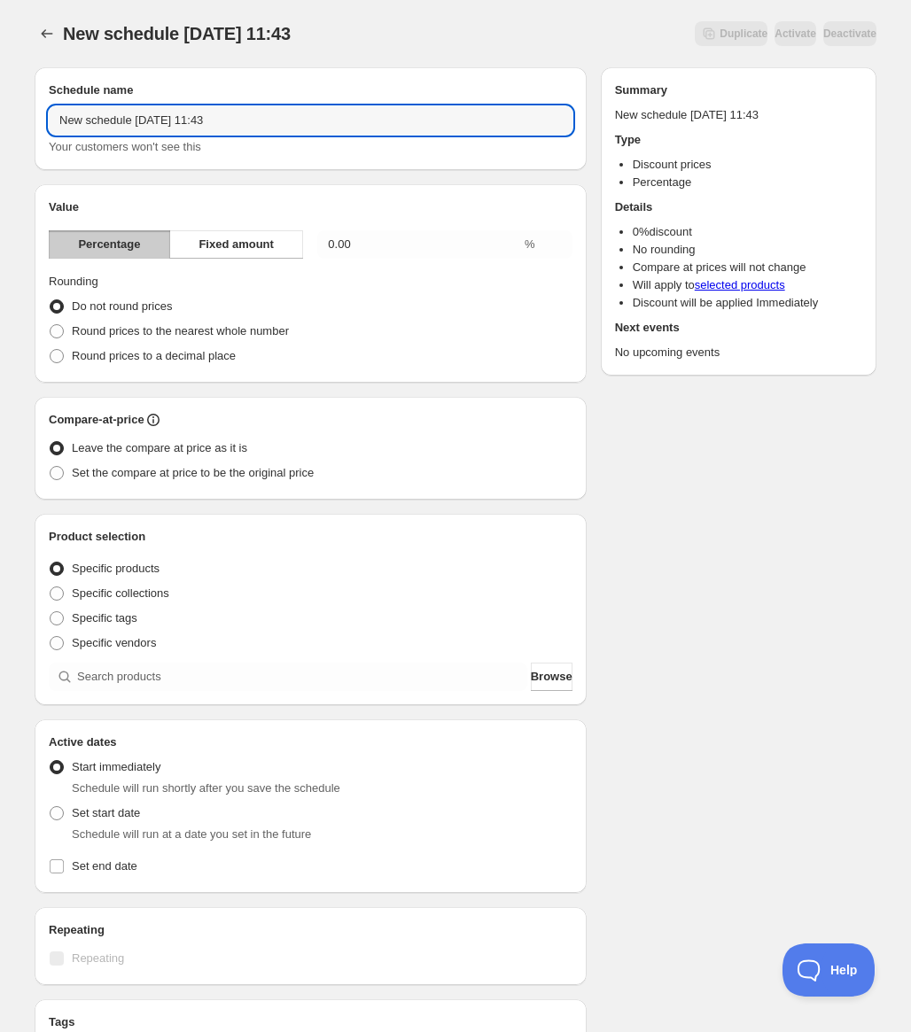
drag, startPoint x: 274, startPoint y: 126, endPoint x: 36, endPoint y: 106, distance: 238.3
click at [35, 107] on div "Schedule name New schedule Aug 26 2025 11:43 Your customers won't see this" at bounding box center [311, 118] width 552 height 103
type input "snow peak festival 2025 spring (5)"
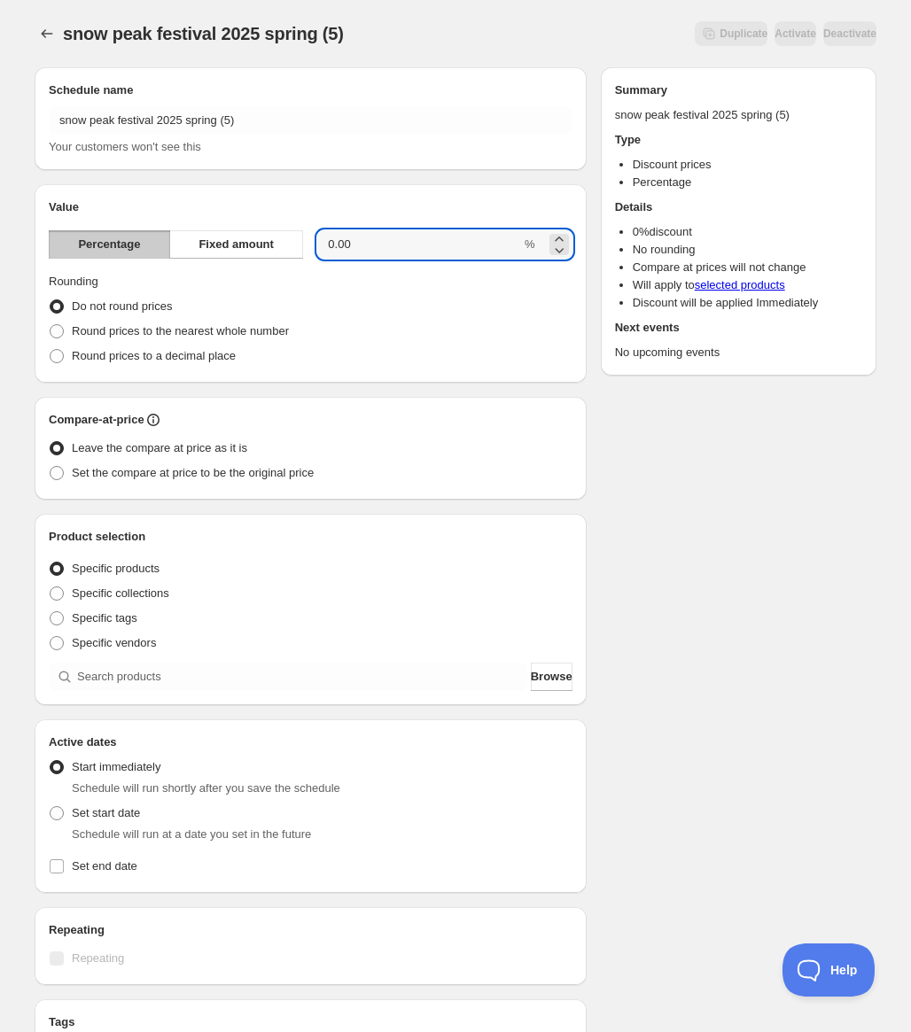
drag, startPoint x: 431, startPoint y: 245, endPoint x: 300, endPoint y: 221, distance: 132.5
click at [302, 222] on div "Value Percentage Fixed amount 0.00 % Rounding Do not round prices Round prices …" at bounding box center [311, 284] width 524 height 170
type input "10"
click at [190, 473] on span "Set the compare at price to be the original price" at bounding box center [193, 472] width 242 height 13
click at [51, 467] on input "Set the compare at price to be the original price" at bounding box center [50, 466] width 1 height 1
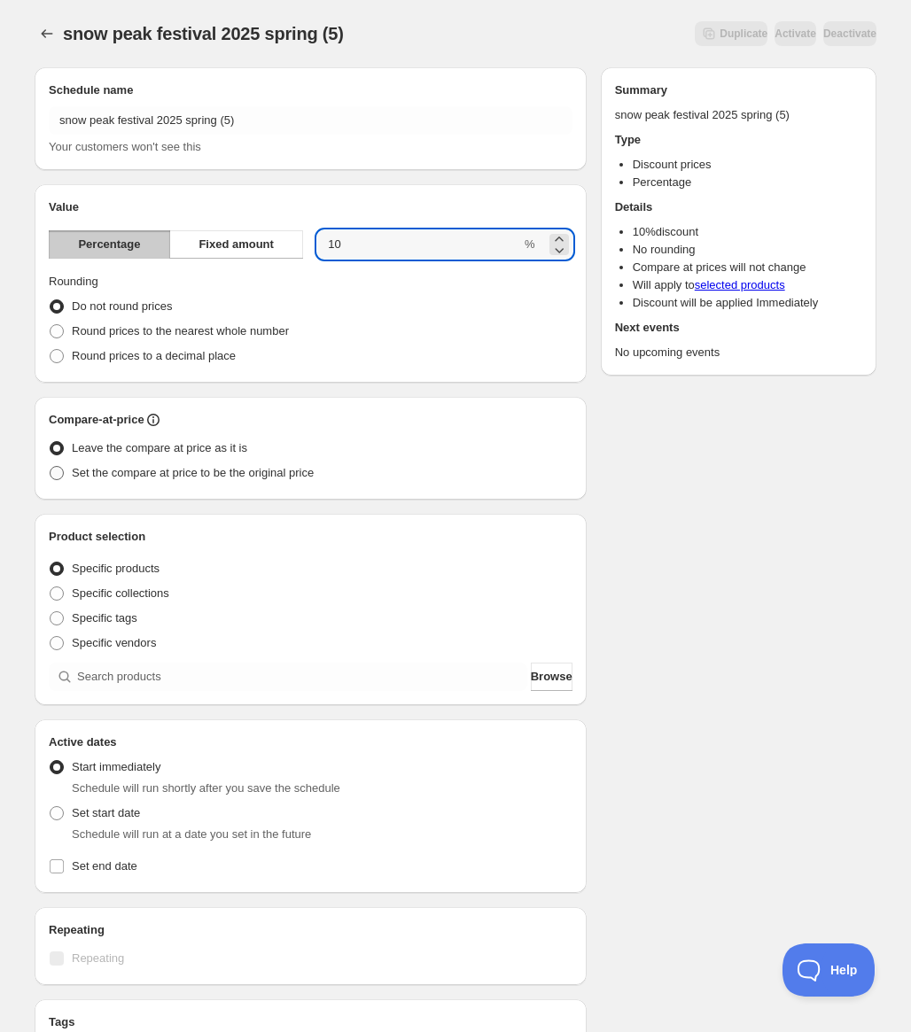
radio input "true"
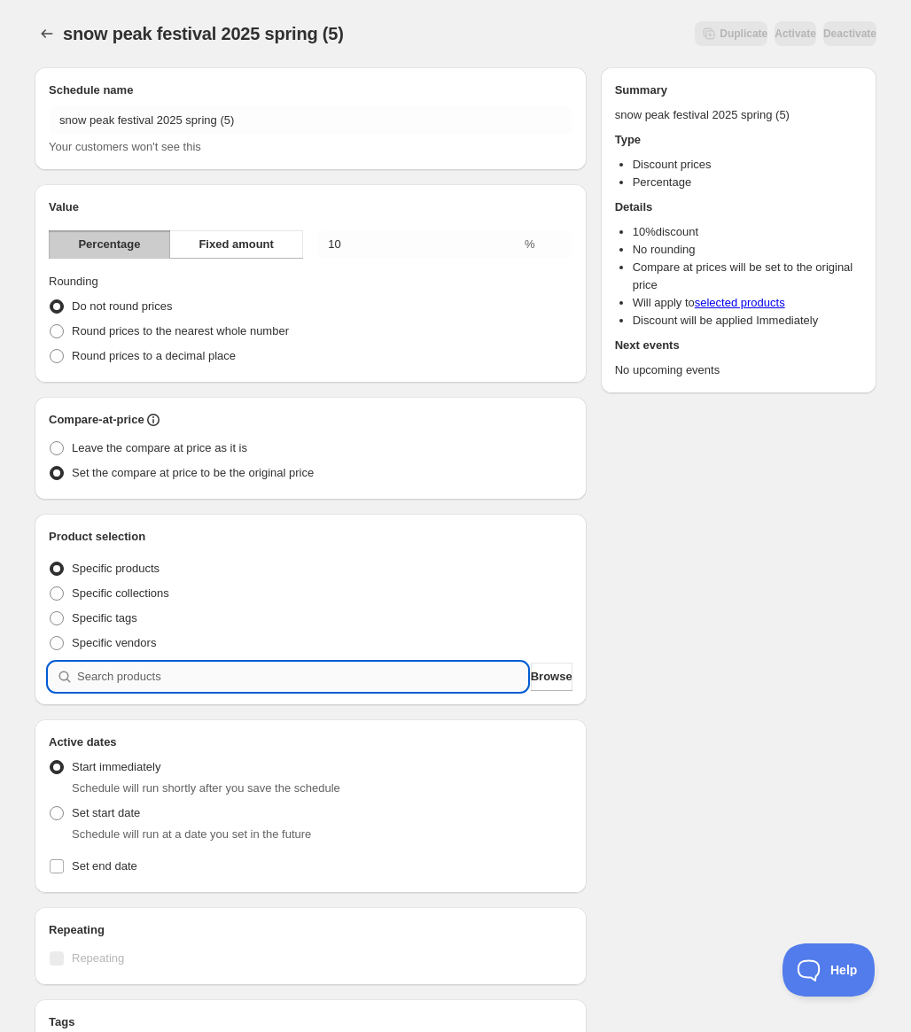
click at [217, 674] on input "search" at bounding box center [302, 677] width 450 height 28
click at [199, 683] on input "search" at bounding box center [302, 677] width 450 height 28
paste input "search"
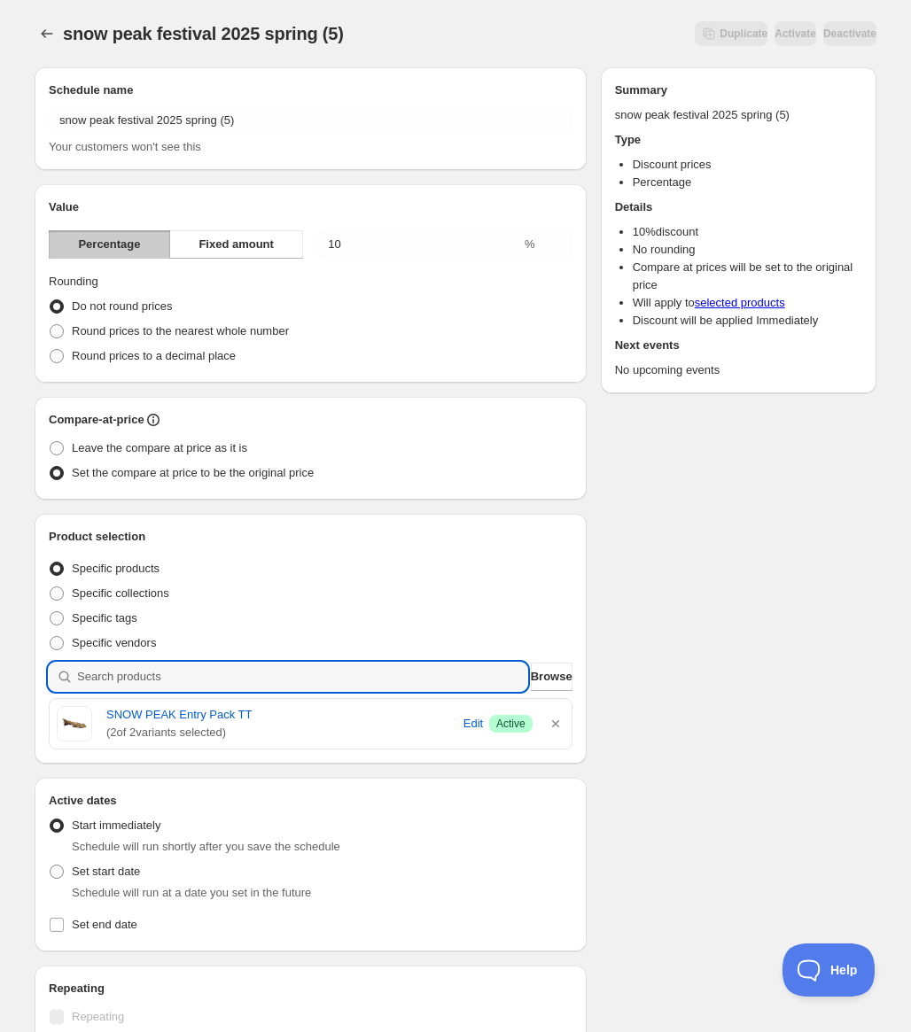
drag, startPoint x: 337, startPoint y: 671, endPoint x: 12, endPoint y: 670, distance: 325.2
click at [12, 670] on div "snow peak festival 2025 spring (5). This page is ready snow peak festival 2025 …" at bounding box center [455, 685] width 911 height 1370
paste input "search"
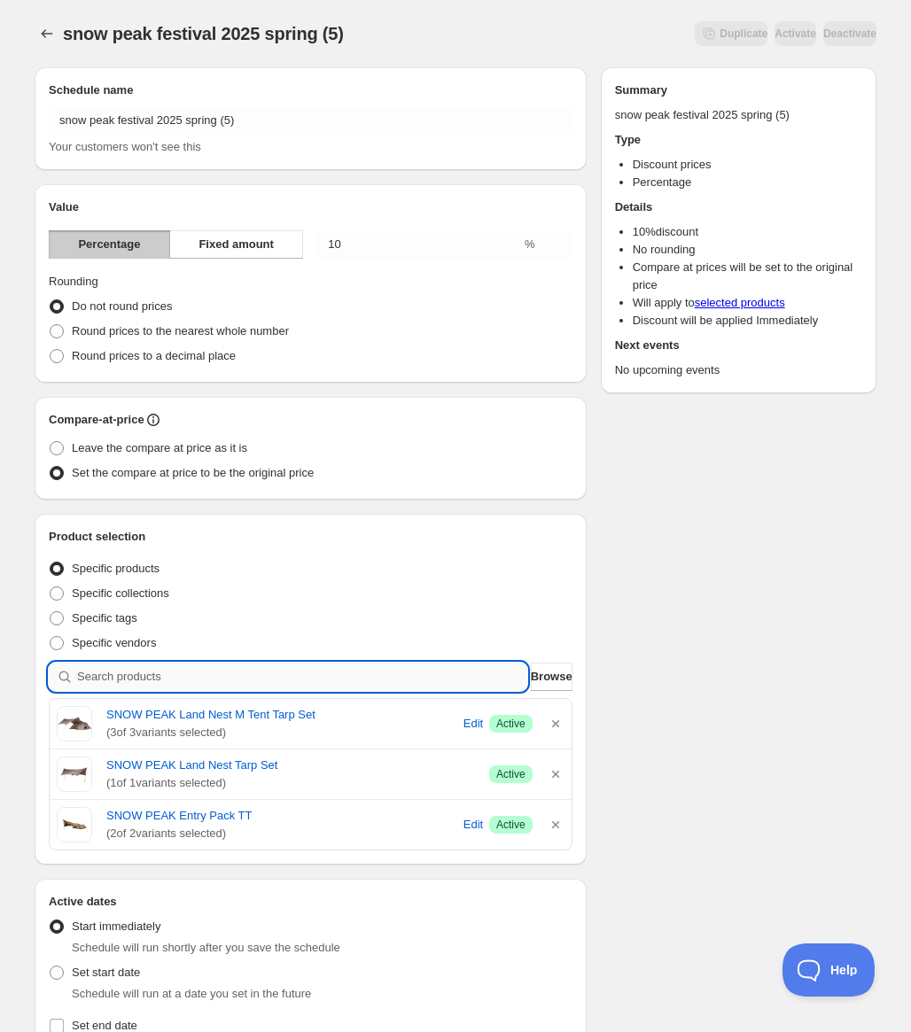
click at [293, 682] on input "search" at bounding box center [302, 677] width 450 height 28
paste input "search"
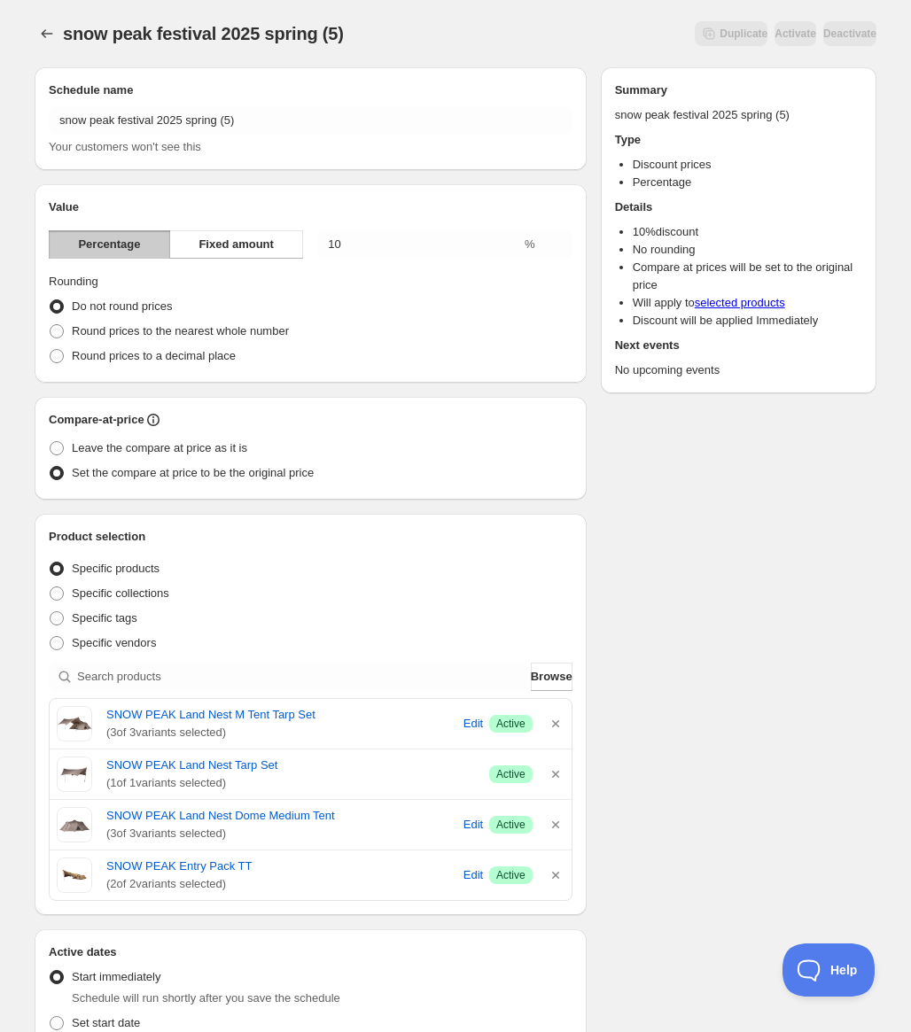
drag, startPoint x: 682, startPoint y: 673, endPoint x: 402, endPoint y: 653, distance: 280.7
click at [682, 673] on div "Schedule name snow peak festival 2025 spring (5) Your customers won't see this …" at bounding box center [448, 769] width 856 height 1433
click at [385, 660] on div "Product selection Entity type Specific products Specific collections Specific t…" at bounding box center [311, 714] width 524 height 373
click at [381, 671] on input "search" at bounding box center [302, 677] width 450 height 28
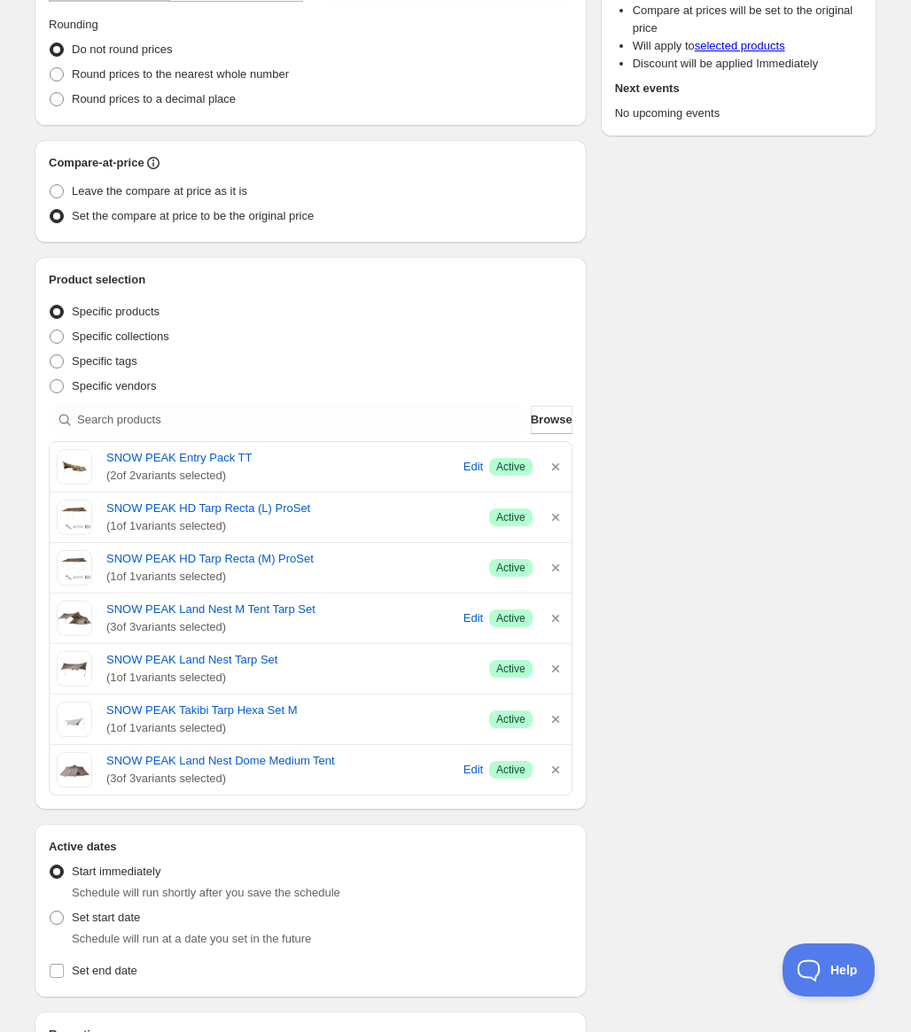
scroll to position [266, 0]
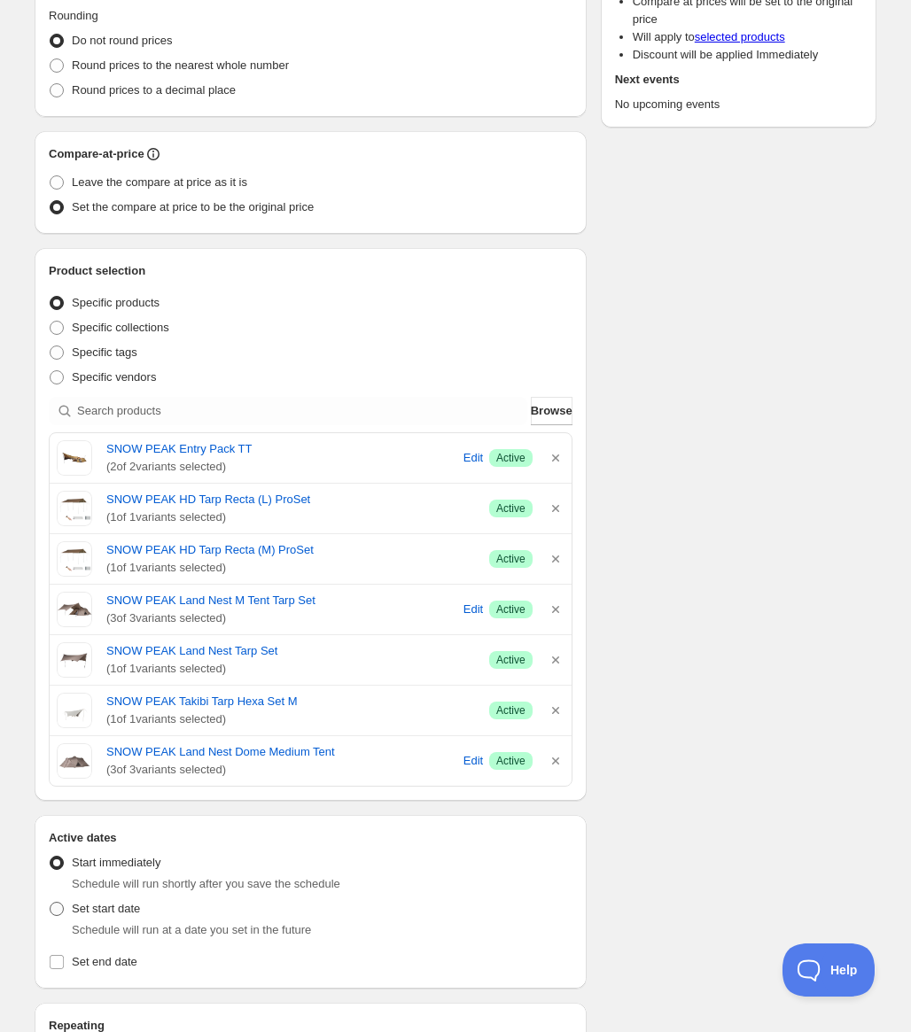
click at [128, 907] on span "Set start date" at bounding box center [106, 908] width 68 height 13
click at [51, 903] on input "Set start date" at bounding box center [50, 902] width 1 height 1
radio input "true"
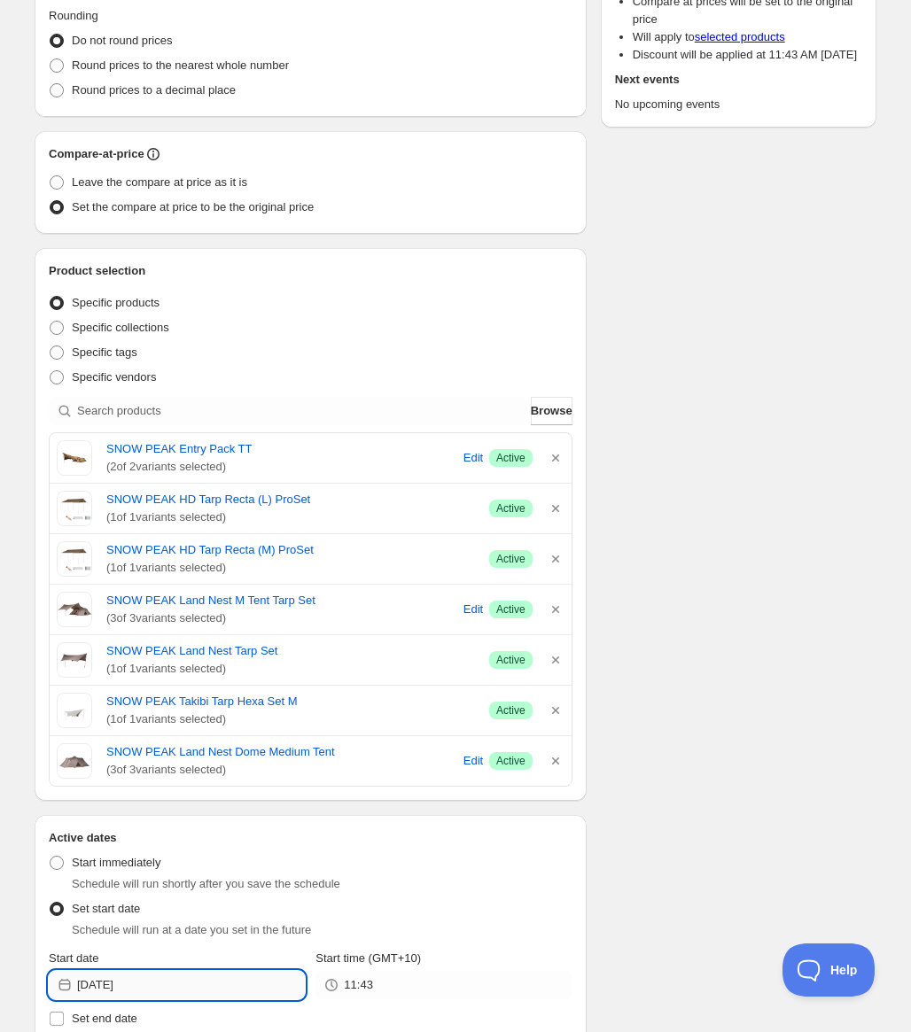
click at [208, 977] on input "2025-08-26" at bounding box center [191, 985] width 228 height 28
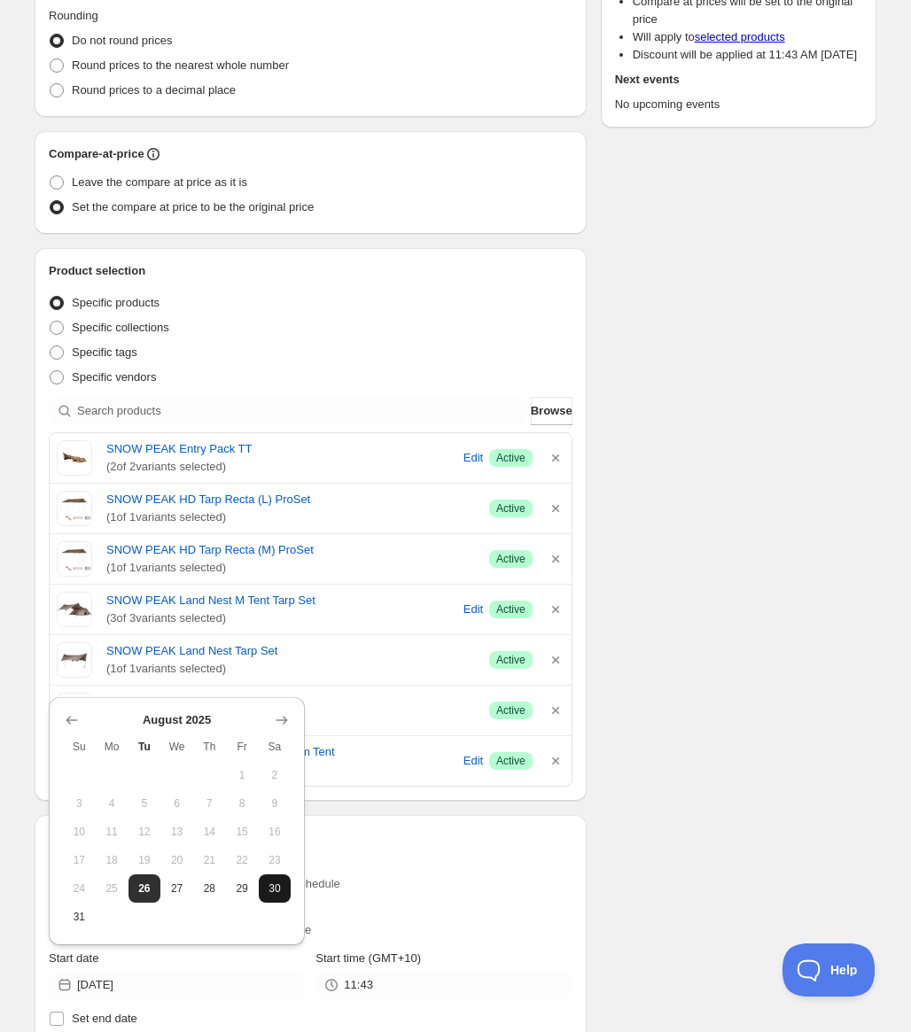
click at [270, 881] on button "30" at bounding box center [275, 889] width 33 height 28
type input "2025-08-30"
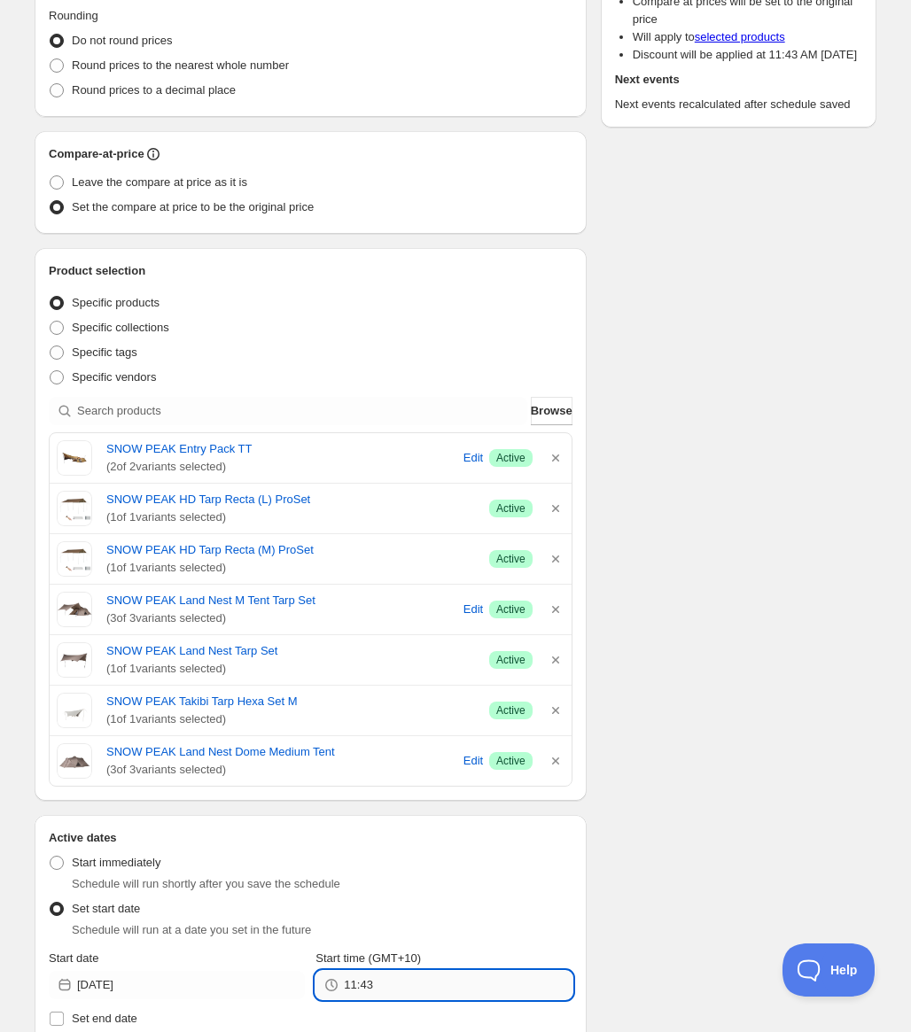
click at [371, 979] on input "11:43" at bounding box center [458, 985] width 228 height 28
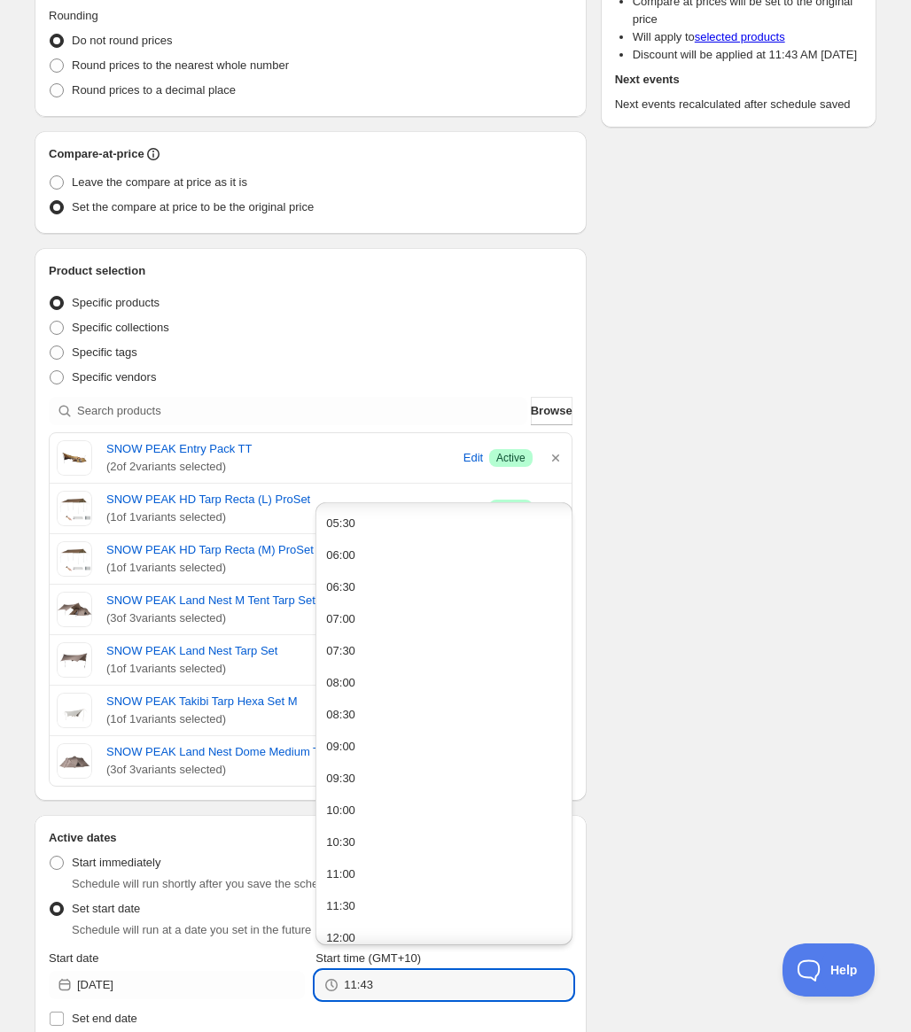
scroll to position [354, 0]
click at [358, 810] on button "10:00" at bounding box center [443, 805] width 245 height 28
type input "10:00"
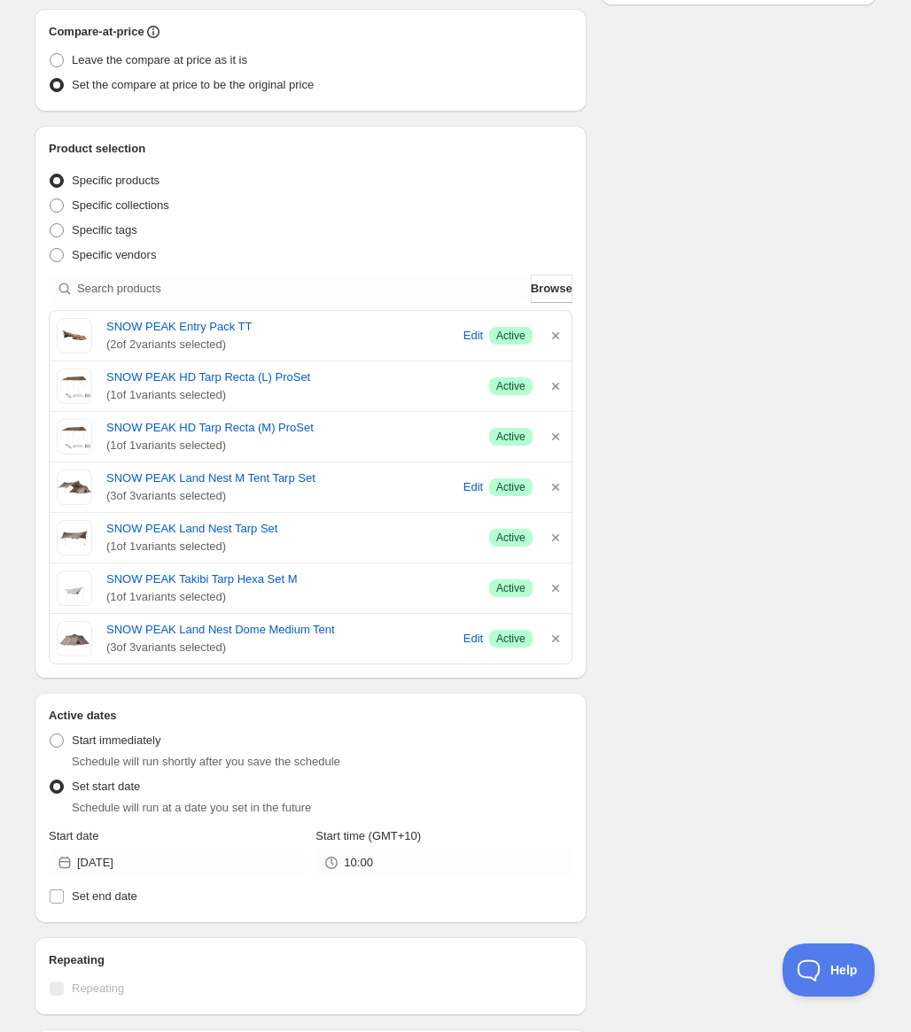
scroll to position [532, 0]
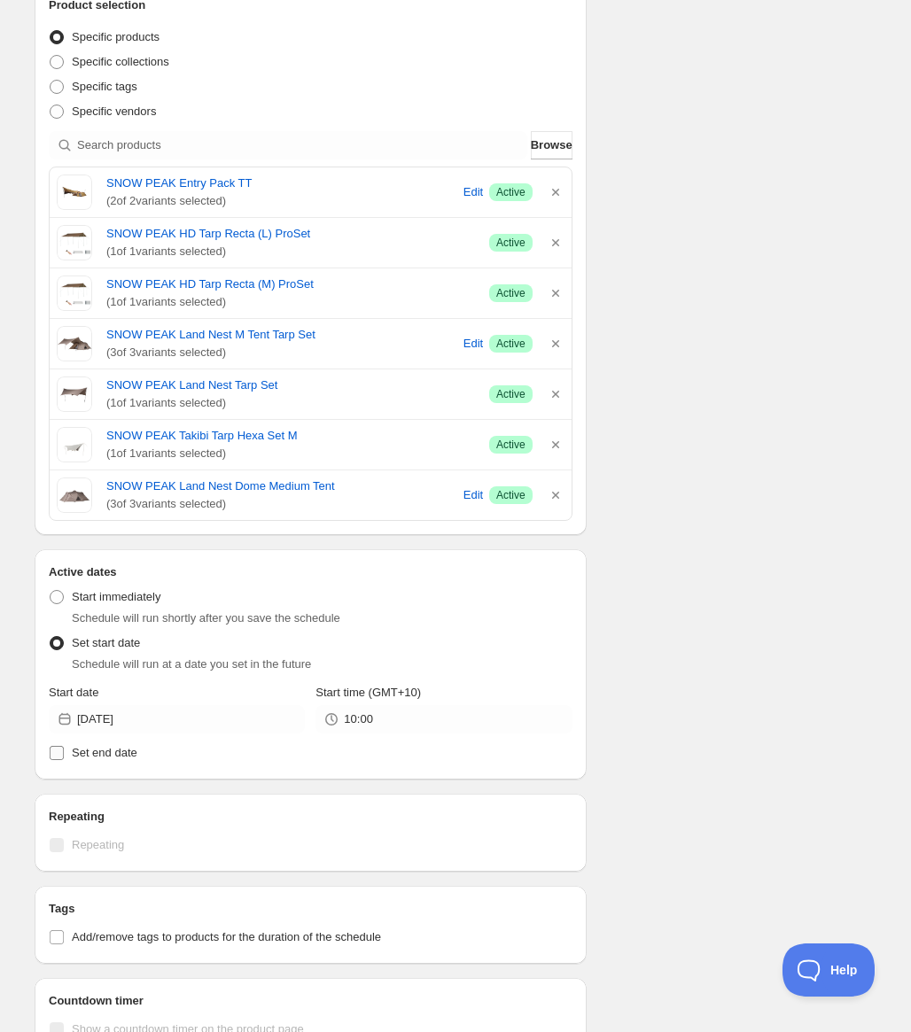
click at [116, 756] on span "Set end date" at bounding box center [105, 752] width 66 height 13
click at [64, 756] on input "Set end date" at bounding box center [57, 753] width 14 height 14
checkbox input "true"
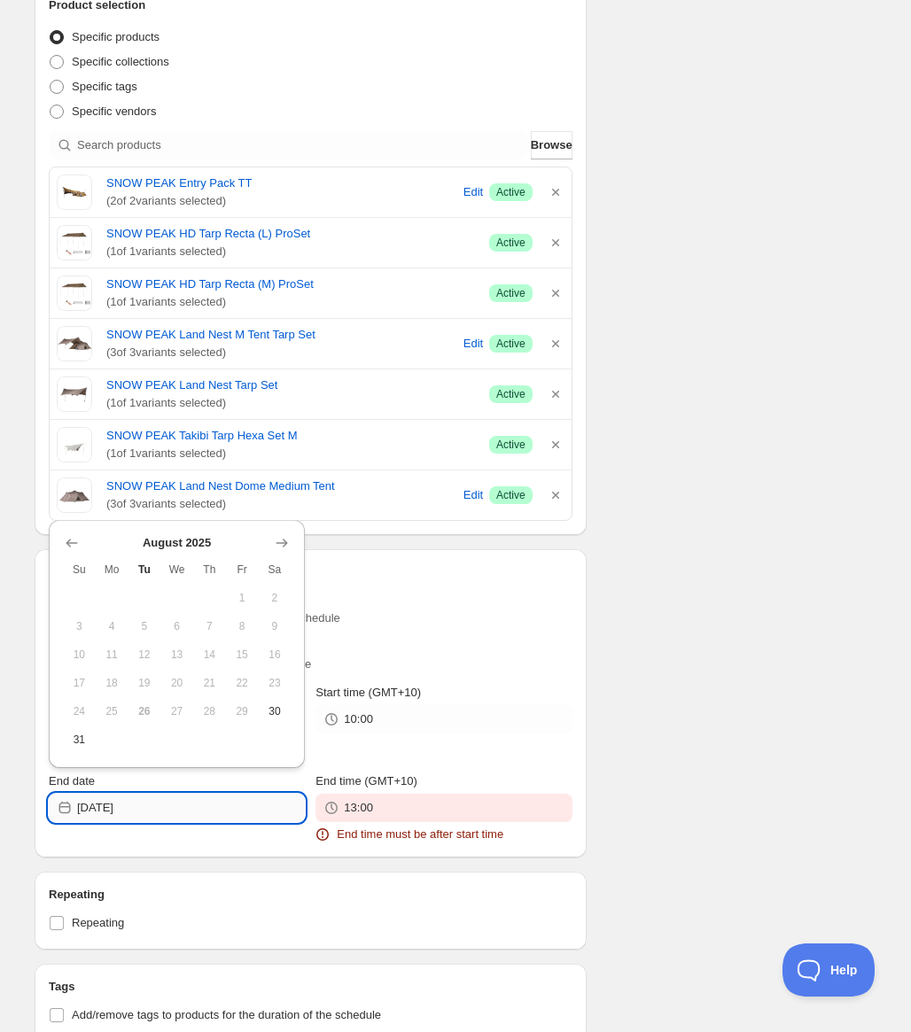
click at [238, 807] on input "2025-08-26" at bounding box center [191, 808] width 228 height 28
click at [79, 744] on span "31" at bounding box center [79, 740] width 19 height 14
type input "2025-08-31"
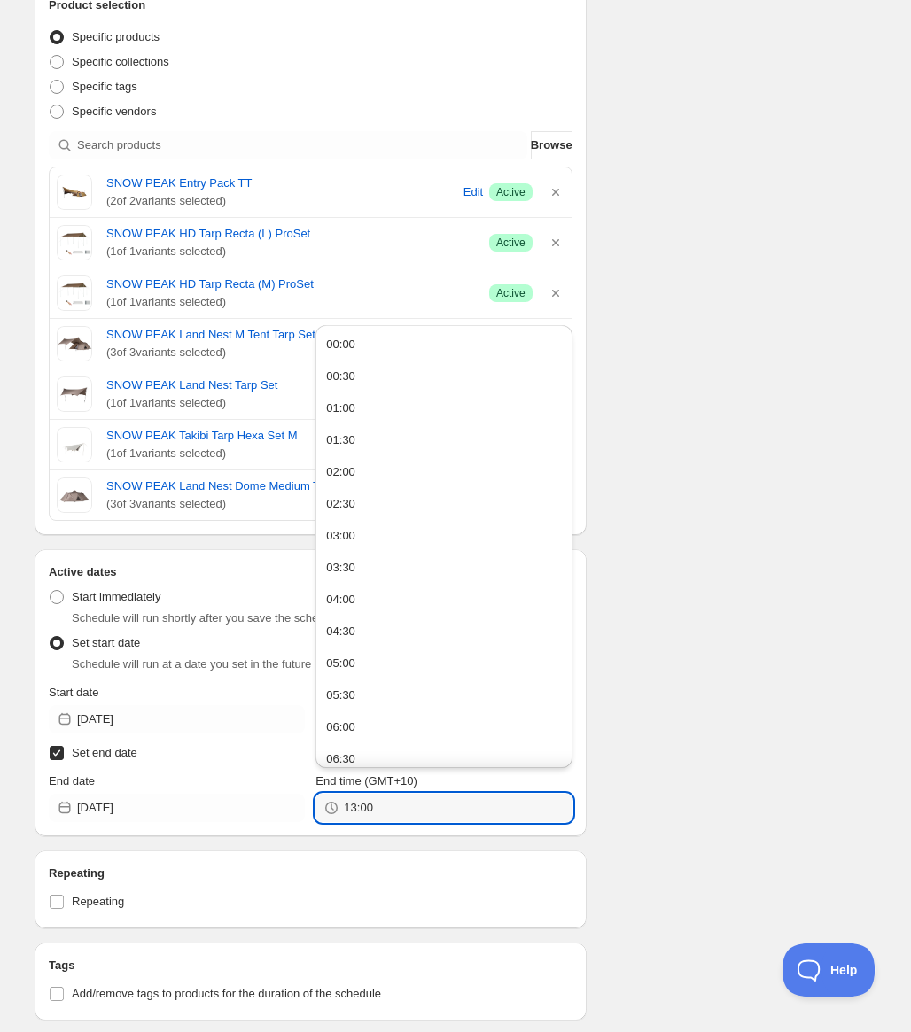
drag, startPoint x: 370, startPoint y: 808, endPoint x: 364, endPoint y: 822, distance: 15.1
click at [370, 808] on input "13:00" at bounding box center [458, 808] width 228 height 28
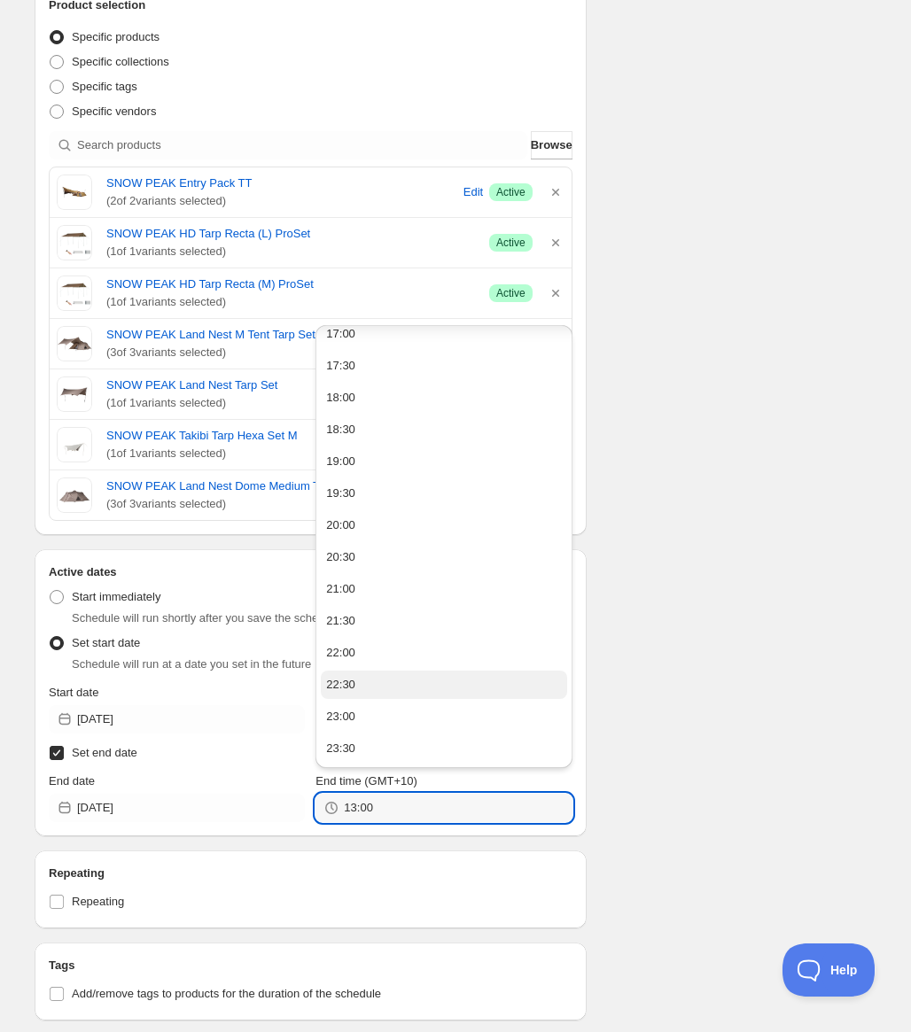
click at [379, 689] on button "22:30" at bounding box center [443, 685] width 245 height 28
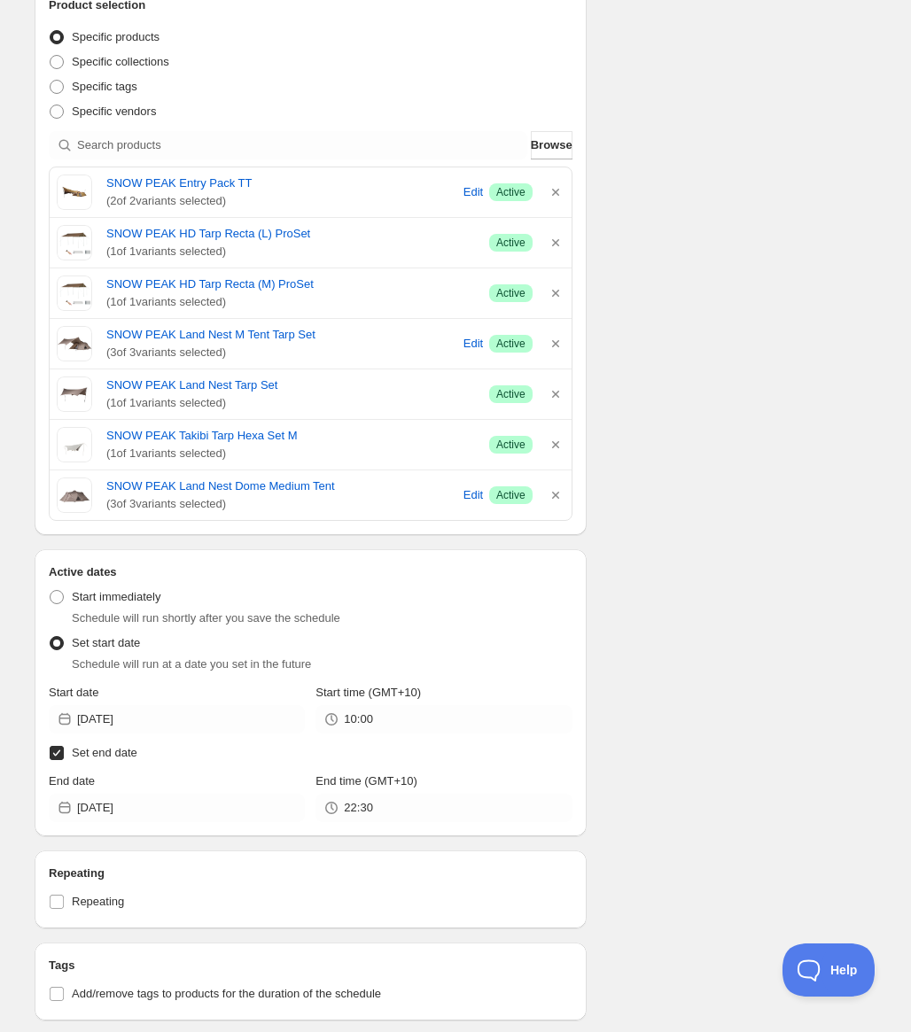
click at [376, 793] on div "End time (GMT+10) 22:30" at bounding box center [443, 798] width 256 height 50
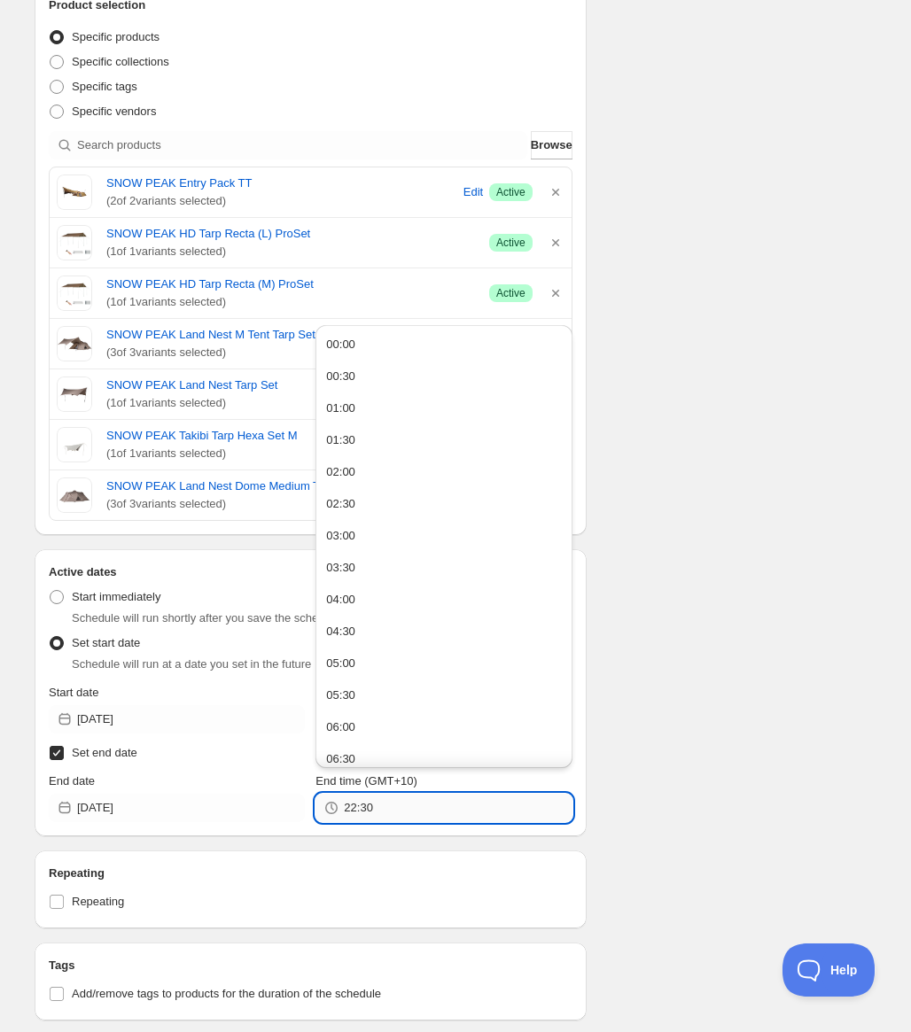
click at [375, 804] on input "22:30" at bounding box center [458, 808] width 228 height 28
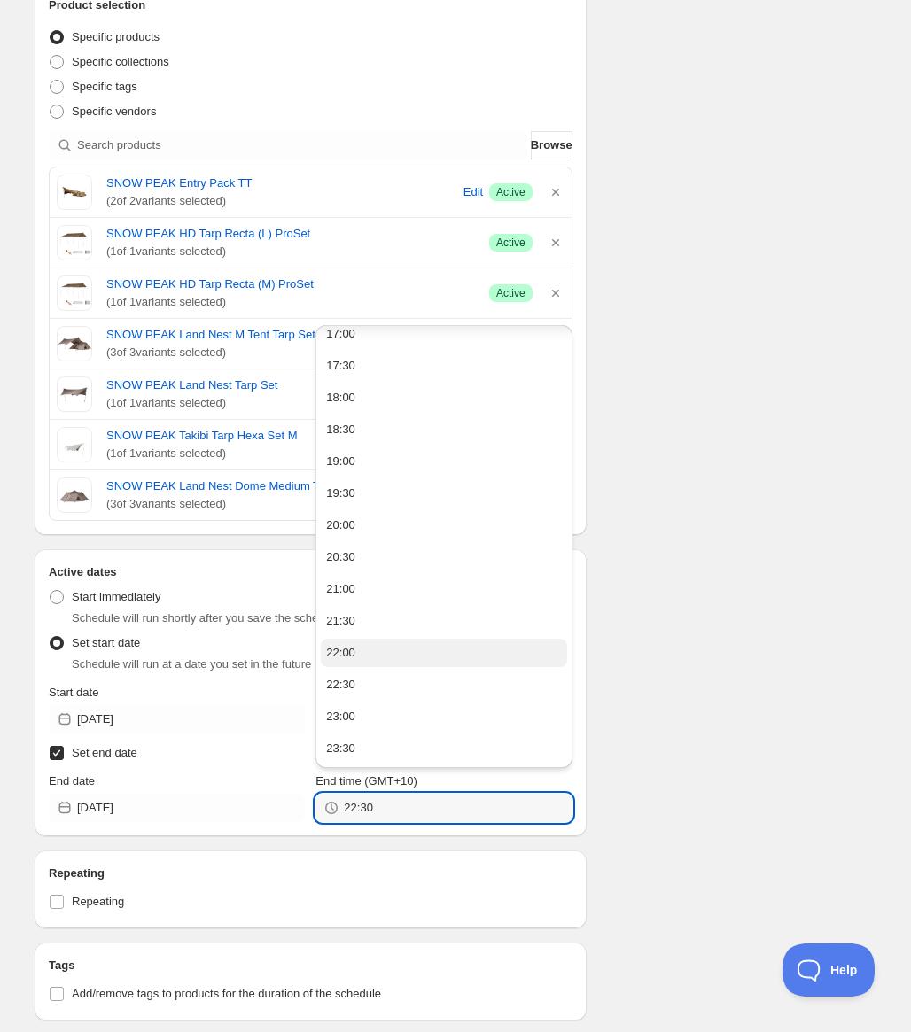
click at [350, 653] on div "22:00" at bounding box center [340, 653] width 29 height 18
type input "22:00"
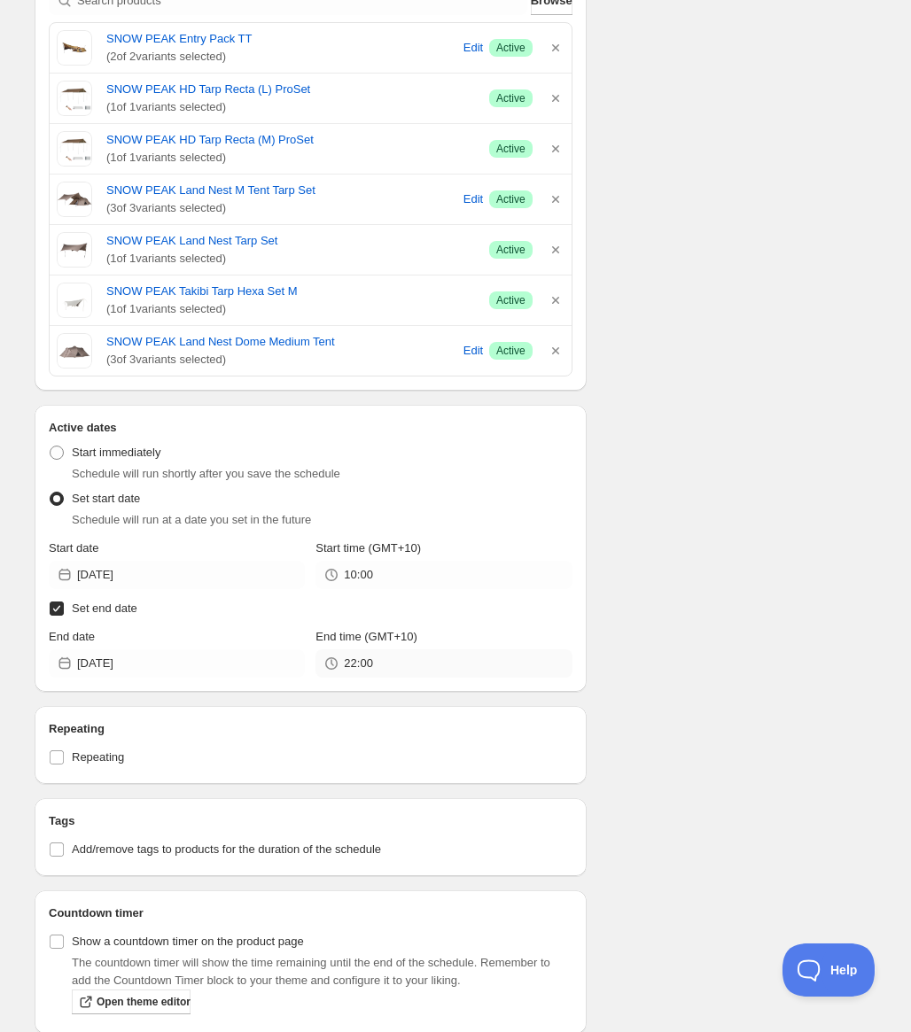
scroll to position [752, 0]
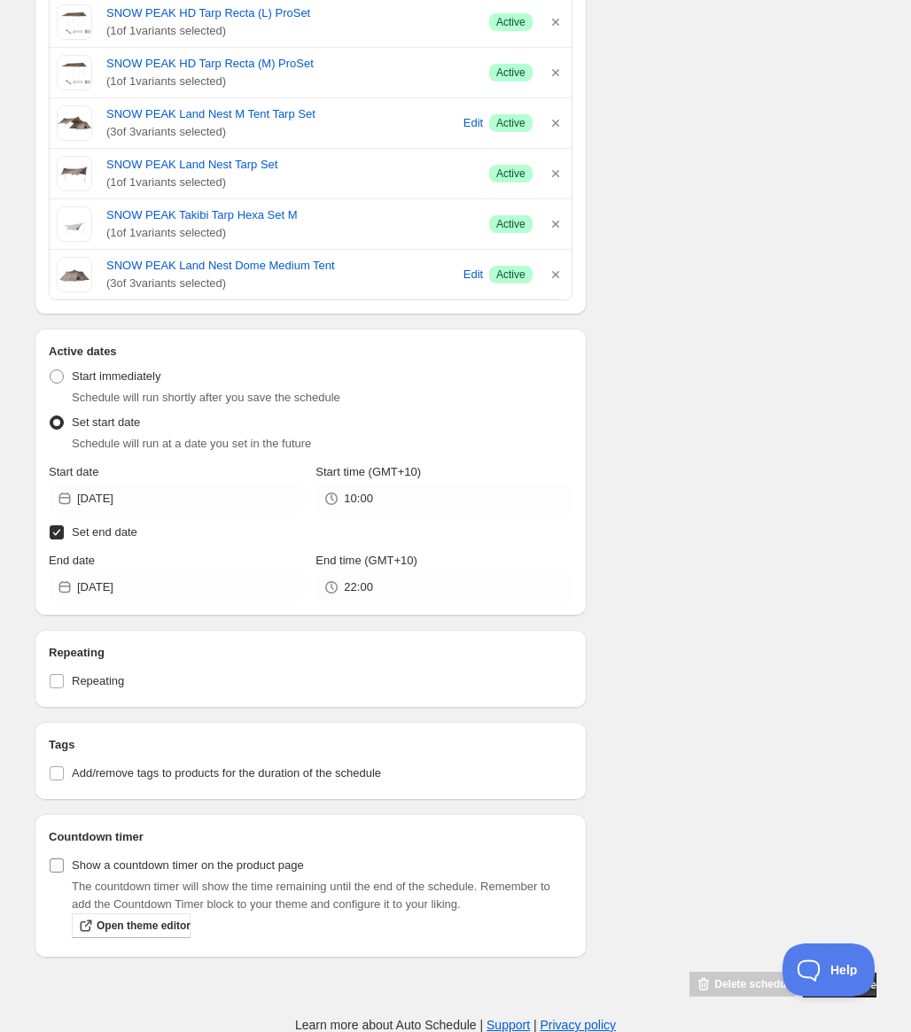
click at [283, 859] on span "Show a countdown timer on the product page" at bounding box center [188, 865] width 232 height 13
click at [64, 859] on input "Show a countdown timer on the product page" at bounding box center [57, 866] width 14 height 14
checkbox input "true"
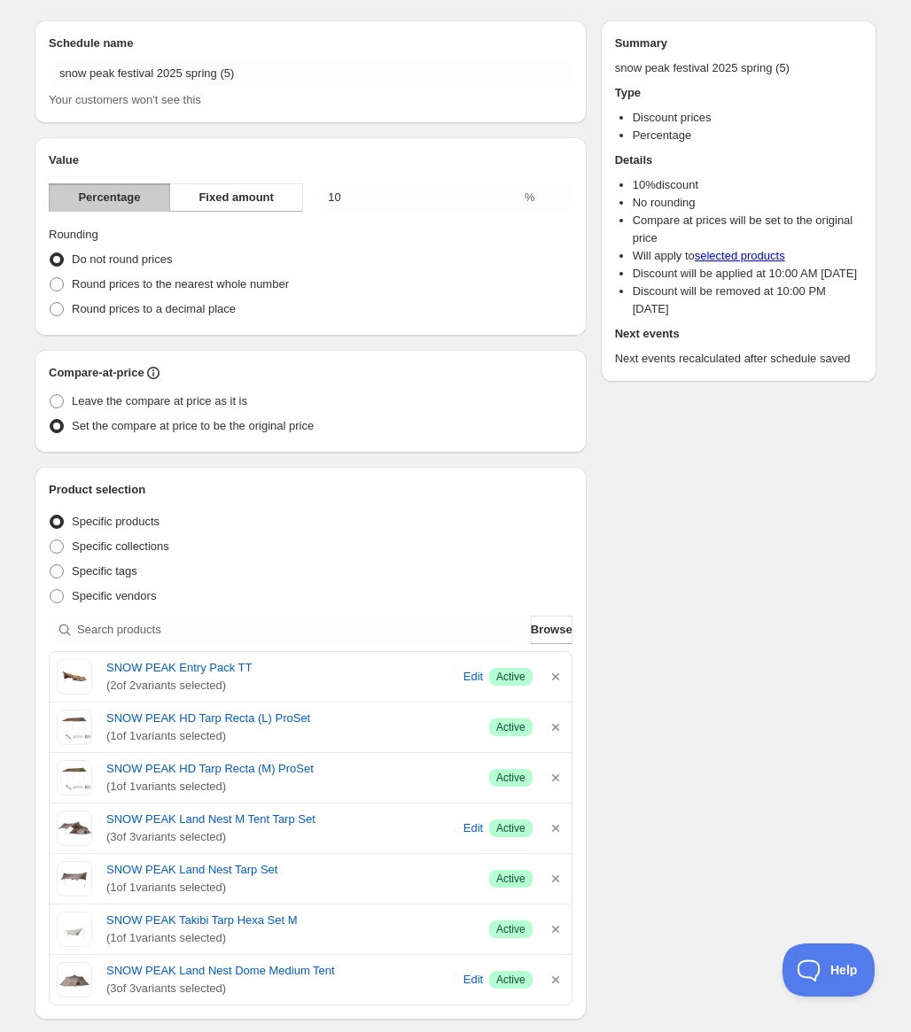
scroll to position [0, 0]
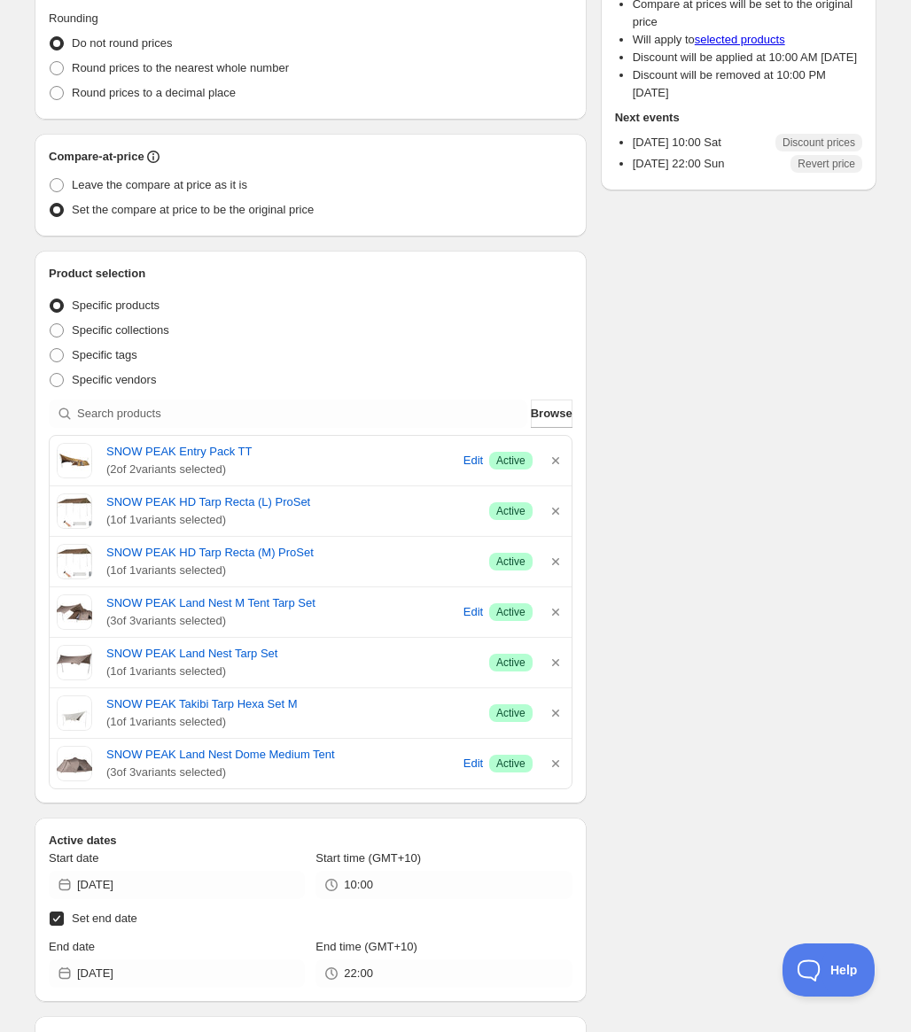
scroll to position [266, 0]
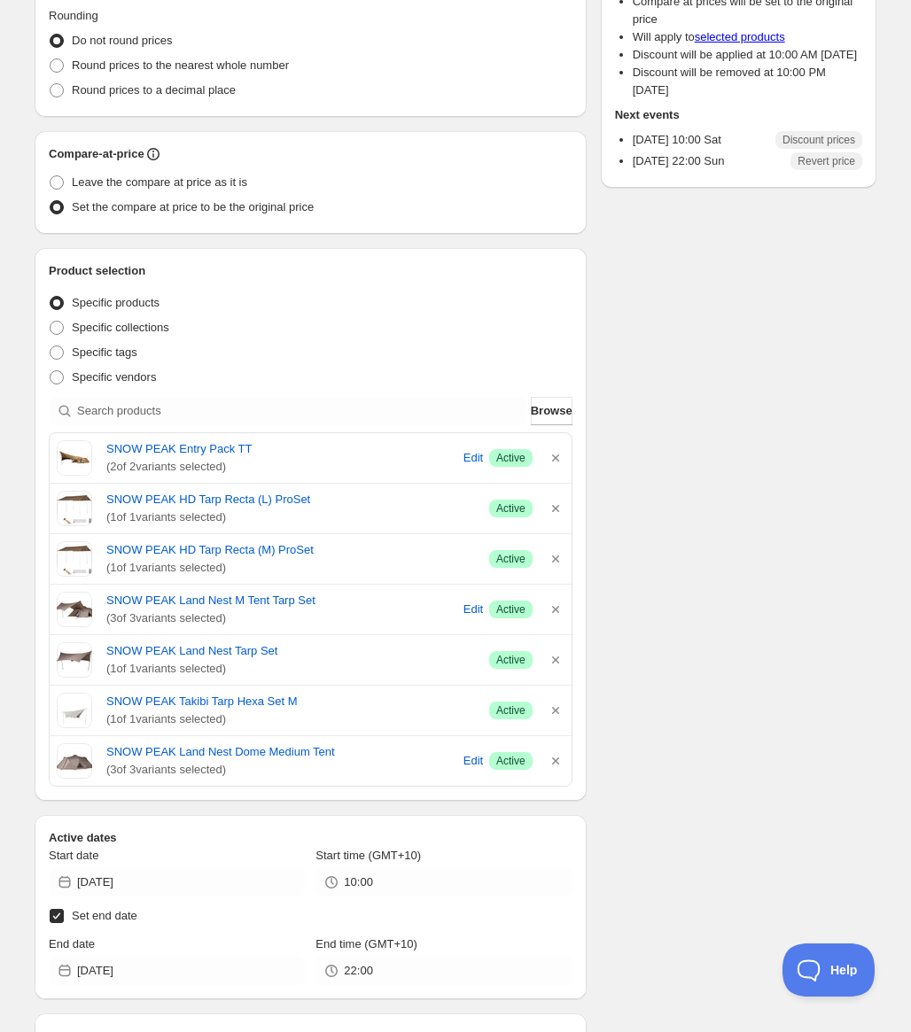
click at [764, 364] on div "Schedule name snow peak festival 2025 spring (5) Your customers won't see this …" at bounding box center [448, 584] width 856 height 1595
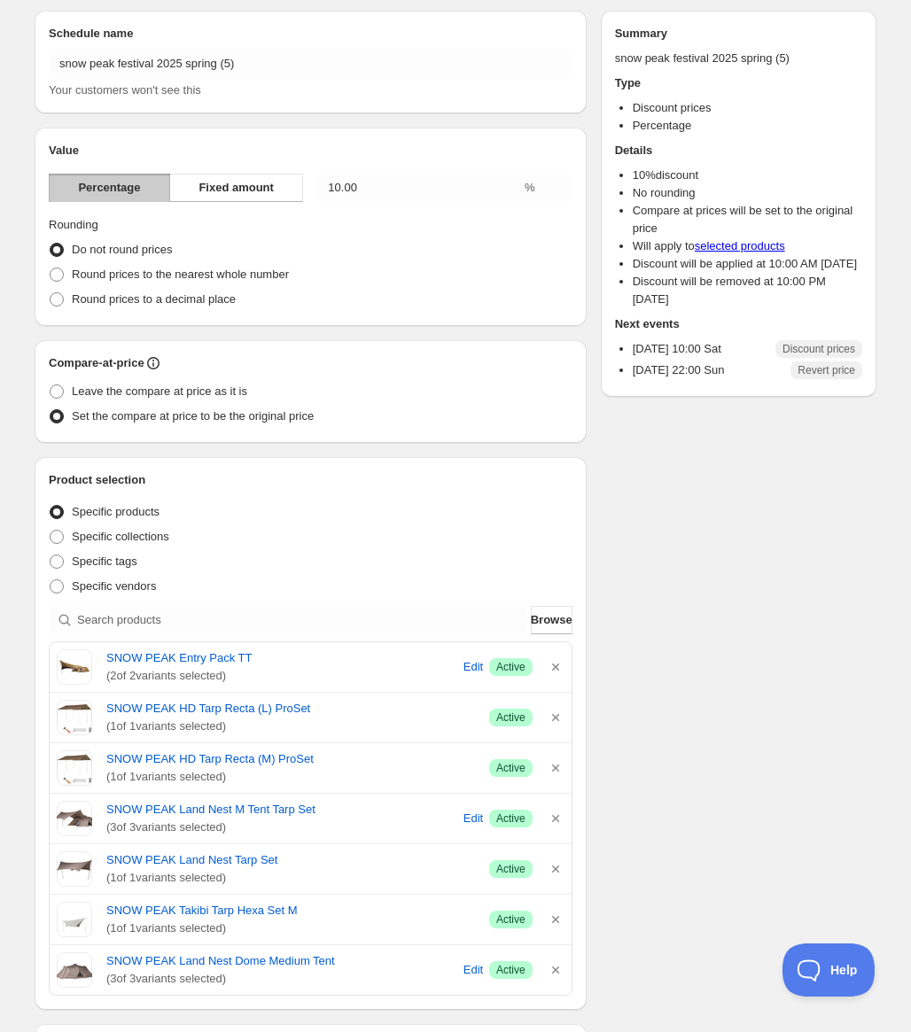
scroll to position [0, 0]
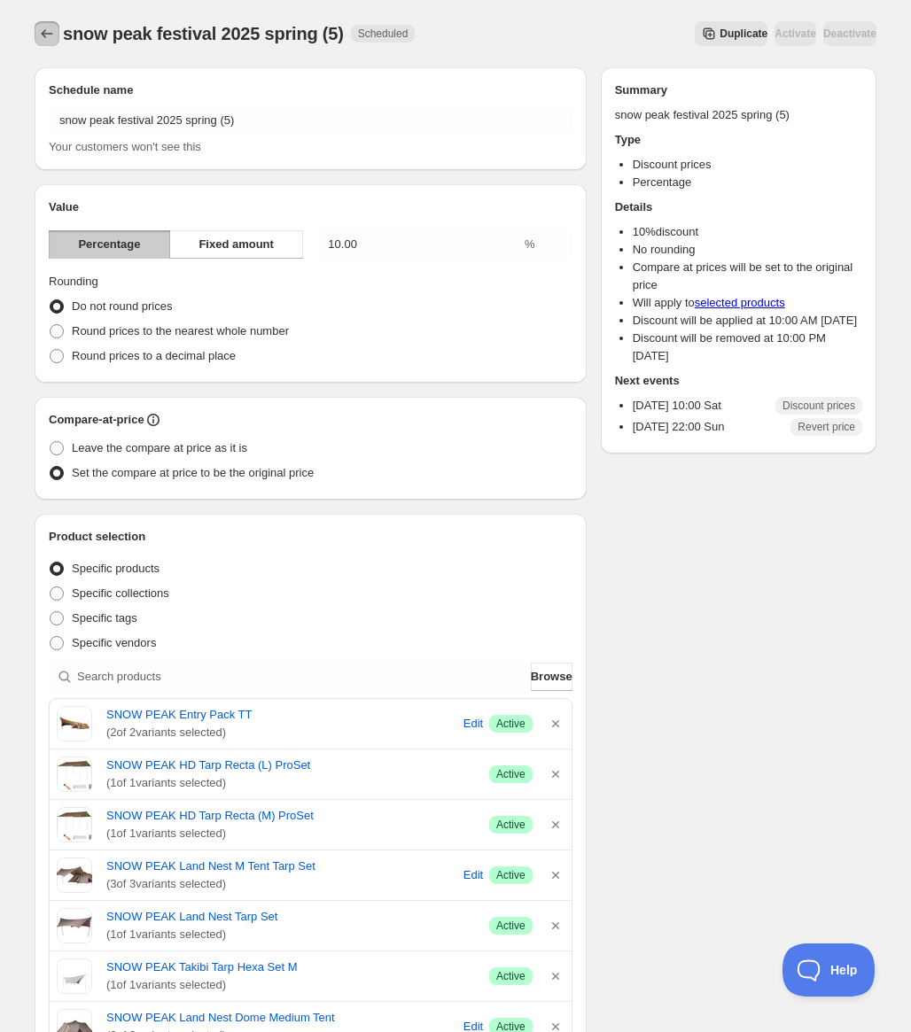
click at [41, 34] on icon "Schedules" at bounding box center [47, 34] width 18 height 18
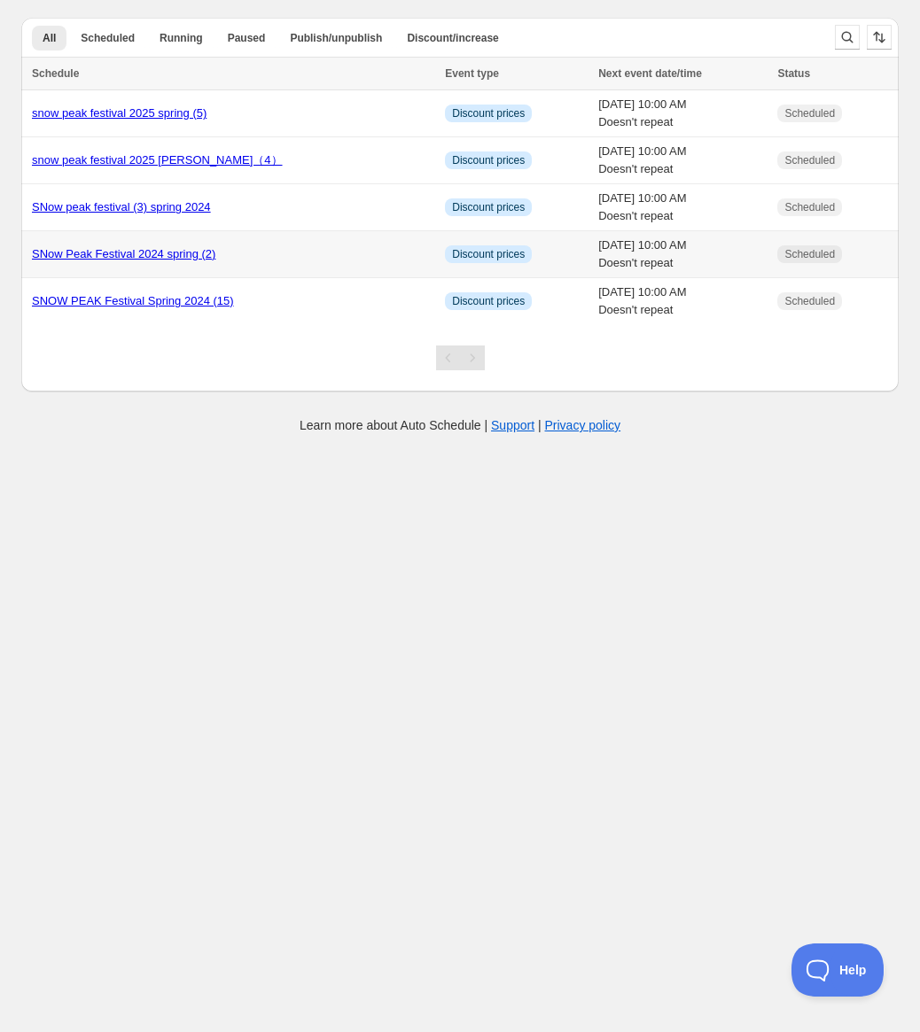
click at [167, 264] on td "SNow Peak Festival 2024 spring (2)" at bounding box center [230, 254] width 418 height 47
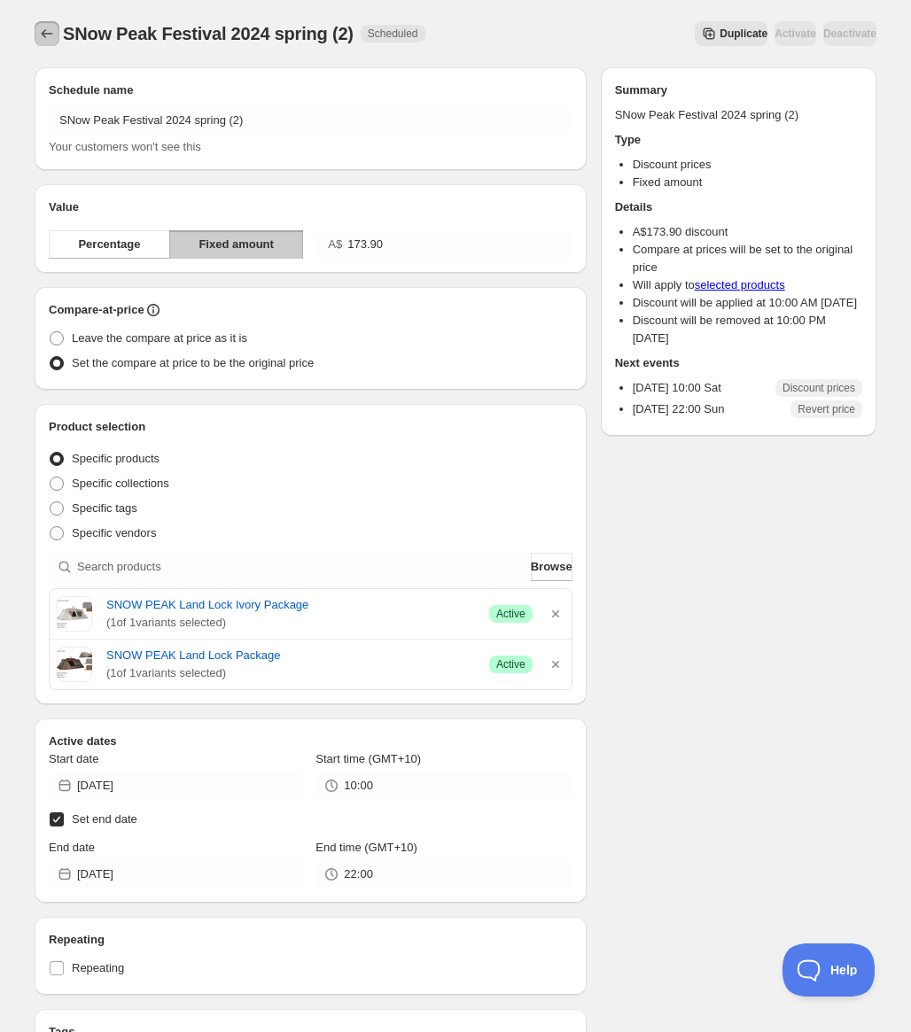
click at [47, 39] on icon "Schedules" at bounding box center [47, 34] width 18 height 18
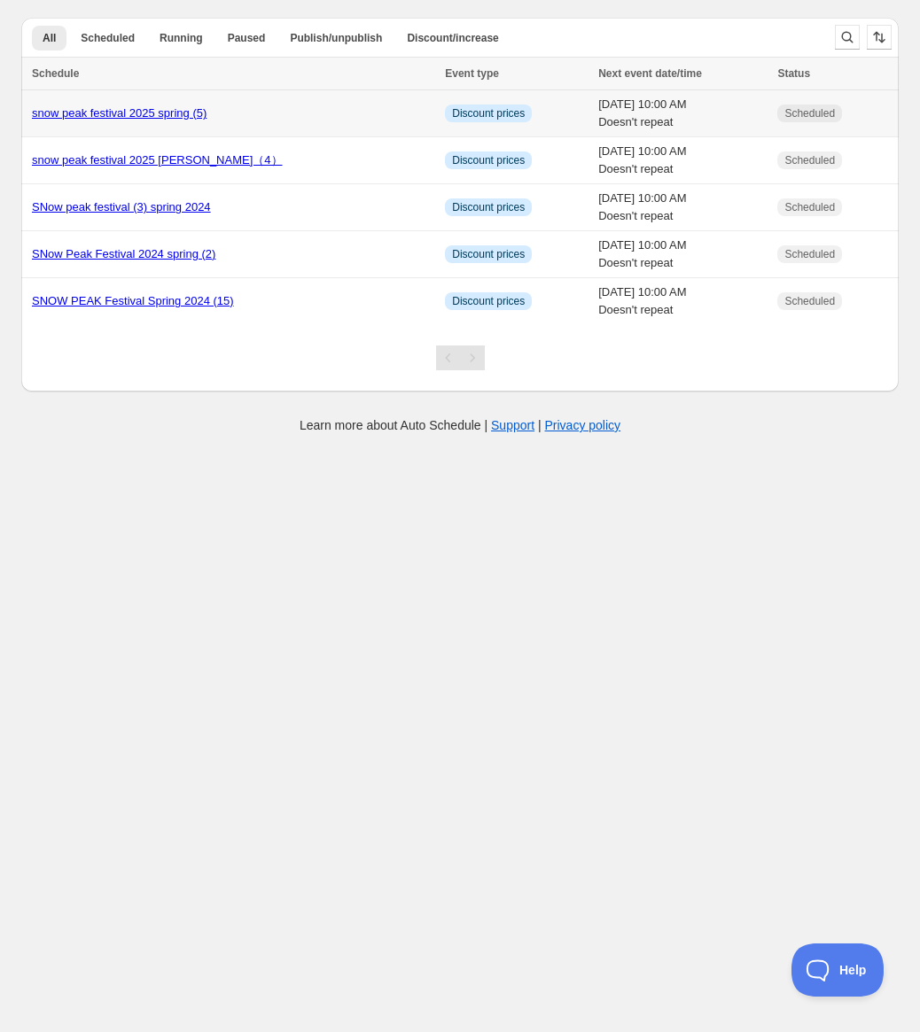
click at [166, 112] on link "snow peak festival 2025 spring (5)" at bounding box center [119, 112] width 175 height 13
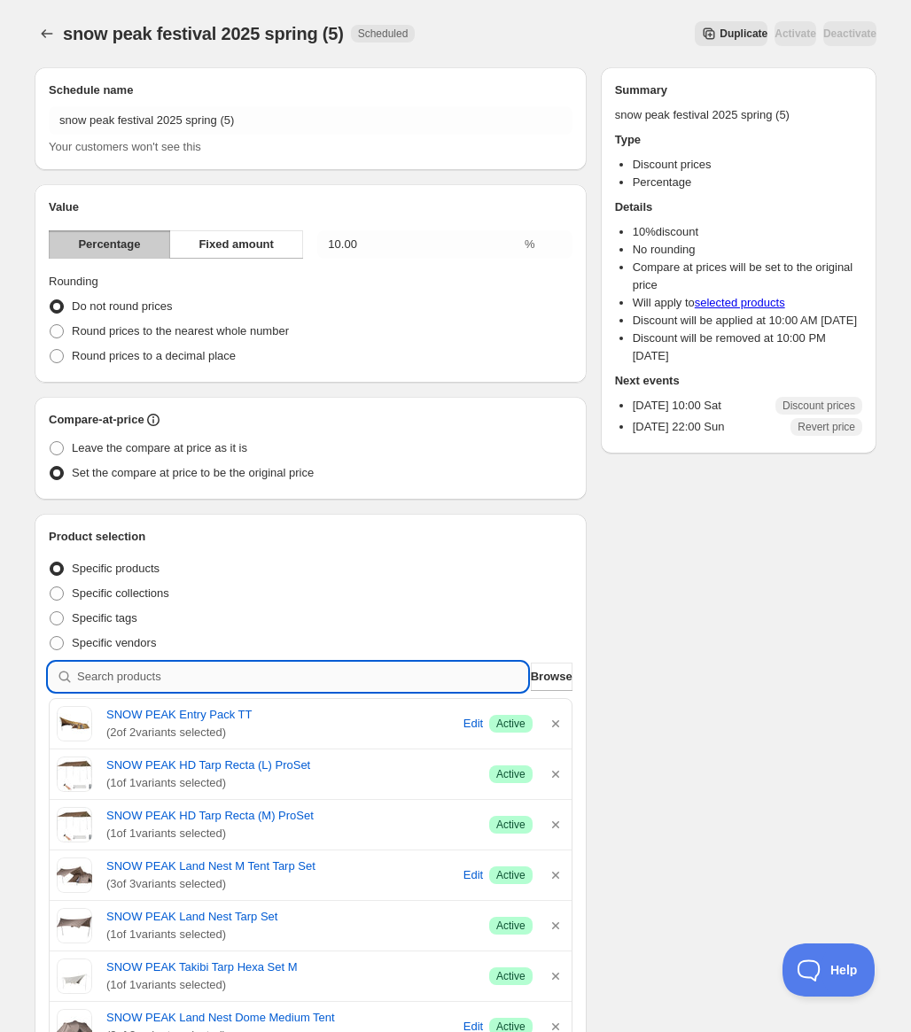
click at [308, 670] on input "search" at bounding box center [302, 677] width 450 height 28
type input "s"
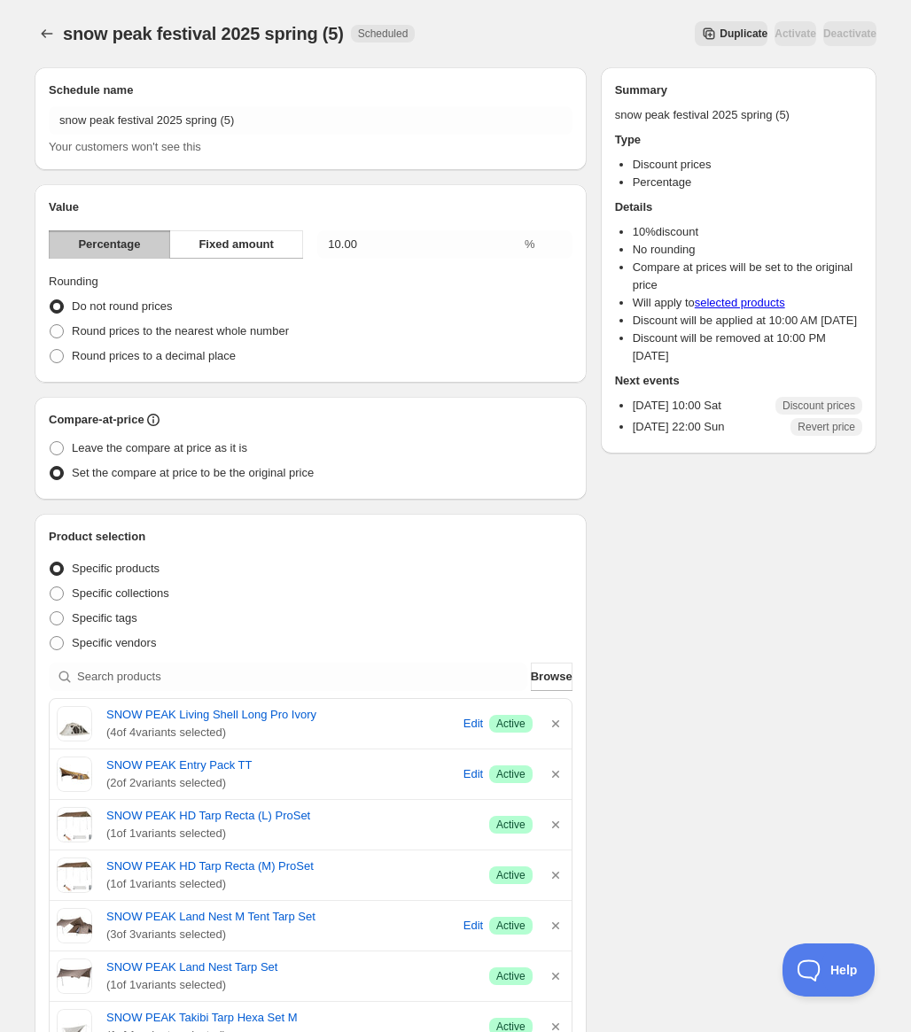
click at [30, 27] on div "snow peak festival 2025 spring (5). This page is ready snow peak festival 2025 …" at bounding box center [455, 849] width 884 height 1699
click at [42, 32] on icon "Schedules" at bounding box center [47, 34] width 18 height 18
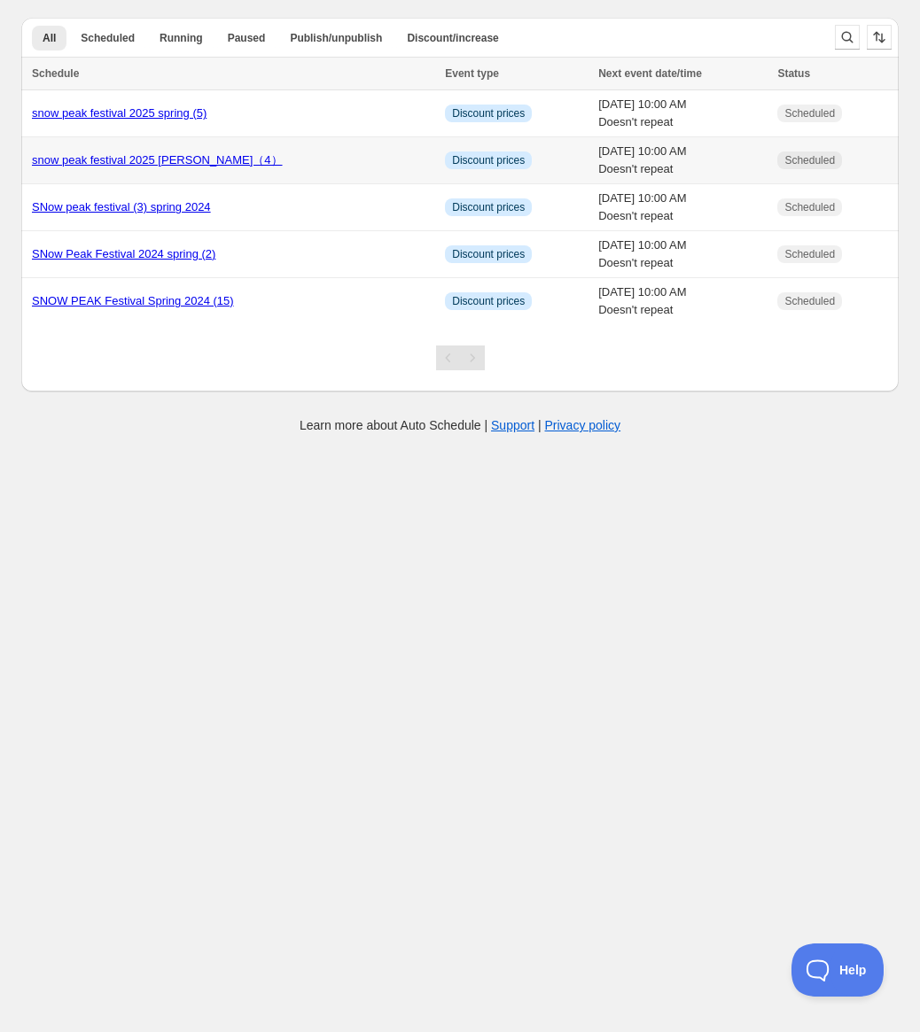
click at [153, 156] on link "snow peak festival 2025 sPringle（4）" at bounding box center [157, 159] width 251 height 13
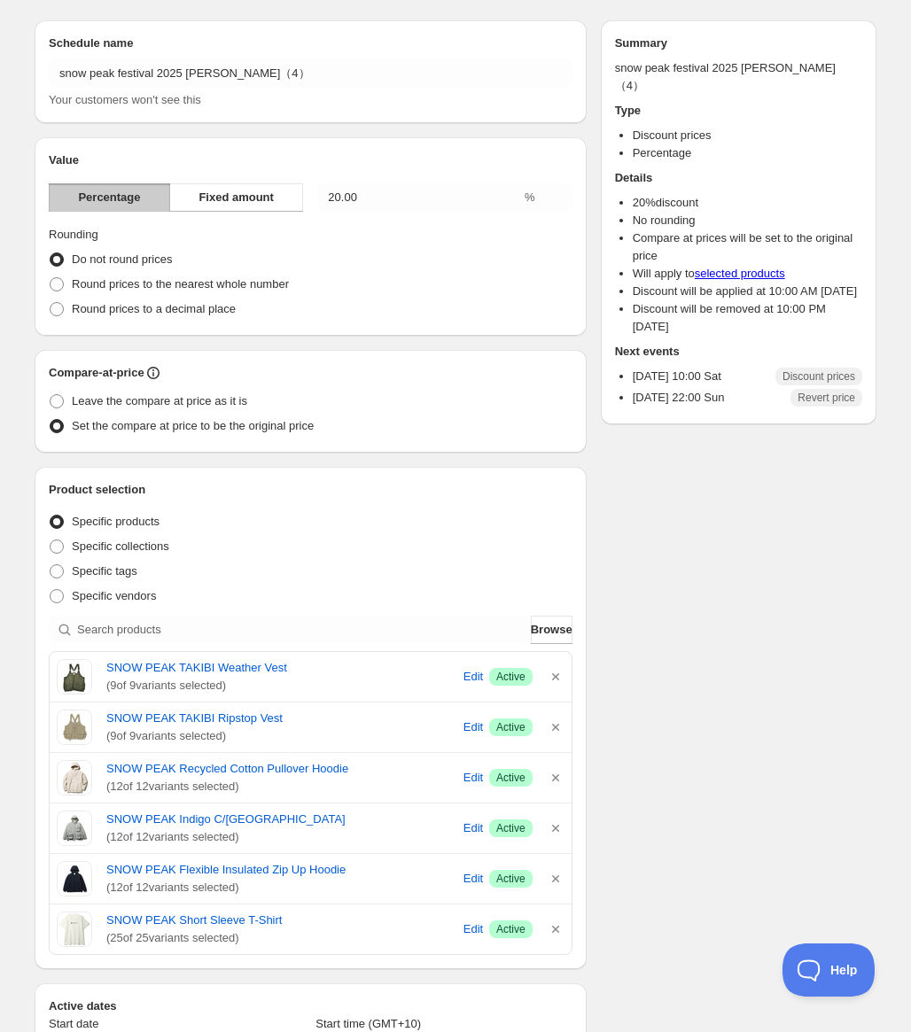
scroll to position [11, 0]
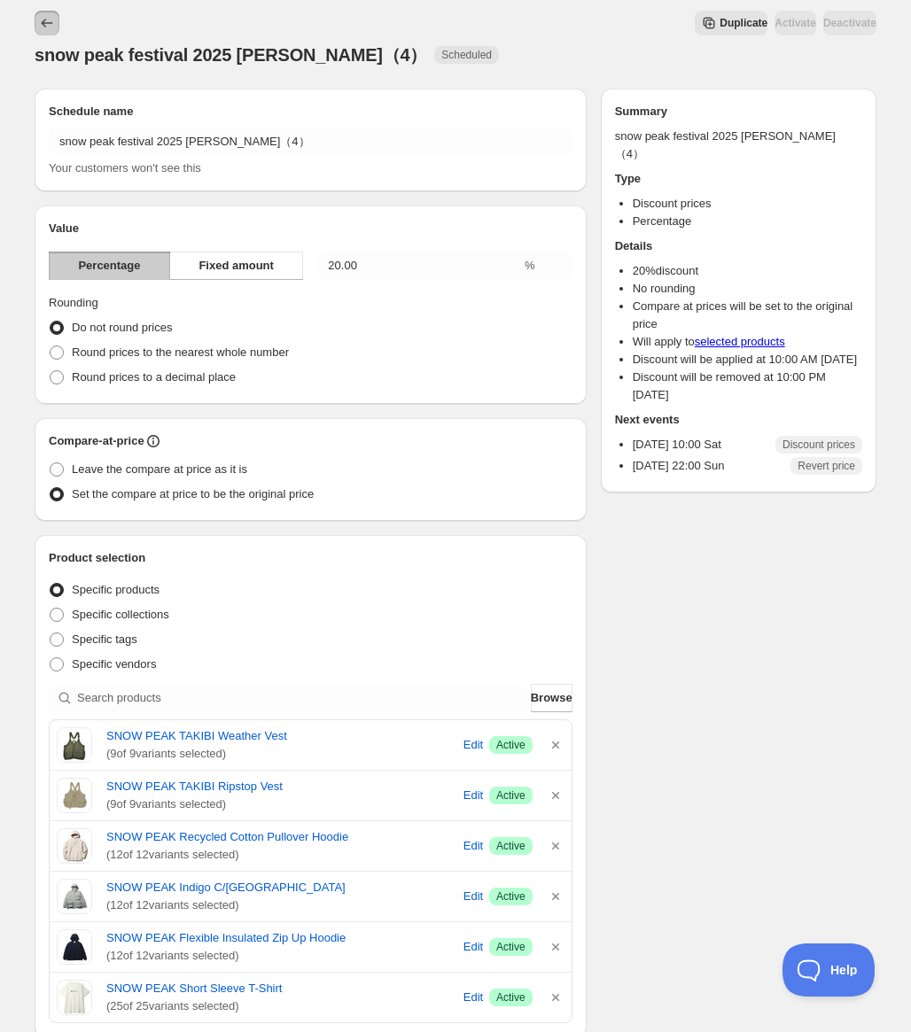
click at [44, 14] on button "Schedules" at bounding box center [47, 23] width 25 height 25
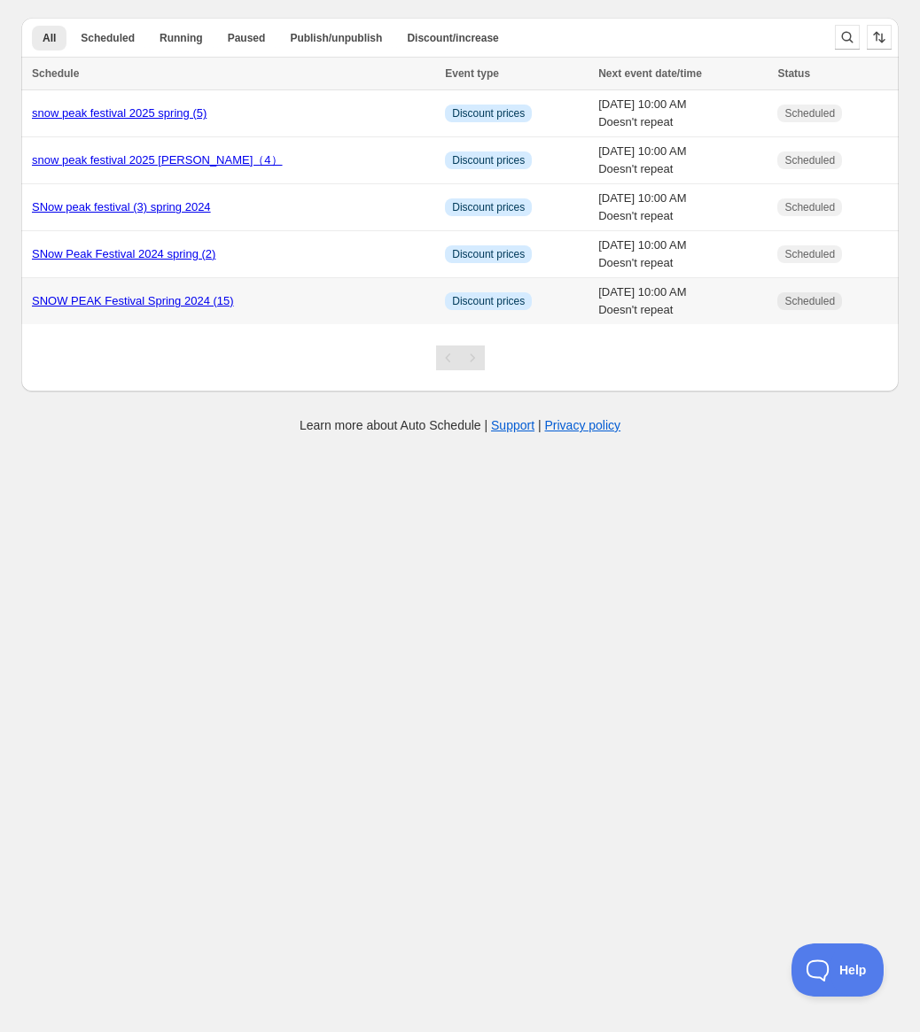
click at [174, 303] on link "SNOW PEAK Festival Spring 2024 (15)" at bounding box center [133, 300] width 202 height 13
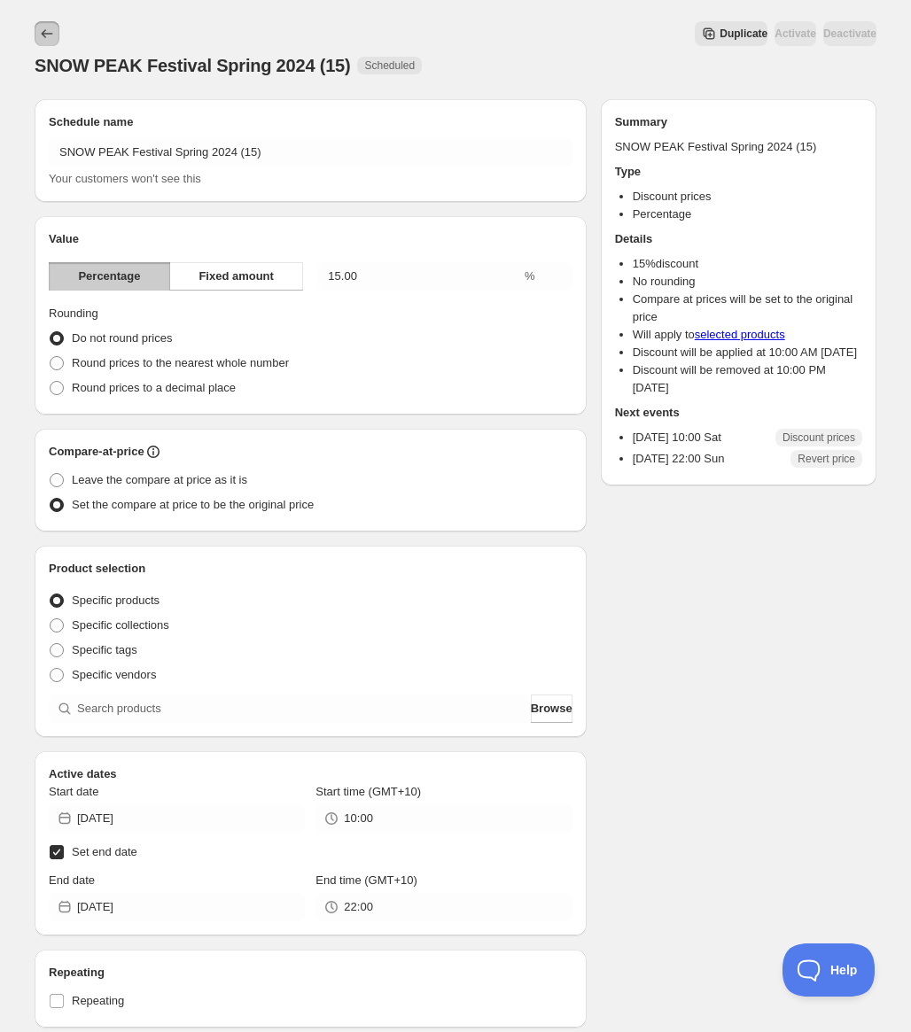
click at [51, 28] on icon "Schedules" at bounding box center [47, 34] width 18 height 18
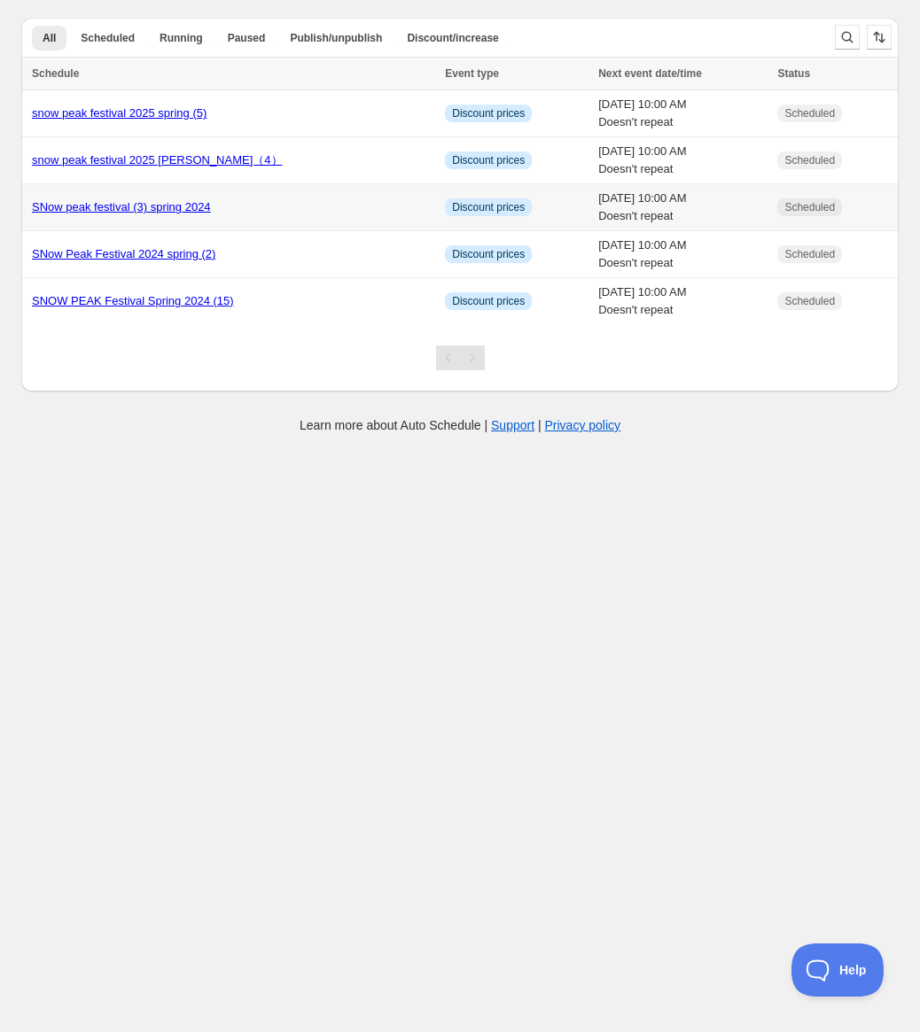
click at [157, 207] on link "SNow peak festival (3) spring 2024" at bounding box center [121, 206] width 179 height 13
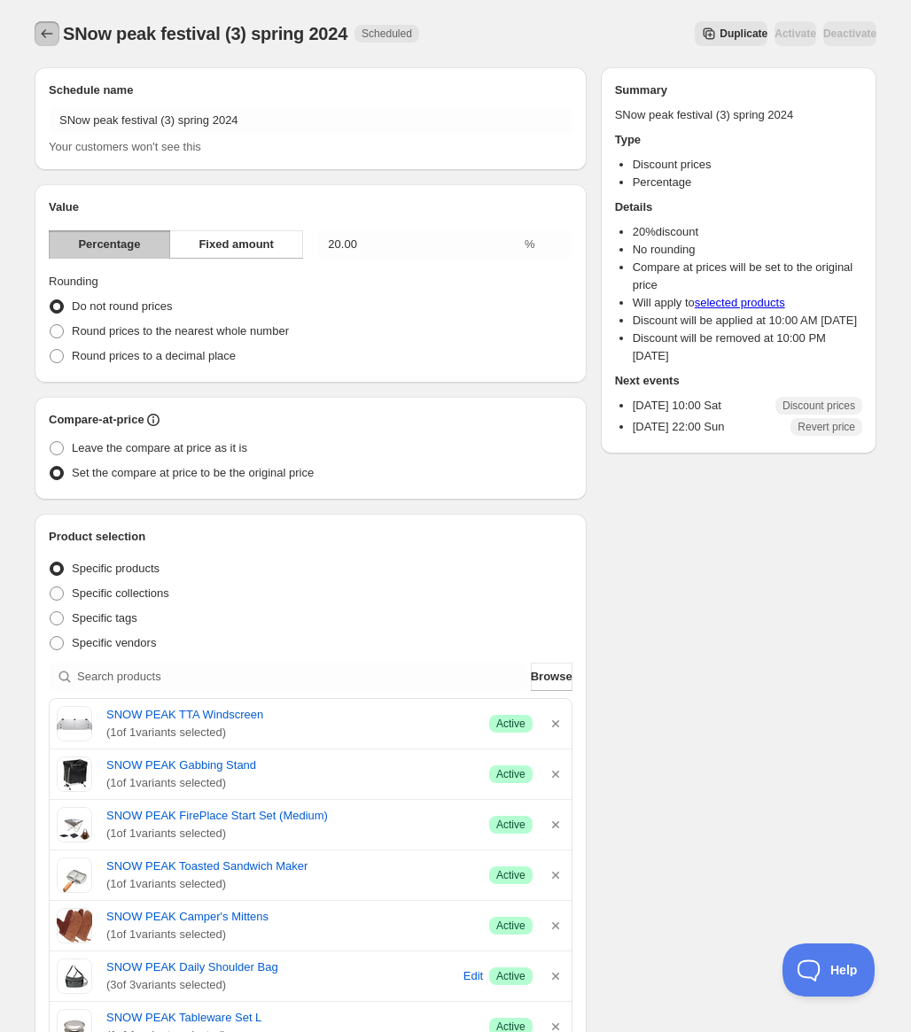
click at [48, 32] on icon "Schedules" at bounding box center [47, 34] width 18 height 18
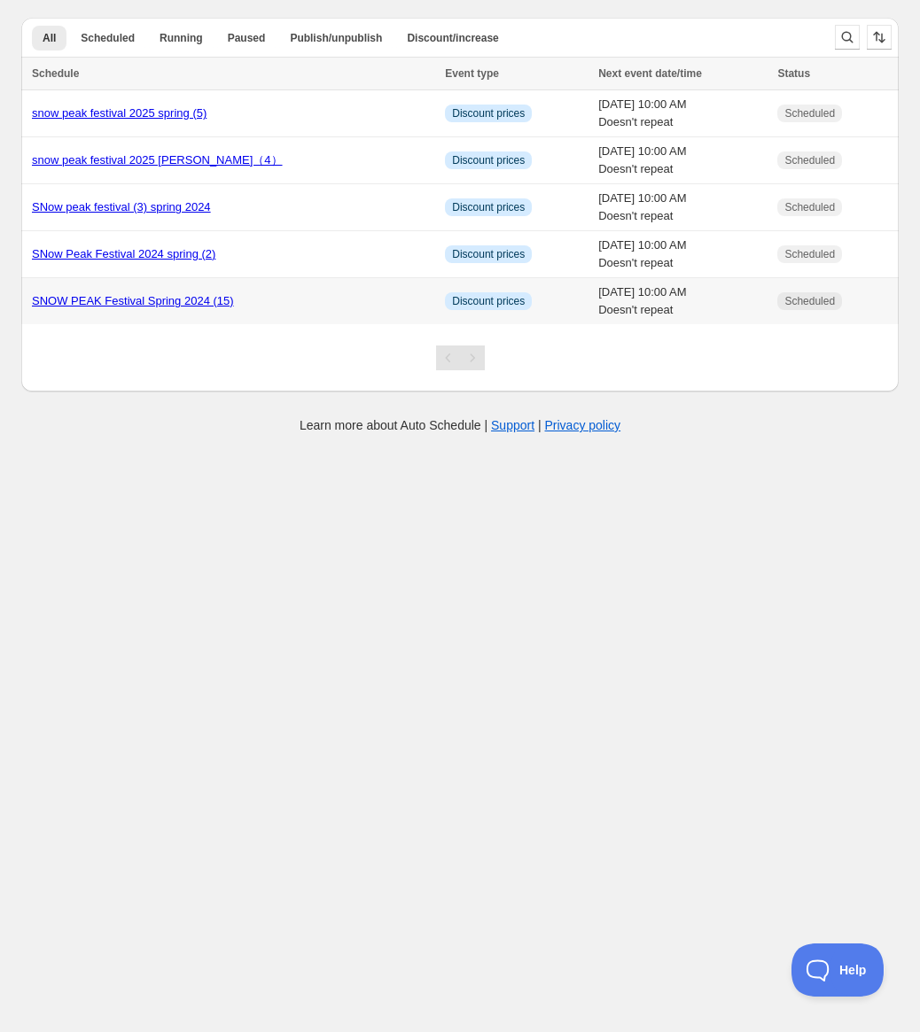
click at [182, 294] on link "SNOW PEAK Festival Spring 2024 (15)" at bounding box center [133, 300] width 202 height 13
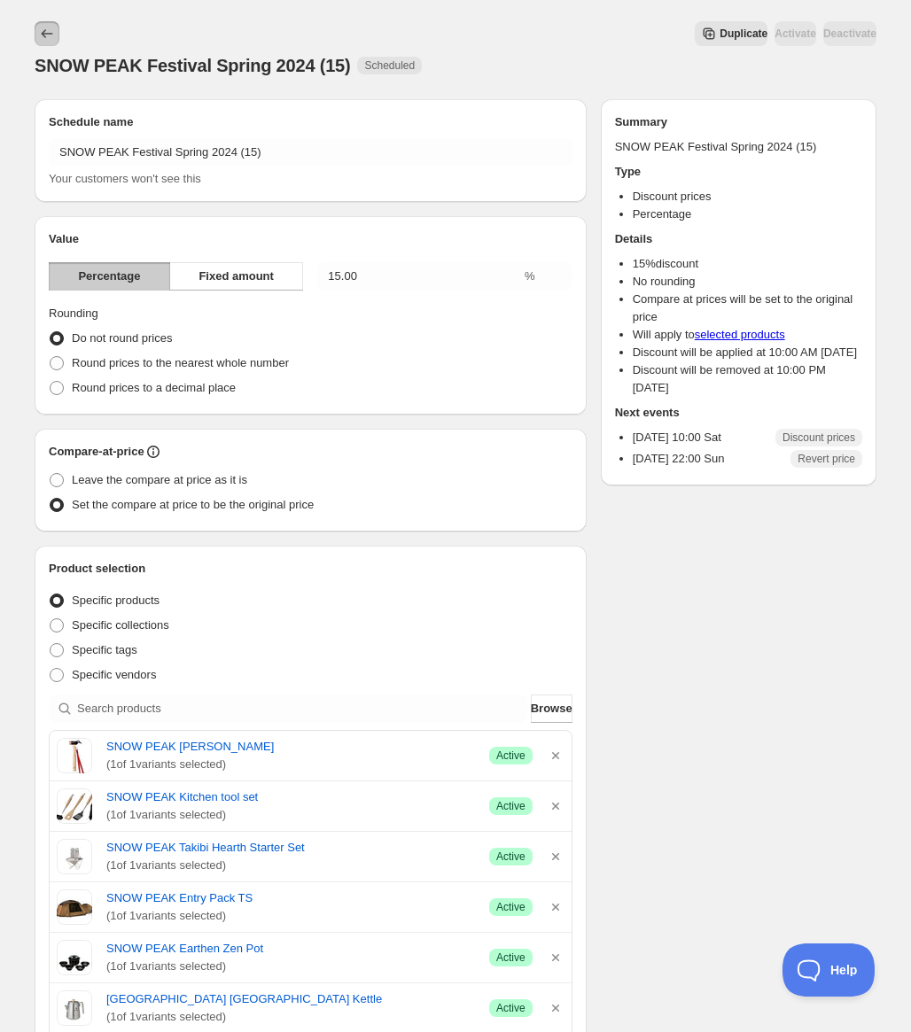
click at [43, 36] on icon "Schedules" at bounding box center [47, 34] width 18 height 18
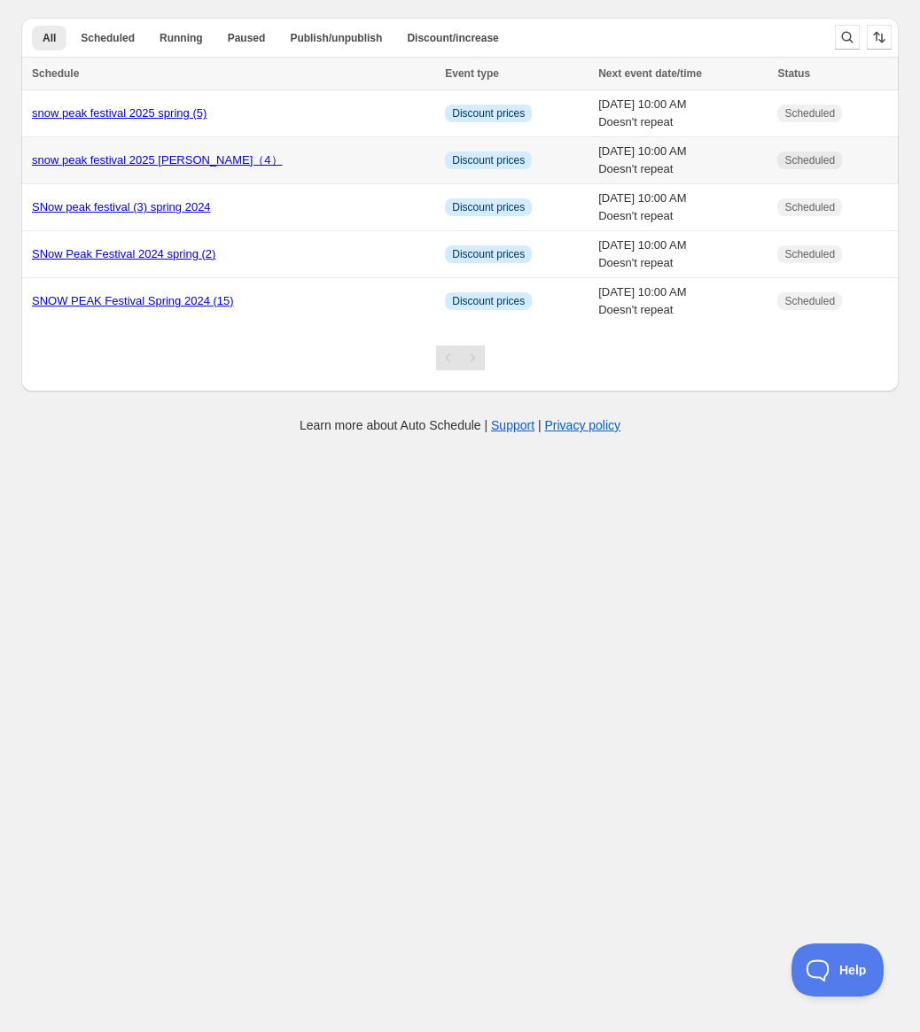
click at [170, 166] on link "snow peak festival 2025 sPringle（4）" at bounding box center [157, 159] width 251 height 13
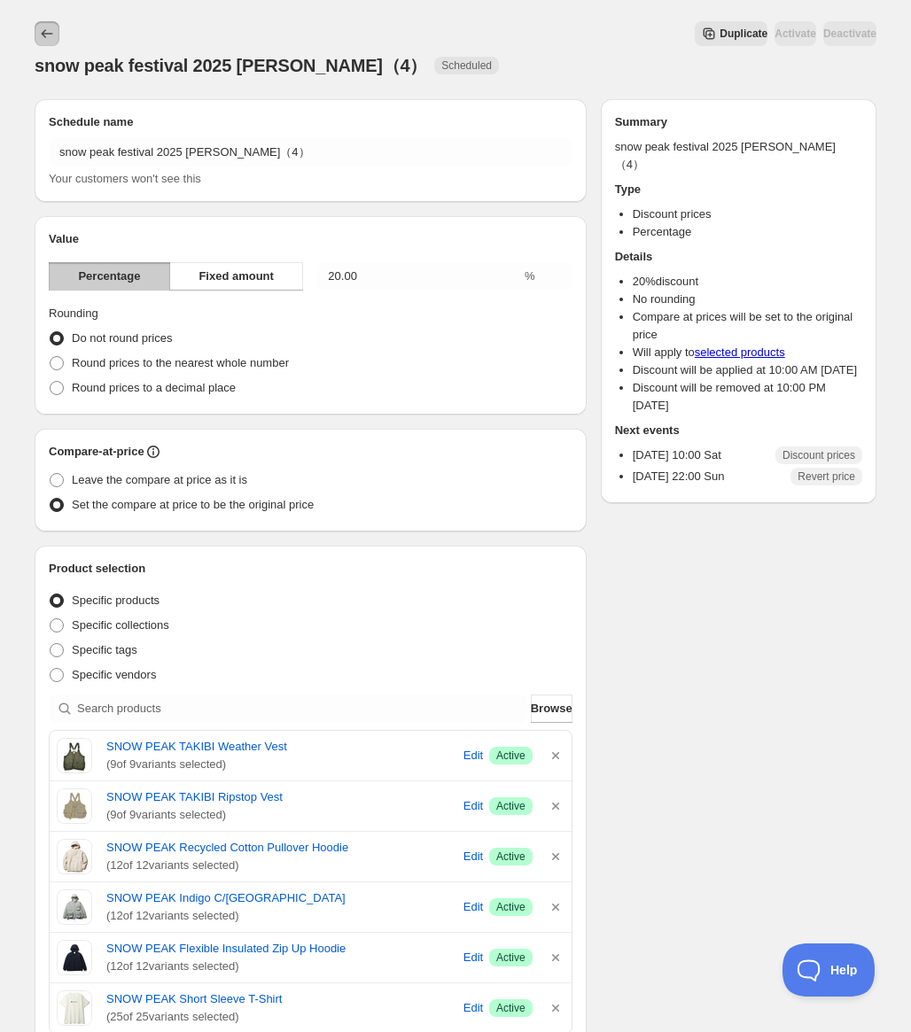
click at [40, 26] on icon "Schedules" at bounding box center [47, 34] width 18 height 18
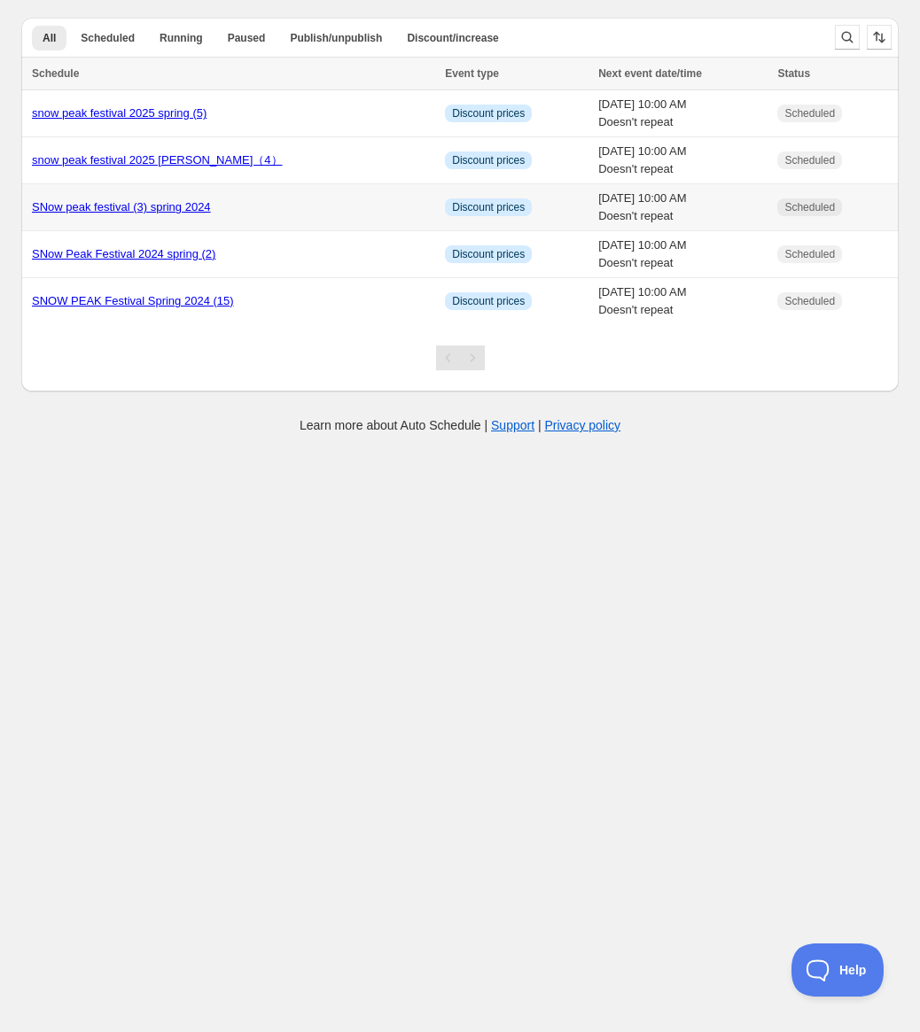
click at [162, 204] on link "SNow peak festival (3) spring 2024" at bounding box center [121, 206] width 179 height 13
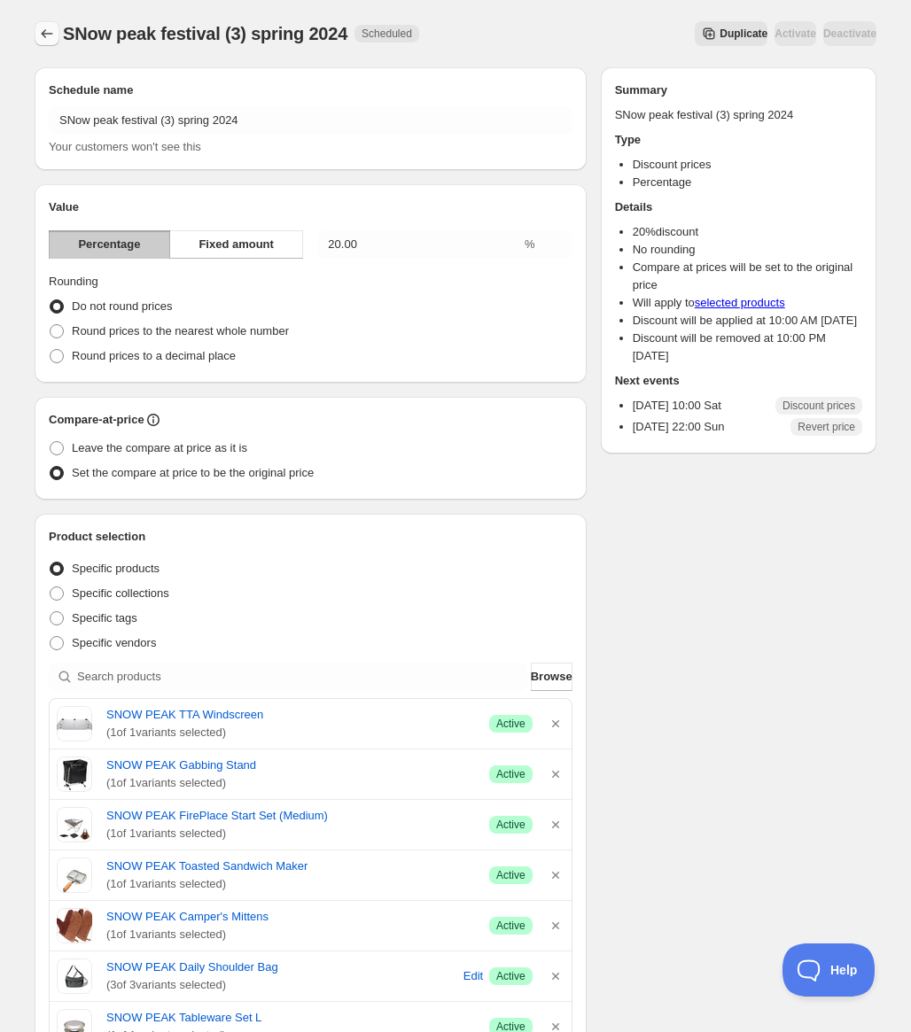
click at [50, 30] on icon "Schedules" at bounding box center [47, 34] width 18 height 18
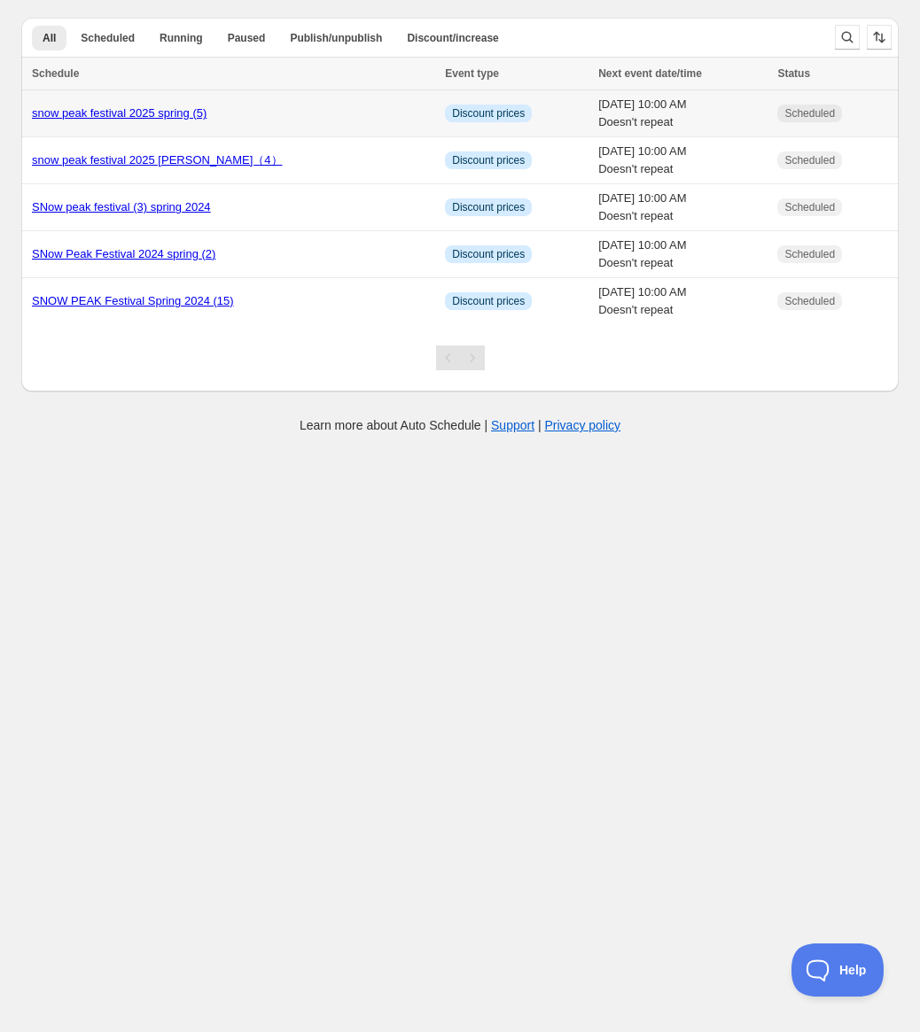
click at [118, 120] on link "snow peak festival 2025 spring (5)" at bounding box center [119, 112] width 175 height 13
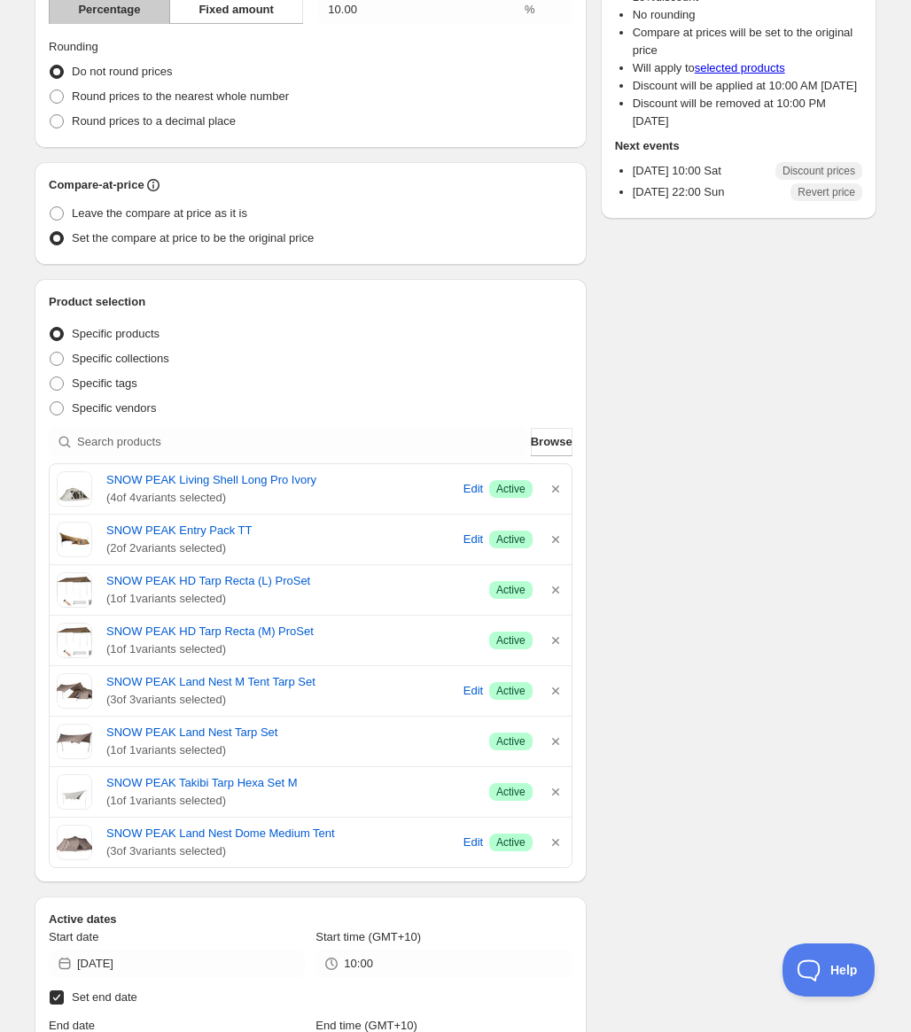
scroll to position [266, 0]
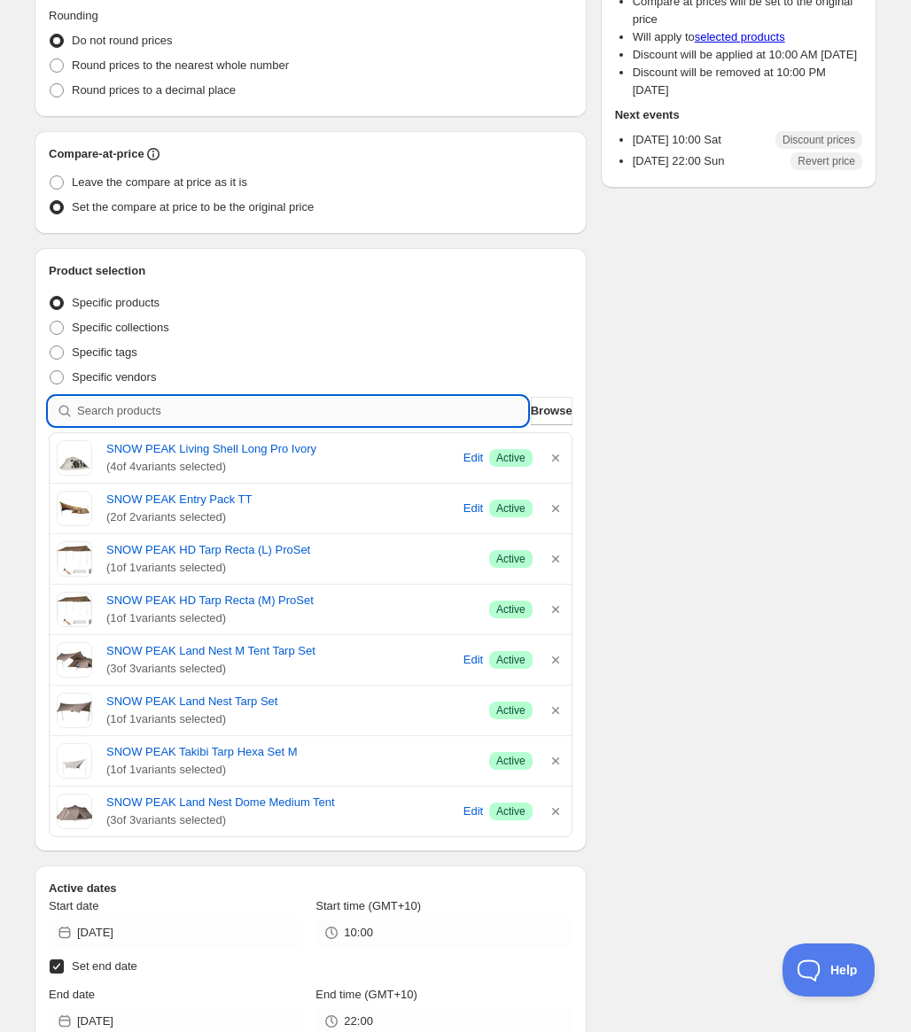
click at [230, 411] on input "search" at bounding box center [302, 411] width 450 height 28
type input "s"
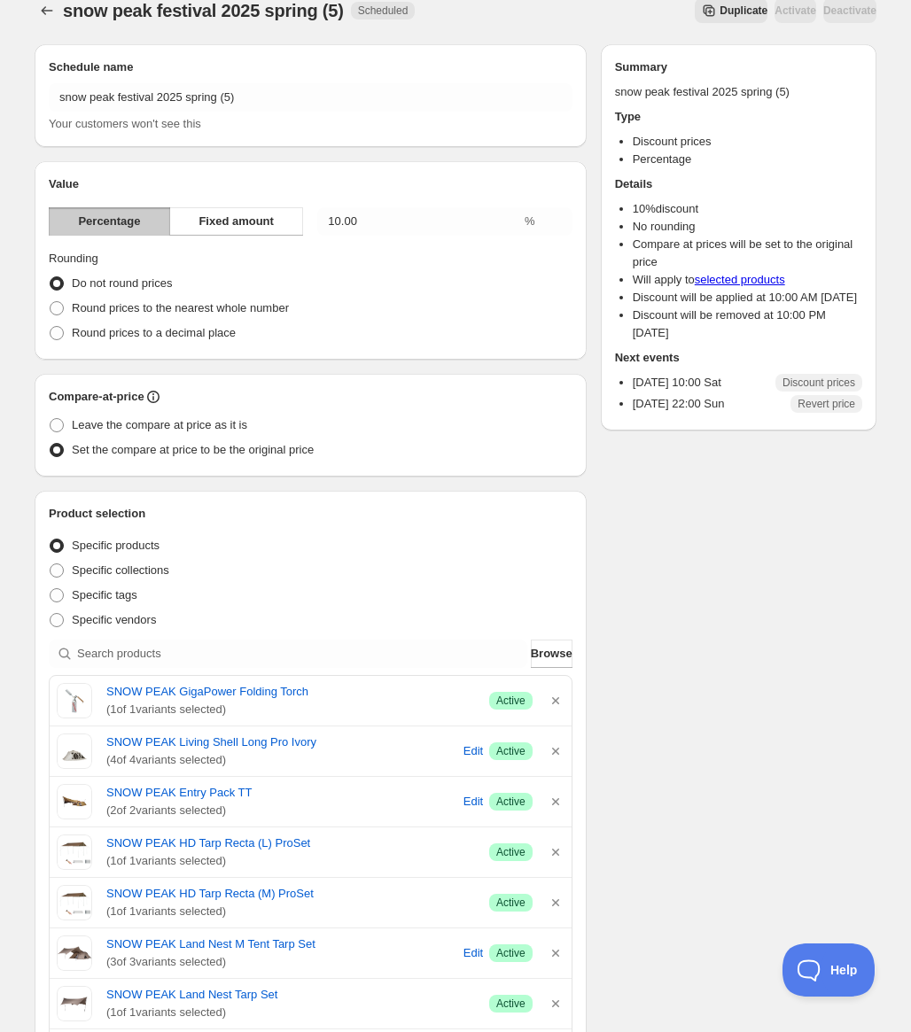
scroll to position [0, 0]
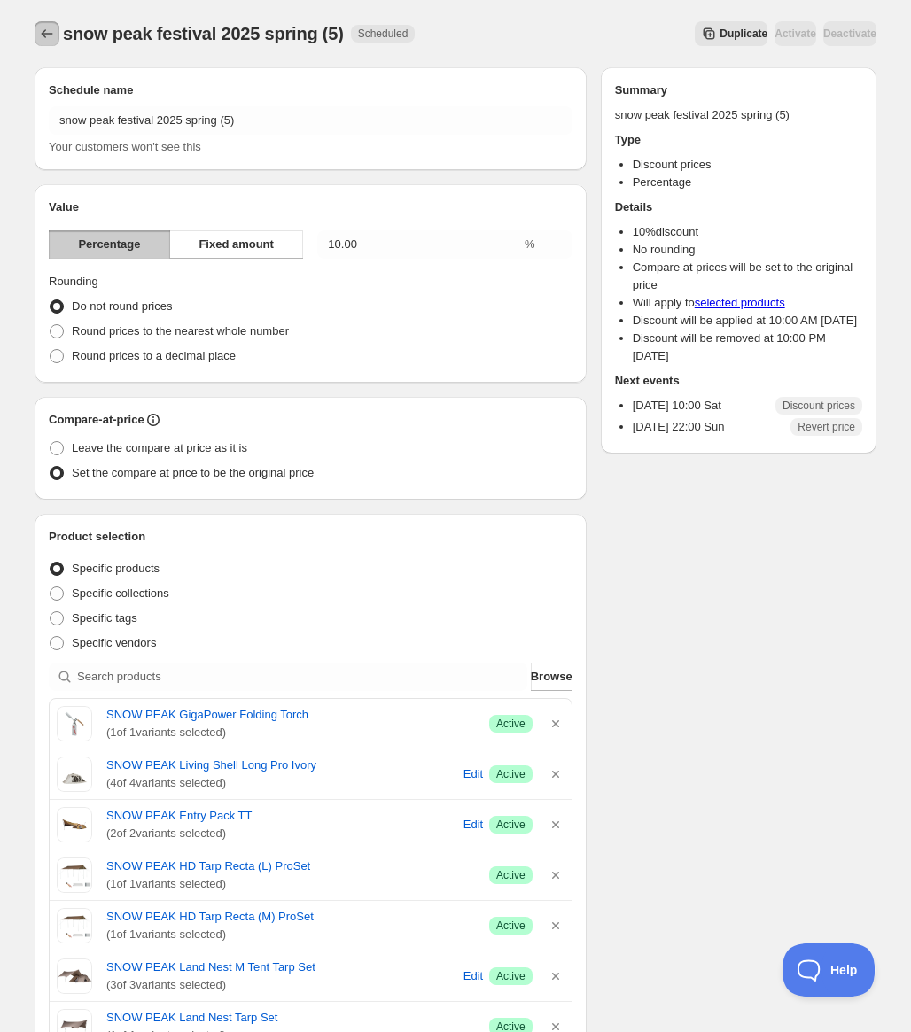
click at [49, 28] on icon "Schedules" at bounding box center [47, 34] width 18 height 18
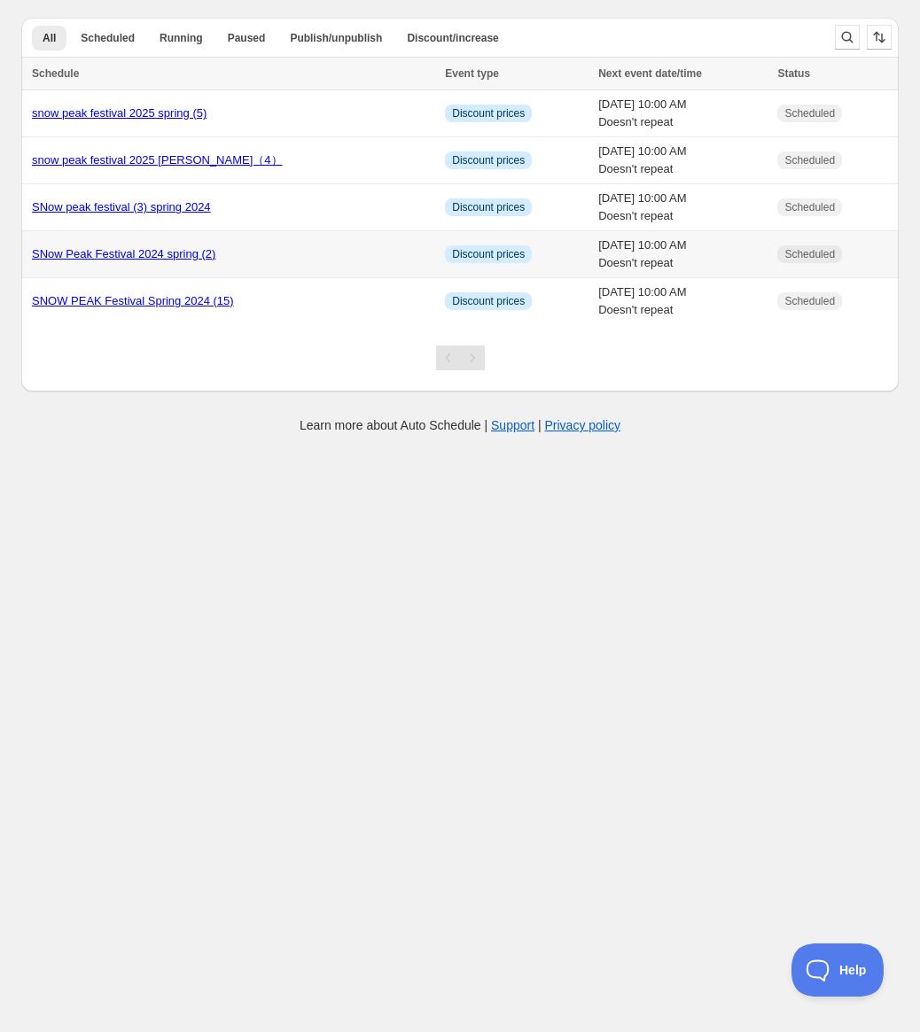
click at [140, 254] on link "SNow Peak Festival 2024 spring (2)" at bounding box center [123, 253] width 183 height 13
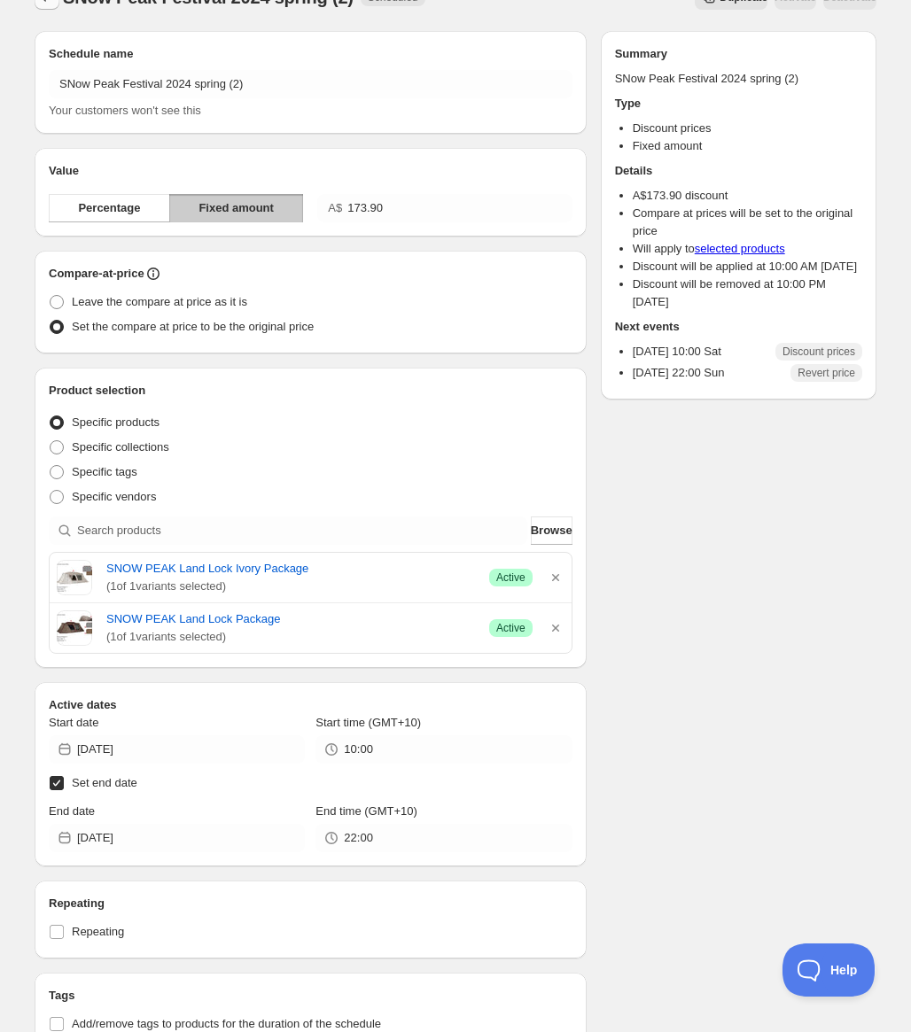
scroll to position [21, 0]
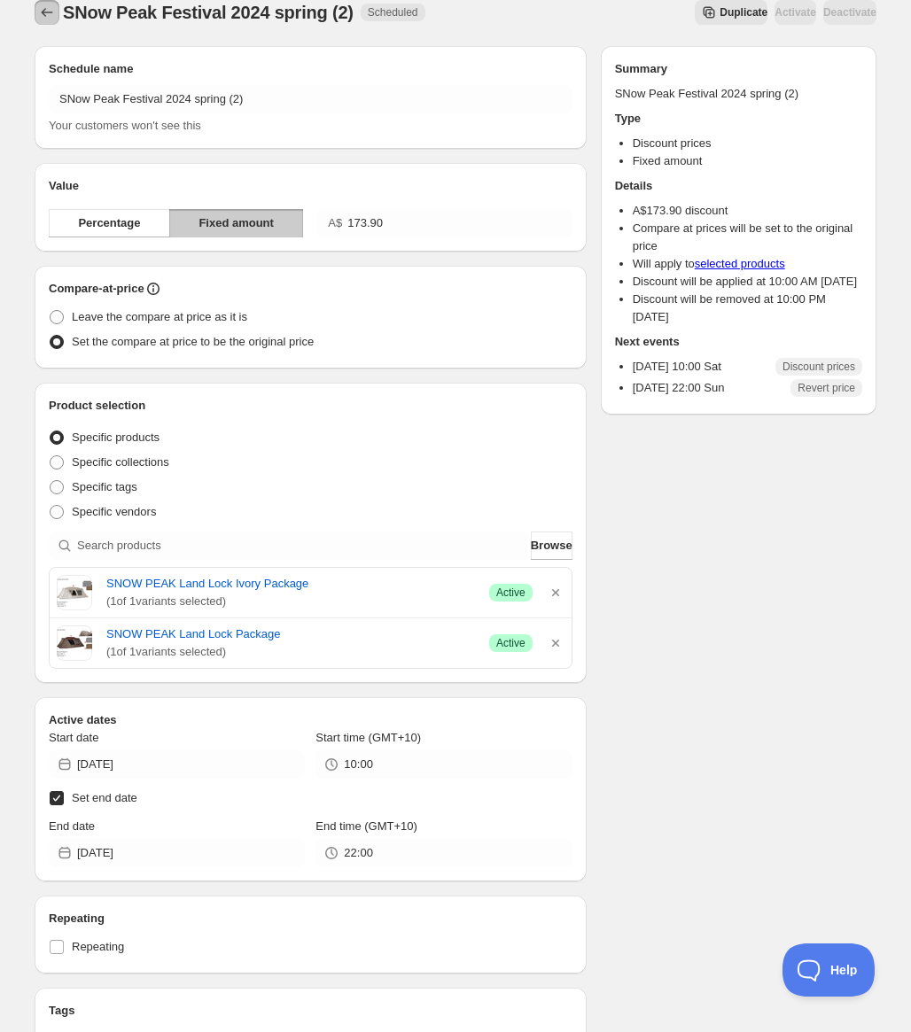
click at [39, 19] on icon "Schedules" at bounding box center [47, 13] width 18 height 18
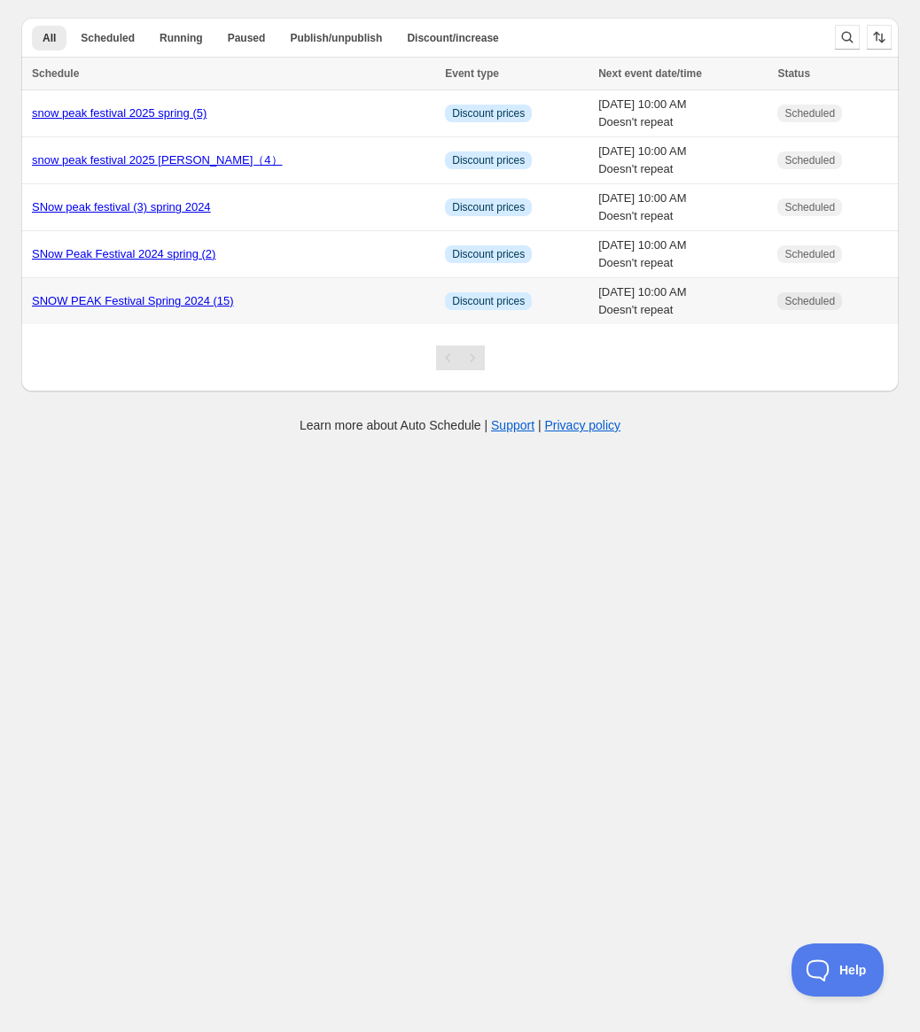
click at [182, 303] on link "SNOW PEAK Festival Spring 2024 (15)" at bounding box center [133, 300] width 202 height 13
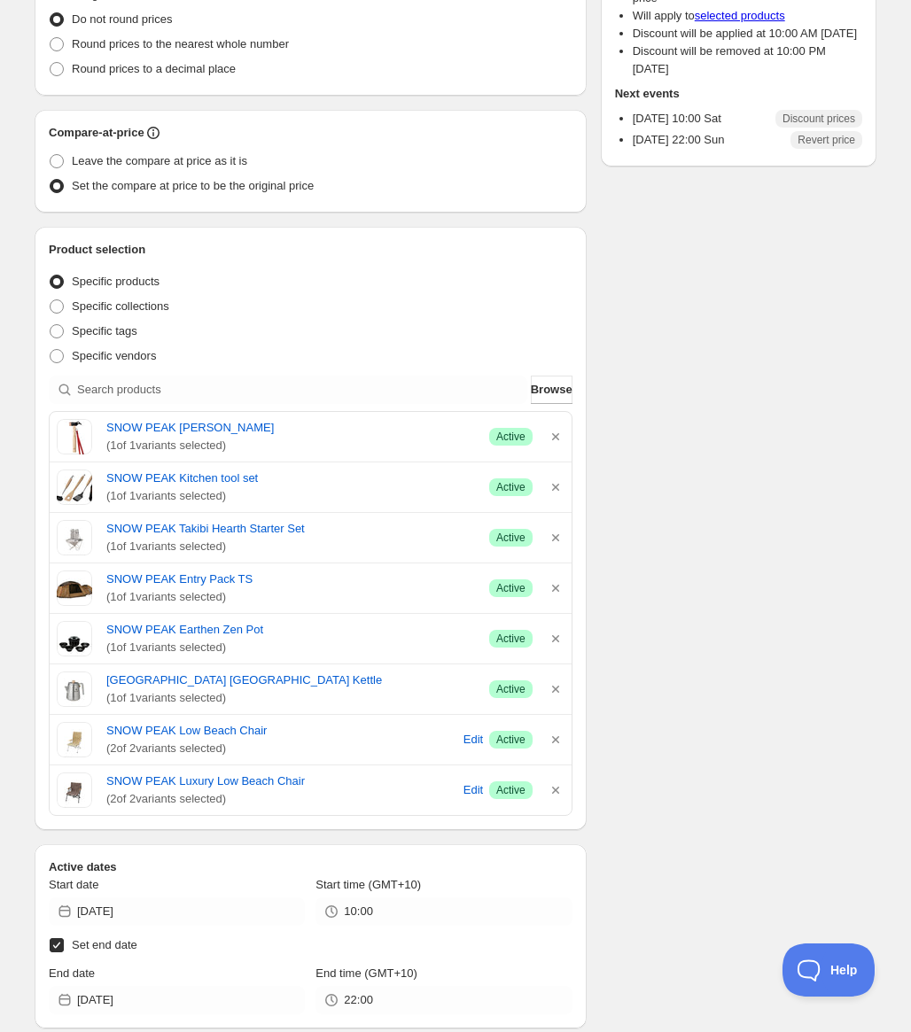
scroll to position [320, 0]
click at [743, 384] on div "Schedule name SNOW PEAK Festival Spring 2024 (15) Your customers won't see this…" at bounding box center [448, 588] width 856 height 1646
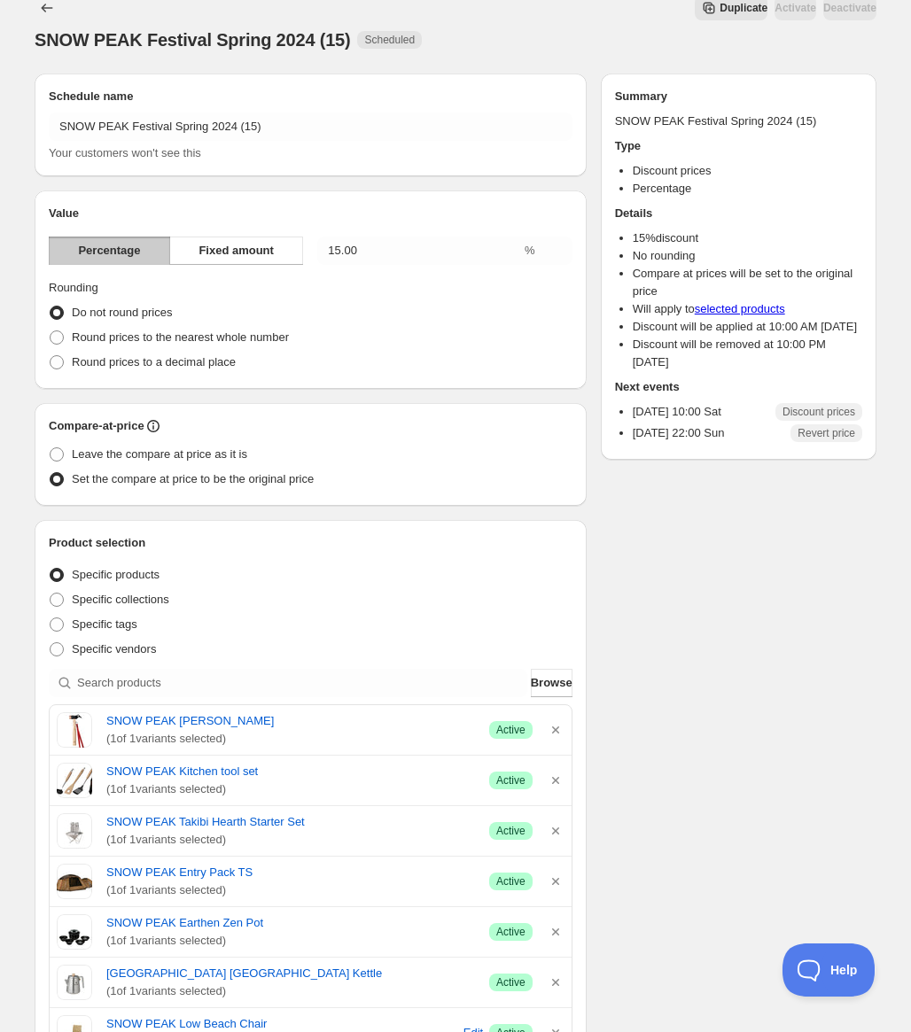
scroll to position [0, 0]
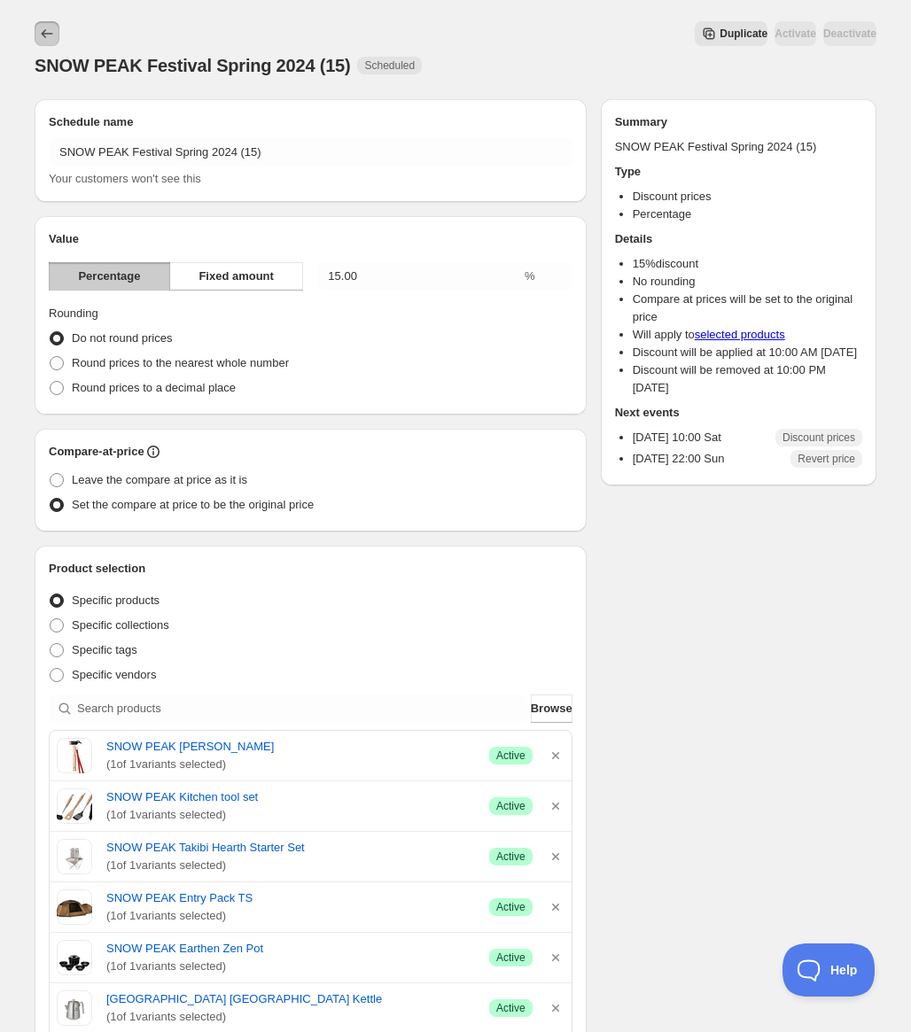
click at [58, 30] on button "Schedules" at bounding box center [47, 33] width 25 height 25
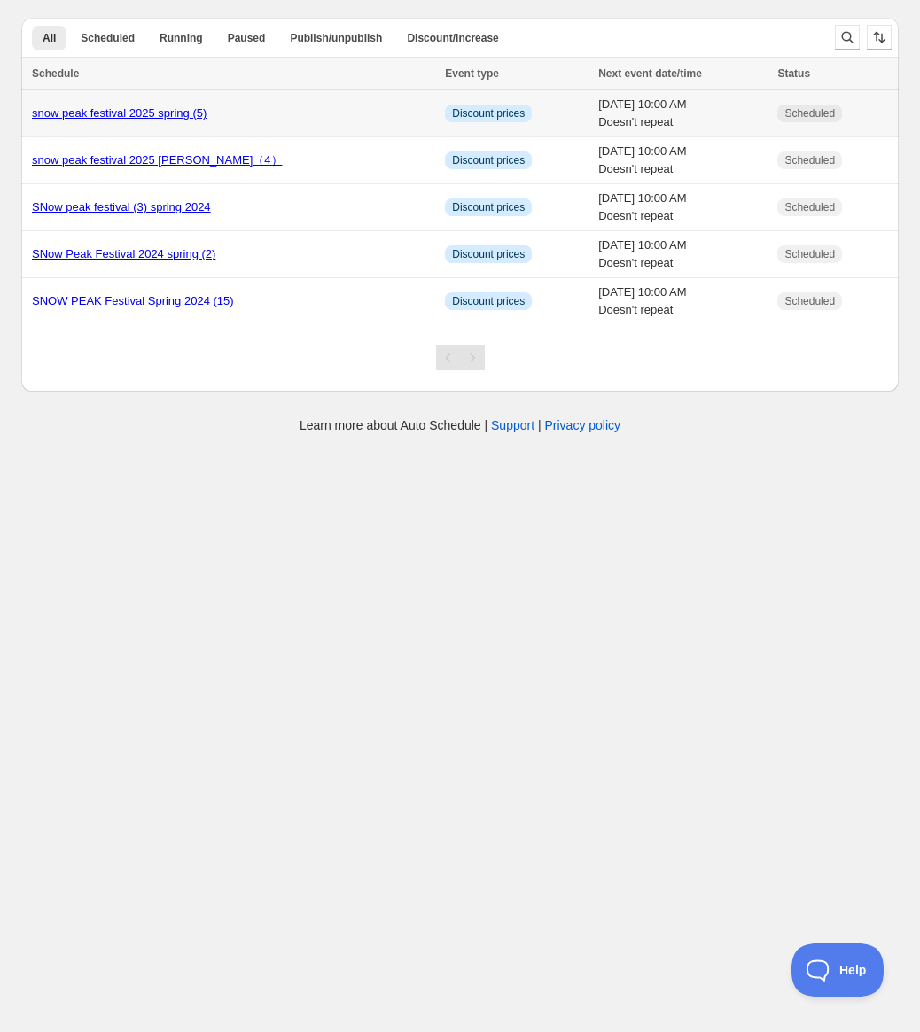
click at [161, 113] on link "snow peak festival 2025 spring (5)" at bounding box center [119, 112] width 175 height 13
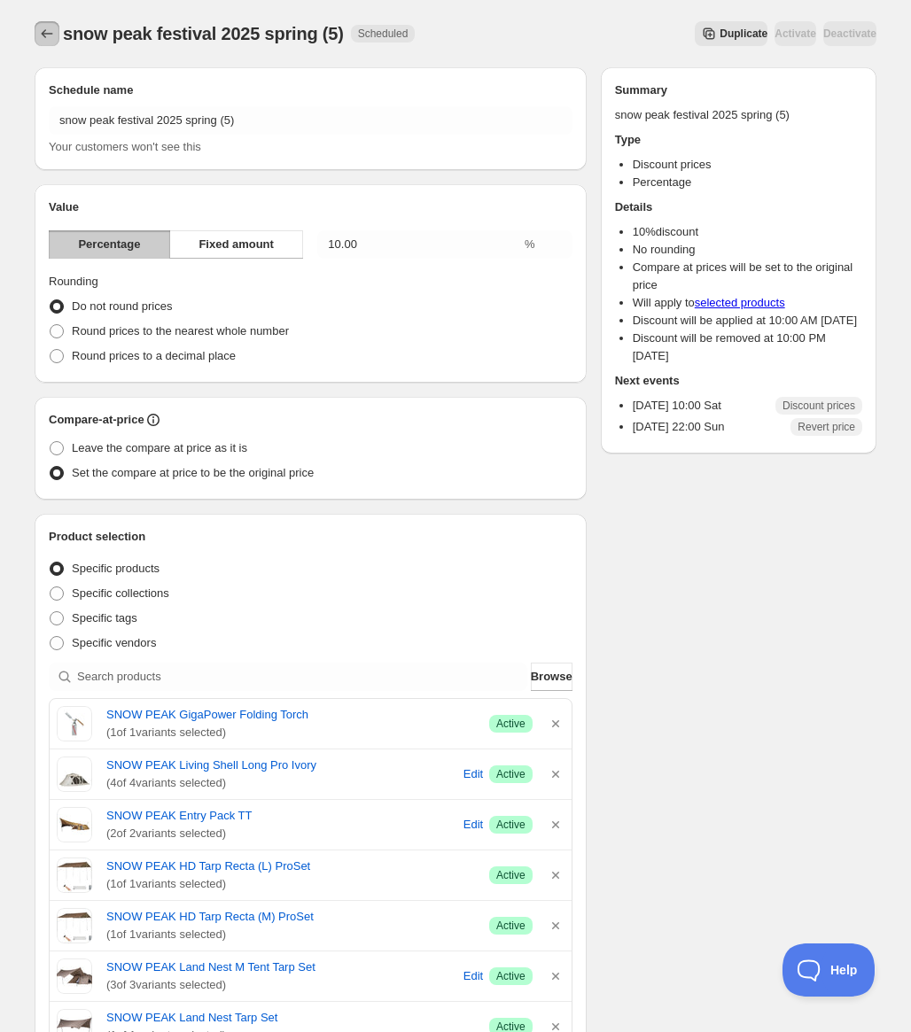
click at [48, 34] on icon "Schedules" at bounding box center [47, 34] width 18 height 18
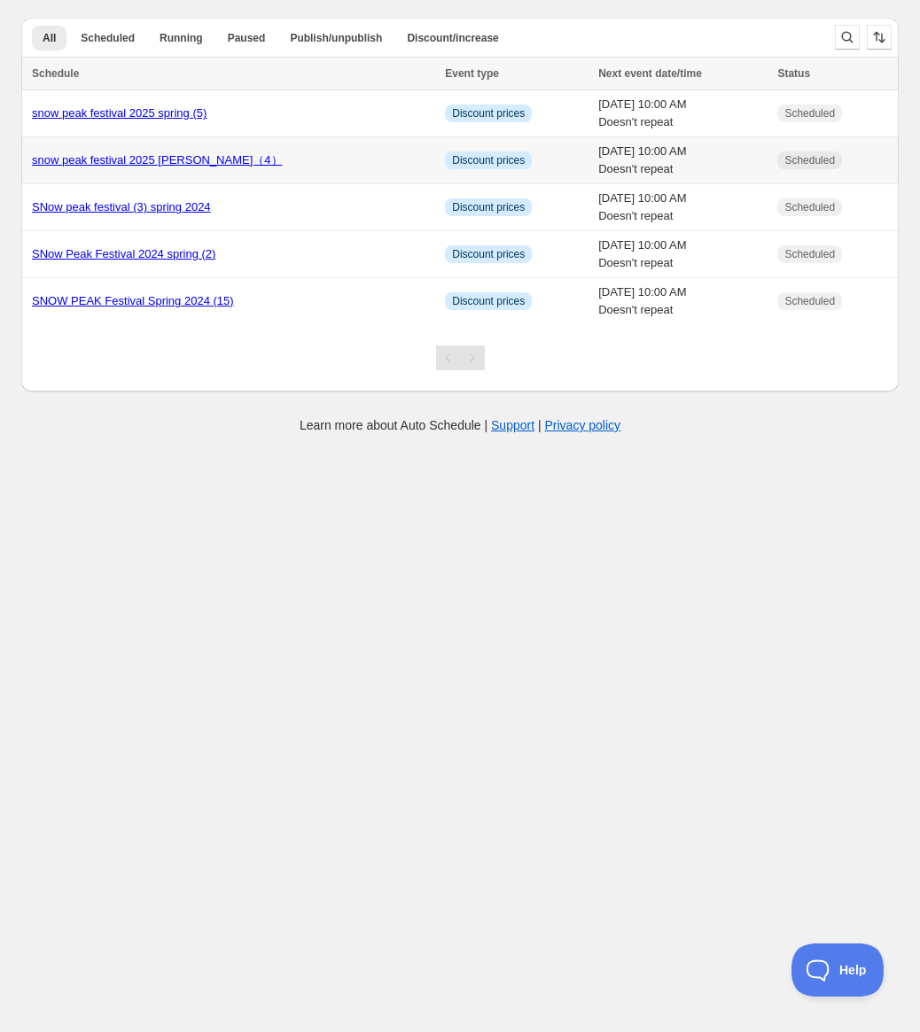
click at [123, 162] on link "snow peak festival 2025 sPringle（4）" at bounding box center [157, 159] width 251 height 13
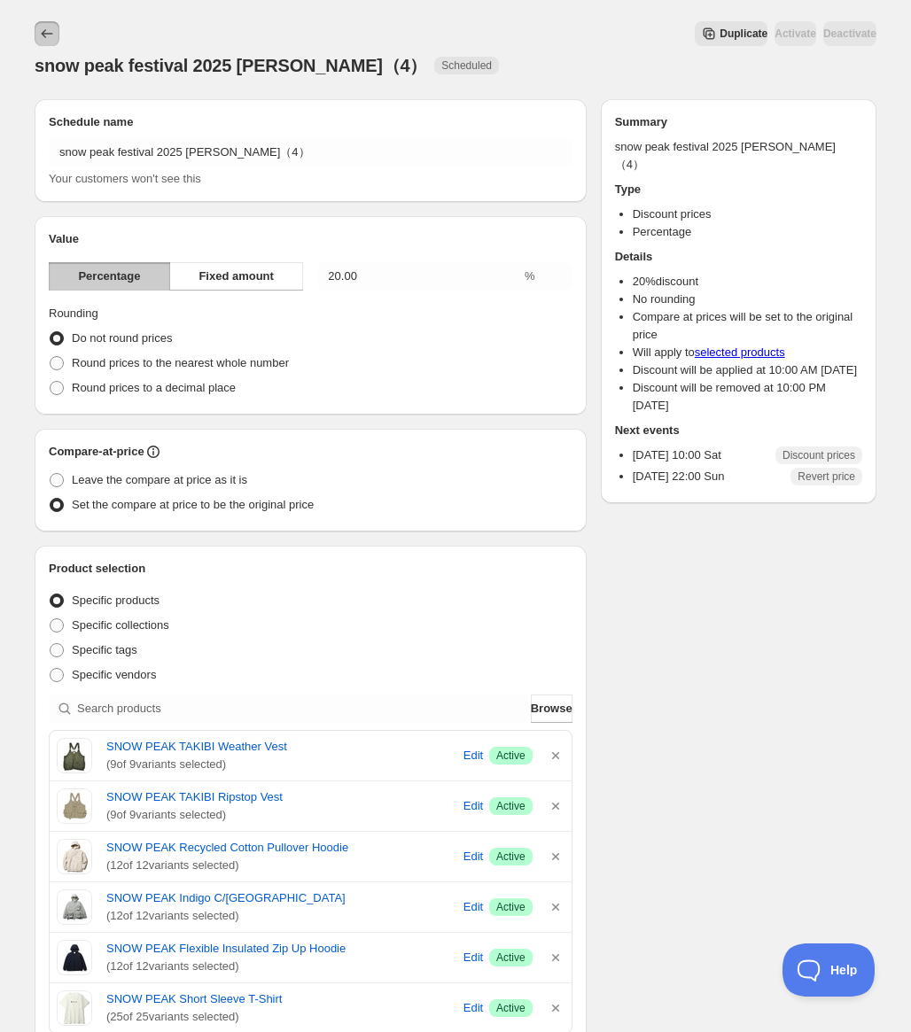
click at [51, 33] on icon "Schedules" at bounding box center [47, 34] width 18 height 18
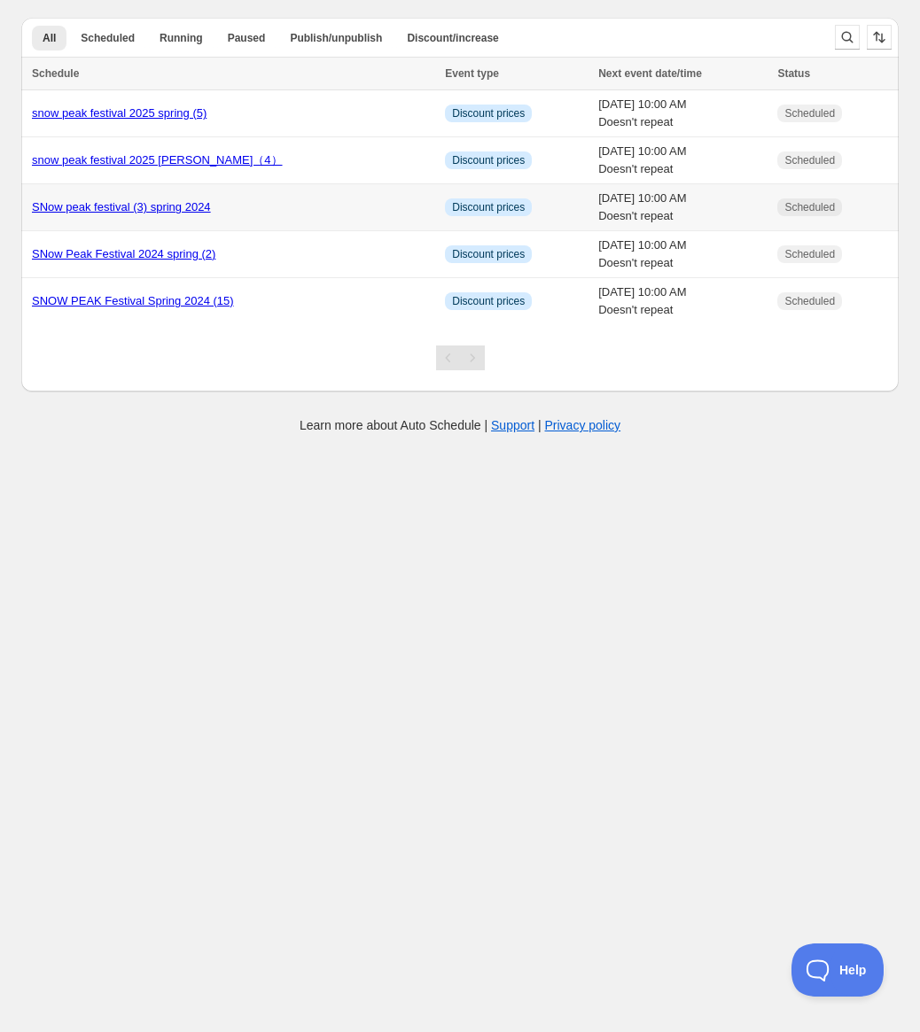
click at [154, 199] on div "SNow peak festival (3) spring 2024" at bounding box center [233, 208] width 402 height 18
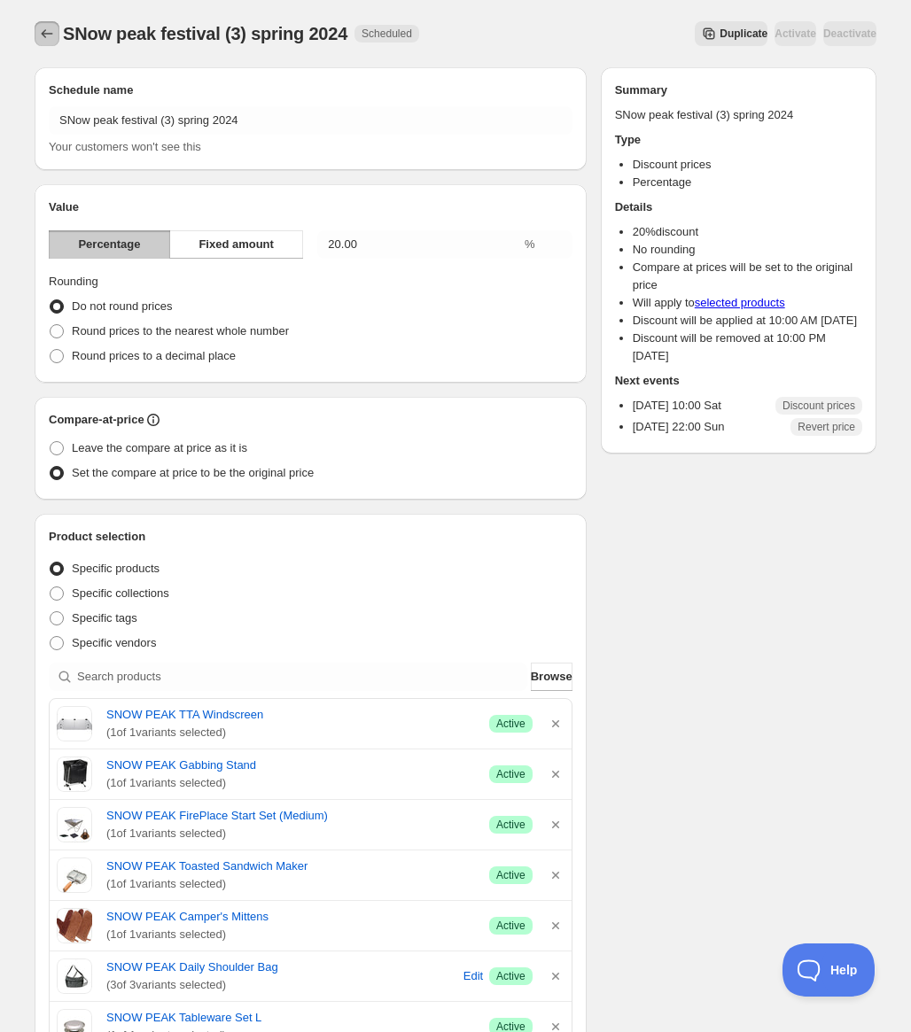
click at [50, 33] on icon "Schedules" at bounding box center [47, 34] width 18 height 18
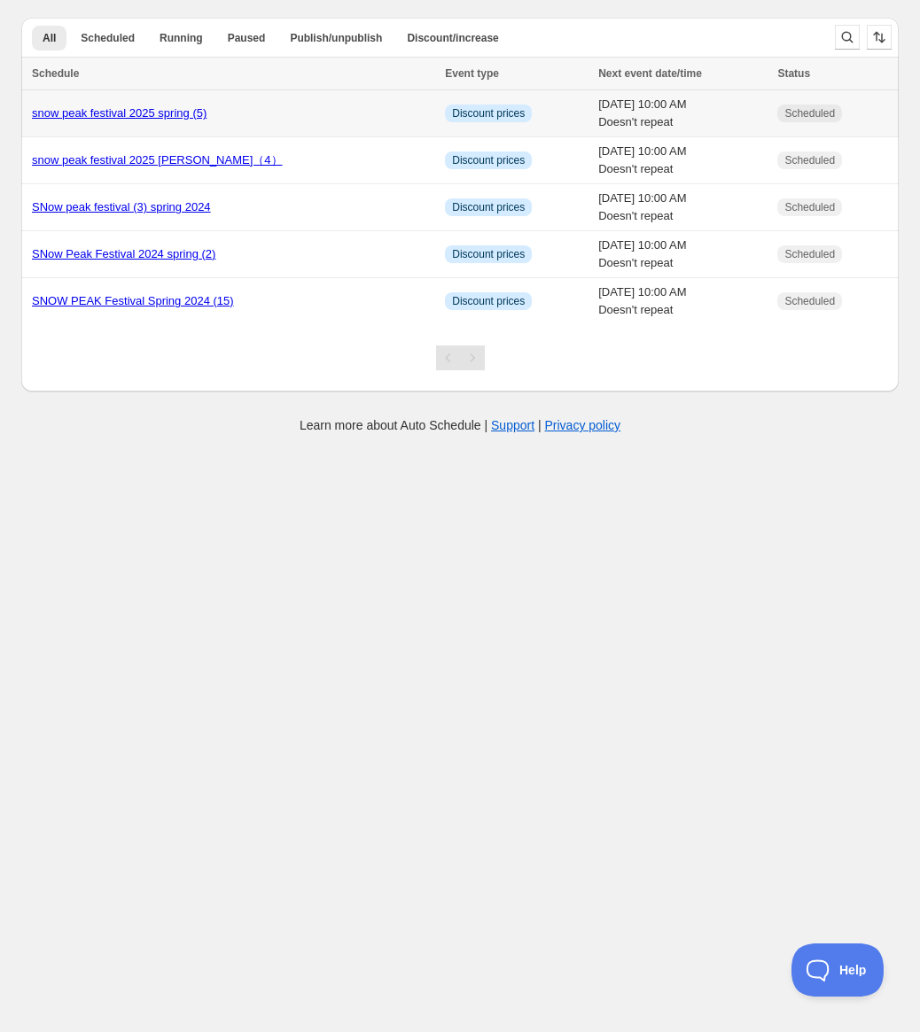
click at [151, 115] on link "snow peak festival 2025 spring (5)" at bounding box center [119, 112] width 175 height 13
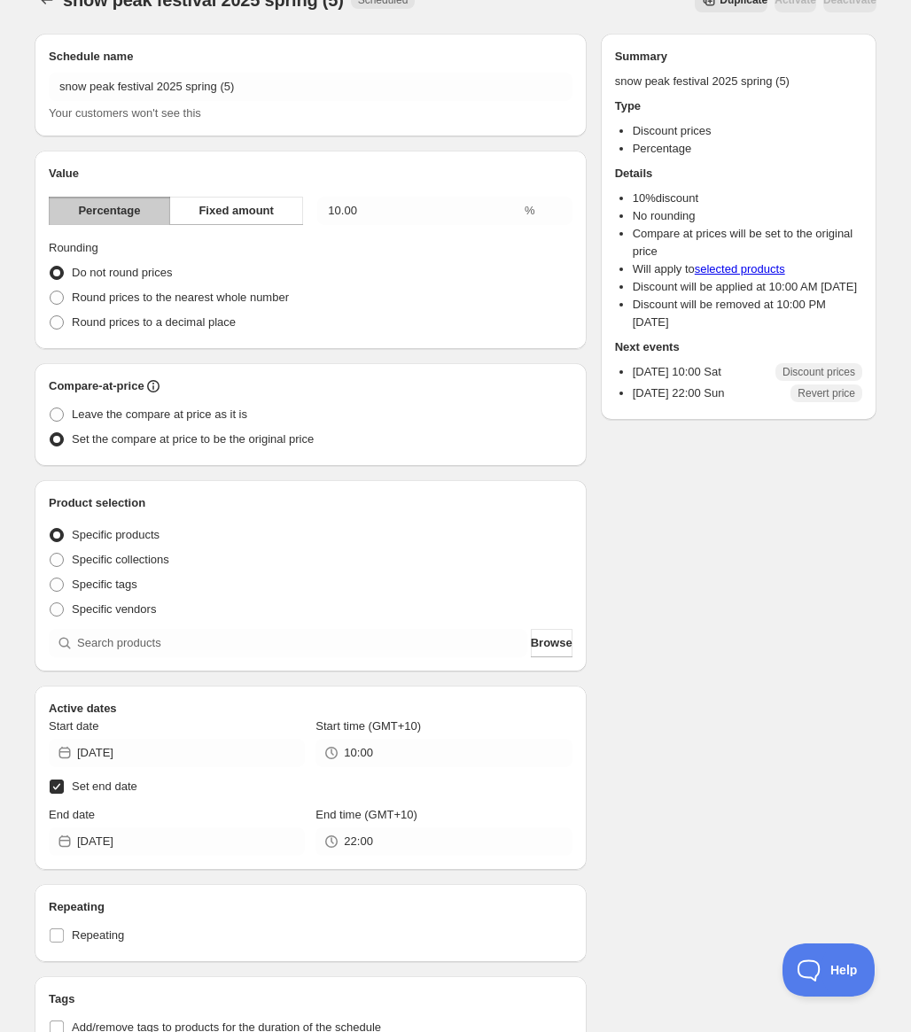
scroll to position [89, 0]
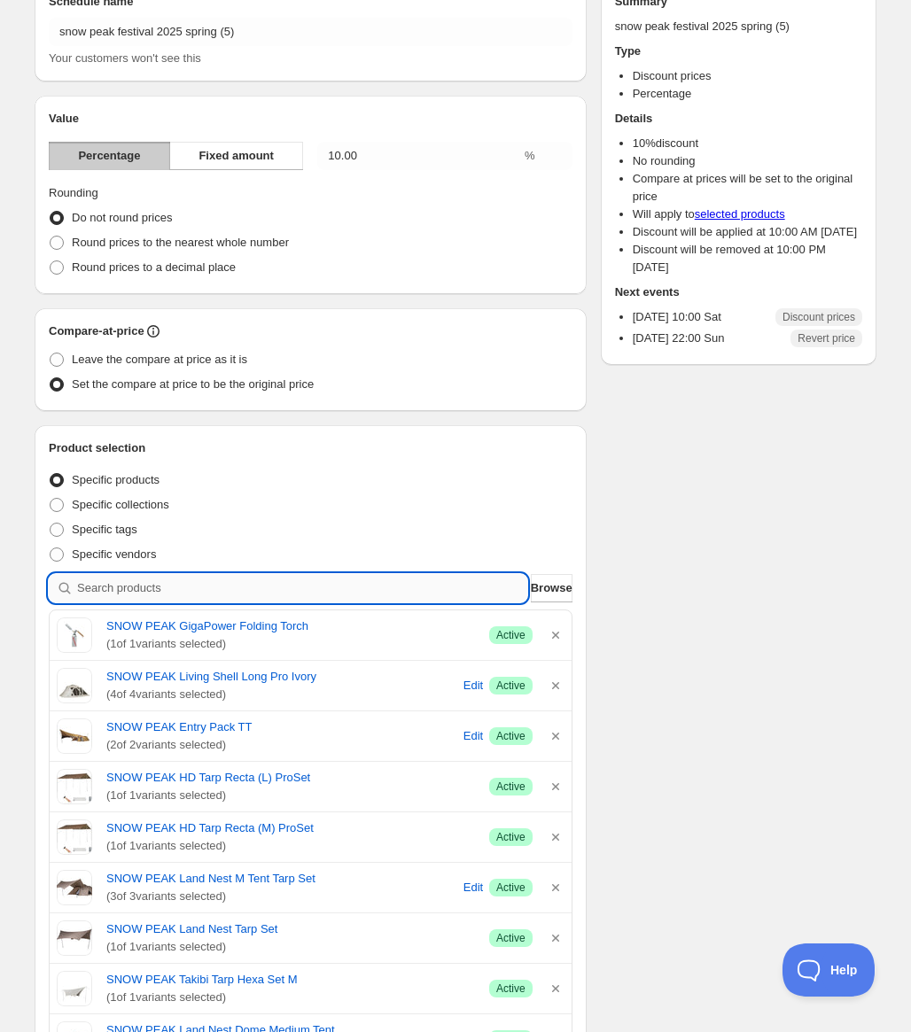
click at [344, 587] on input "search" at bounding box center [302, 588] width 450 height 28
type input "s"
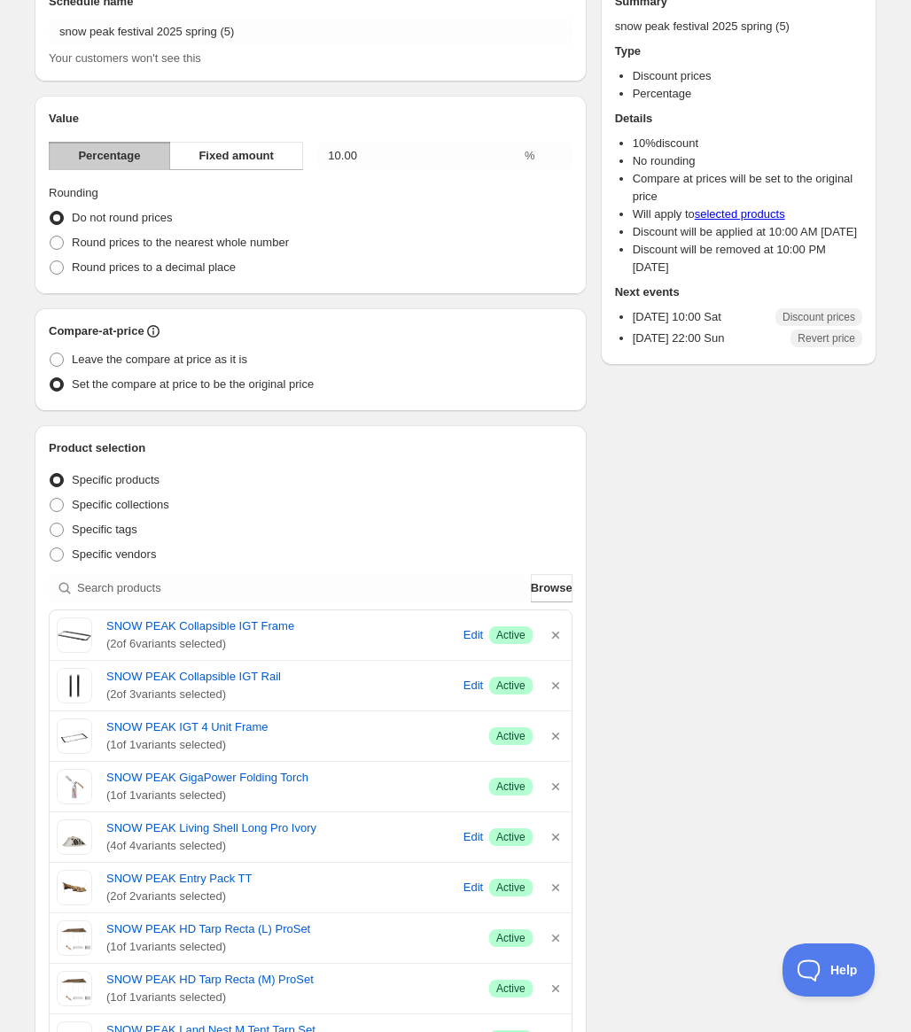
click at [379, 573] on div "Product selection Entity type Specific products Specific collections Specific t…" at bounding box center [311, 828] width 524 height 777
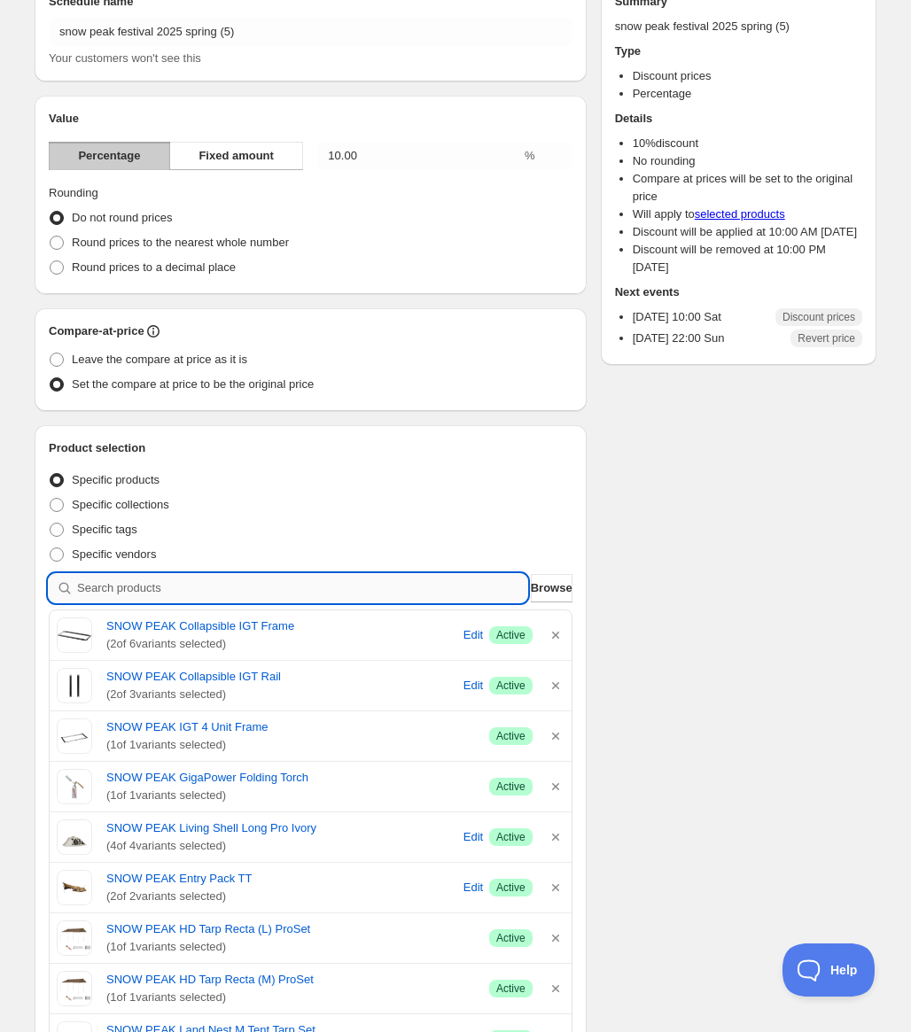
click at [382, 577] on input "search" at bounding box center [302, 588] width 450 height 28
type input "s"
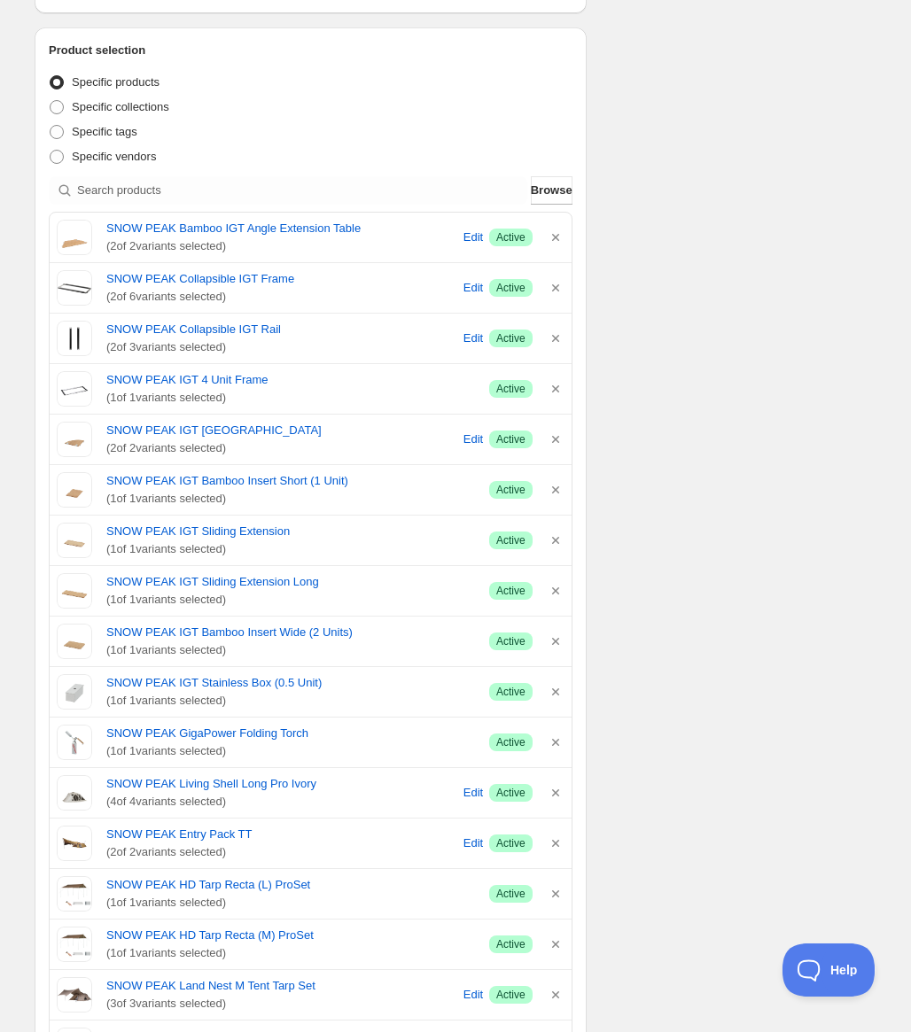
scroll to position [532, 0]
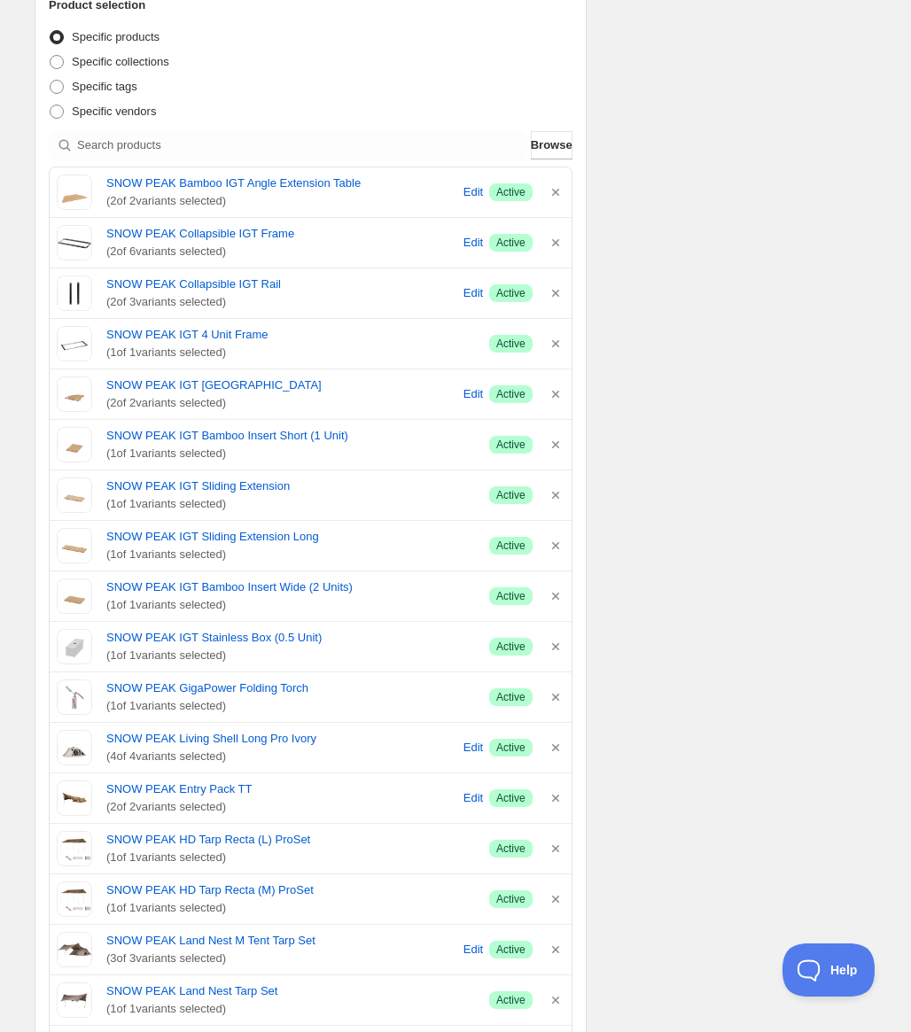
click at [760, 293] on div "Schedule name snow peak festival 2025 spring (5) Your customers won't see this …" at bounding box center [448, 621] width 856 height 2201
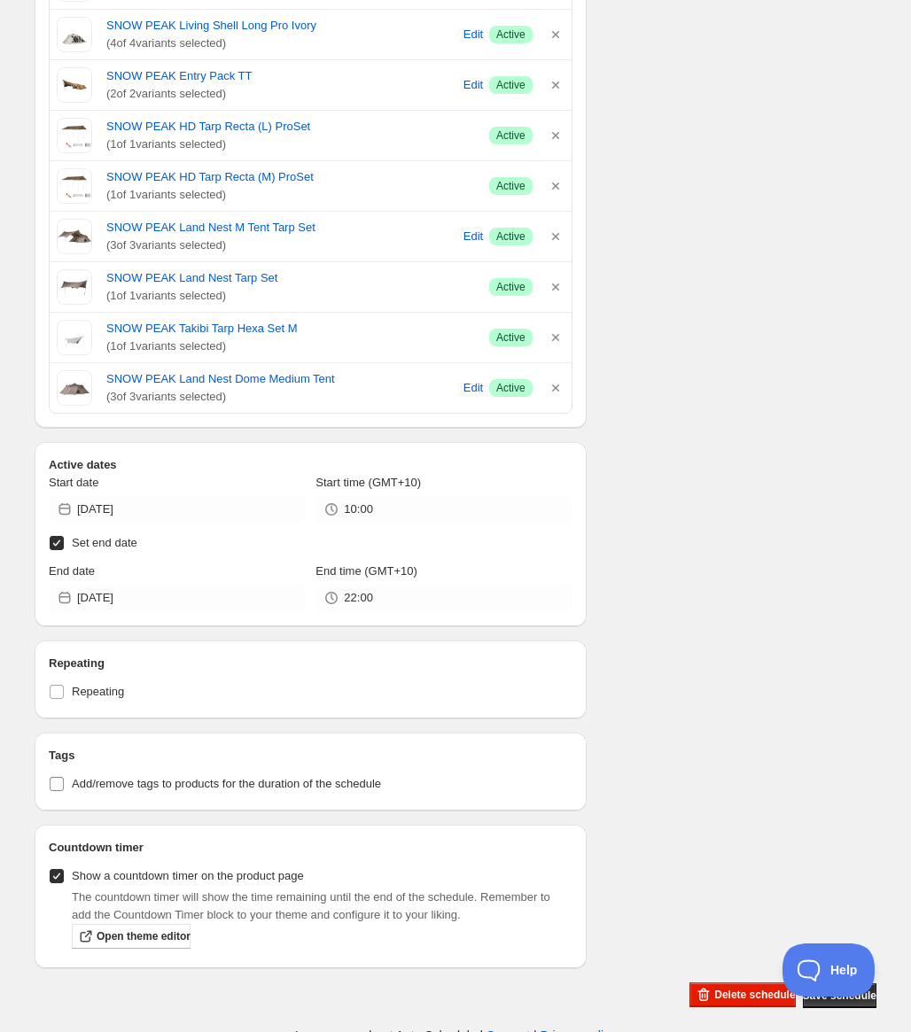
scroll to position [1256, 0]
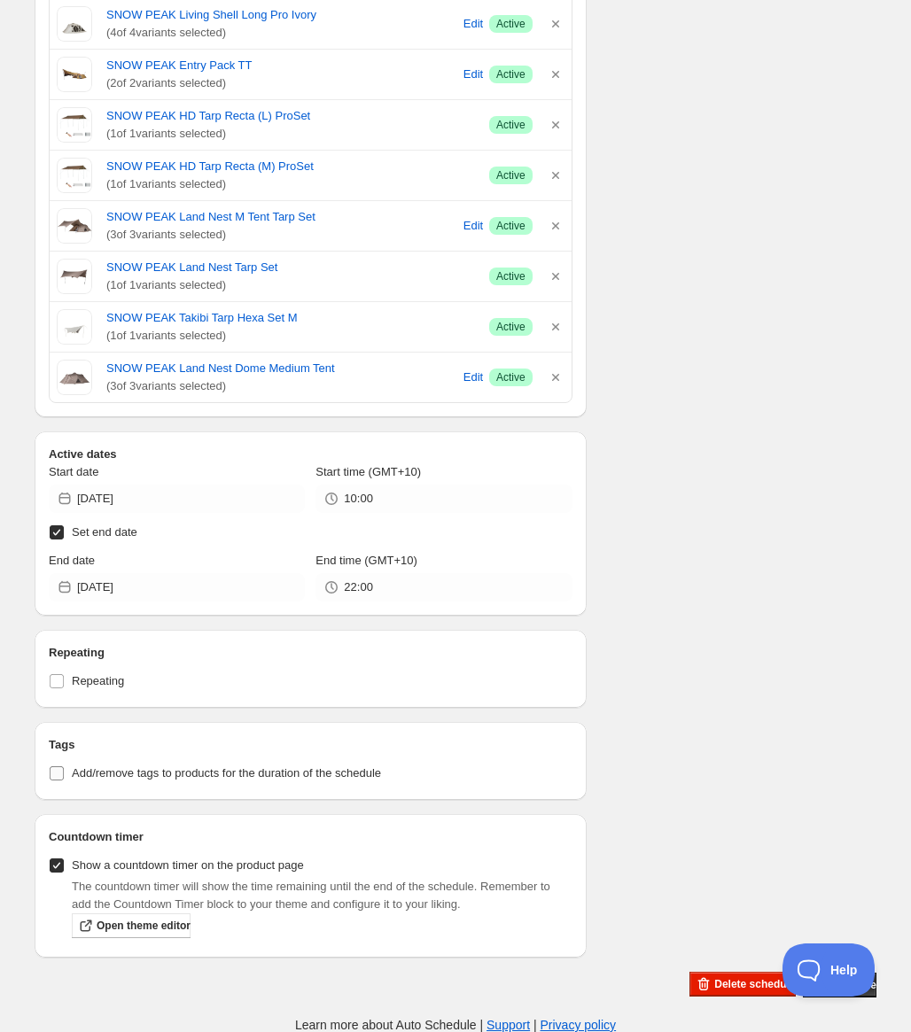
click at [131, 776] on span "Add/remove tags to products for the duration of the schedule" at bounding box center [226, 773] width 309 height 13
click at [64, 776] on input "Add/remove tags to products for the duration of the schedule" at bounding box center [57, 774] width 14 height 14
checkbox input "true"
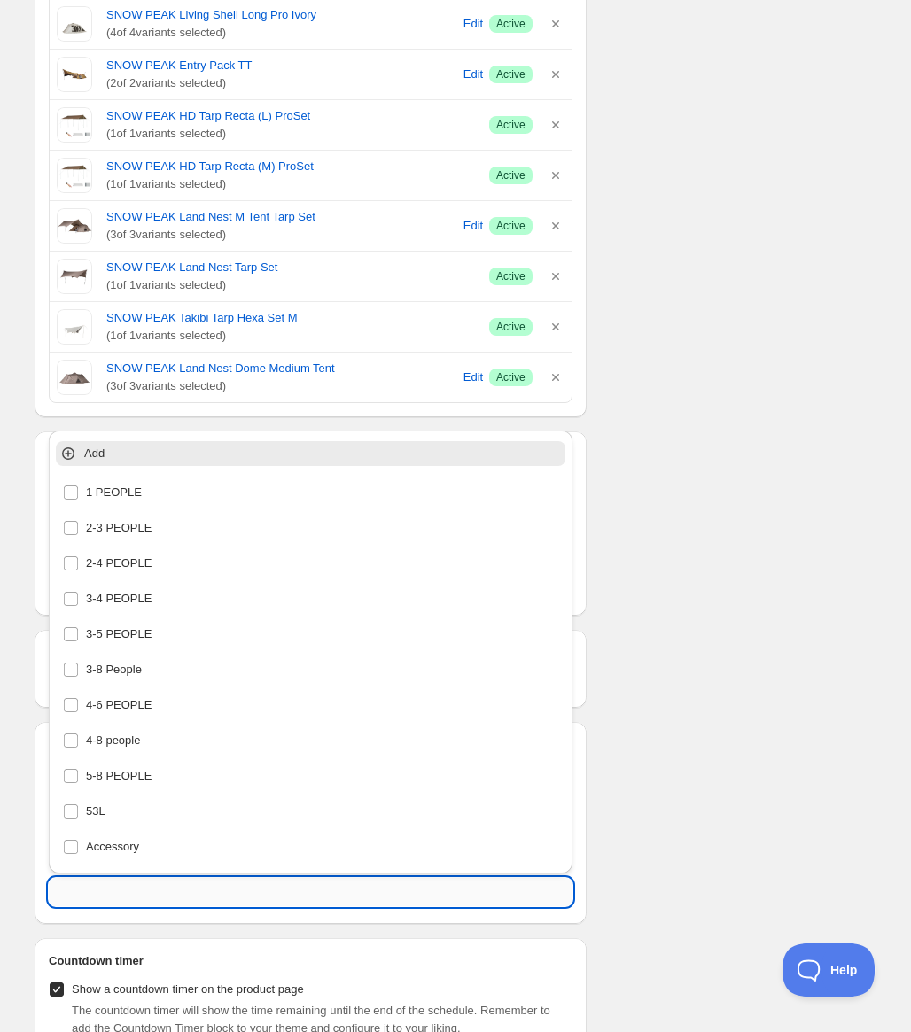
click at [177, 892] on input "text" at bounding box center [311, 892] width 524 height 28
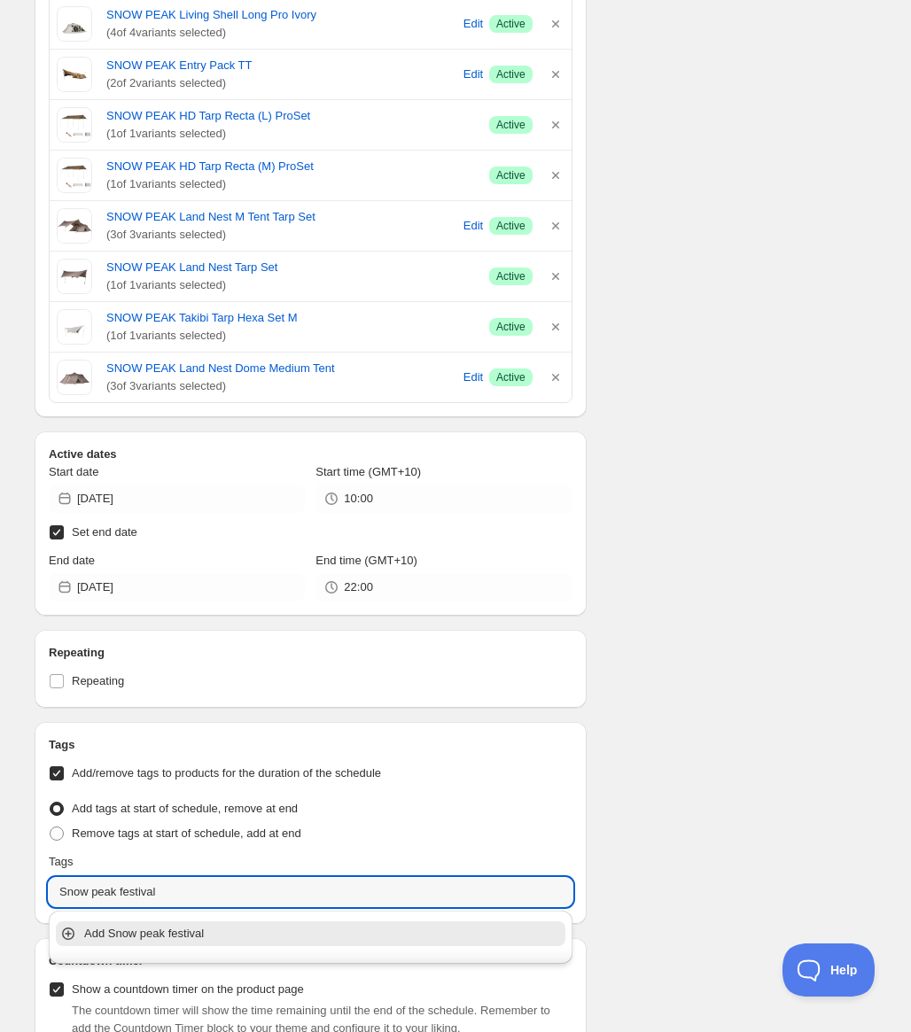
click at [190, 936] on p "Add Snow peak festival" at bounding box center [323, 934] width 478 height 18
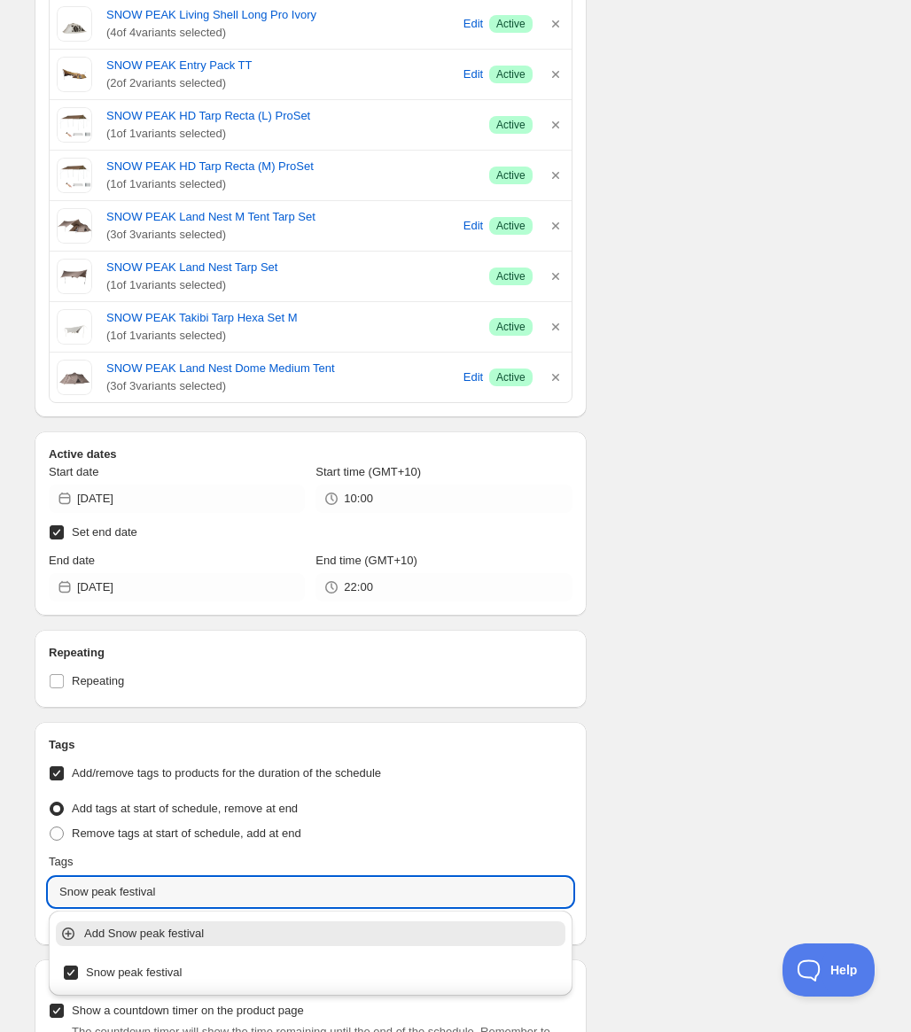
type input "Snow peak festival"
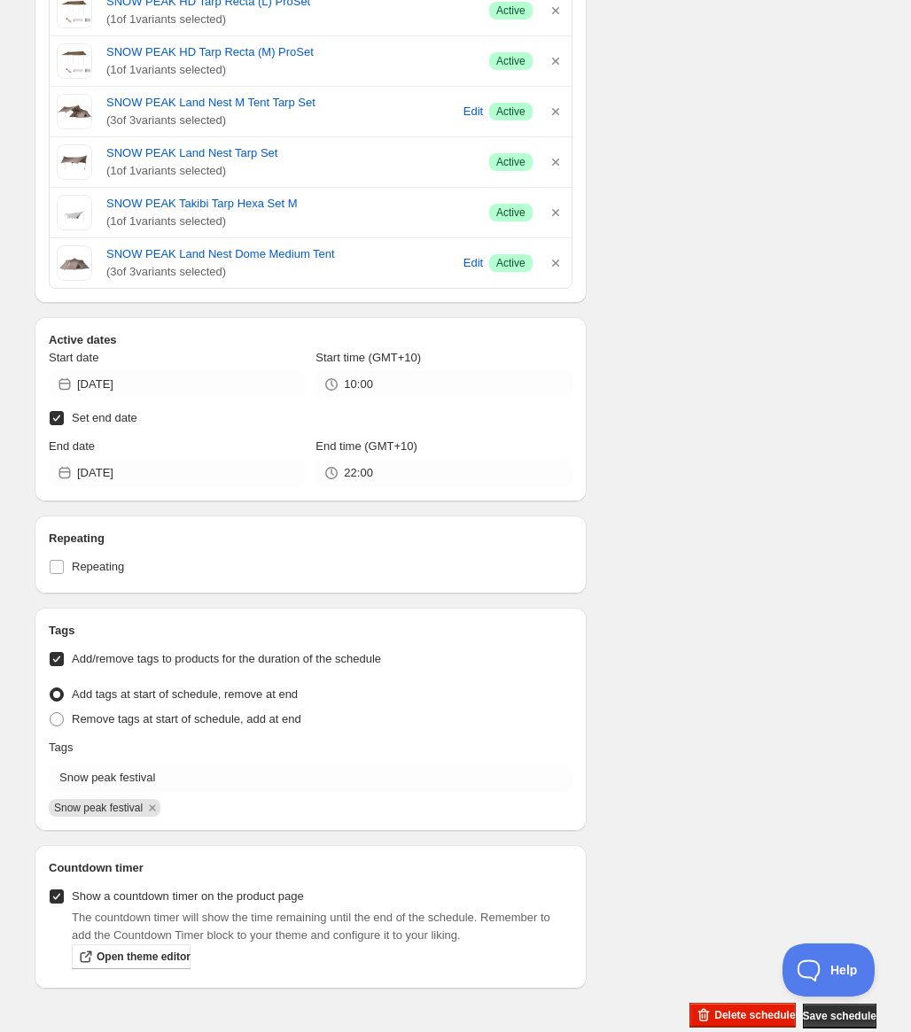
scroll to position [1401, 0]
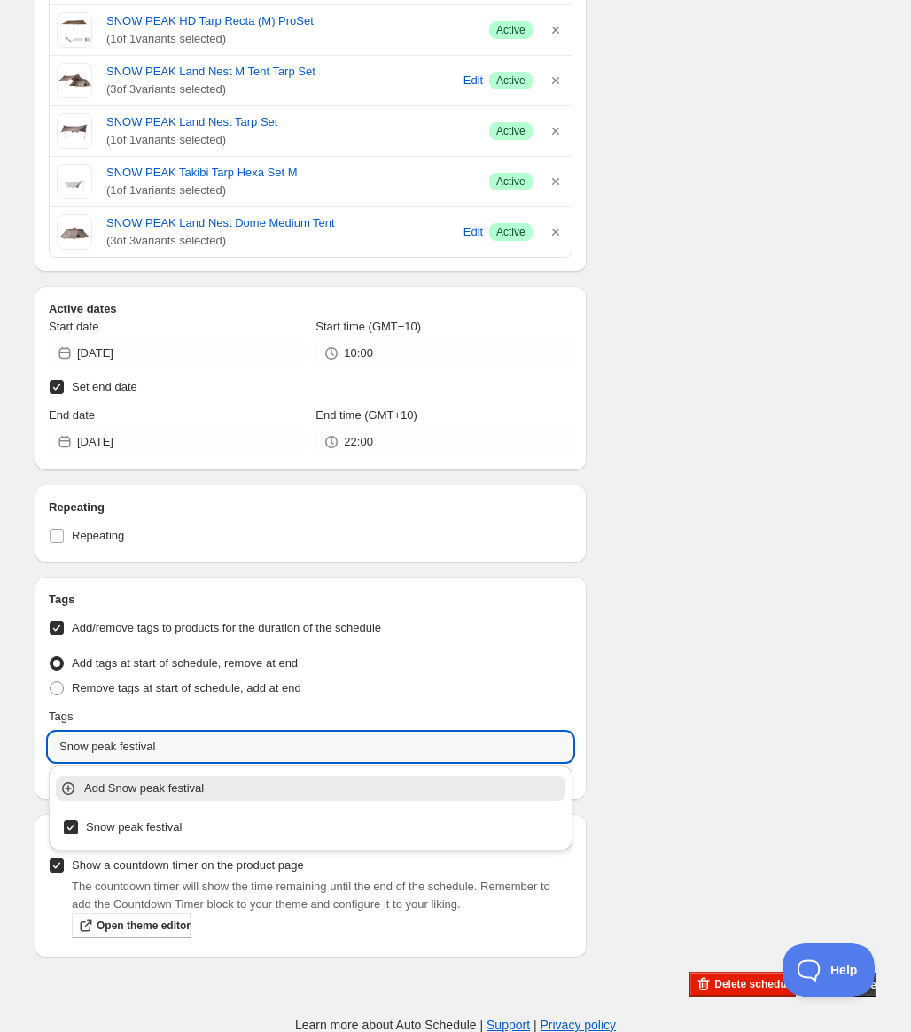
drag, startPoint x: 241, startPoint y: 749, endPoint x: 19, endPoint y: 744, distance: 222.5
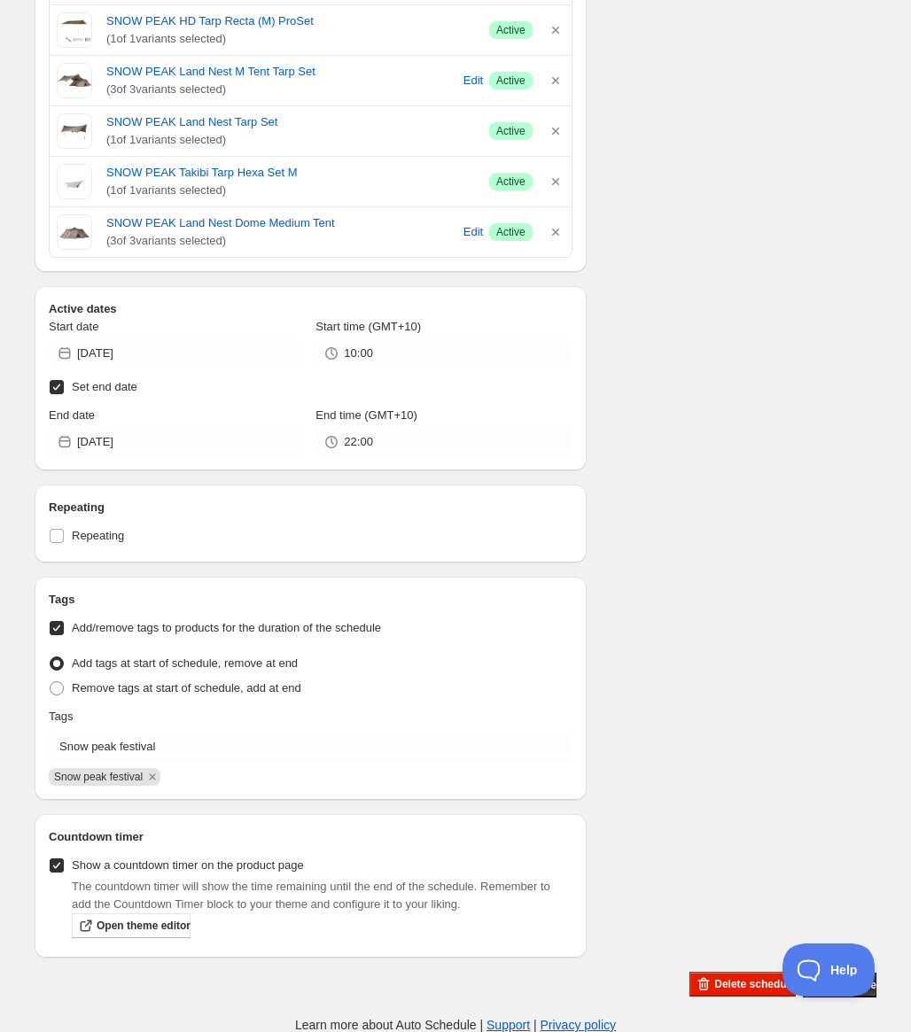
click at [437, 350] on input "10:00" at bounding box center [458, 353] width 228 height 28
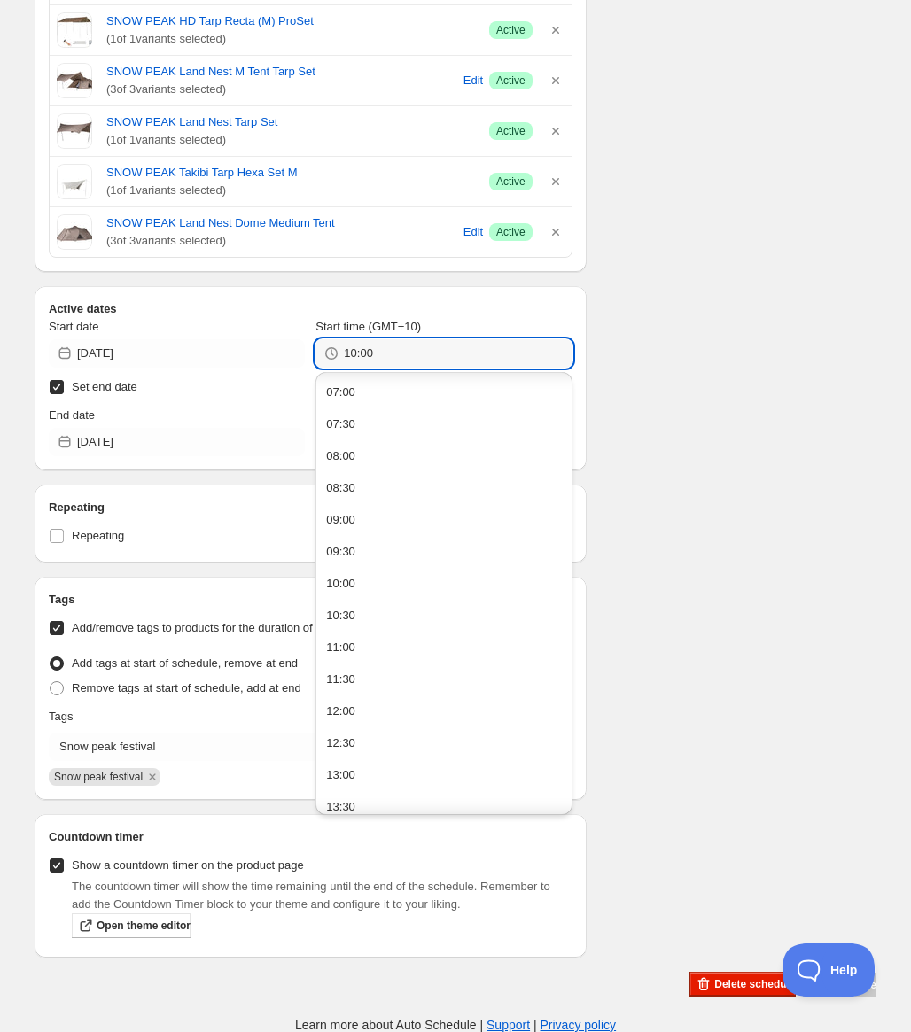
scroll to position [443, 0]
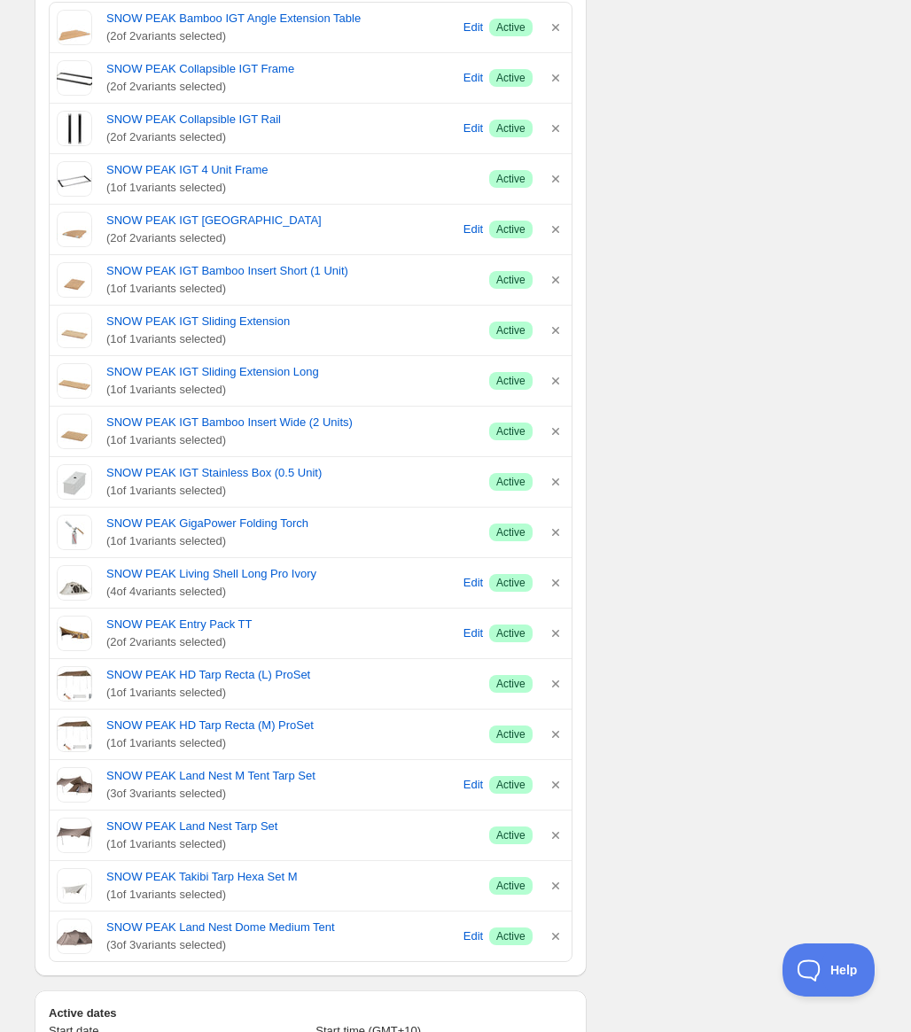
scroll to position [975, 0]
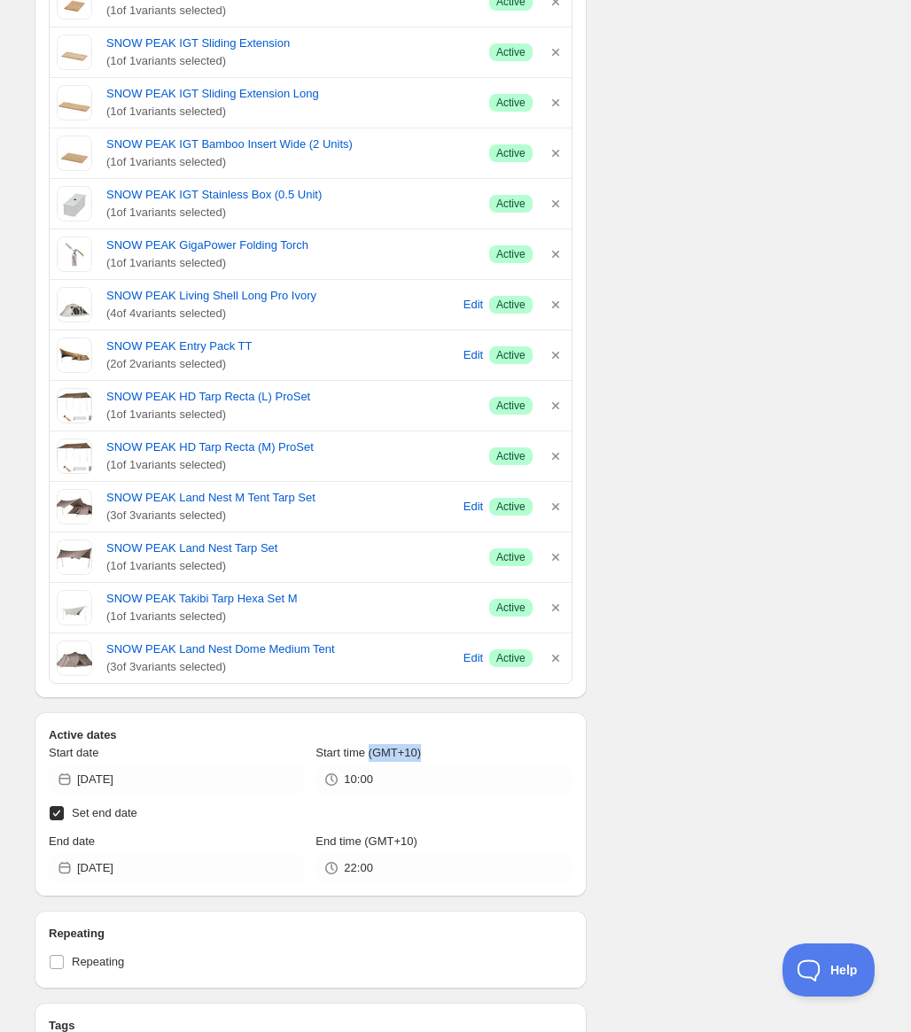
drag, startPoint x: 419, startPoint y: 752, endPoint x: 369, endPoint y: 759, distance: 51.1
click at [369, 759] on span "Start time (GMT+10)" at bounding box center [367, 752] width 105 height 13
copy span "(GMT+10)"
click at [779, 346] on div "Schedule name snow peak festival 2025 spring (5) Your customers won't see this …" at bounding box center [448, 251] width 856 height 2347
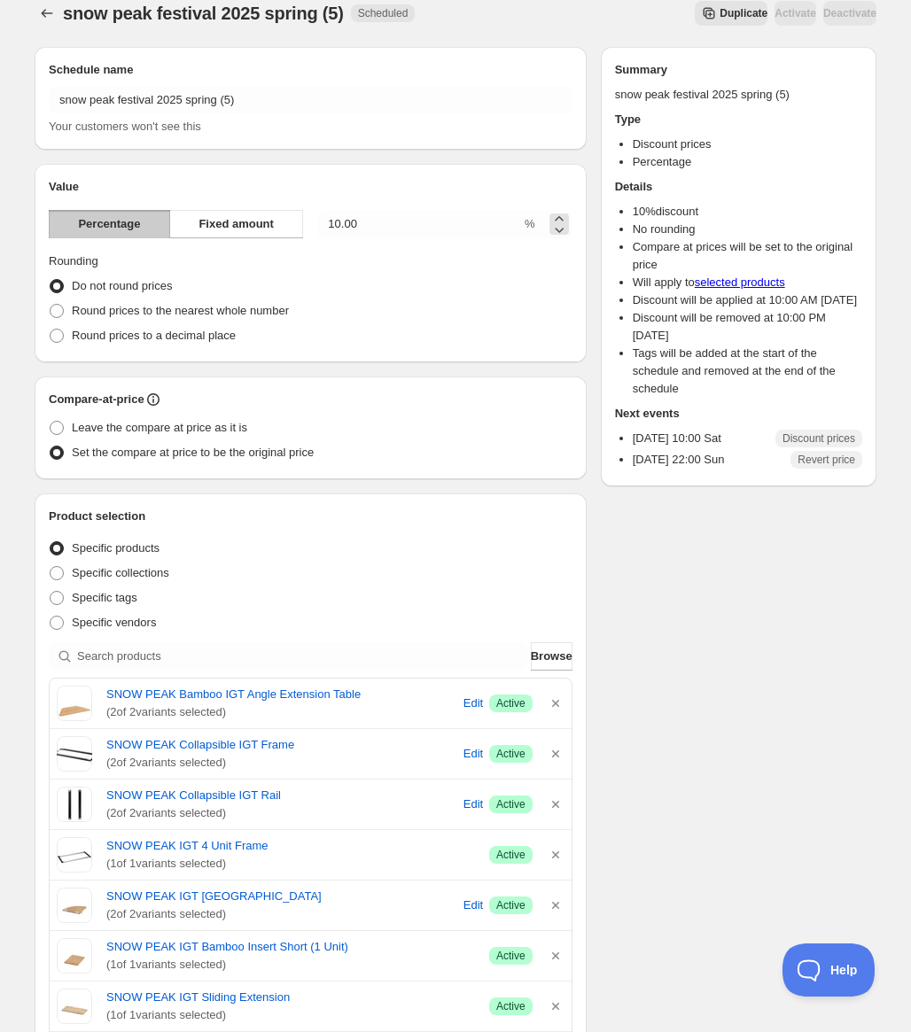
scroll to position [0, 0]
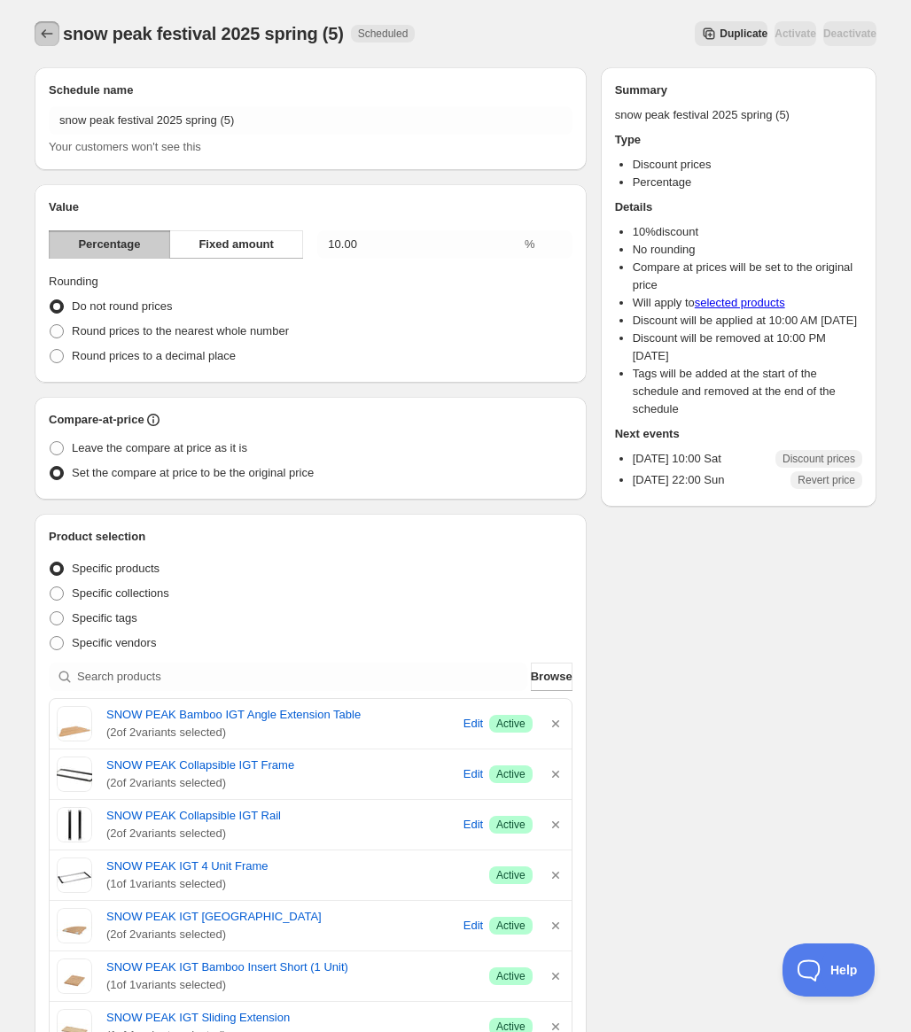
click at [50, 34] on icon "Schedules" at bounding box center [47, 34] width 18 height 18
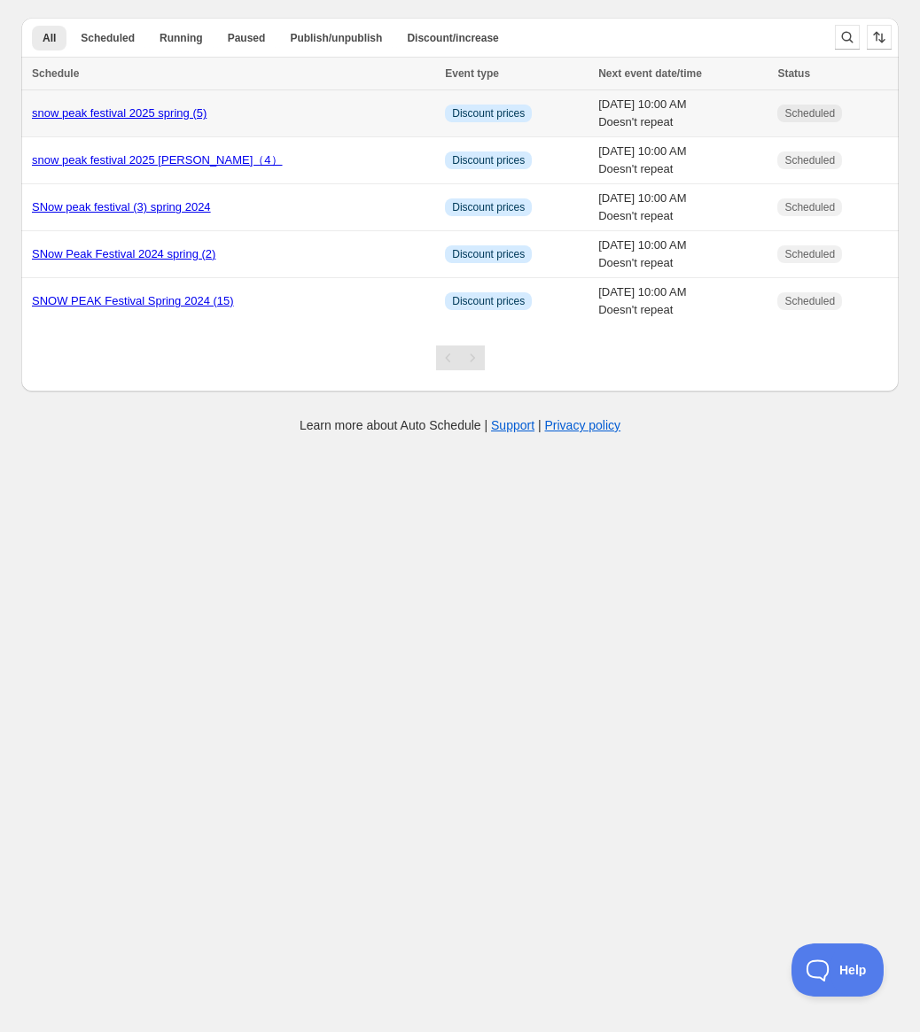
click at [153, 116] on link "snow peak festival 2025 spring (5)" at bounding box center [119, 112] width 175 height 13
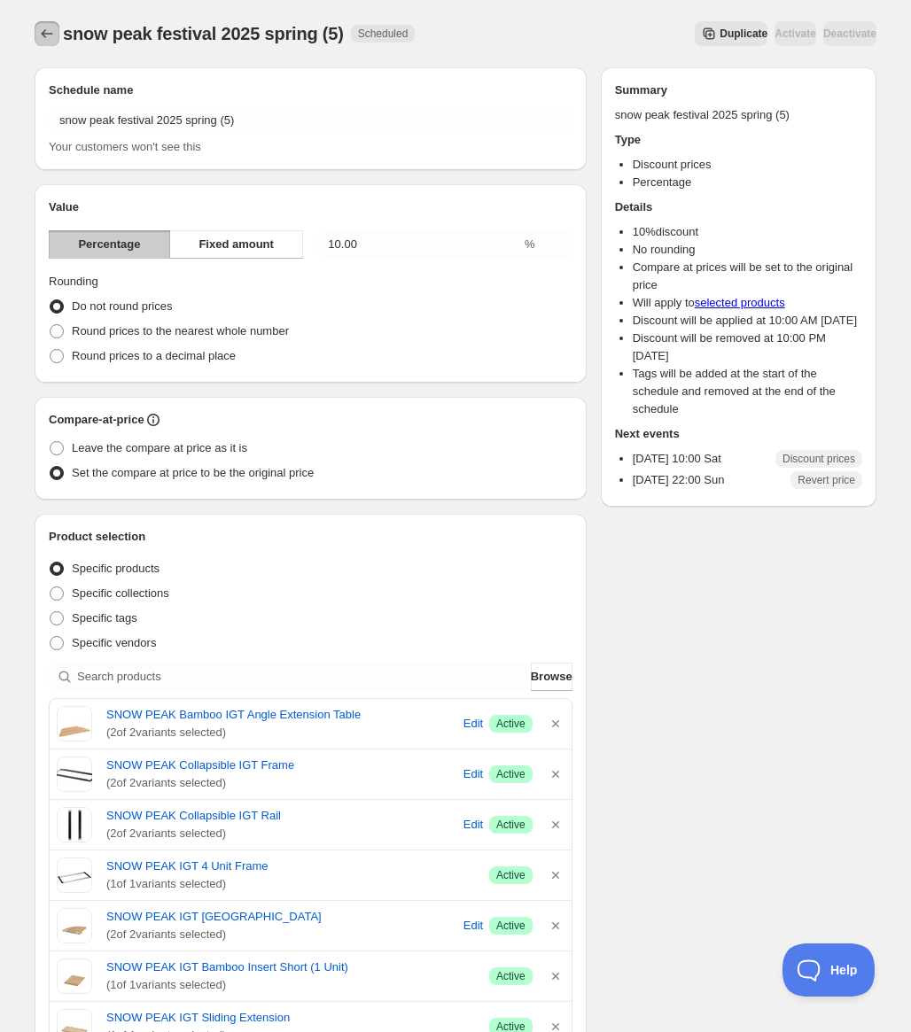
click at [48, 25] on button "Schedules" at bounding box center [47, 33] width 25 height 25
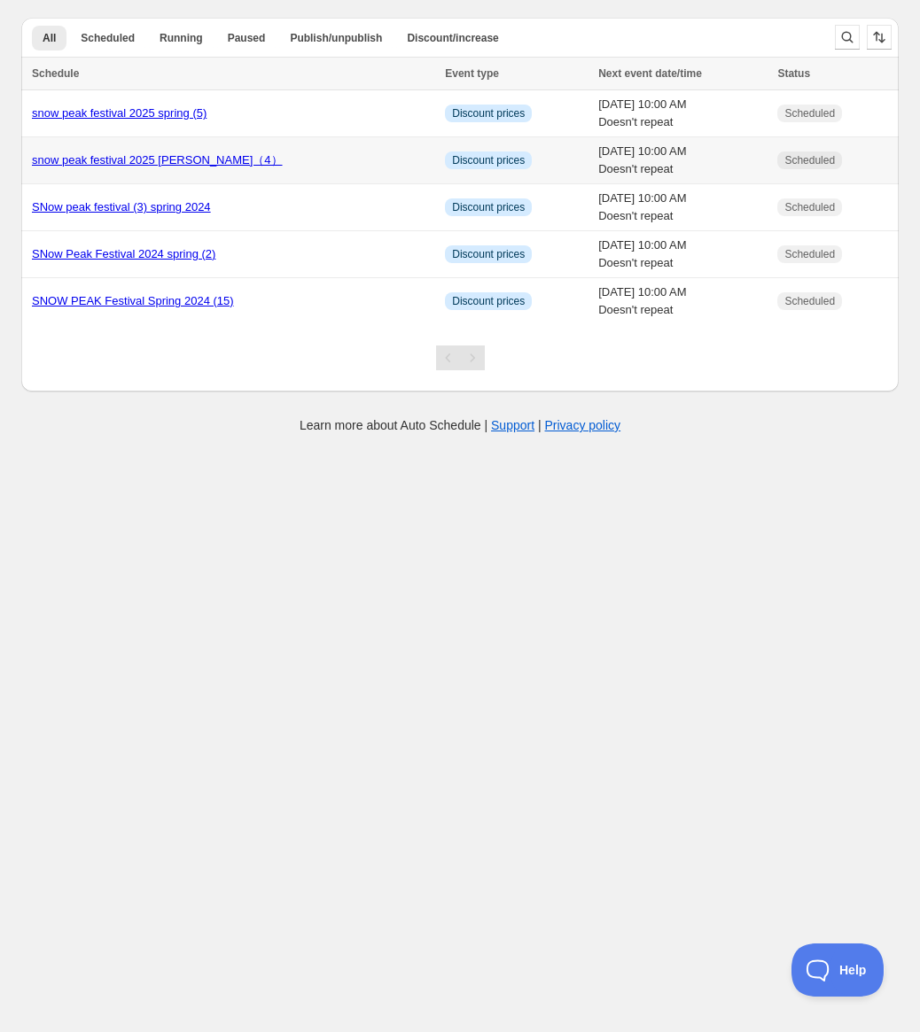
click at [125, 160] on link "snow peak festival 2025 sPringle（4）" at bounding box center [157, 159] width 251 height 13
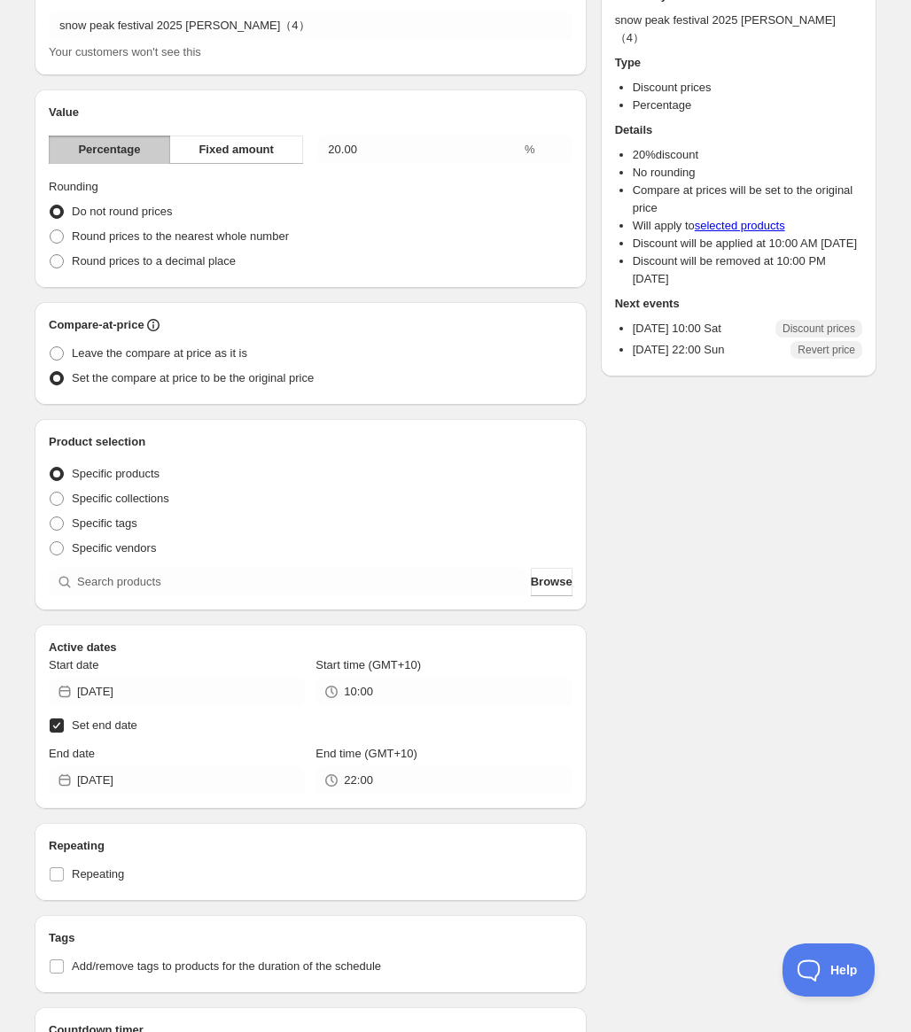
scroll to position [320, 0]
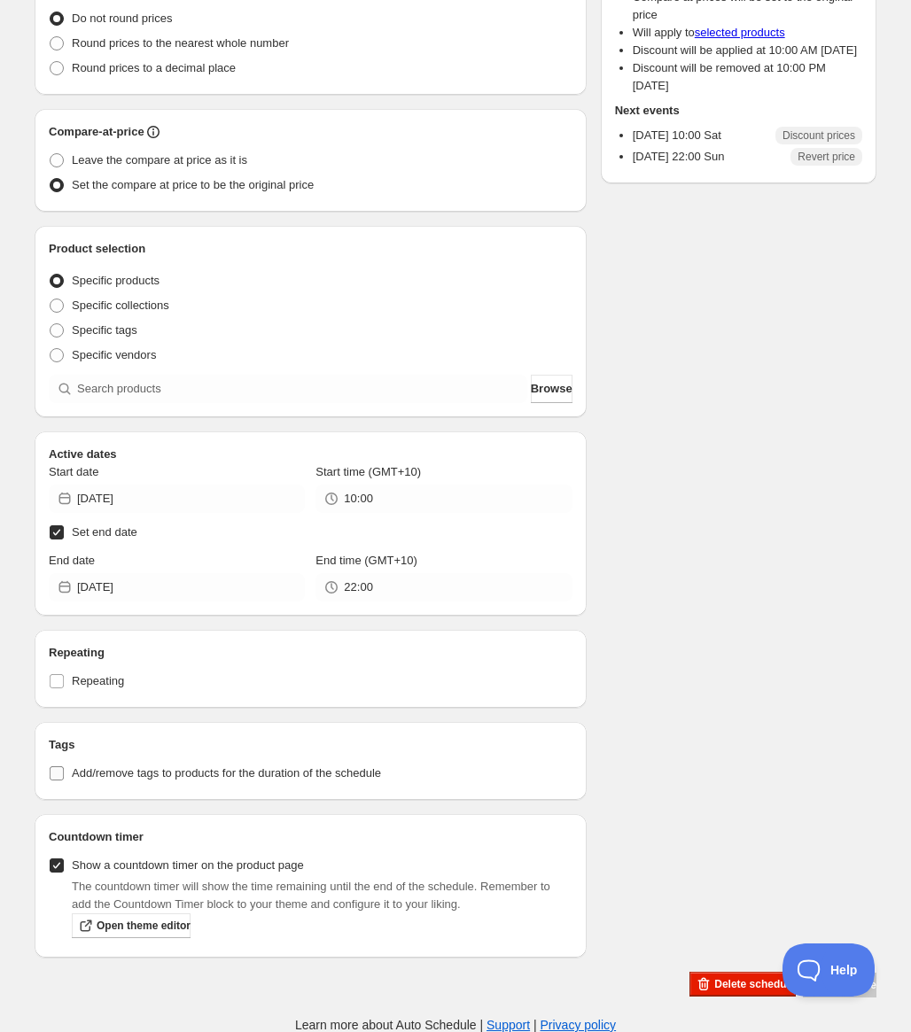
click at [310, 768] on span "Add/remove tags to products for the duration of the schedule" at bounding box center [226, 773] width 309 height 13
click at [64, 768] on input "Add/remove tags to products for the duration of the schedule" at bounding box center [57, 774] width 14 height 14
checkbox input "true"
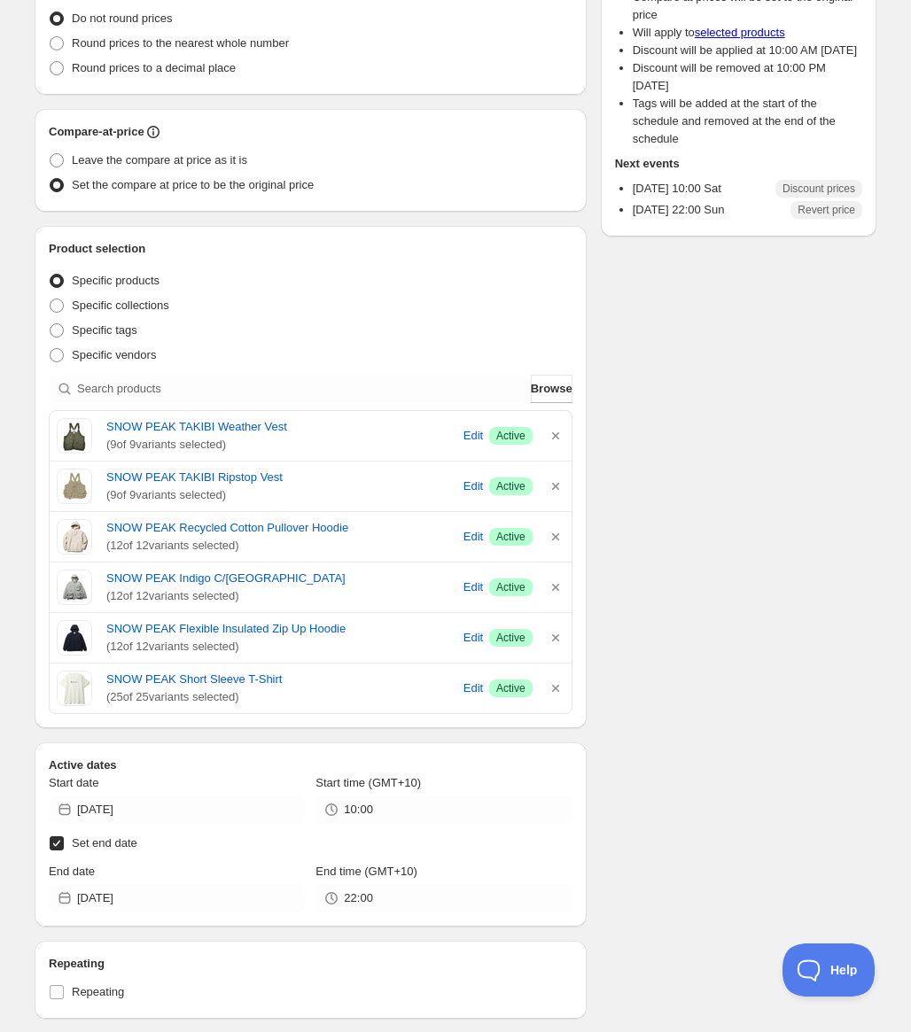
scroll to position [755, 0]
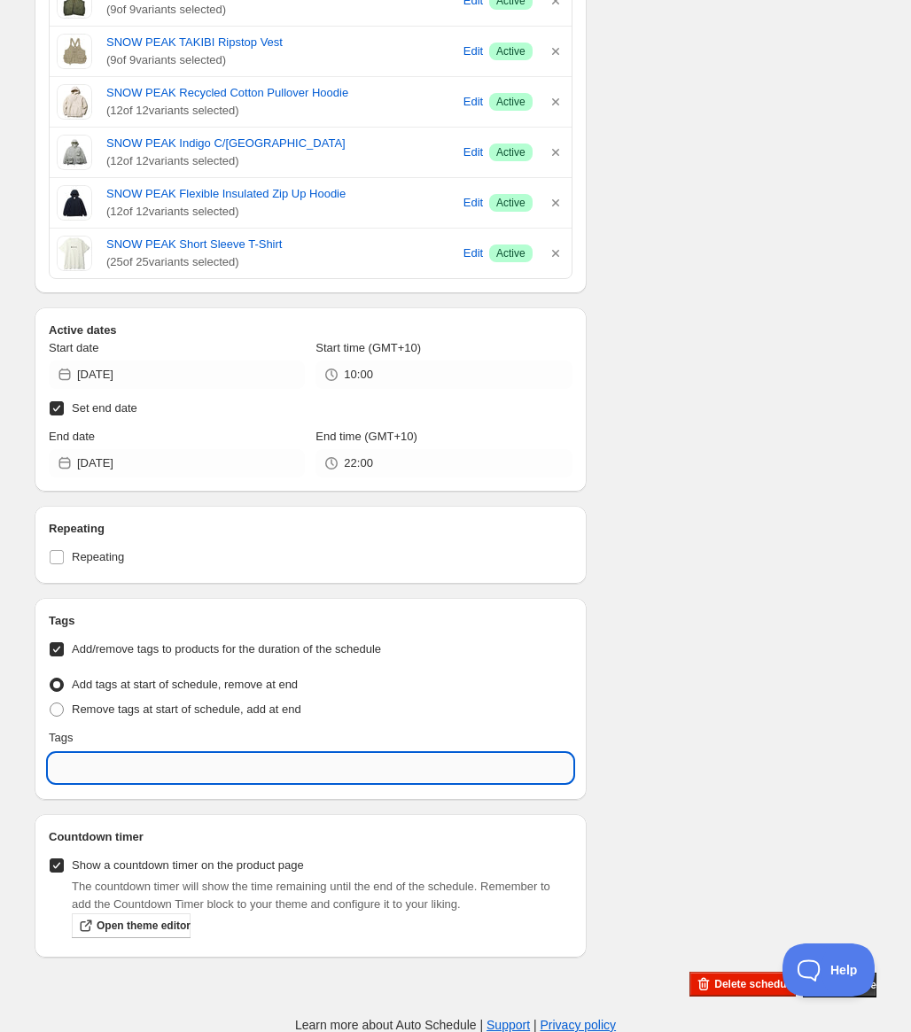
click at [245, 773] on input "text" at bounding box center [311, 768] width 524 height 28
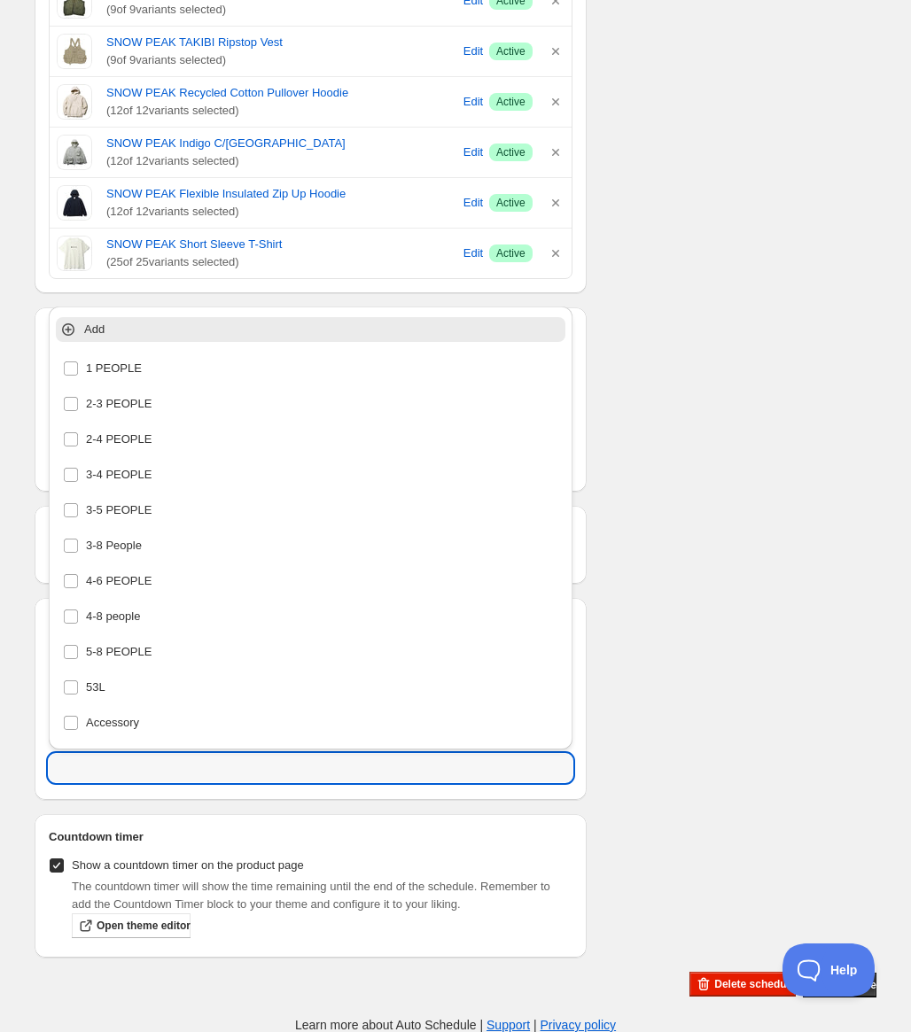
paste input "(GMT+10)"
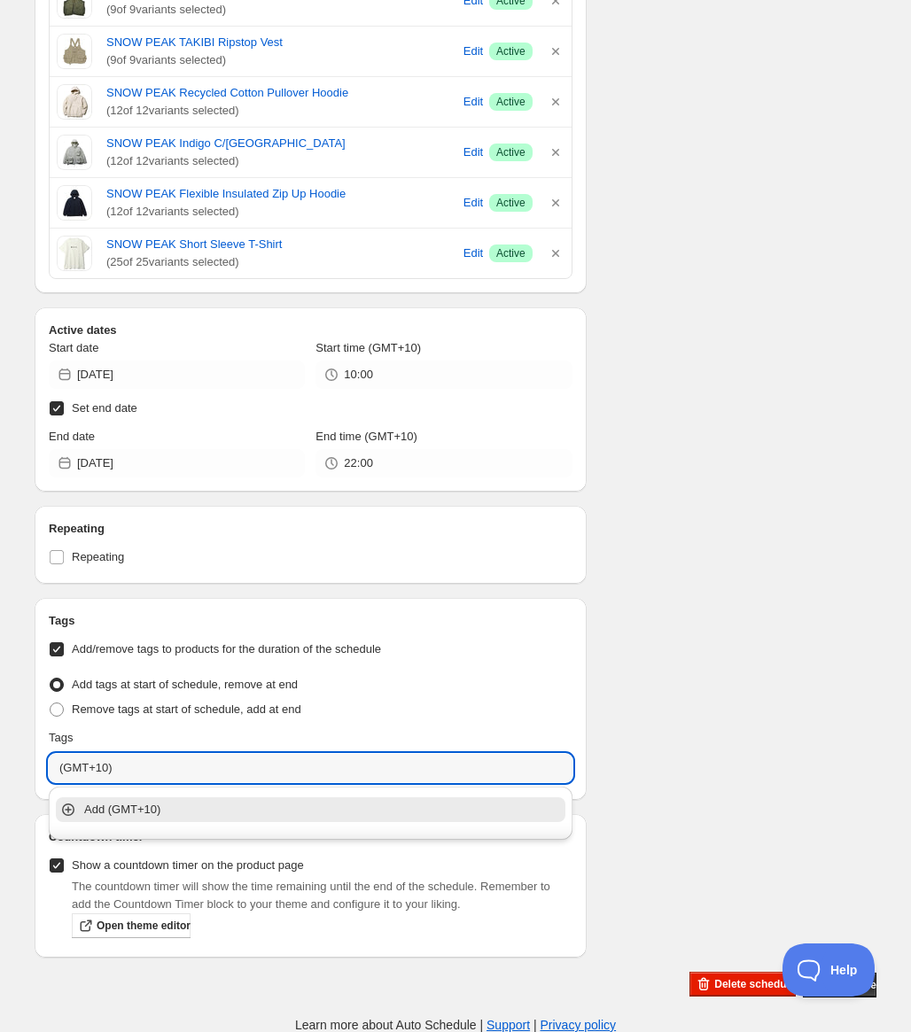
drag, startPoint x: 247, startPoint y: 770, endPoint x: 29, endPoint y: 761, distance: 218.2
click at [31, 761] on div "Schedule name snow peak festival 2025 sPringle（4） Your customers won't see this…" at bounding box center [448, 164] width 856 height 1669
click at [134, 810] on p "Add snow peak festival" at bounding box center [323, 810] width 478 height 18
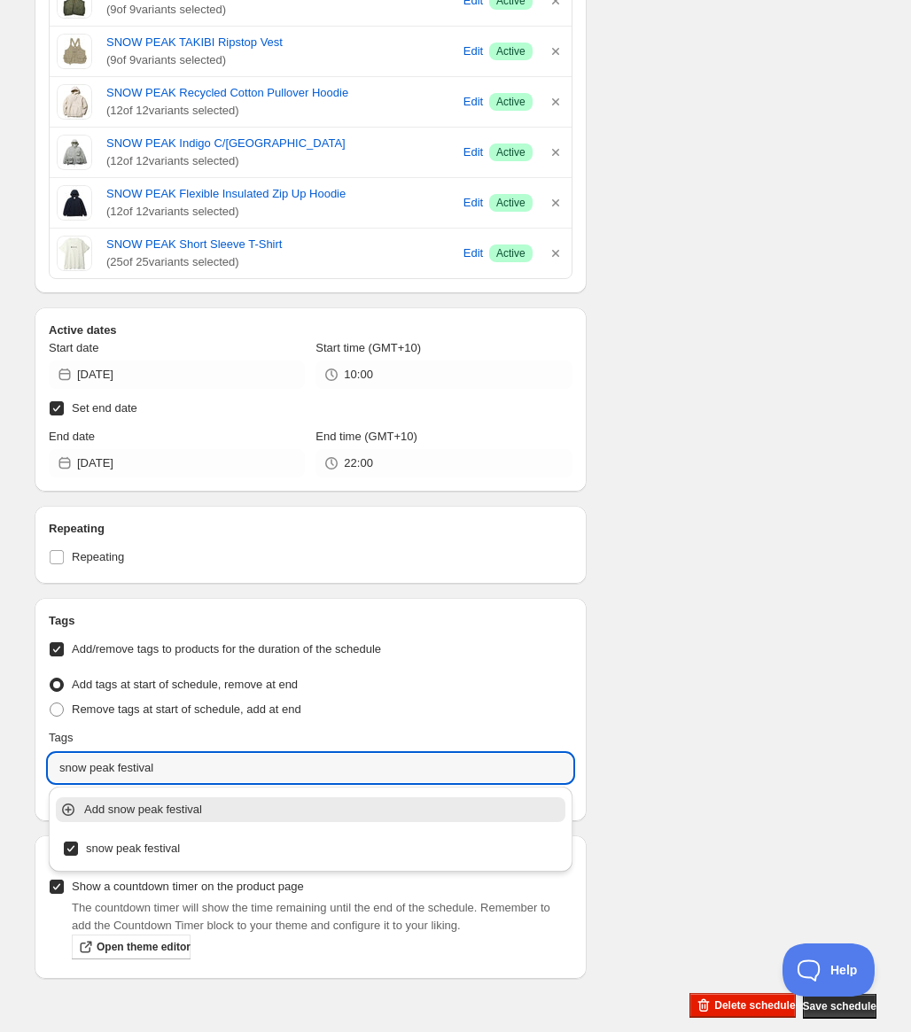
drag, startPoint x: 177, startPoint y: 766, endPoint x: 35, endPoint y: 764, distance: 141.8
click at [35, 764] on div "Tags Add/remove tags to products for the duration of the schedule Tag type Add …" at bounding box center [311, 709] width 552 height 223
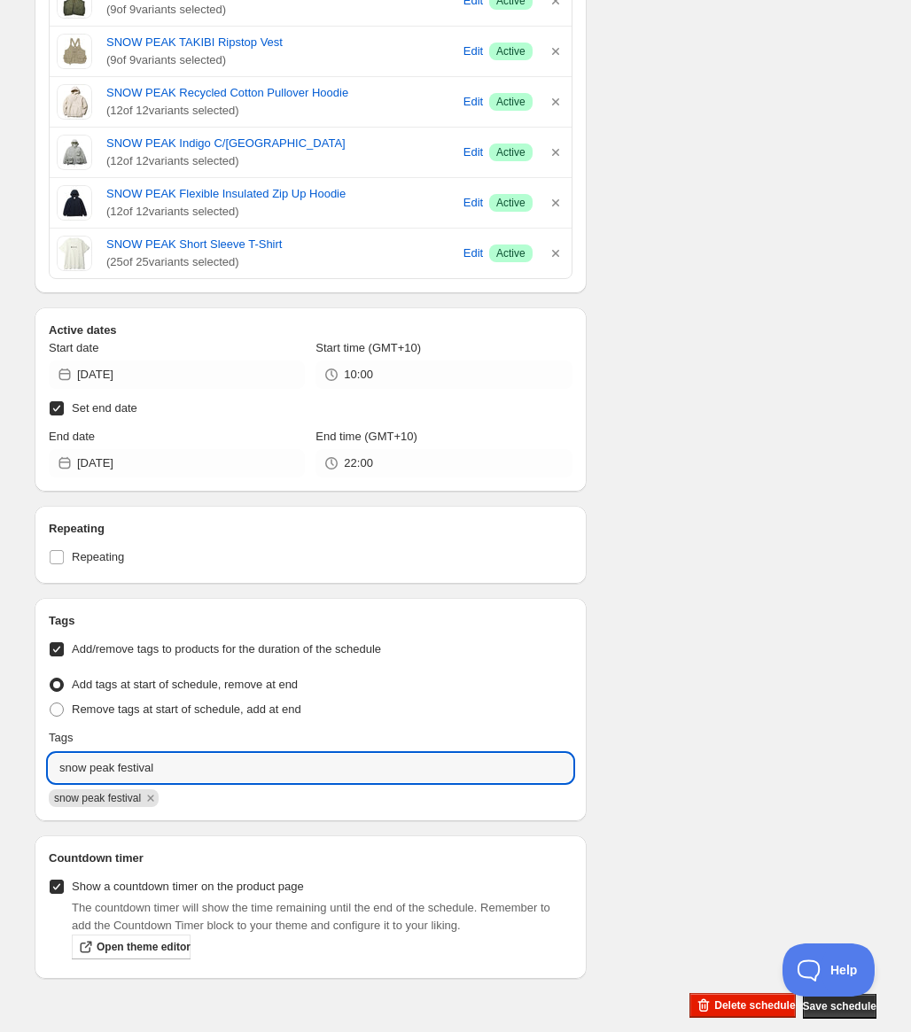
type input "snow peak festival"
click at [788, 588] on div "Schedule name snow peak festival 2025 sPringle（4） Your customers won't see this…" at bounding box center [448, 175] width 856 height 1690
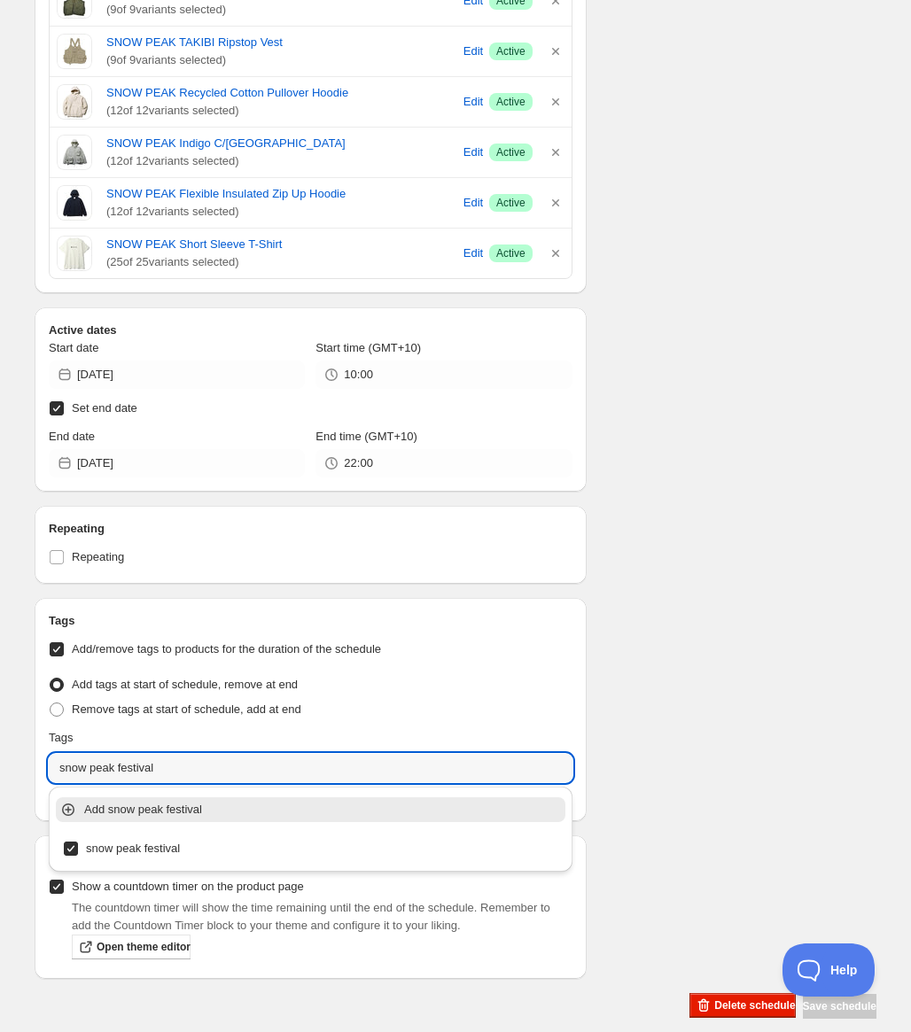
drag, startPoint x: 220, startPoint y: 769, endPoint x: 4, endPoint y: 756, distance: 216.6
click at [4, 756] on div "snow peak festival 2025 sPringle（4）. This page is ready snow peak festival 2025…" at bounding box center [455, 150] width 911 height 1811
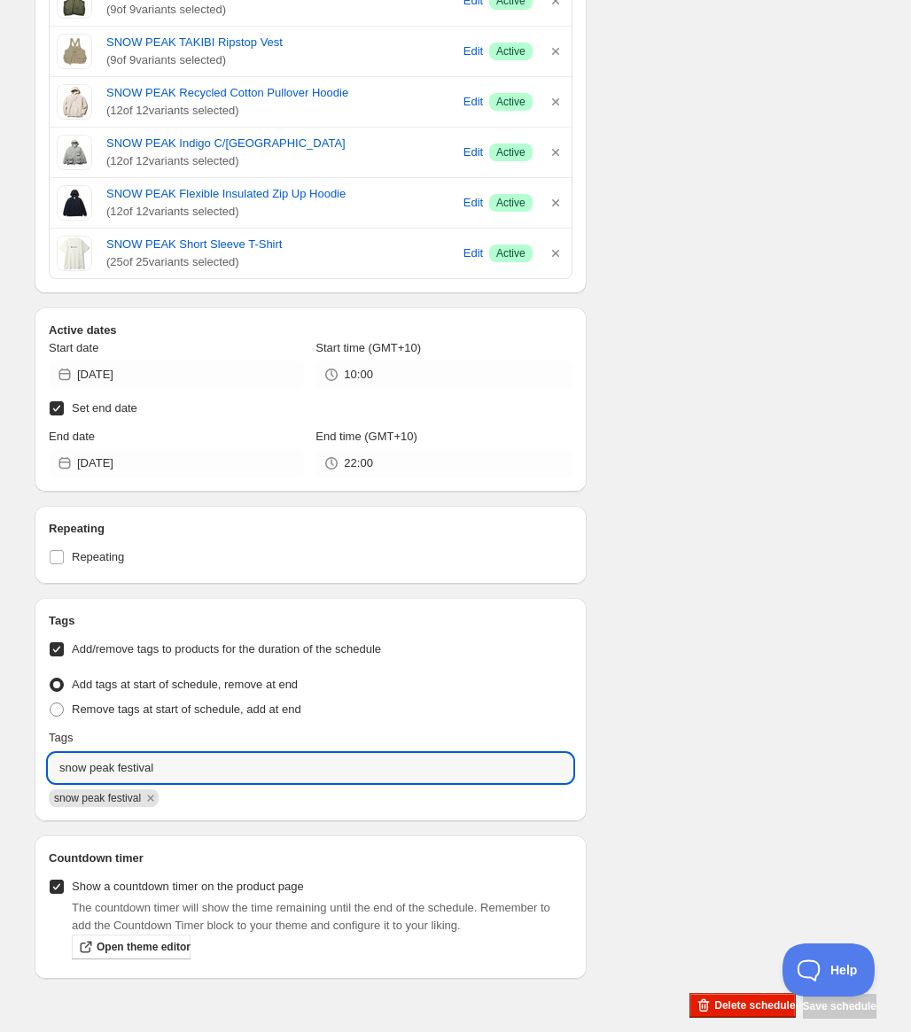
click at [791, 388] on div "Schedule name snow peak festival 2025 sPringle（4） Your customers won't see this…" at bounding box center [448, 175] width 856 height 1690
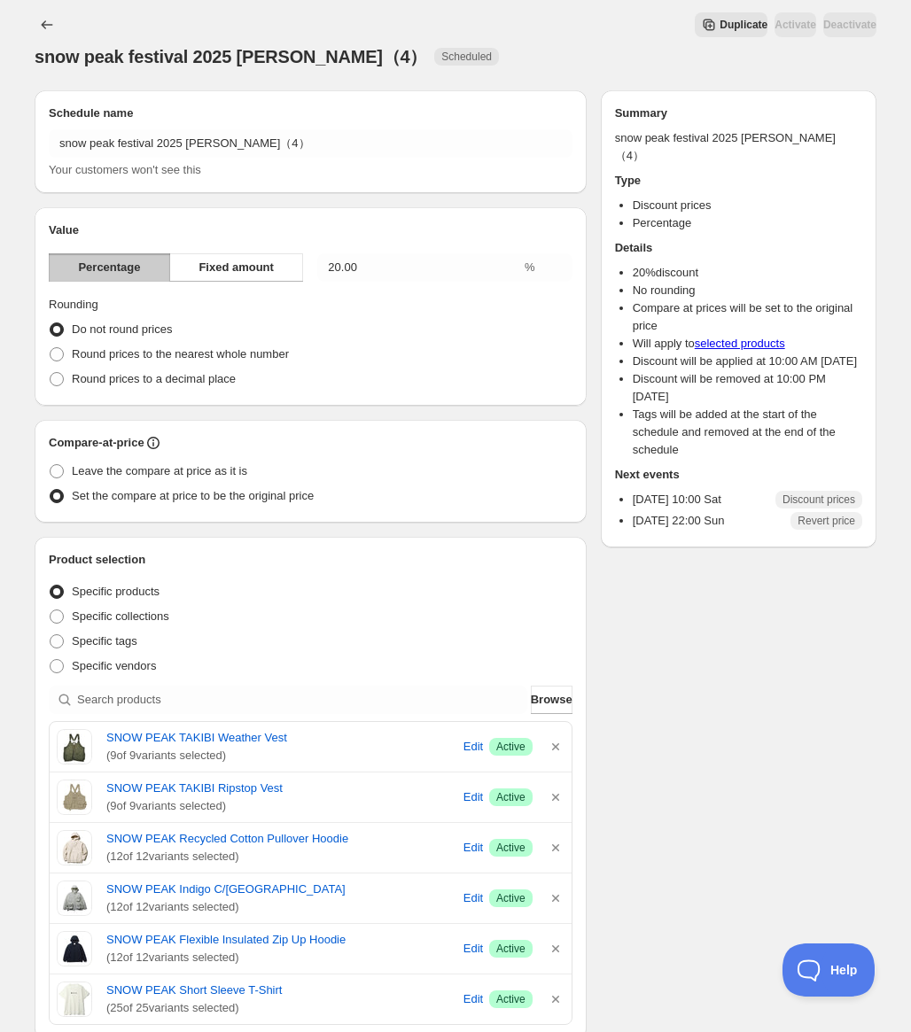
scroll to position [0, 0]
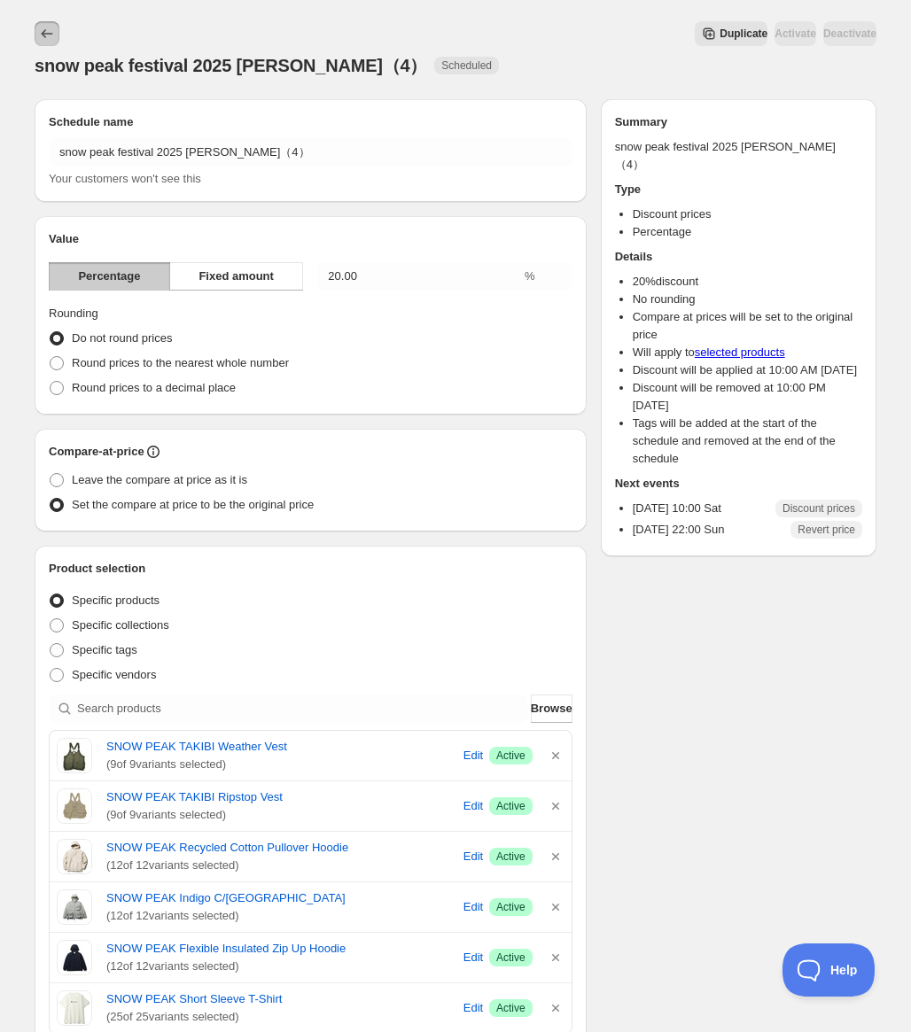
click at [47, 33] on icon "Schedules" at bounding box center [47, 34] width 18 height 18
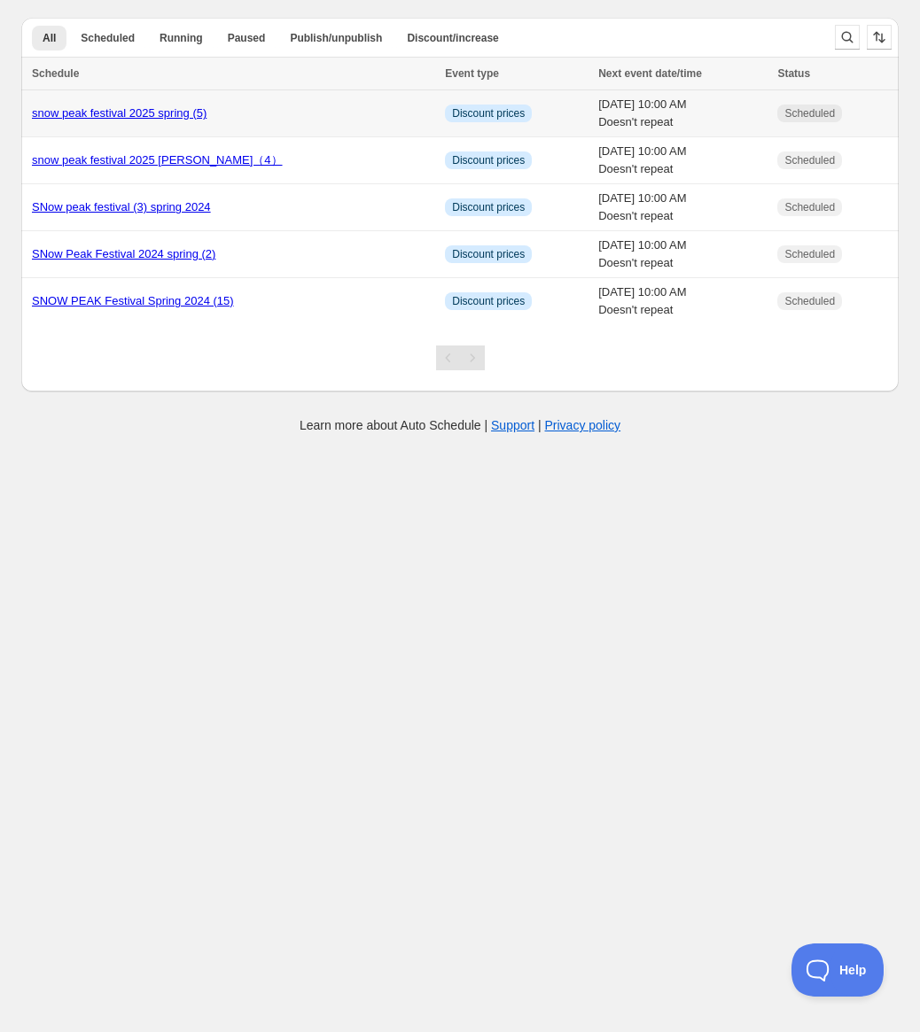
click at [142, 109] on link "snow peak festival 2025 spring (5)" at bounding box center [119, 112] width 175 height 13
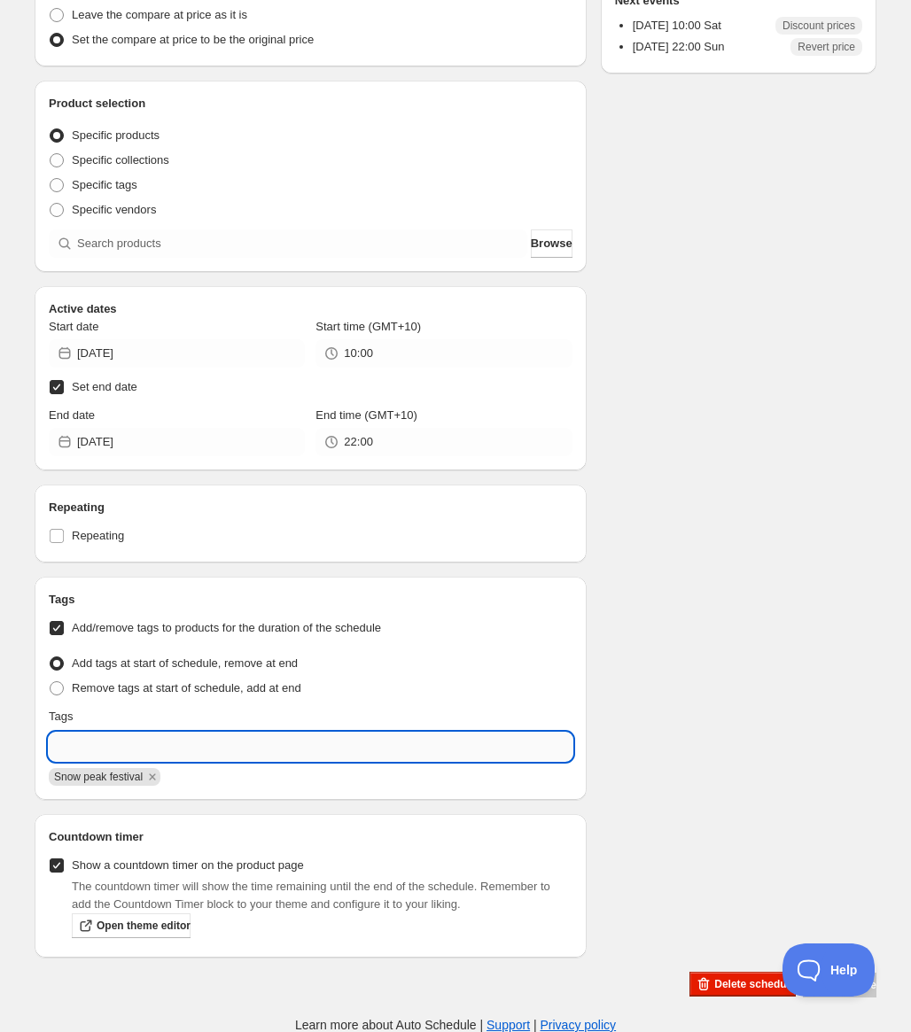
click at [215, 747] on input "text" at bounding box center [311, 747] width 524 height 28
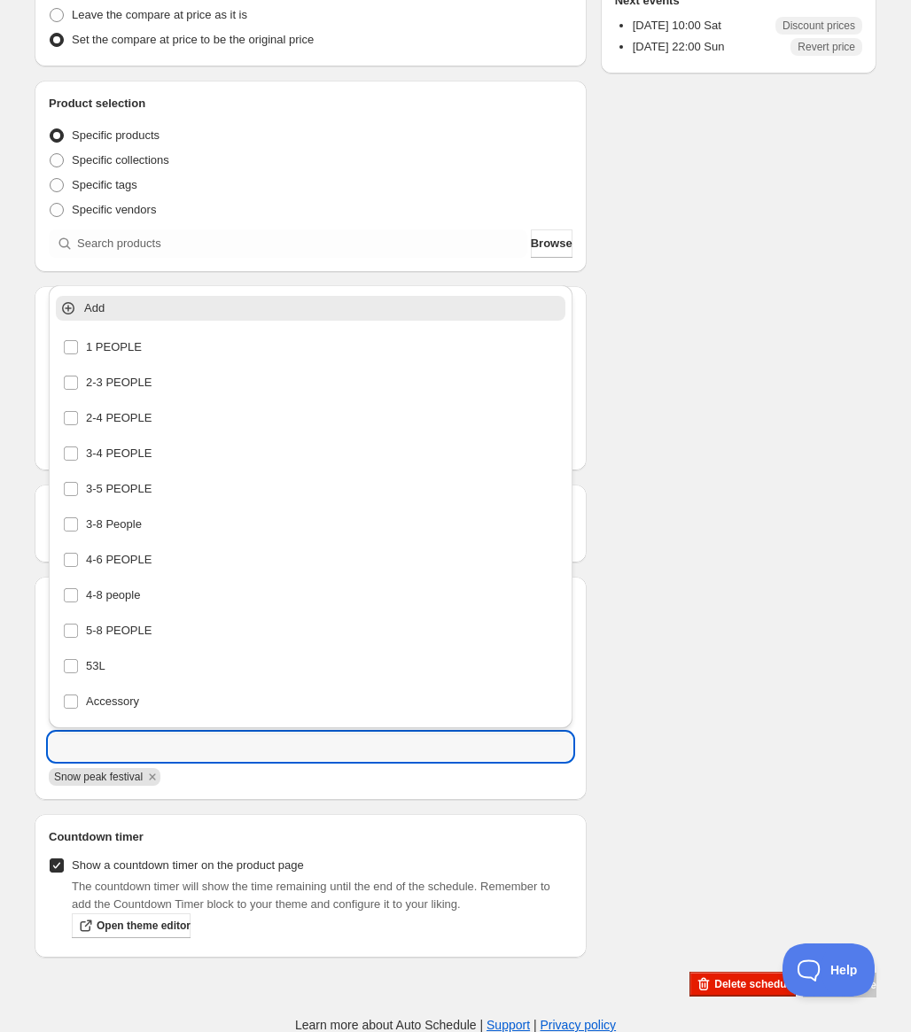
paste input "snow peak festival"
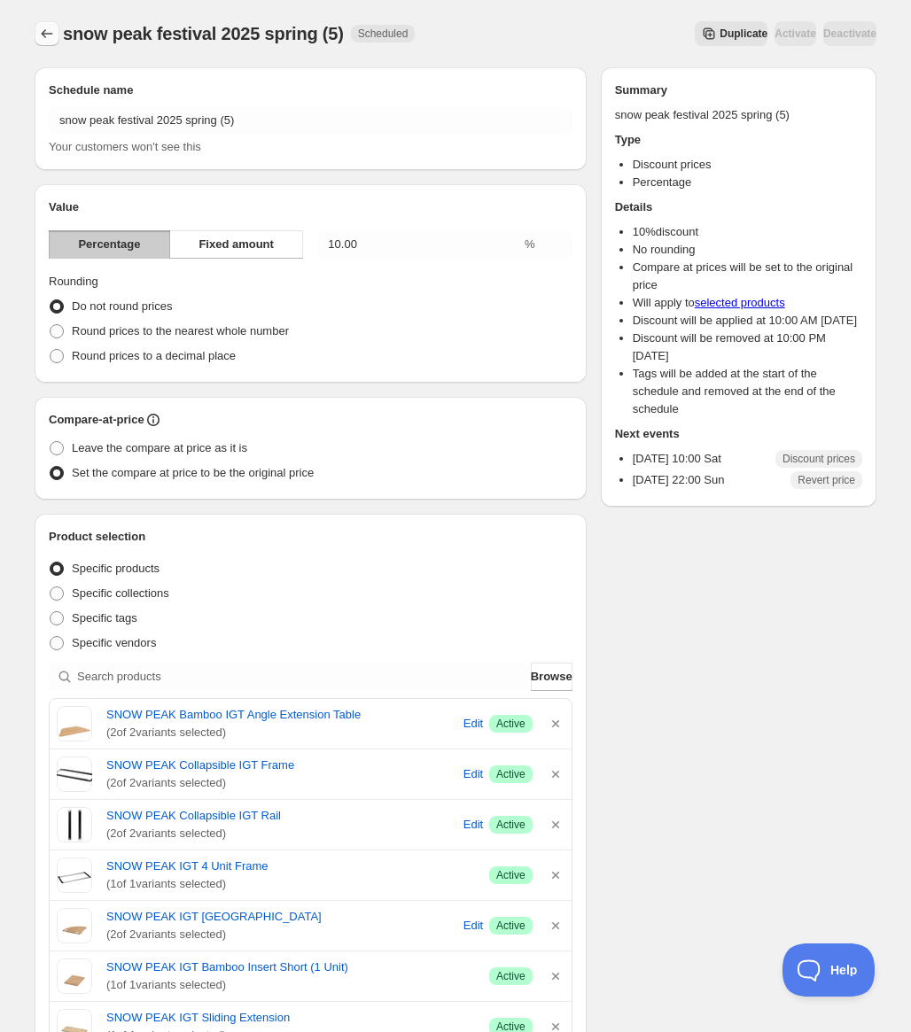
type input "snow peak festival"
click at [45, 25] on button "Schedules" at bounding box center [47, 33] width 25 height 25
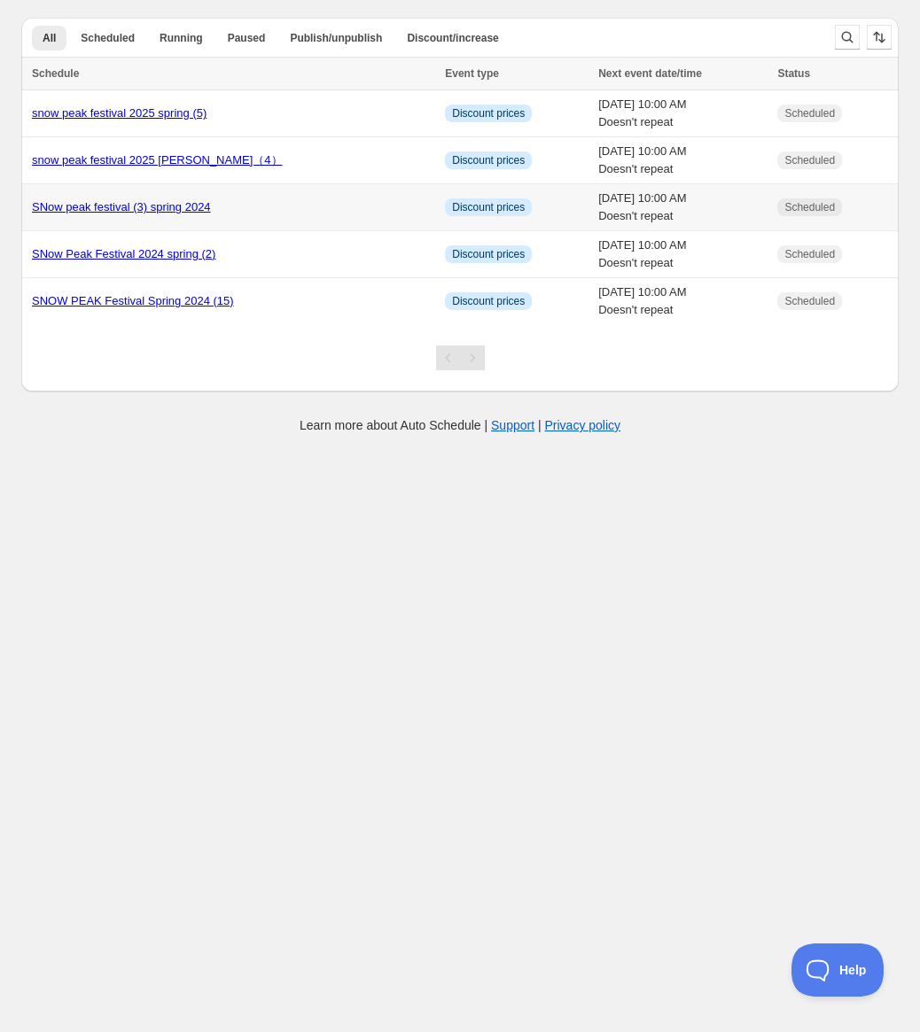
click at [121, 215] on div "SNow peak festival (3) spring 2024" at bounding box center [233, 208] width 402 height 18
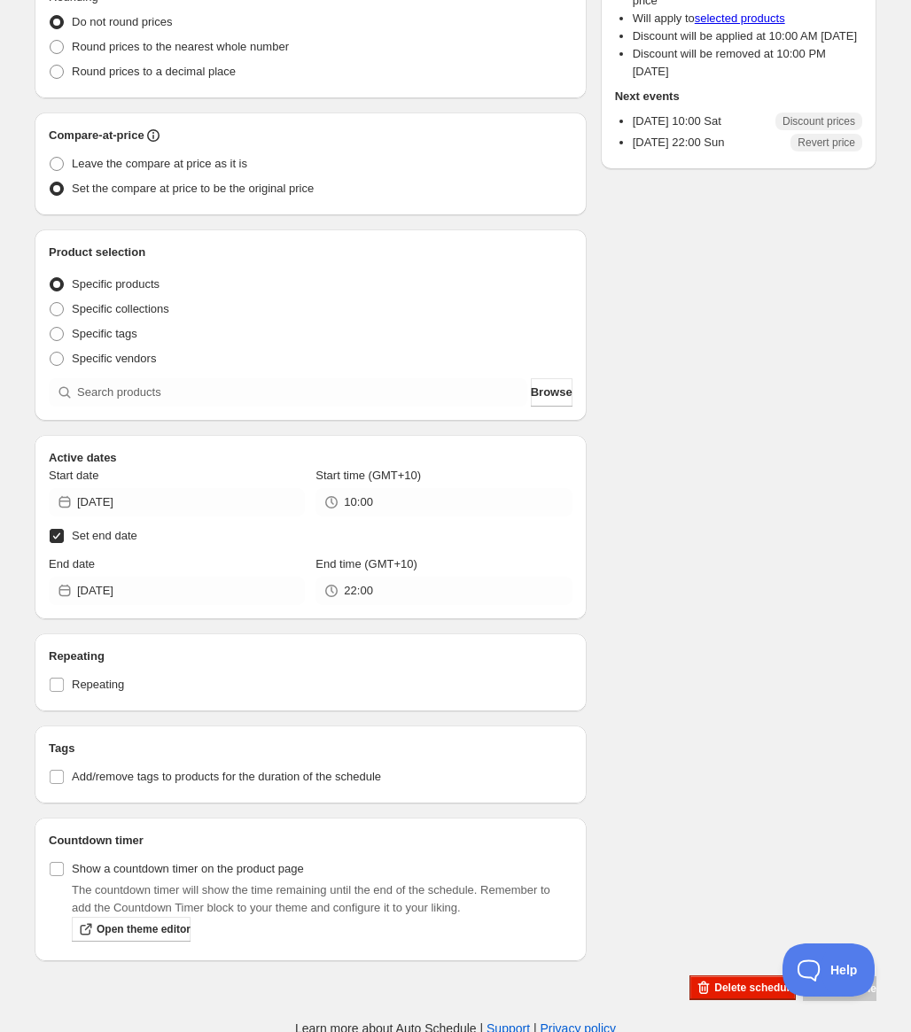
scroll to position [288, 0]
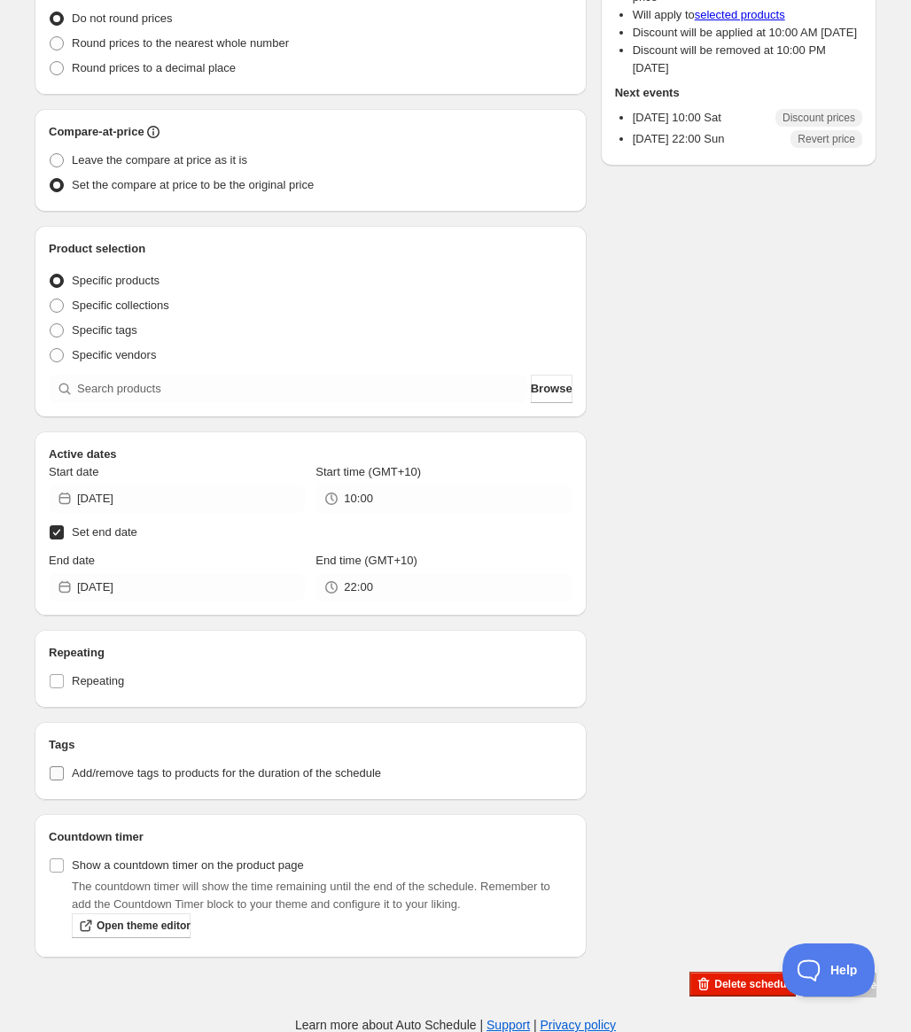
click at [167, 775] on span "Add/remove tags to products for the duration of the schedule" at bounding box center [226, 773] width 309 height 13
click at [64, 775] on input "Add/remove tags to products for the duration of the schedule" at bounding box center [57, 774] width 14 height 14
checkbox input "true"
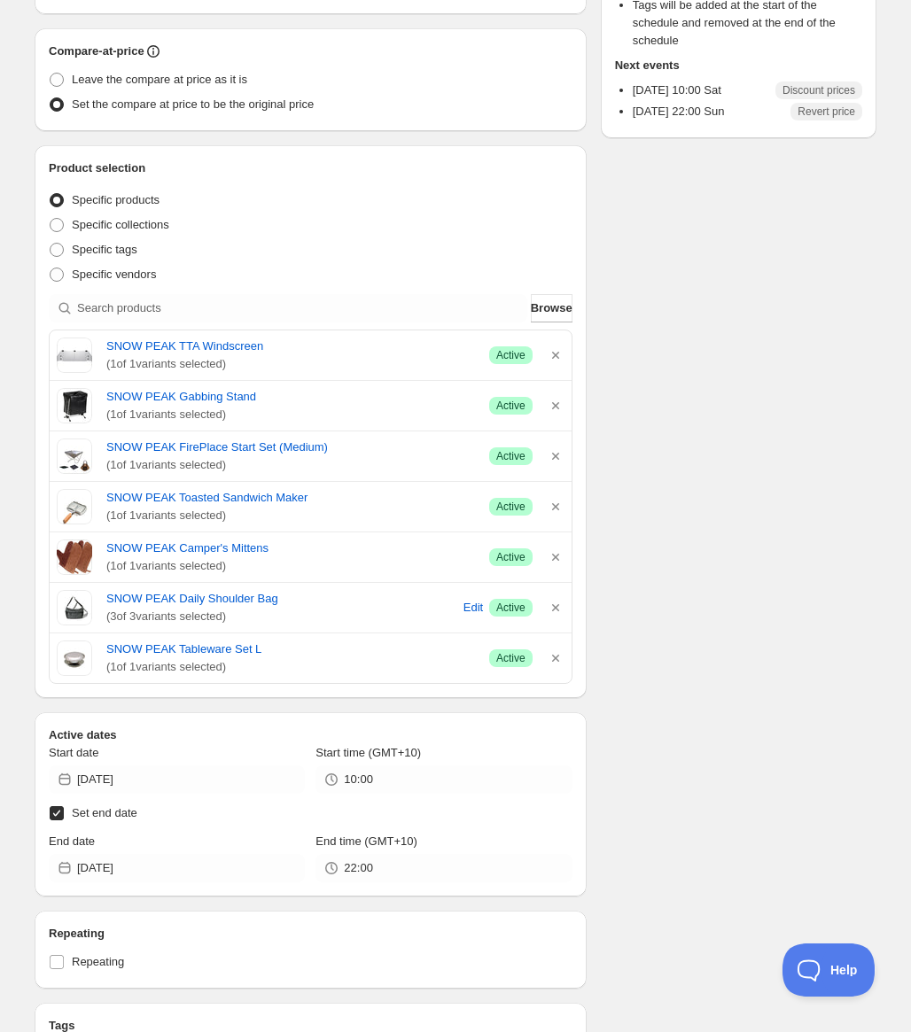
scroll to position [774, 0]
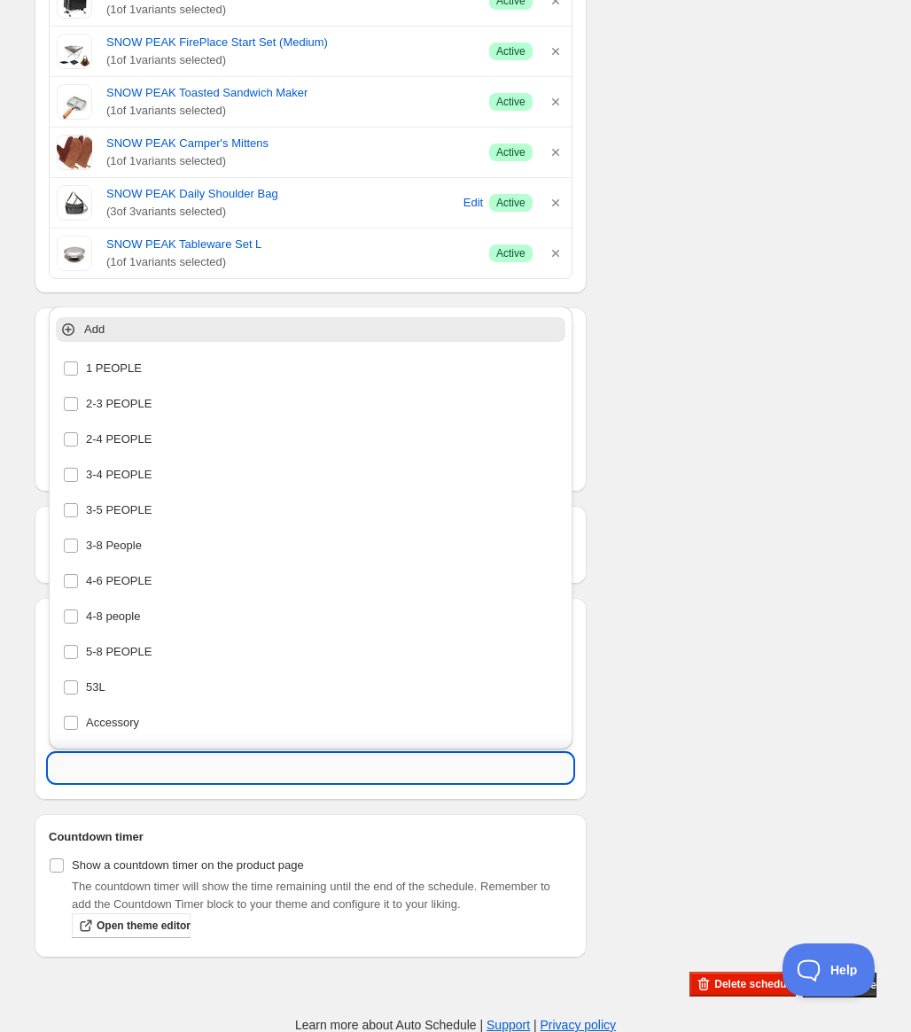
click at [211, 761] on input "text" at bounding box center [311, 768] width 524 height 28
paste input "snow peak festival"
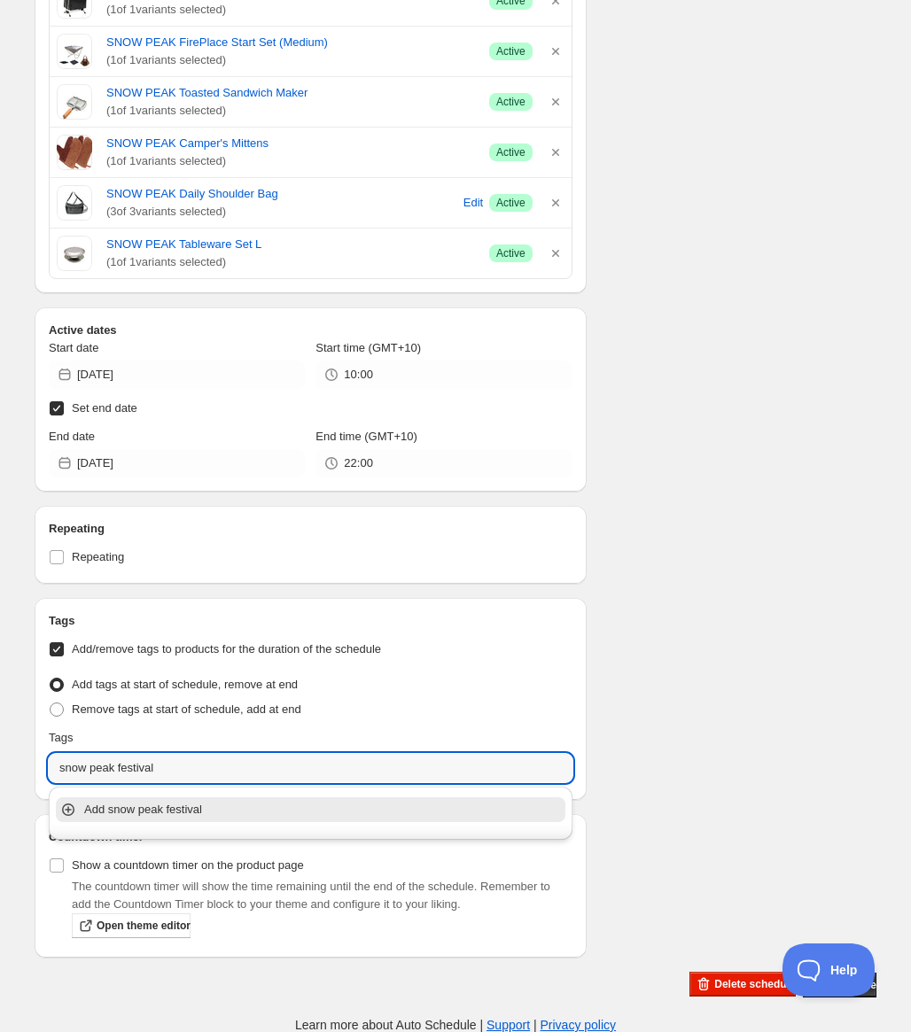
click at [176, 807] on p "Add snow peak festival" at bounding box center [323, 810] width 478 height 18
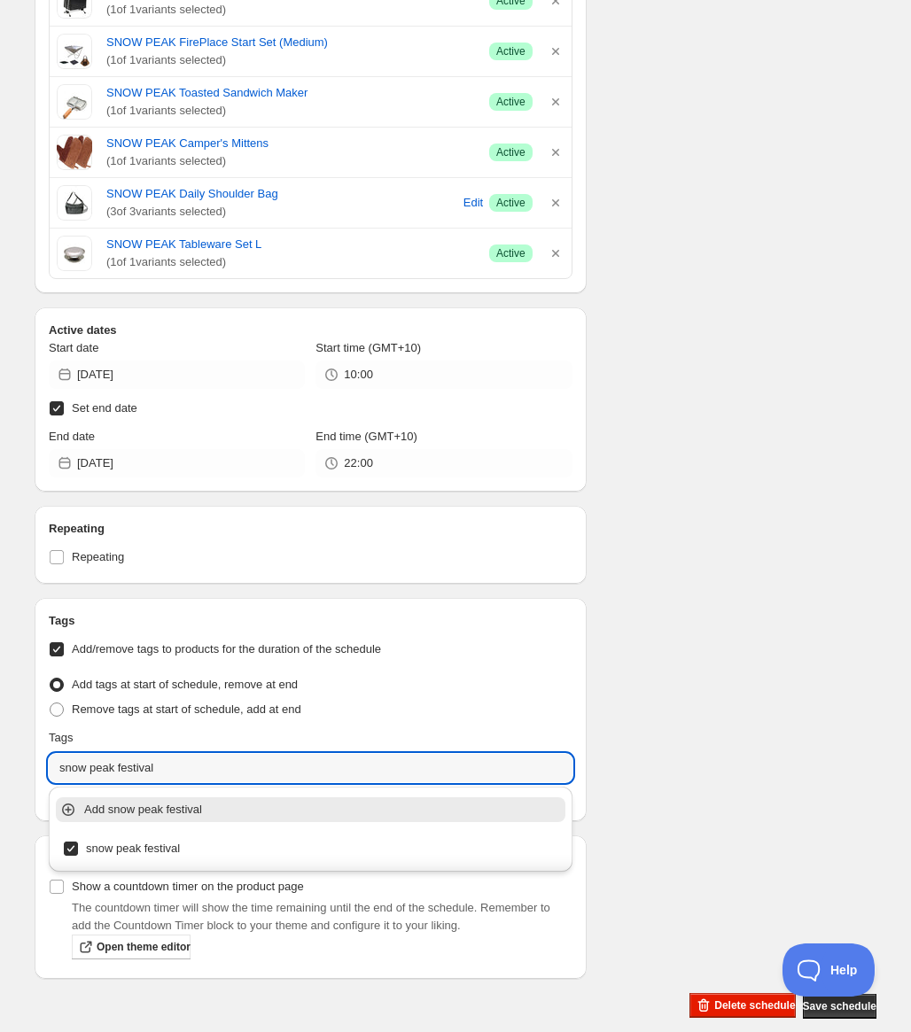
type input "snow peak festival"
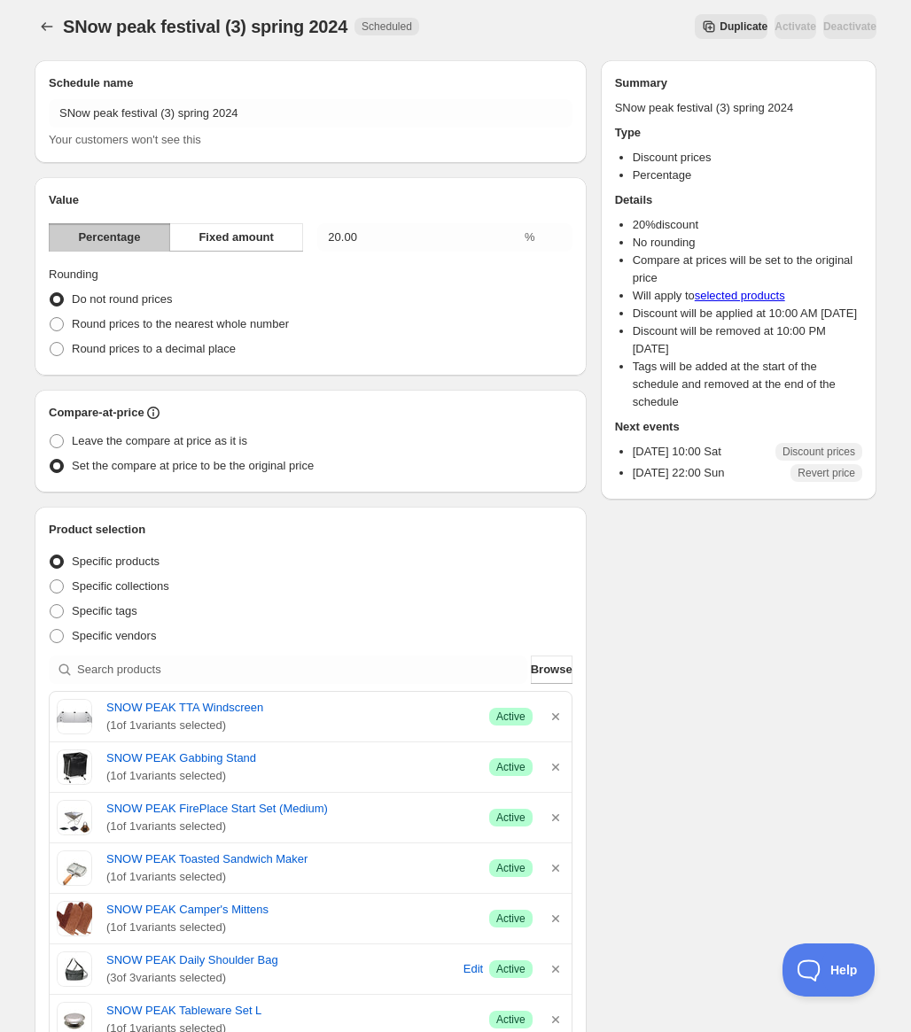
scroll to position [0, 0]
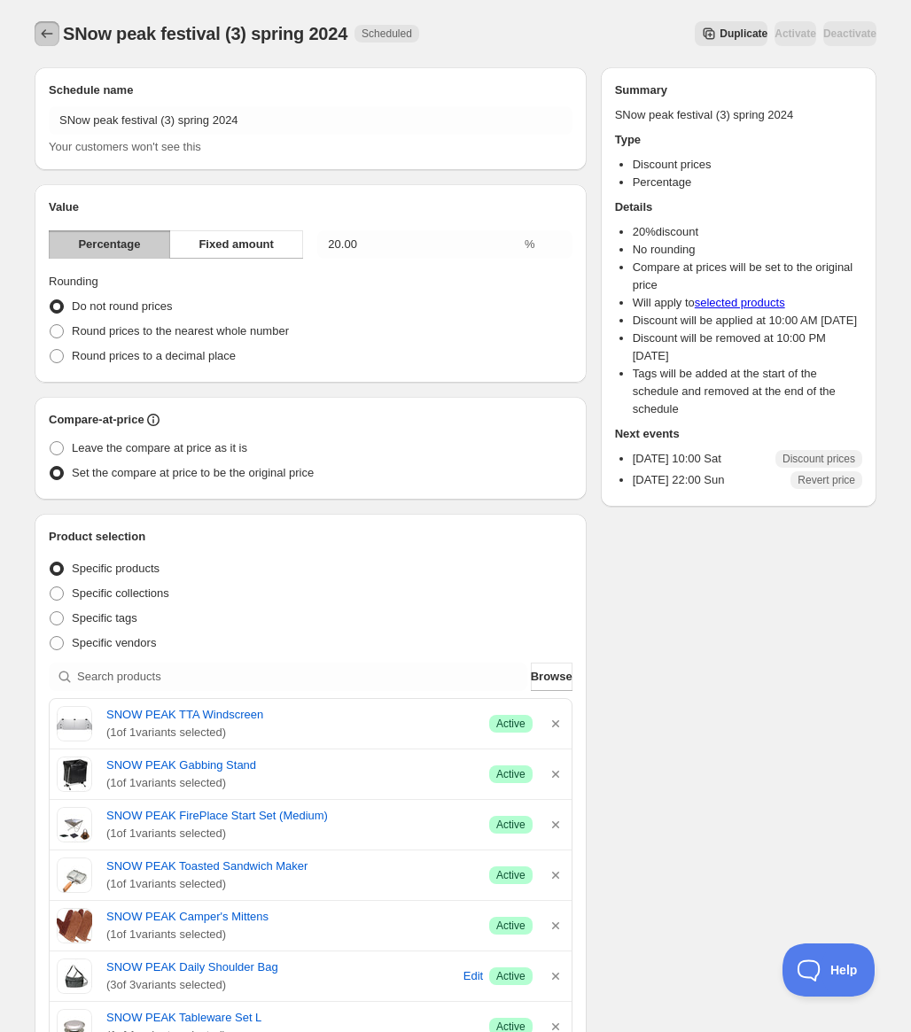
click at [43, 30] on icon "Schedules" at bounding box center [47, 34] width 18 height 18
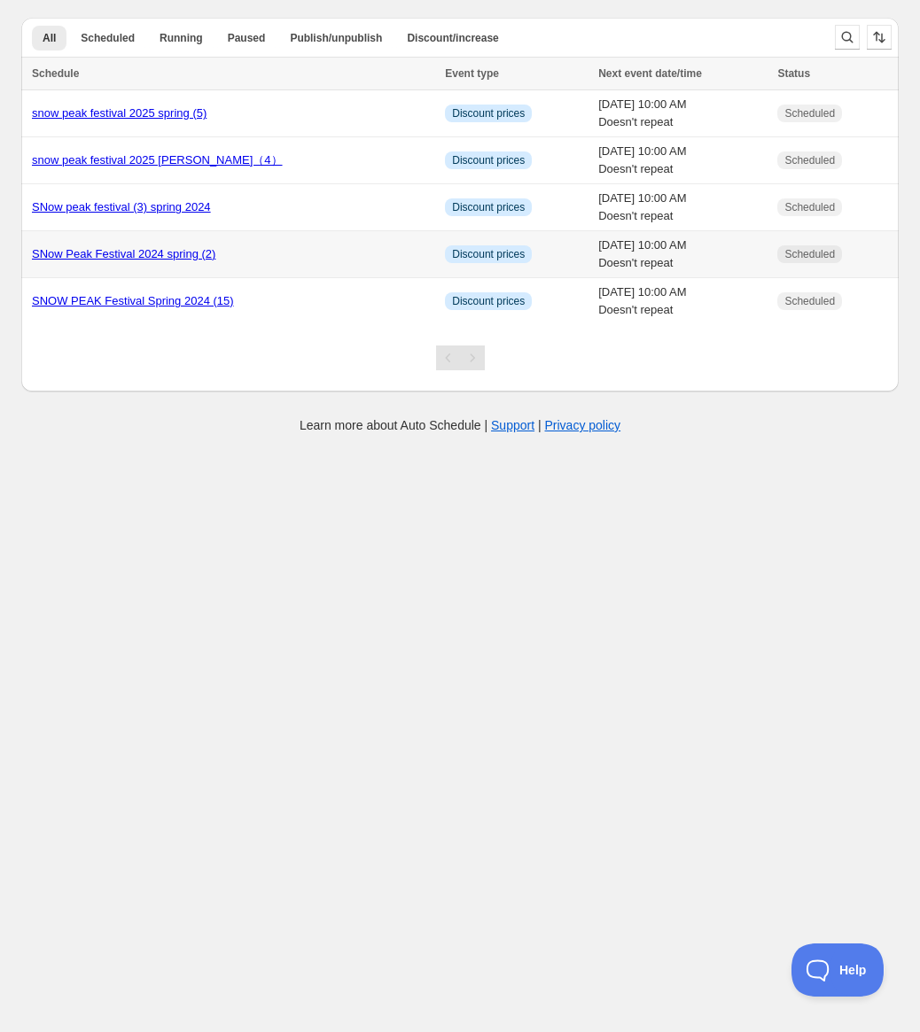
click at [166, 255] on link "SNow Peak Festival 2024 spring (2)" at bounding box center [123, 253] width 183 height 13
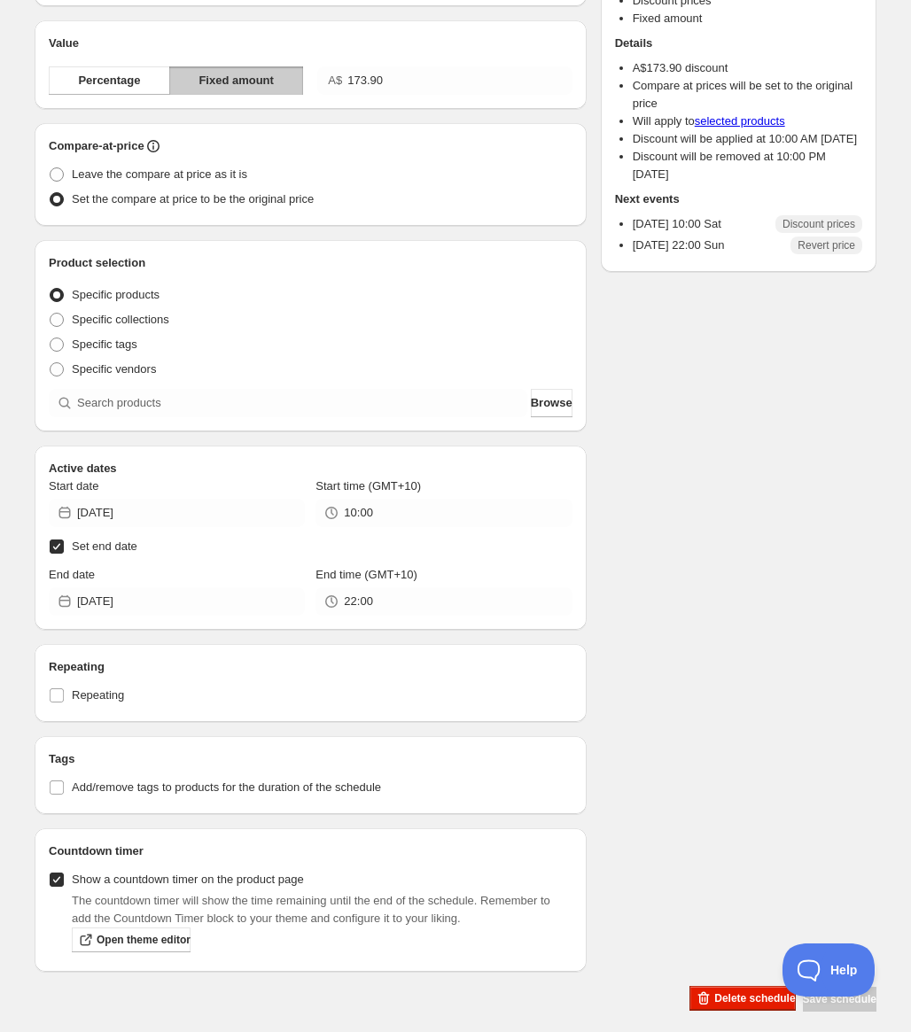
scroll to position [178, 0]
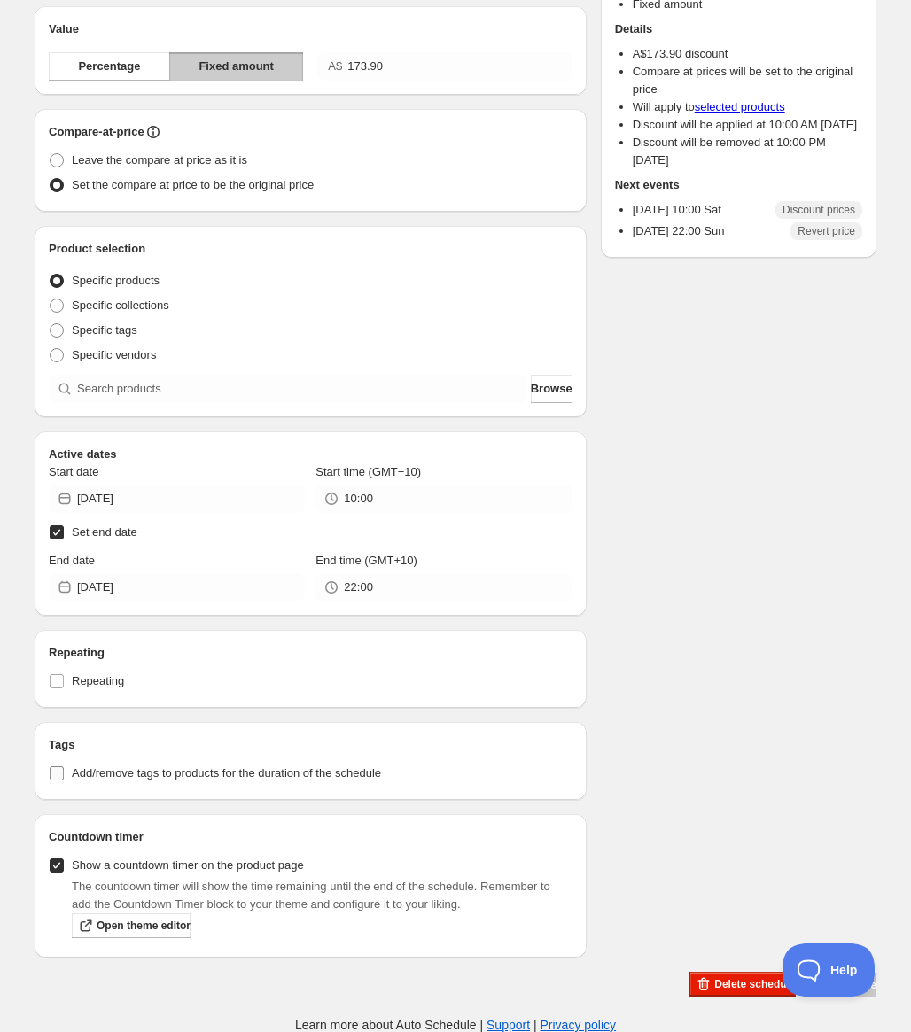
click at [219, 762] on label "Add/remove tags to products for the duration of the schedule" at bounding box center [311, 773] width 524 height 25
click at [64, 767] on input "Add/remove tags to products for the duration of the schedule" at bounding box center [57, 774] width 14 height 14
checkbox input "true"
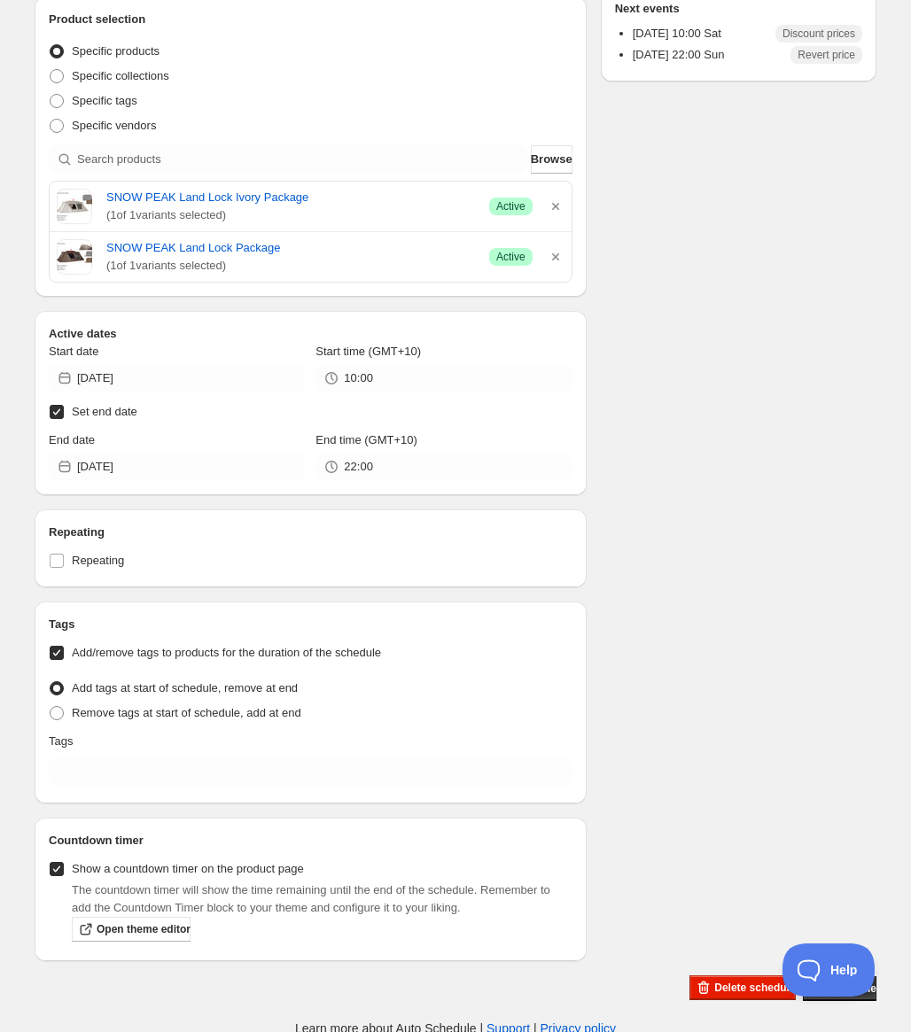
scroll to position [411, 0]
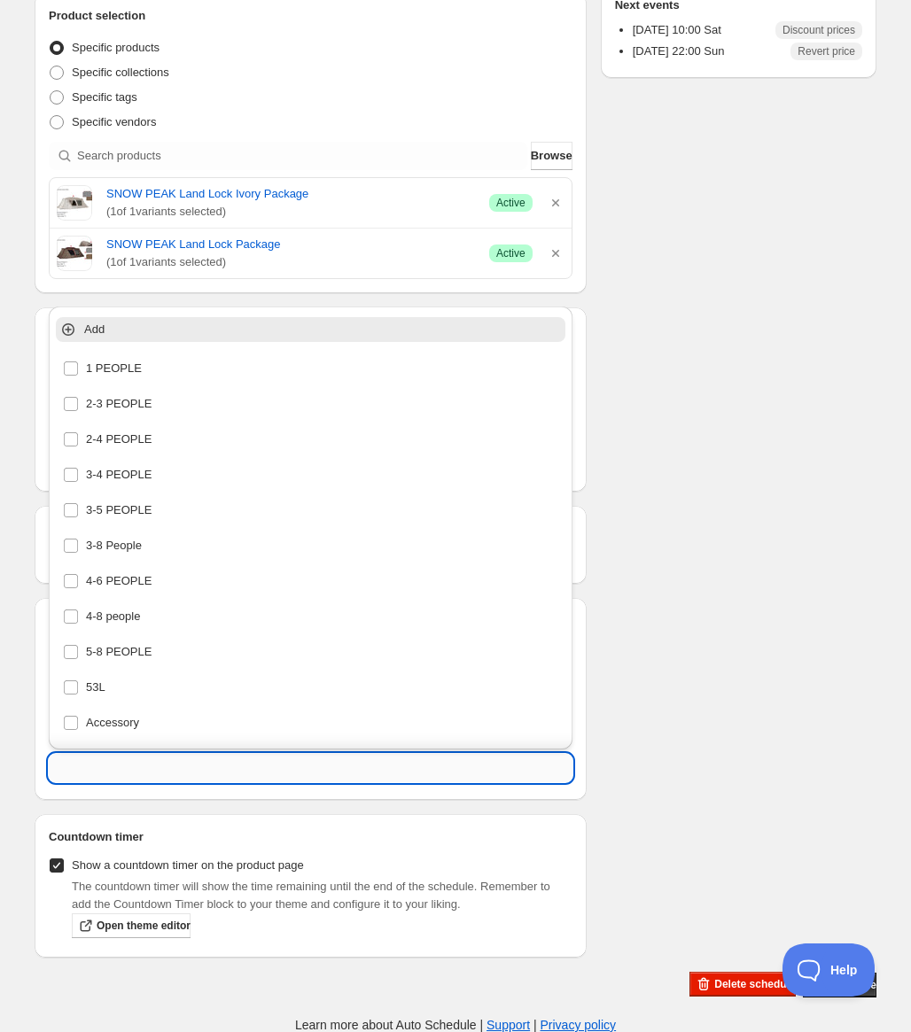
click at [210, 767] on input "text" at bounding box center [311, 768] width 524 height 28
paste input "snow peak festival"
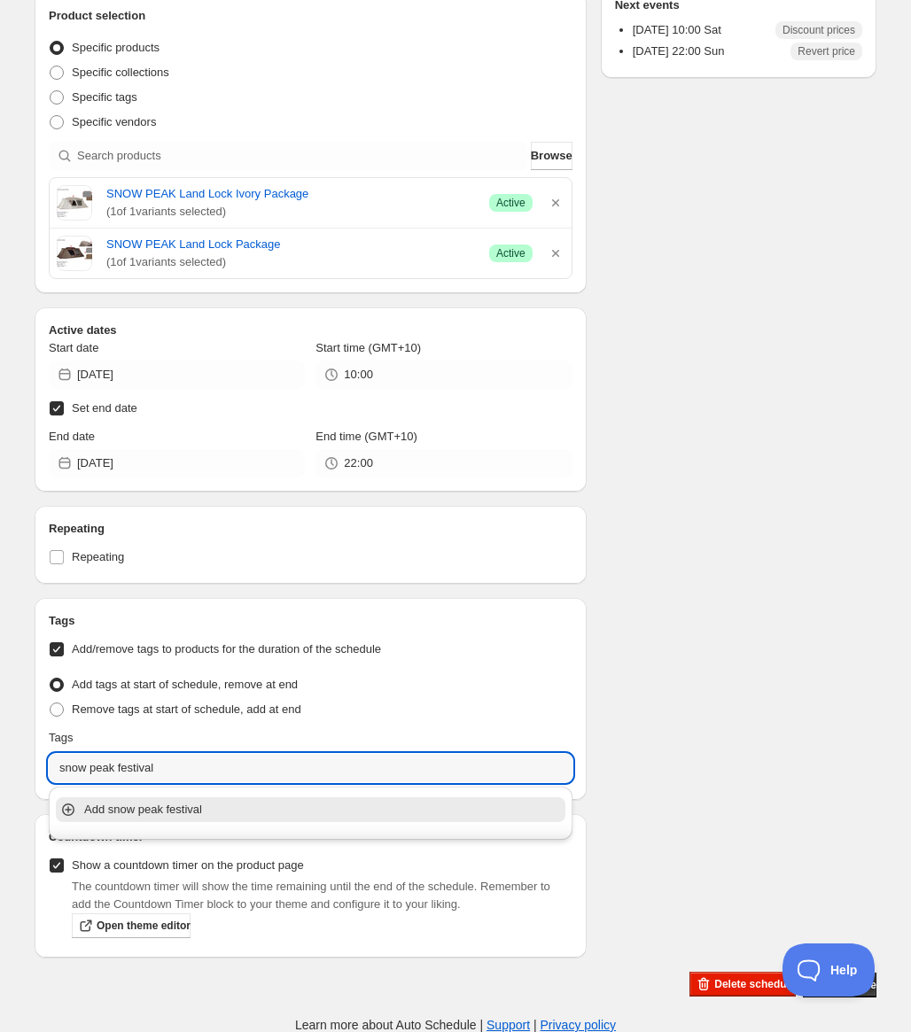
click at [188, 822] on div "Add snow peak festival" at bounding box center [310, 809] width 517 height 35
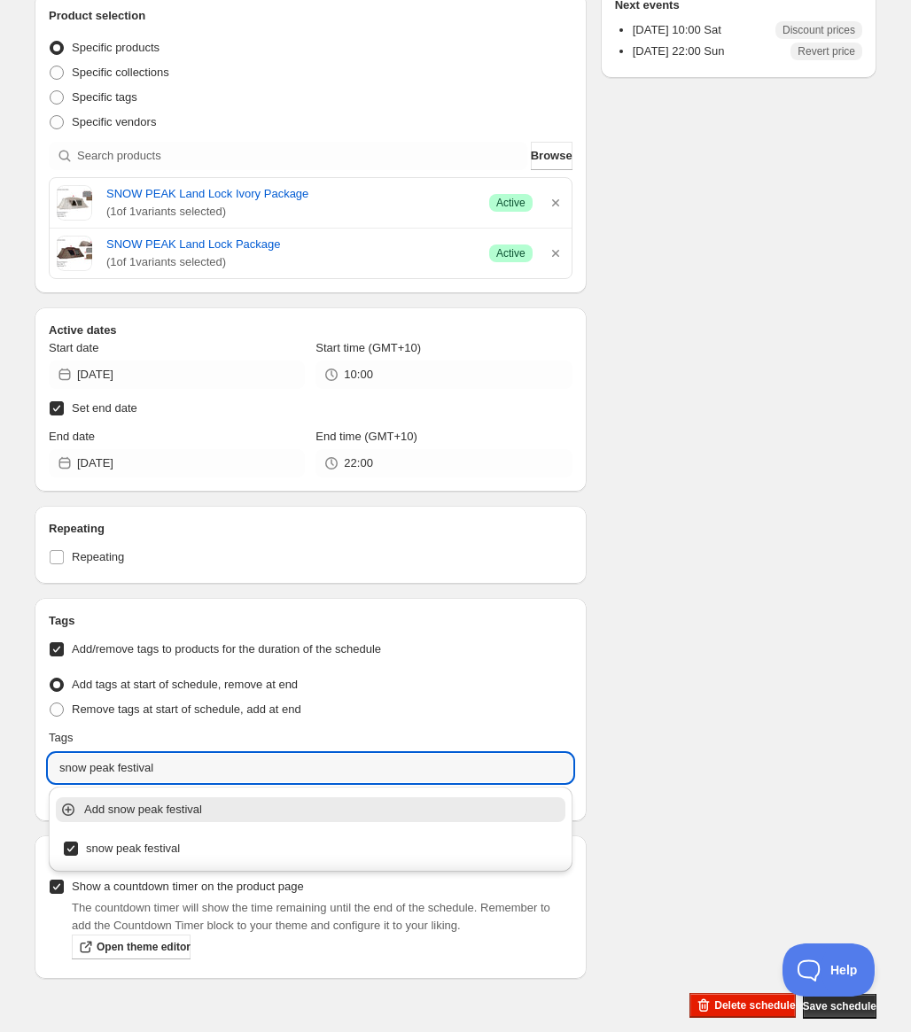
type input "snow peak festival"
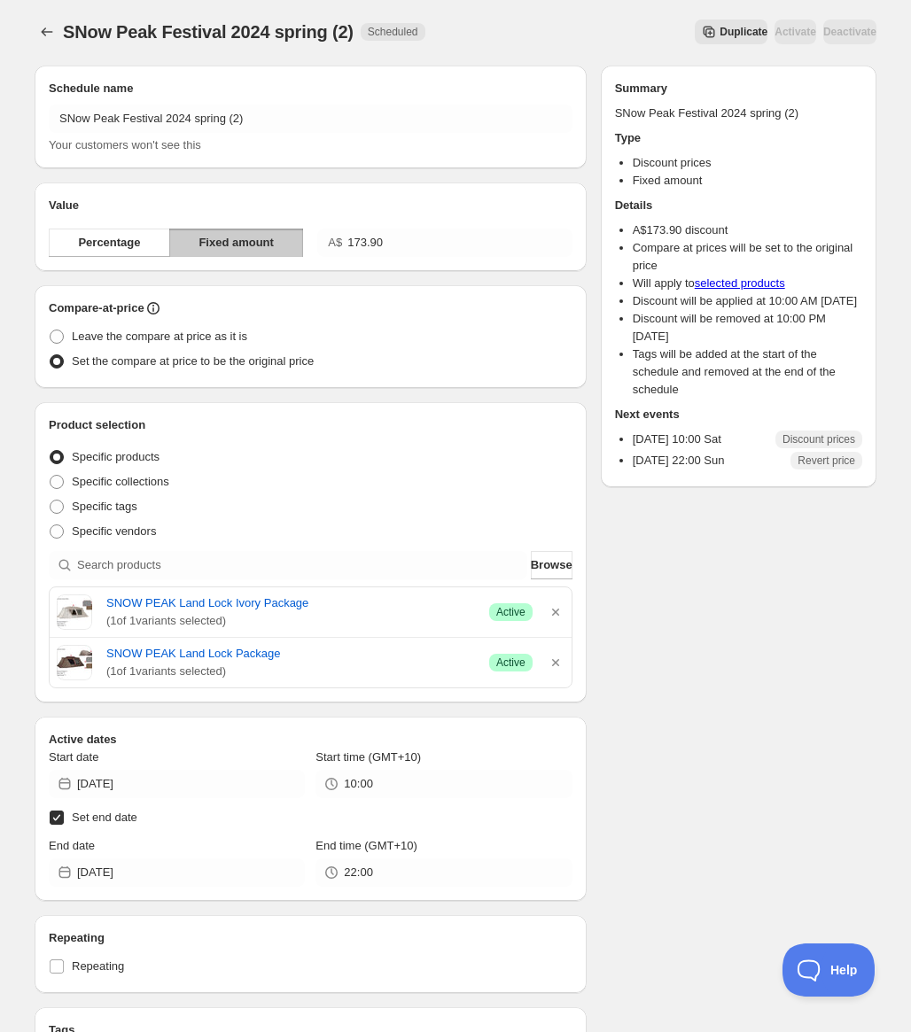
scroll to position [0, 0]
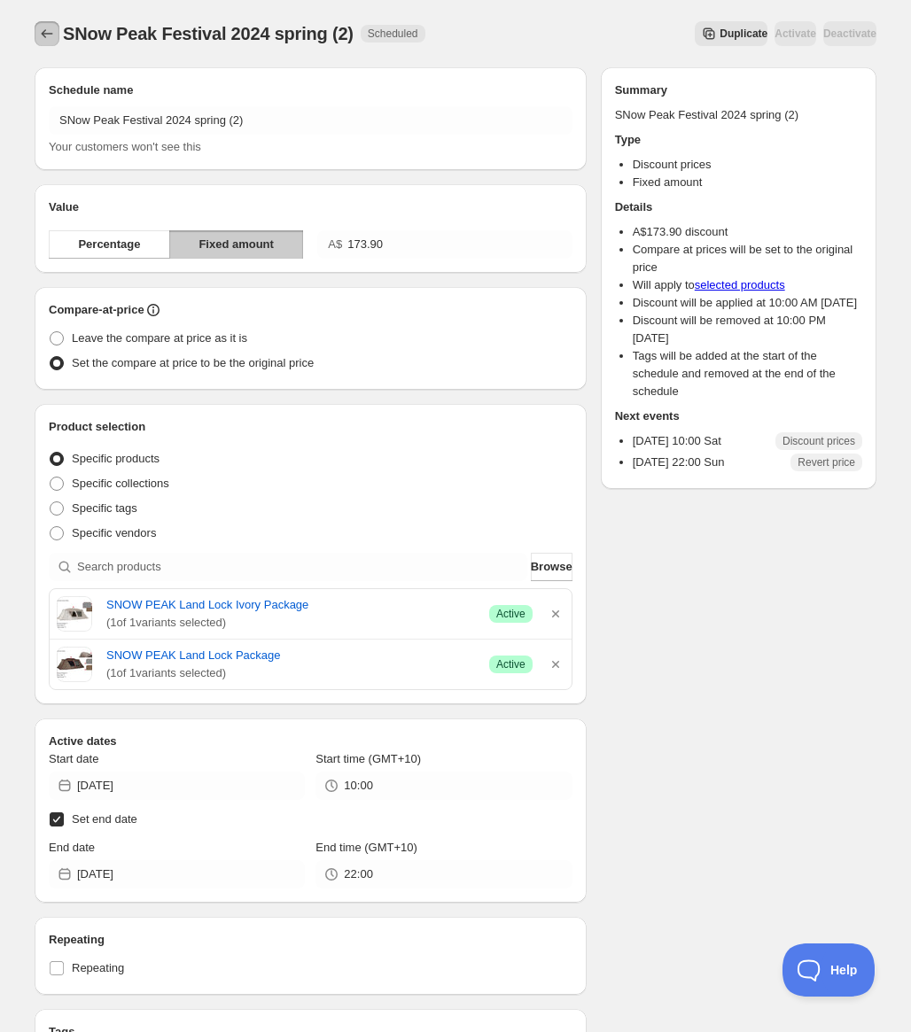
click at [49, 36] on icon "Schedules" at bounding box center [47, 34] width 18 height 18
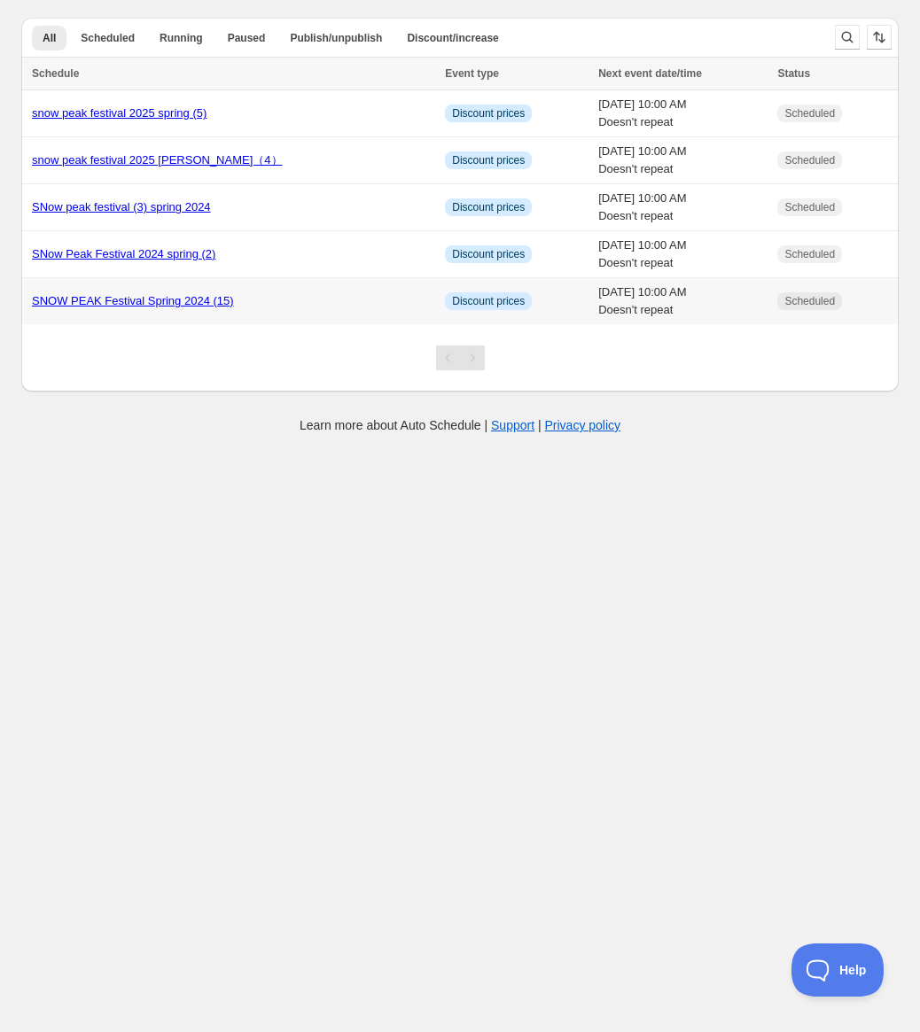
click at [113, 300] on link "SNOW PEAK Festival Spring 2024 (15)" at bounding box center [133, 300] width 202 height 13
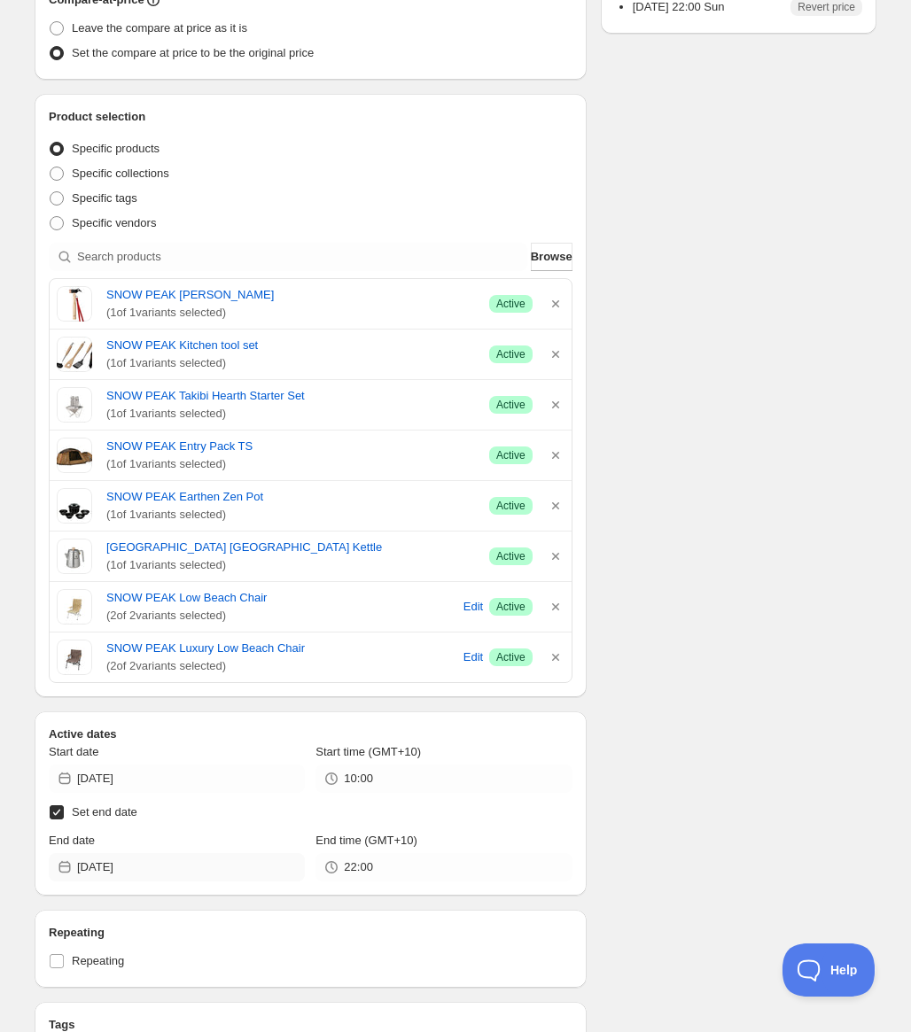
scroll to position [732, 0]
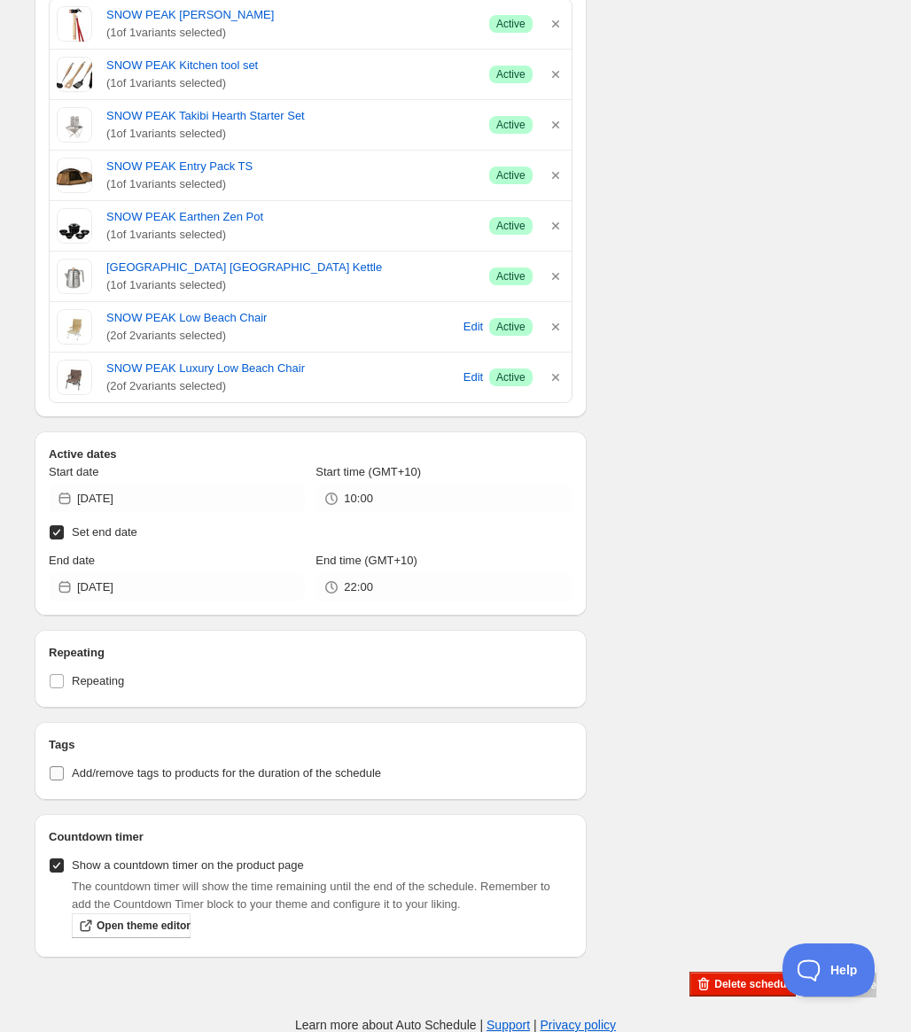
click at [119, 767] on span "Add/remove tags to products for the duration of the schedule" at bounding box center [226, 773] width 309 height 13
click at [64, 767] on input "Add/remove tags to products for the duration of the schedule" at bounding box center [57, 774] width 14 height 14
checkbox input "true"
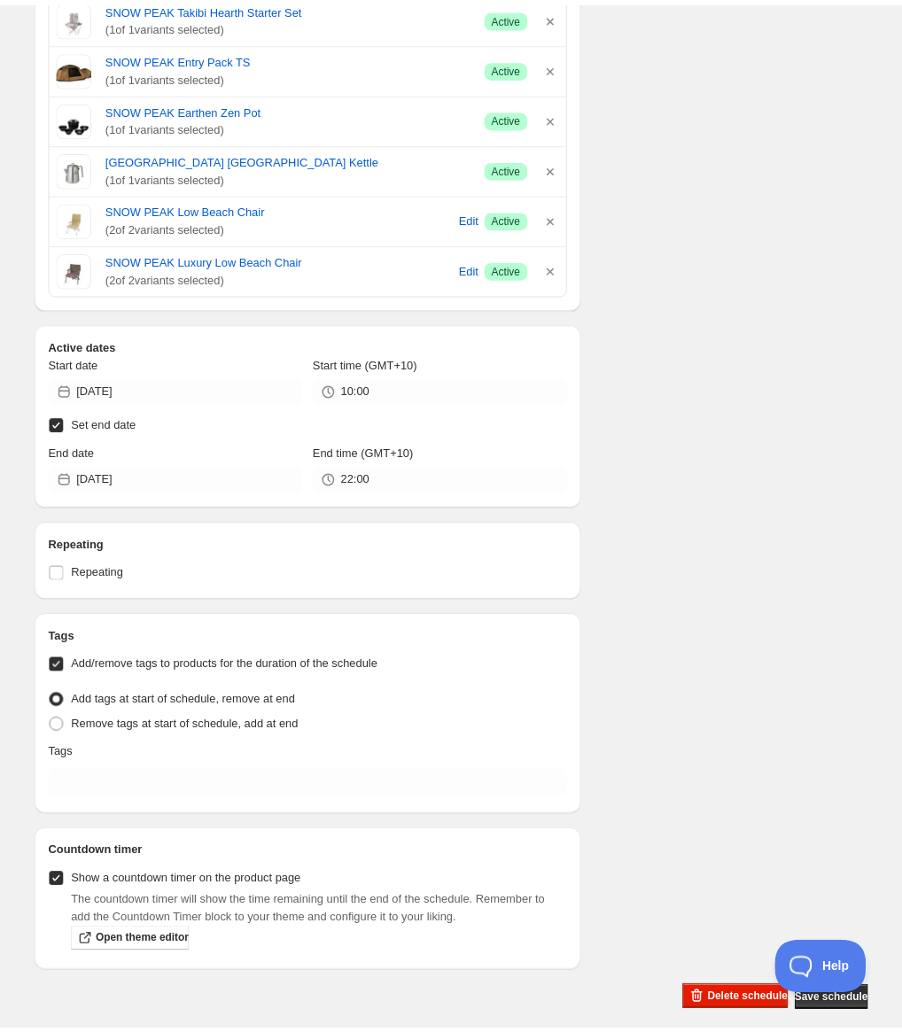
scroll to position [856, 0]
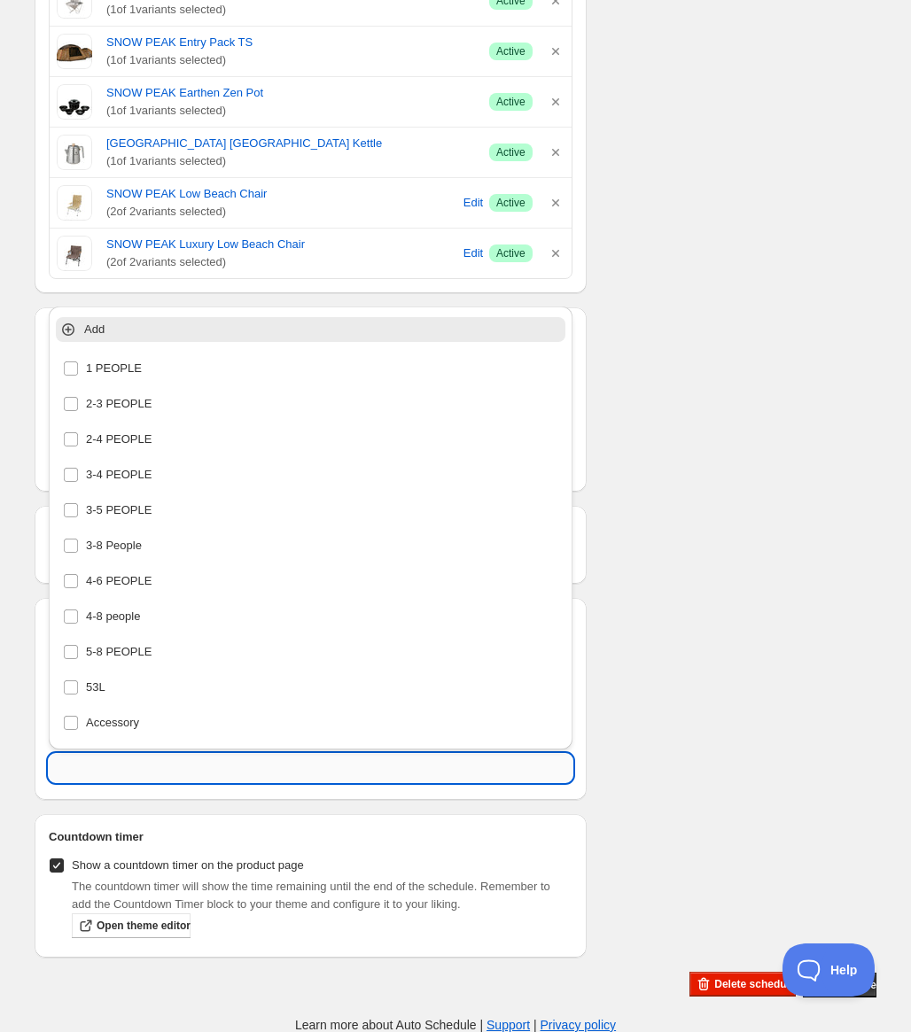
click at [227, 759] on input "text" at bounding box center [311, 768] width 524 height 28
paste input "snow peak festival"
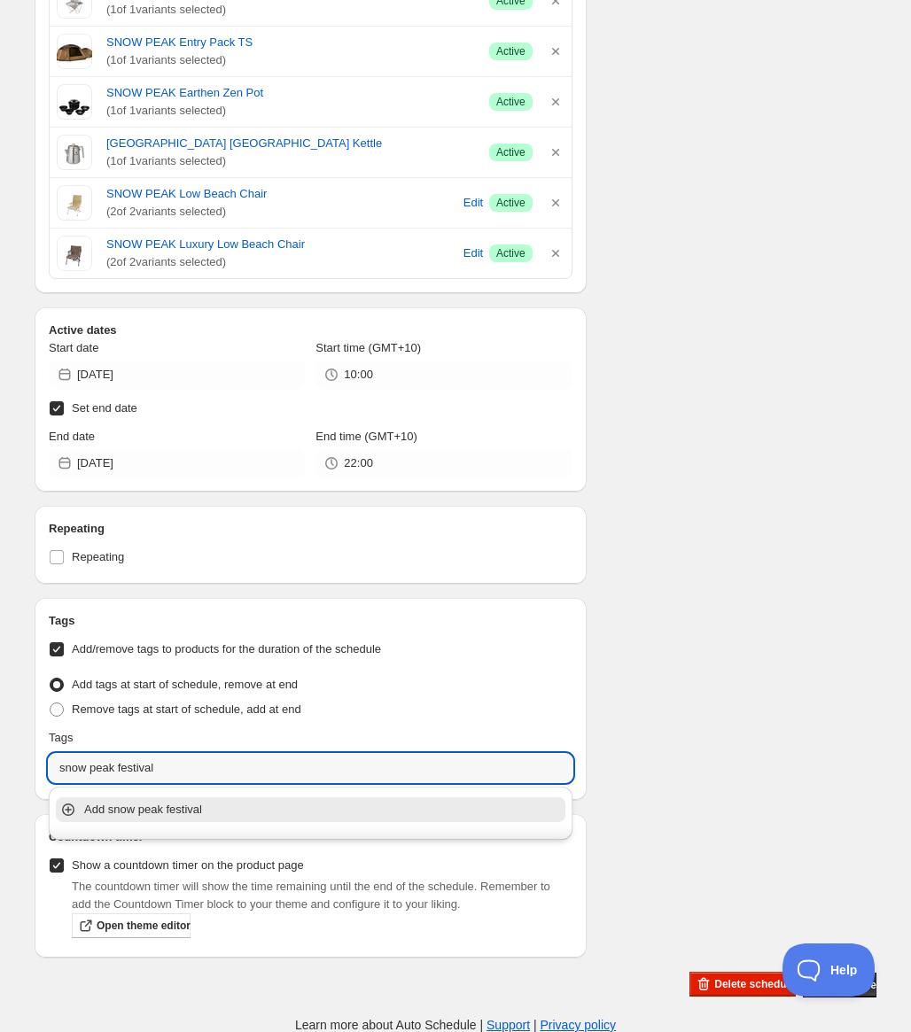
click at [187, 806] on p "Add snow peak festival" at bounding box center [323, 810] width 478 height 18
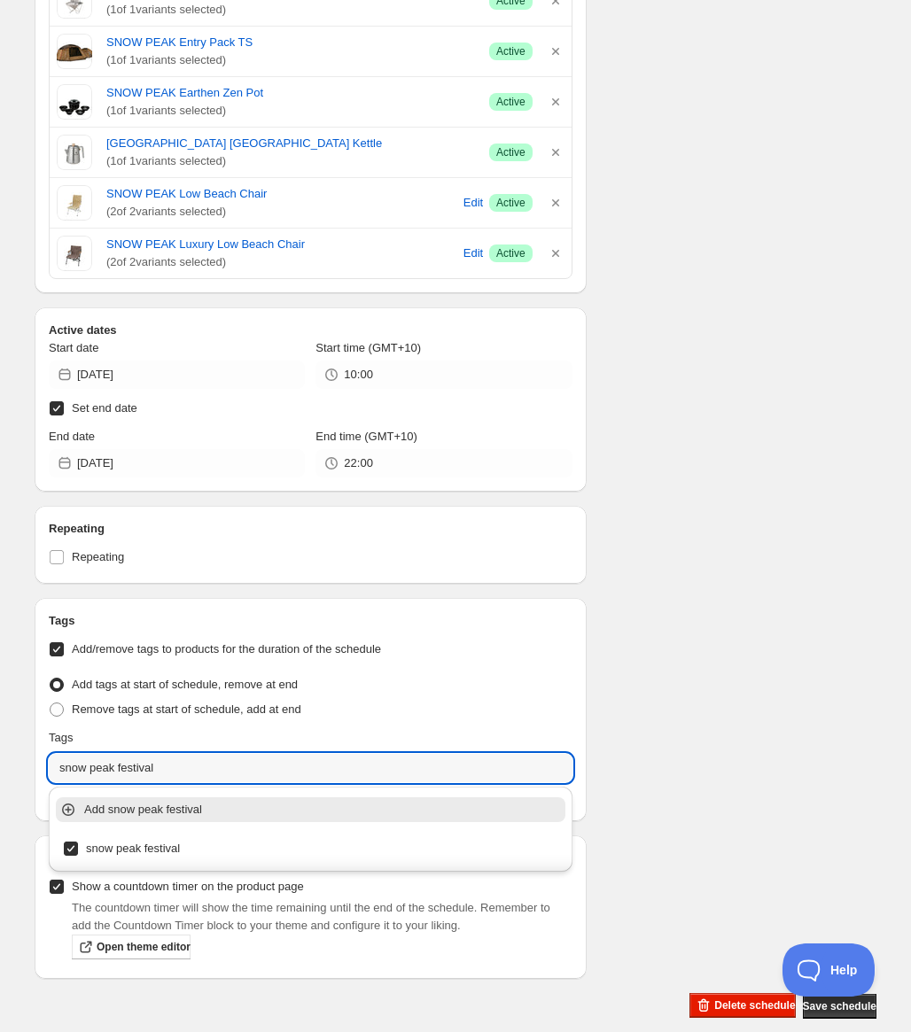
type input "snow peak festival"
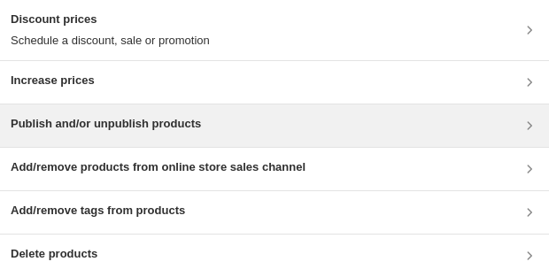
click at [259, 130] on div "Publish and/or unpublish products" at bounding box center [275, 125] width 528 height 21
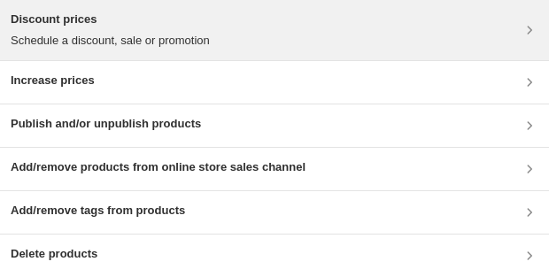
click at [327, 31] on div "Discount prices Schedule a discount, sale or promotion" at bounding box center [275, 30] width 528 height 39
click at [250, 25] on div "Discount prices Schedule a discount, sale or promotion" at bounding box center [275, 30] width 528 height 39
click at [160, 17] on h3 "Discount prices" at bounding box center [110, 20] width 199 height 18
click at [197, 21] on h3 "Discount prices" at bounding box center [110, 20] width 199 height 18
click at [220, 22] on div "Discount prices Schedule a discount, sale or promotion" at bounding box center [275, 30] width 528 height 39
